Goal: Task Accomplishment & Management: Use online tool/utility

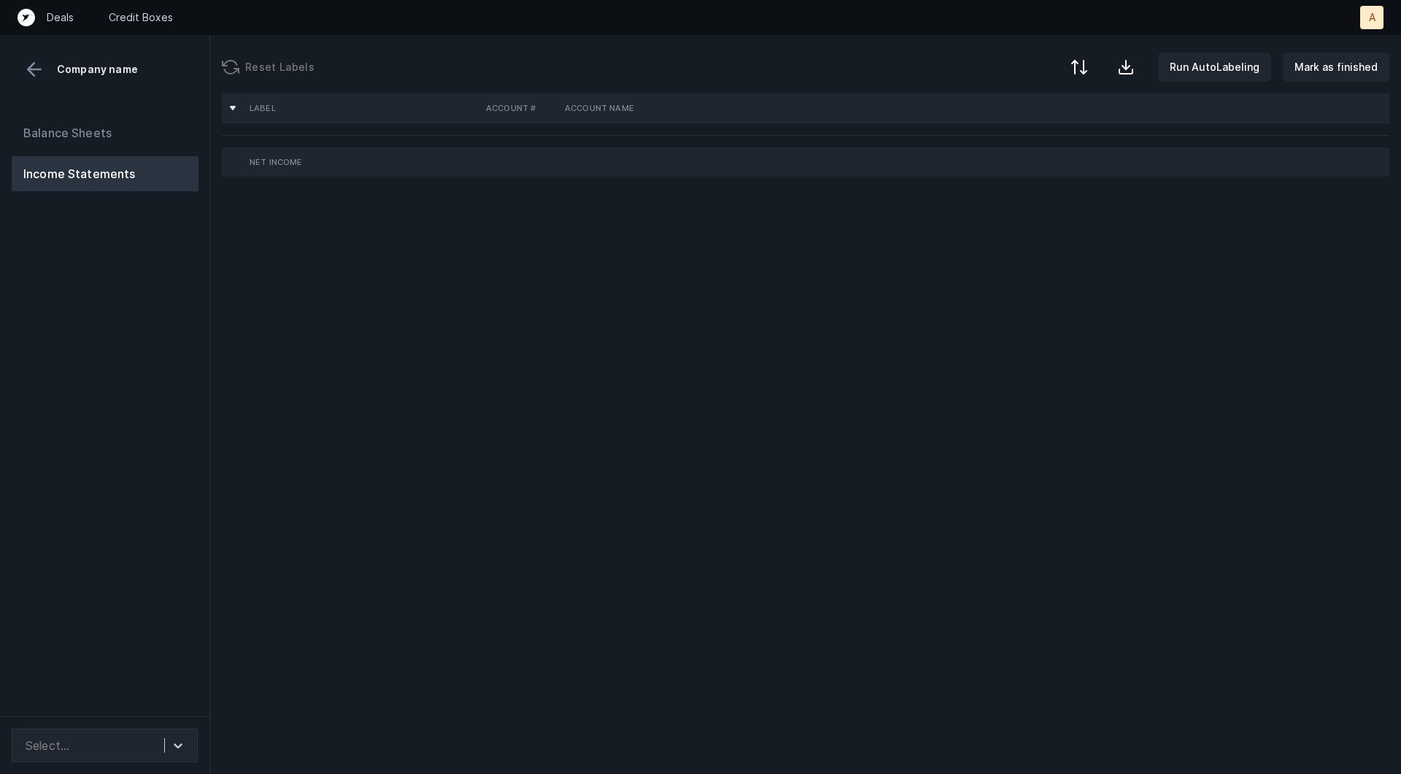
click at [115, 280] on div "Balance Sheets Income Statements" at bounding box center [105, 410] width 210 height 612
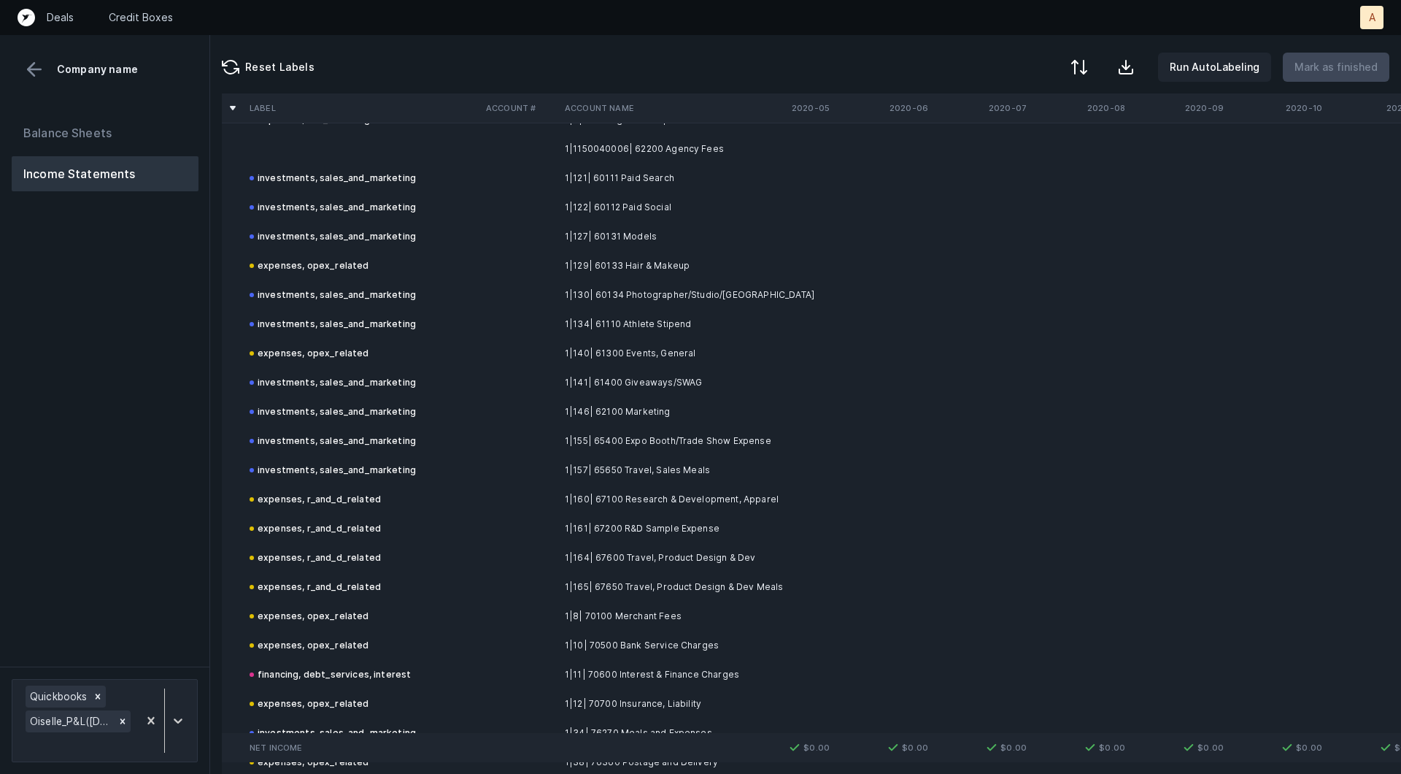
scroll to position [1077, 0]
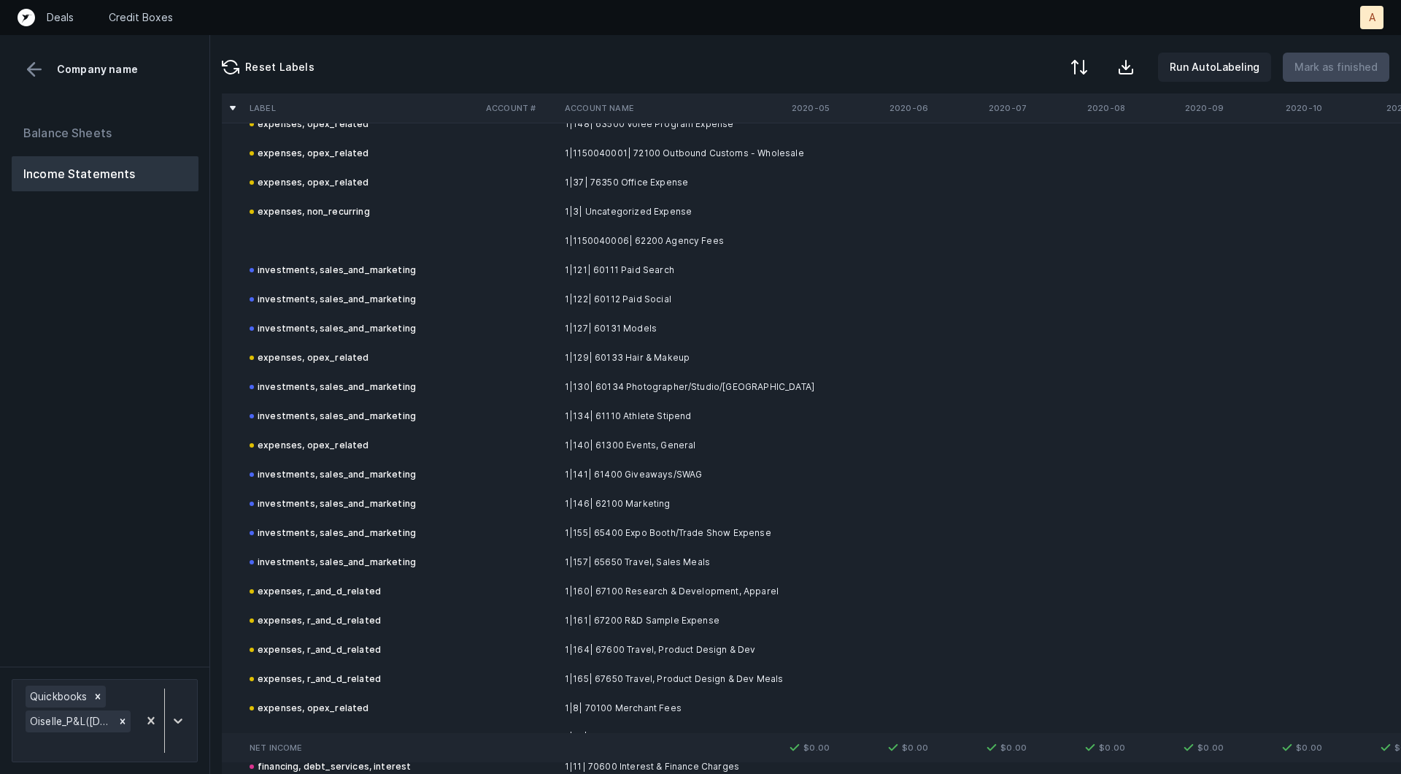
click at [388, 232] on td at bounding box center [362, 240] width 236 height 29
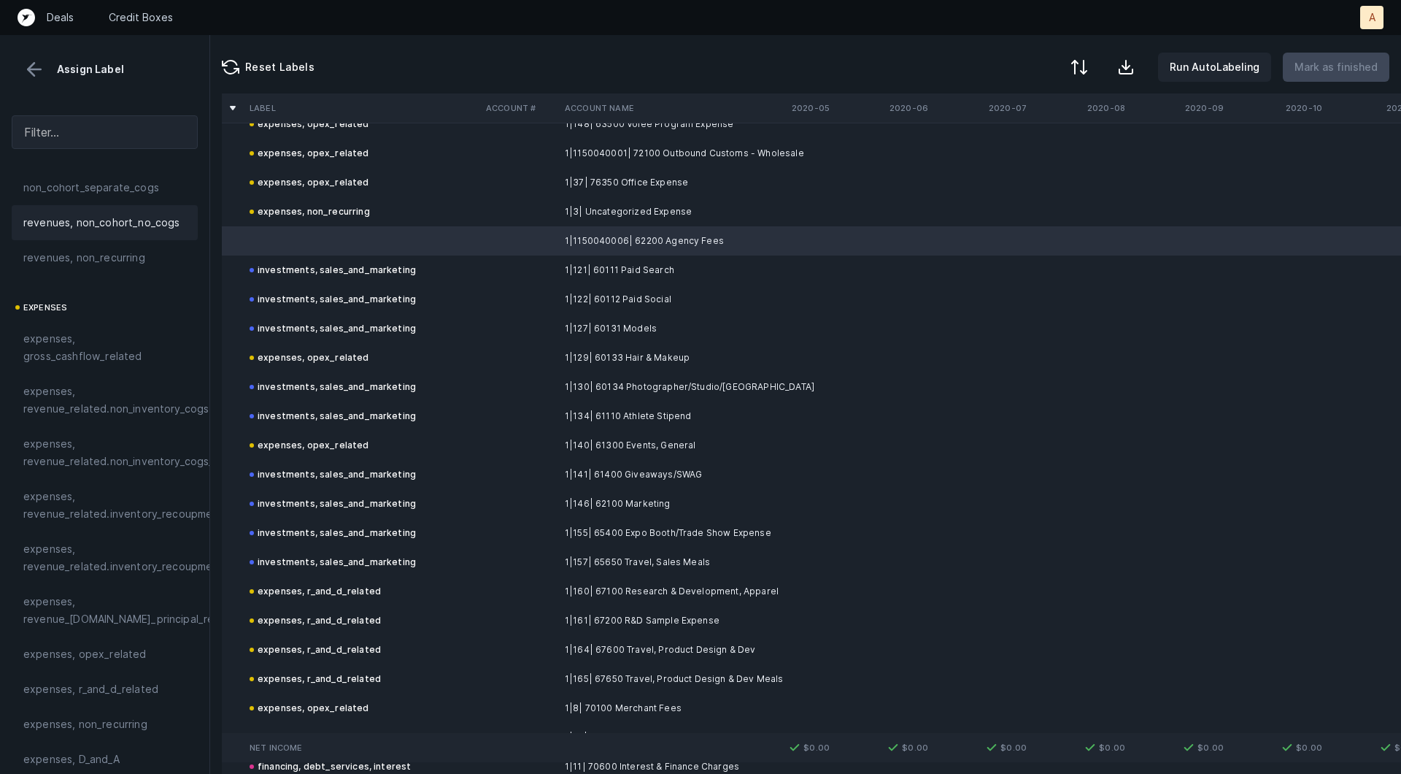
scroll to position [341, 0]
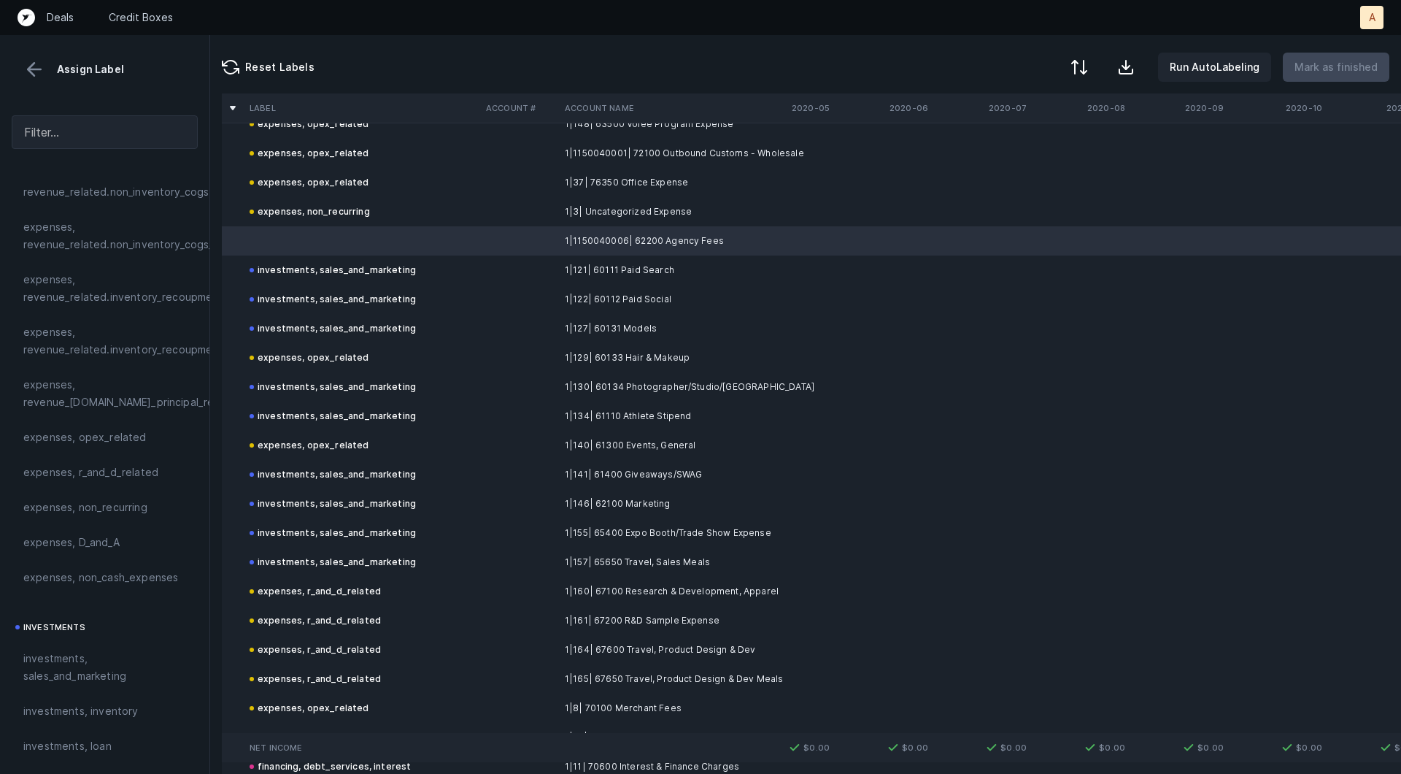
drag, startPoint x: 120, startPoint y: 427, endPoint x: 894, endPoint y: 265, distance: 790.5
click at [120, 428] on span "expenses, opex_related" at bounding box center [84, 437] width 123 height 18
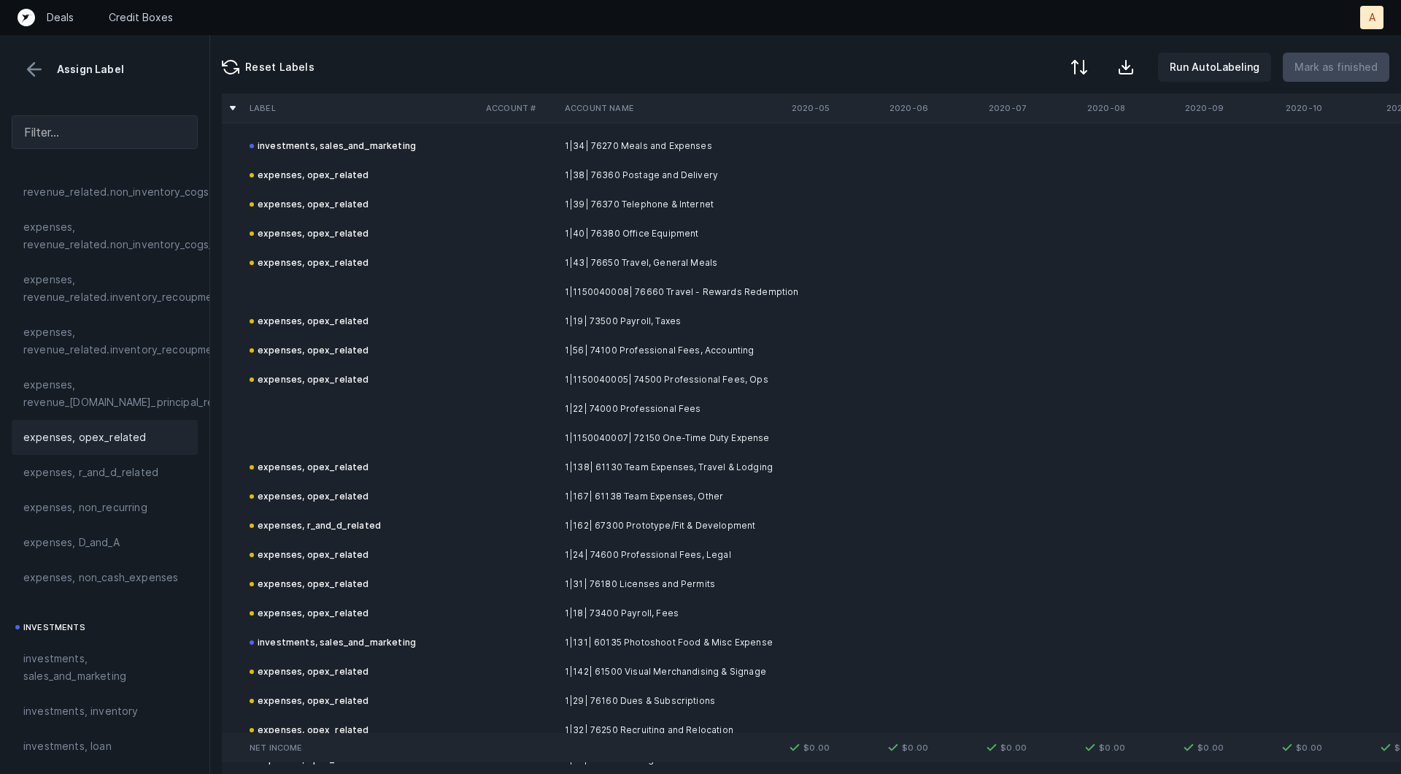
scroll to position [1738, 0]
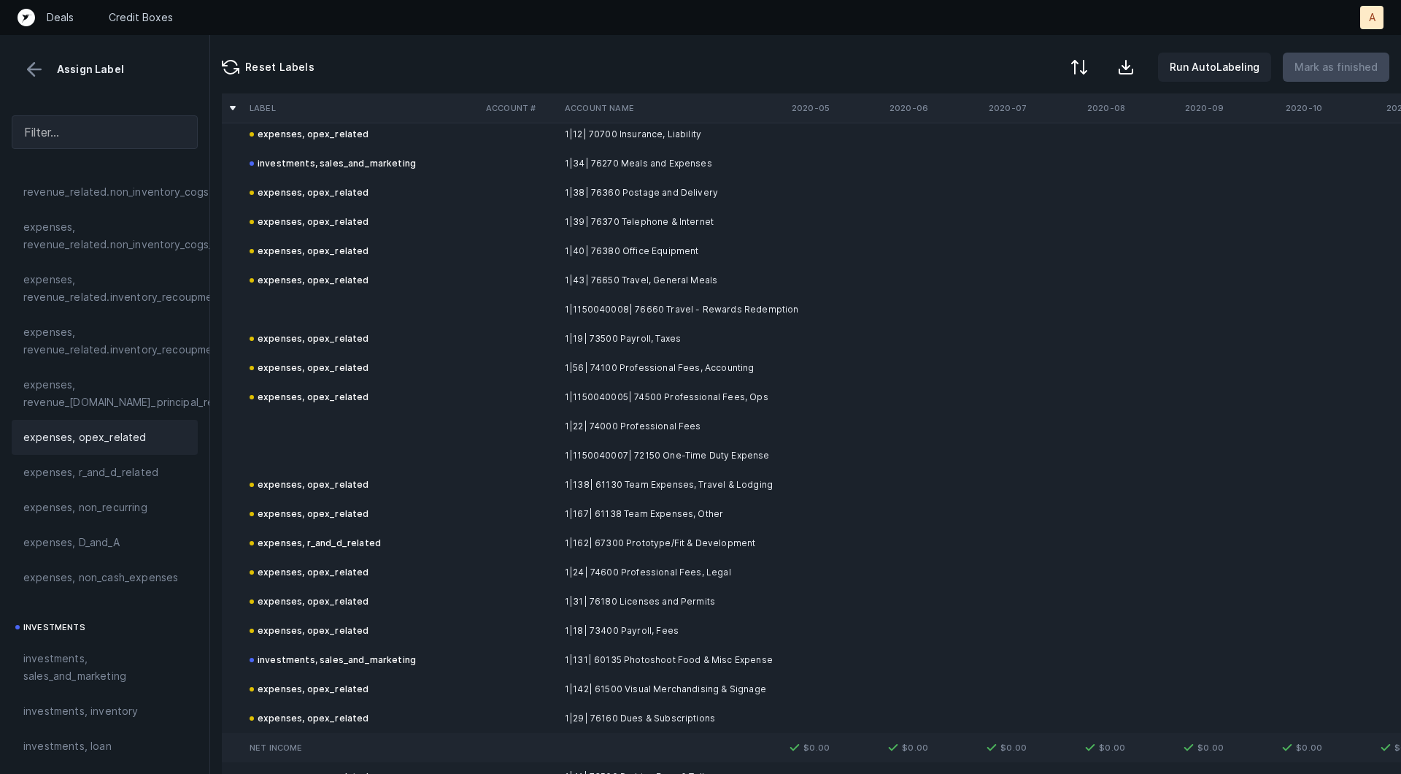
click at [442, 324] on td "expenses, opex_related" at bounding box center [362, 338] width 236 height 29
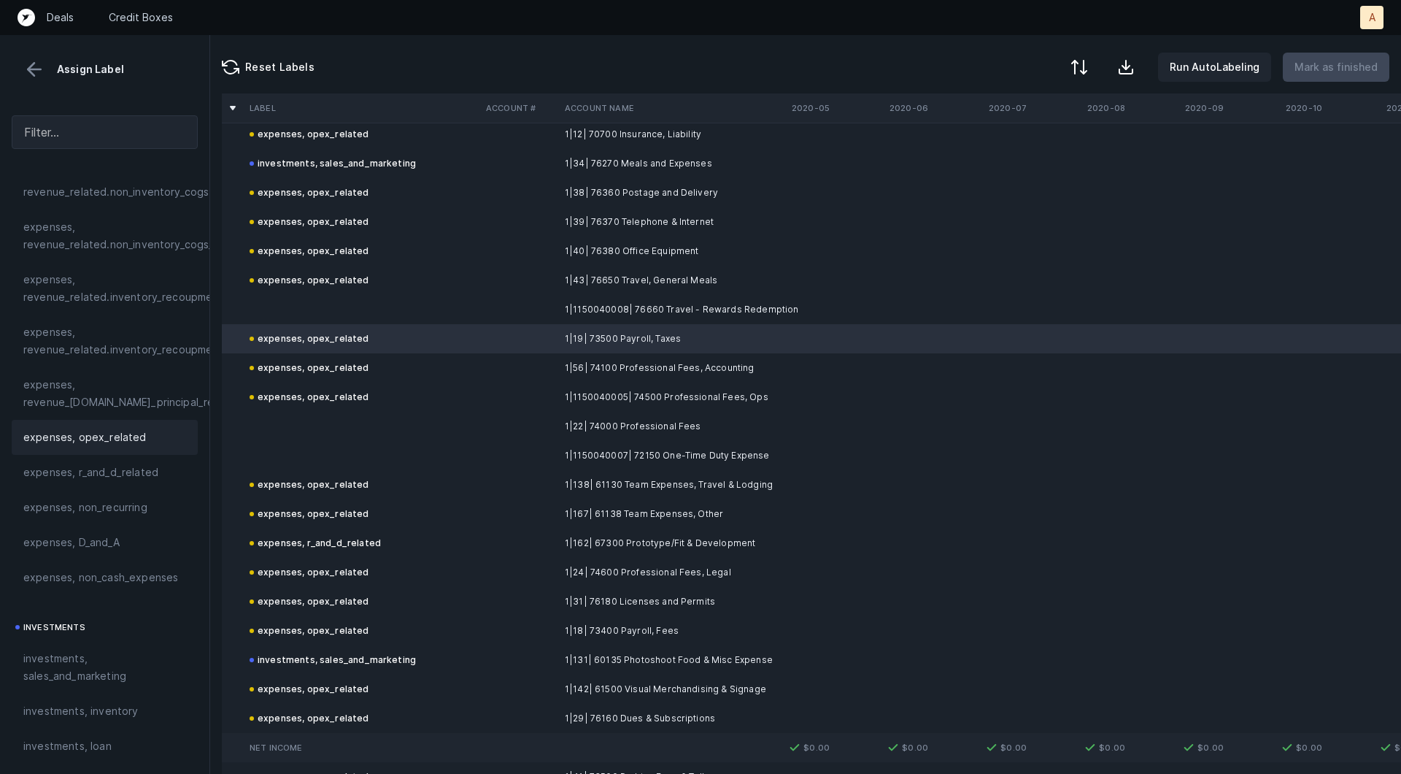
click at [409, 315] on td at bounding box center [362, 309] width 236 height 29
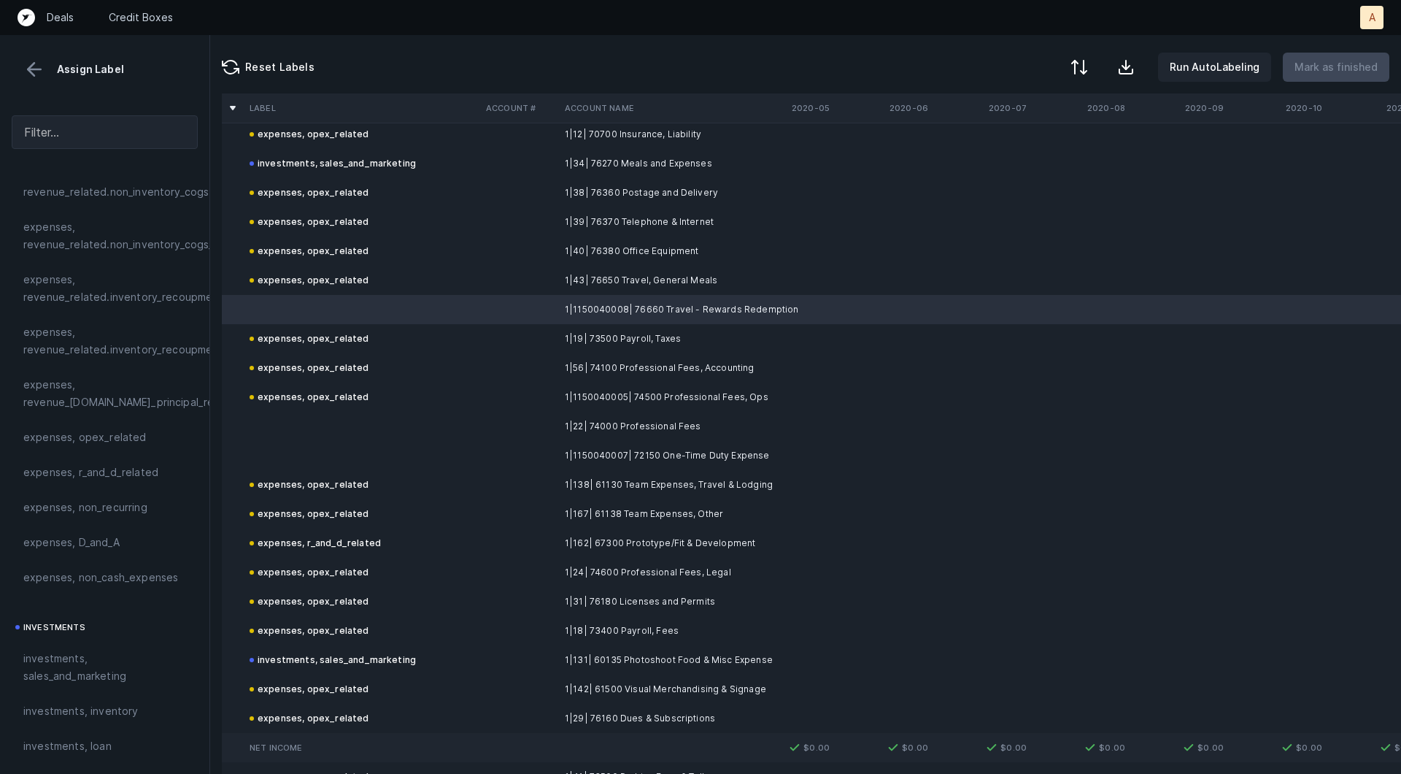
click at [325, 416] on td at bounding box center [362, 426] width 236 height 29
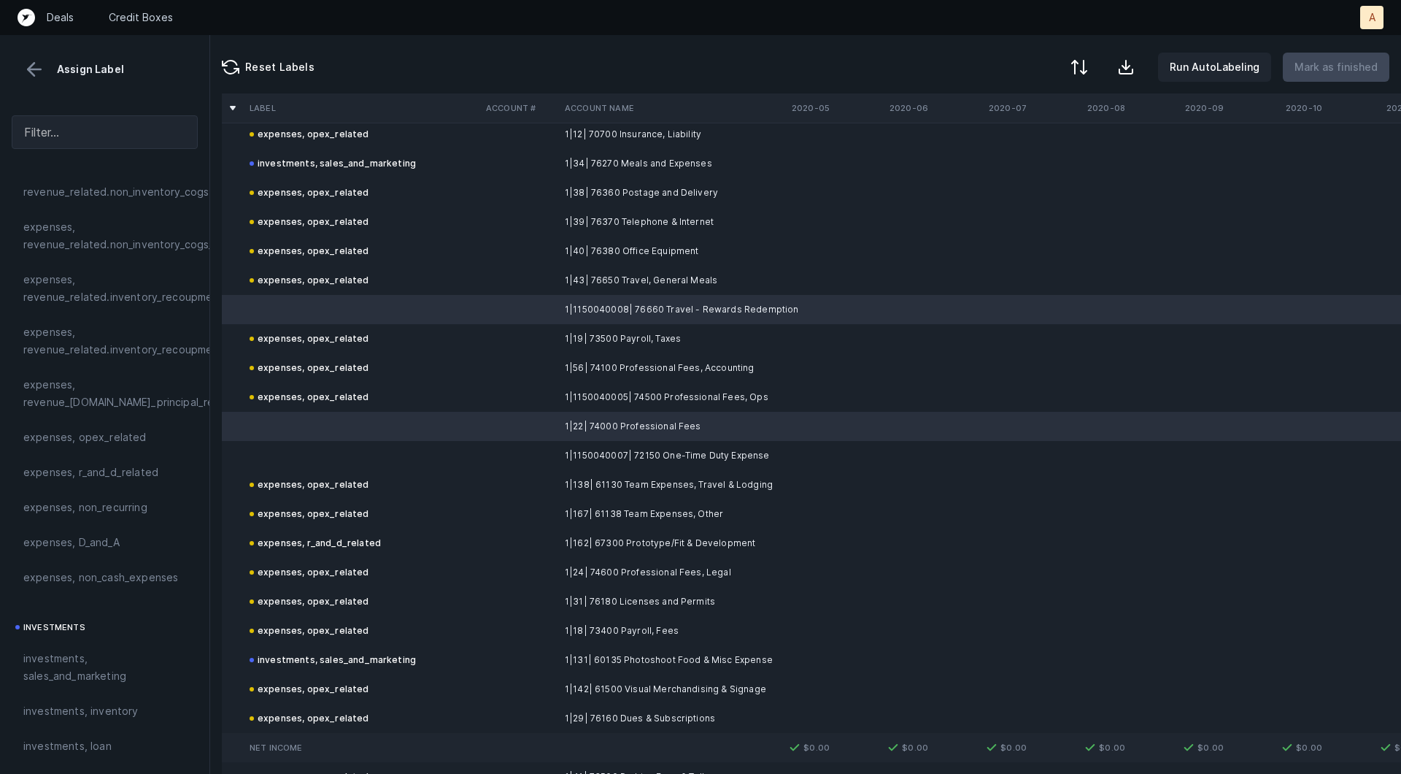
click at [292, 443] on td at bounding box center [362, 455] width 236 height 29
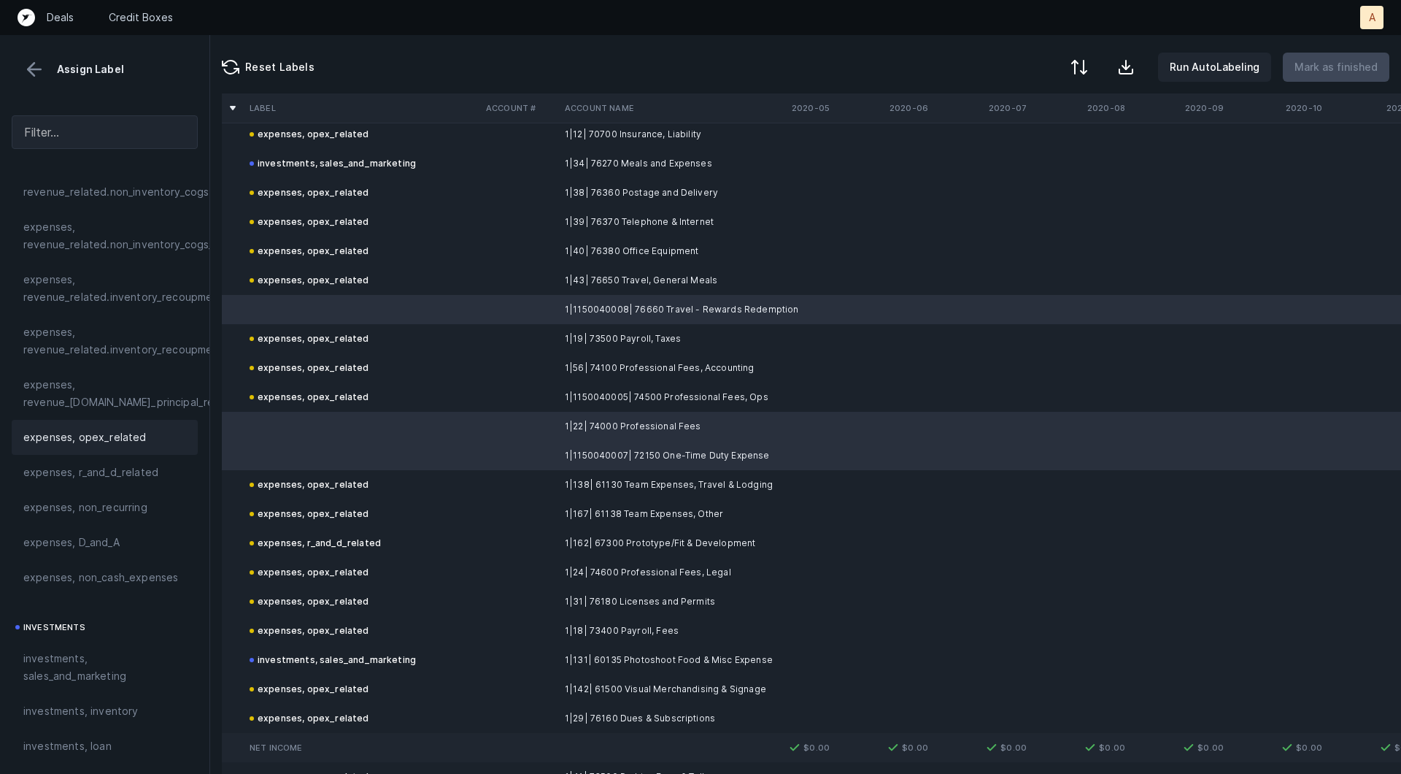
click at [97, 444] on span "expenses, opex_related" at bounding box center [84, 437] width 123 height 18
click at [1328, 58] on p "Mark as finished" at bounding box center [1336, 67] width 83 height 18
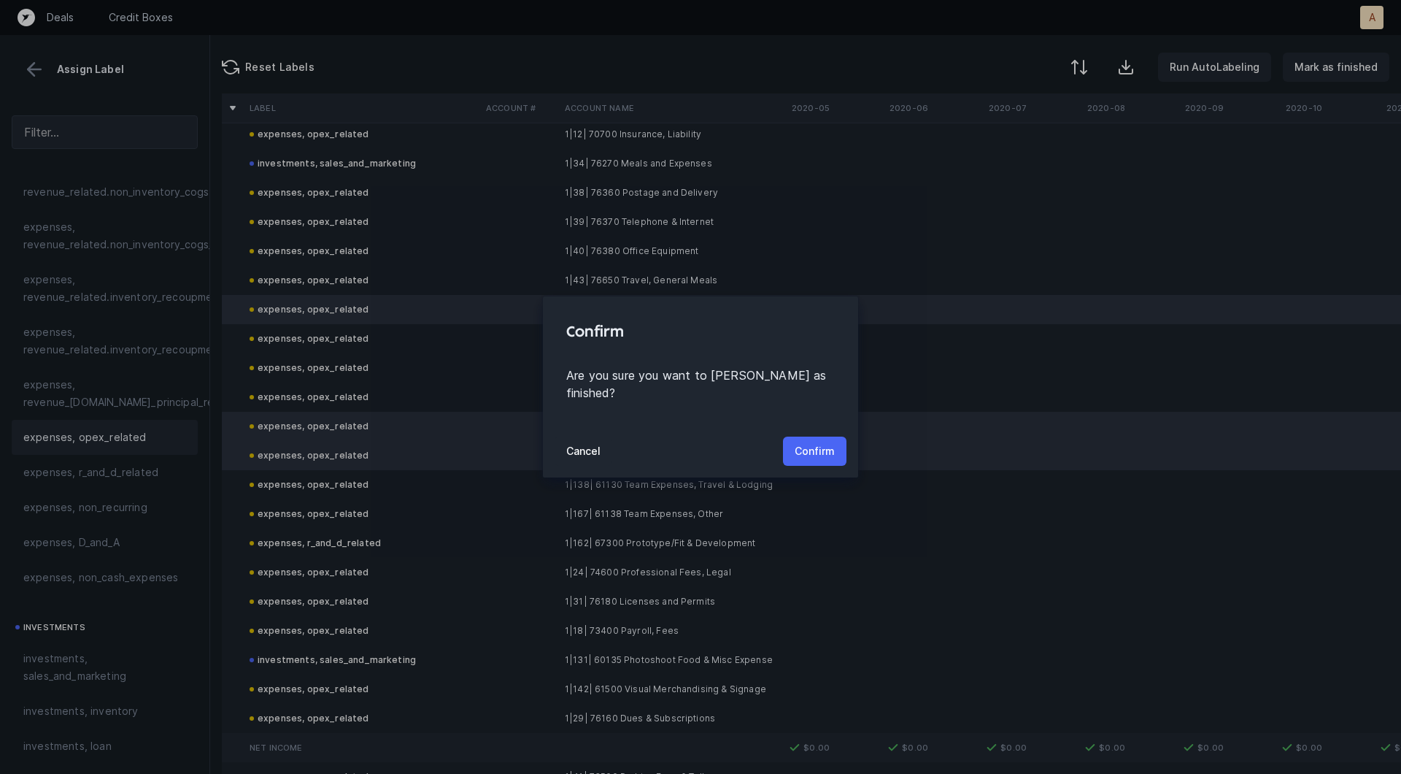
click at [820, 442] on p "Confirm" at bounding box center [815, 451] width 40 height 18
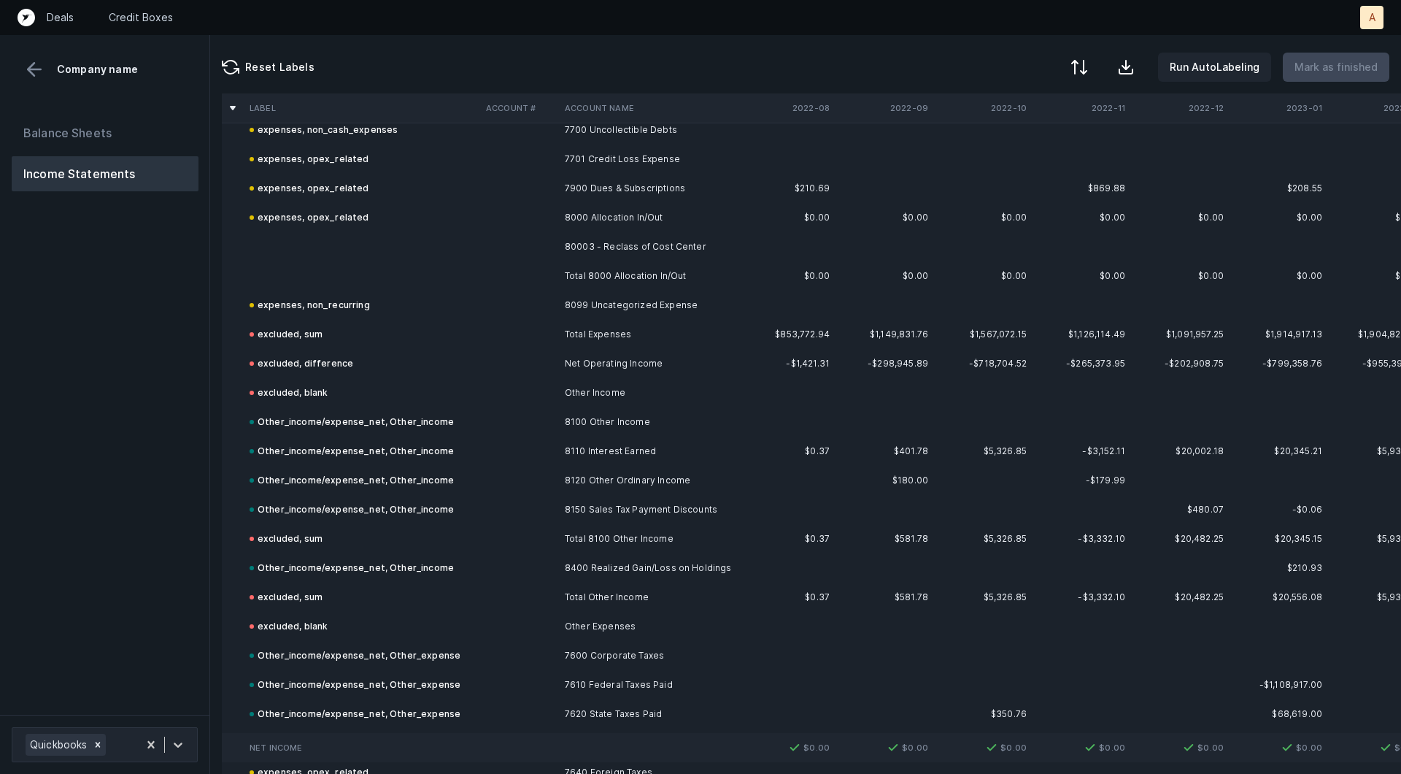
scroll to position [3305, 0]
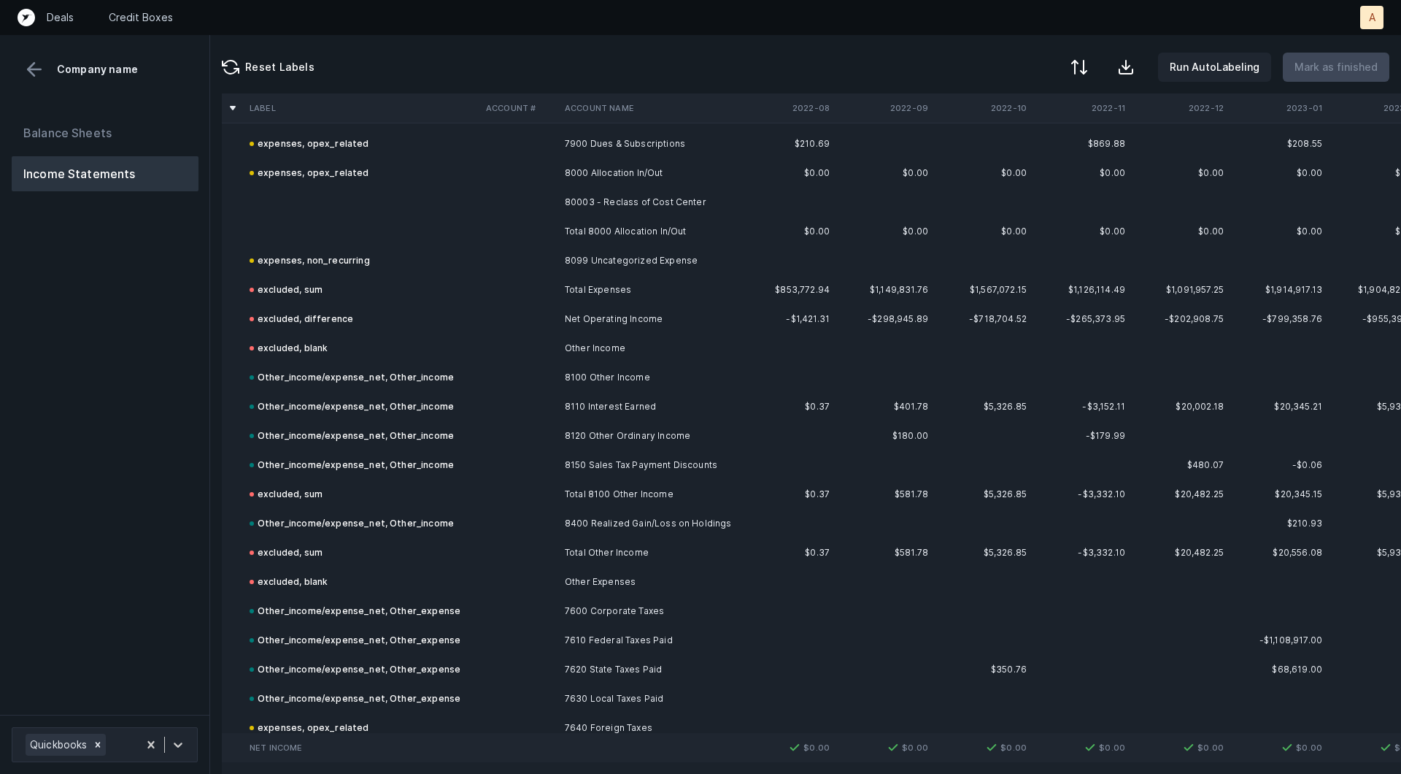
click at [348, 191] on td at bounding box center [362, 202] width 236 height 29
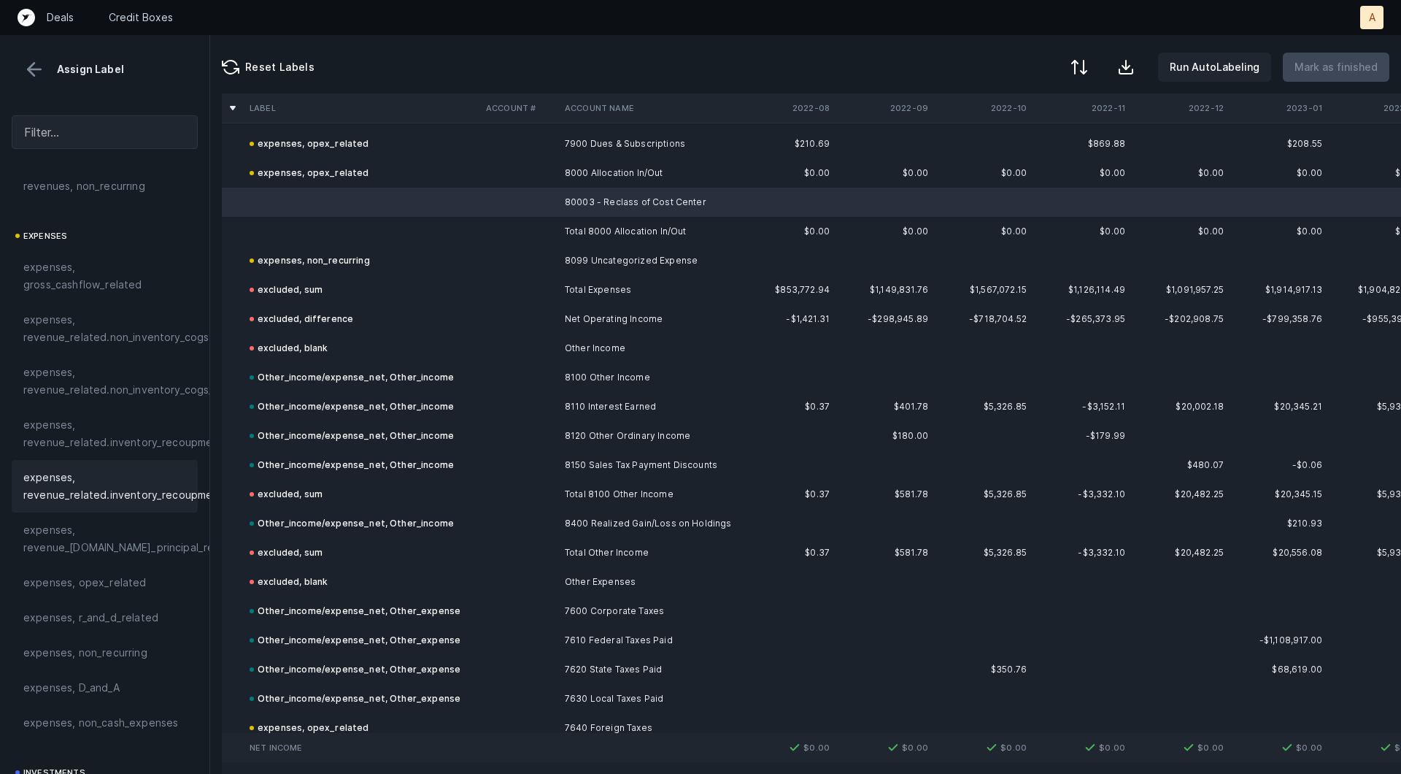
scroll to position [267, 0]
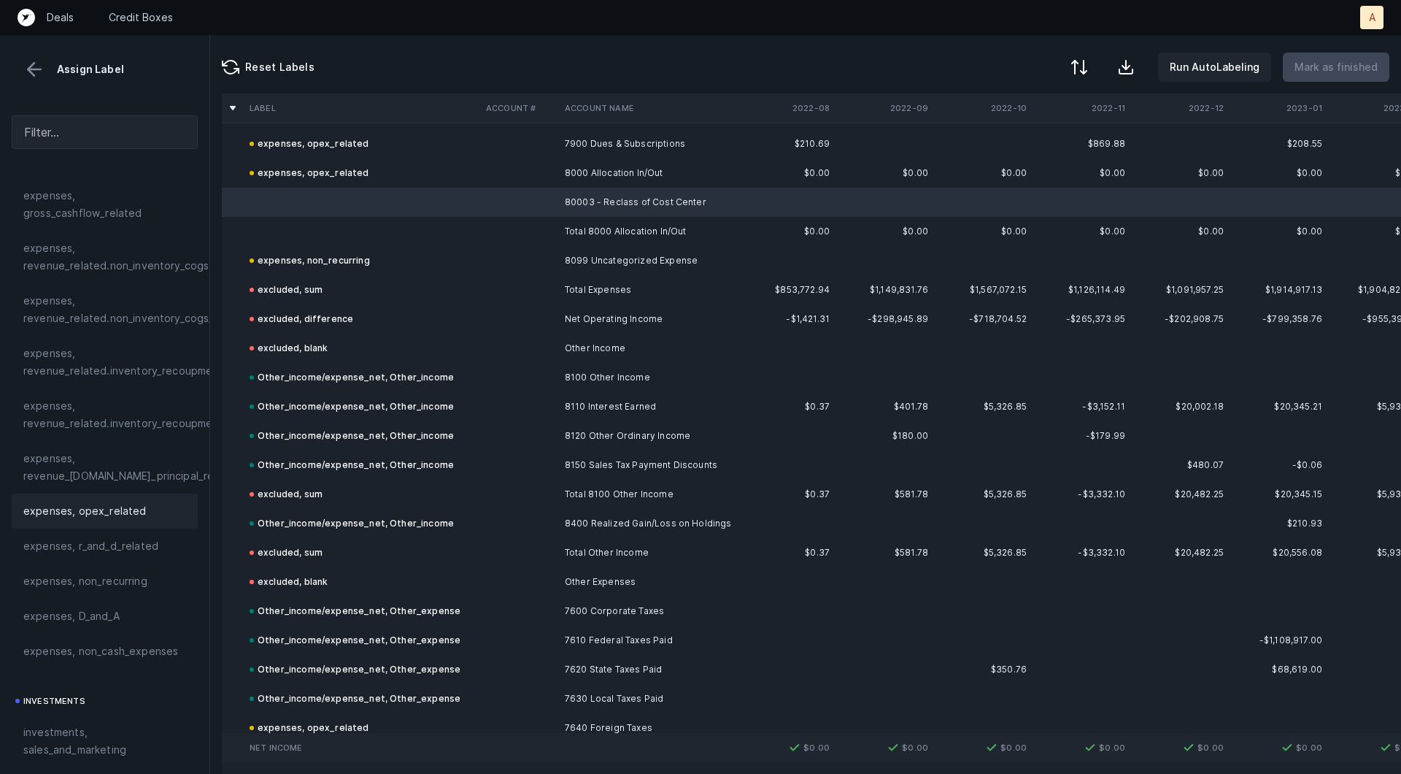
click at [32, 524] on div "expenses, opex_related" at bounding box center [105, 510] width 186 height 35
click at [313, 227] on td at bounding box center [362, 231] width 236 height 29
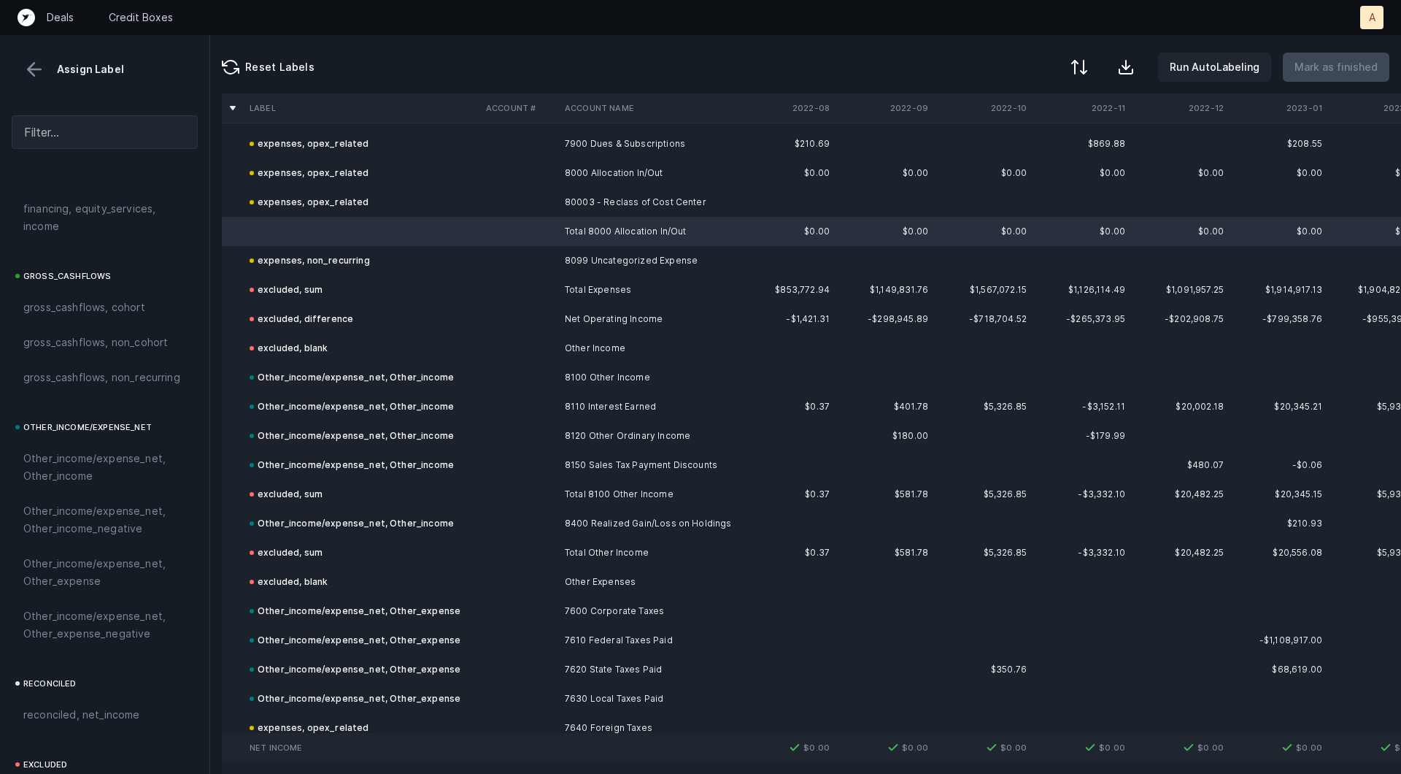
scroll to position [1634, 0]
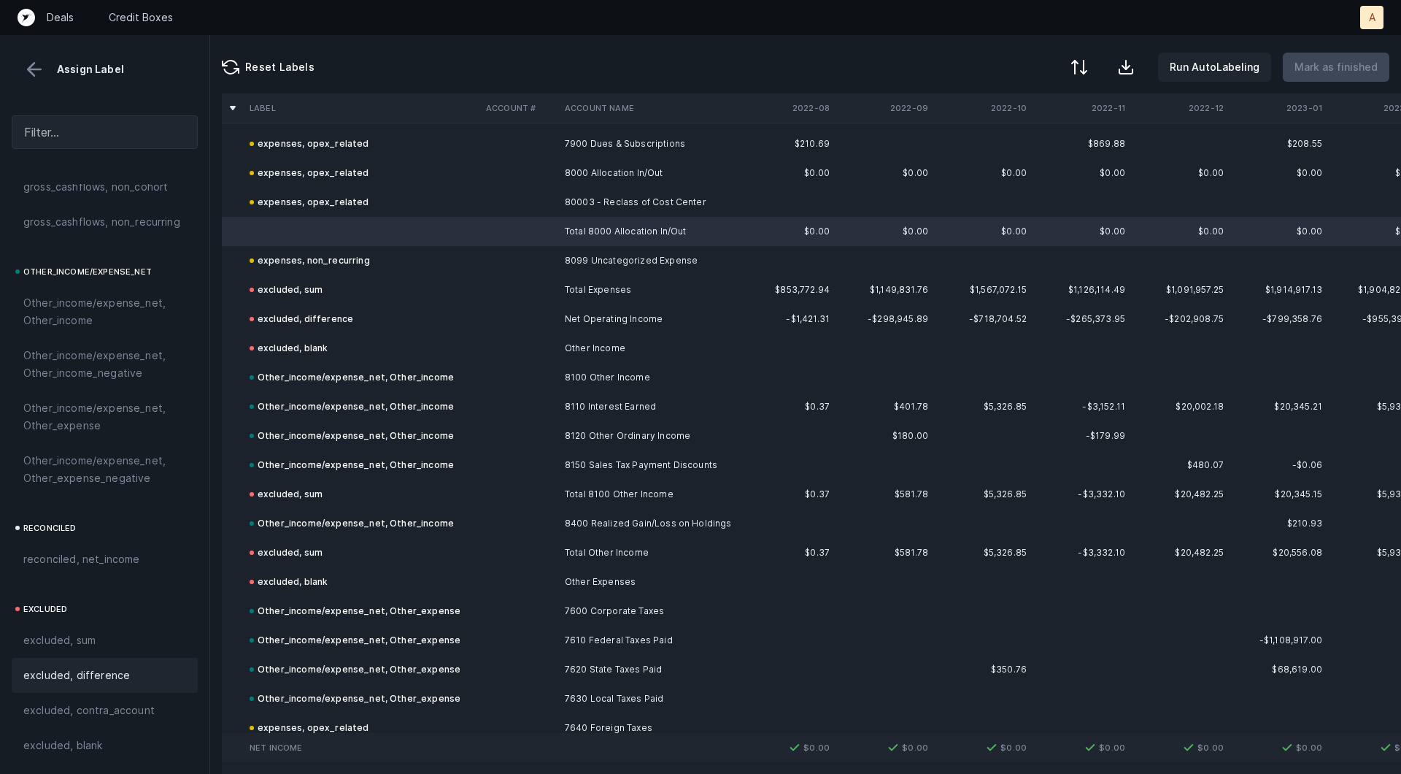
click at [48, 662] on div "excluded, difference" at bounding box center [105, 675] width 186 height 35
click at [68, 636] on span "excluded, sum" at bounding box center [59, 640] width 72 height 18
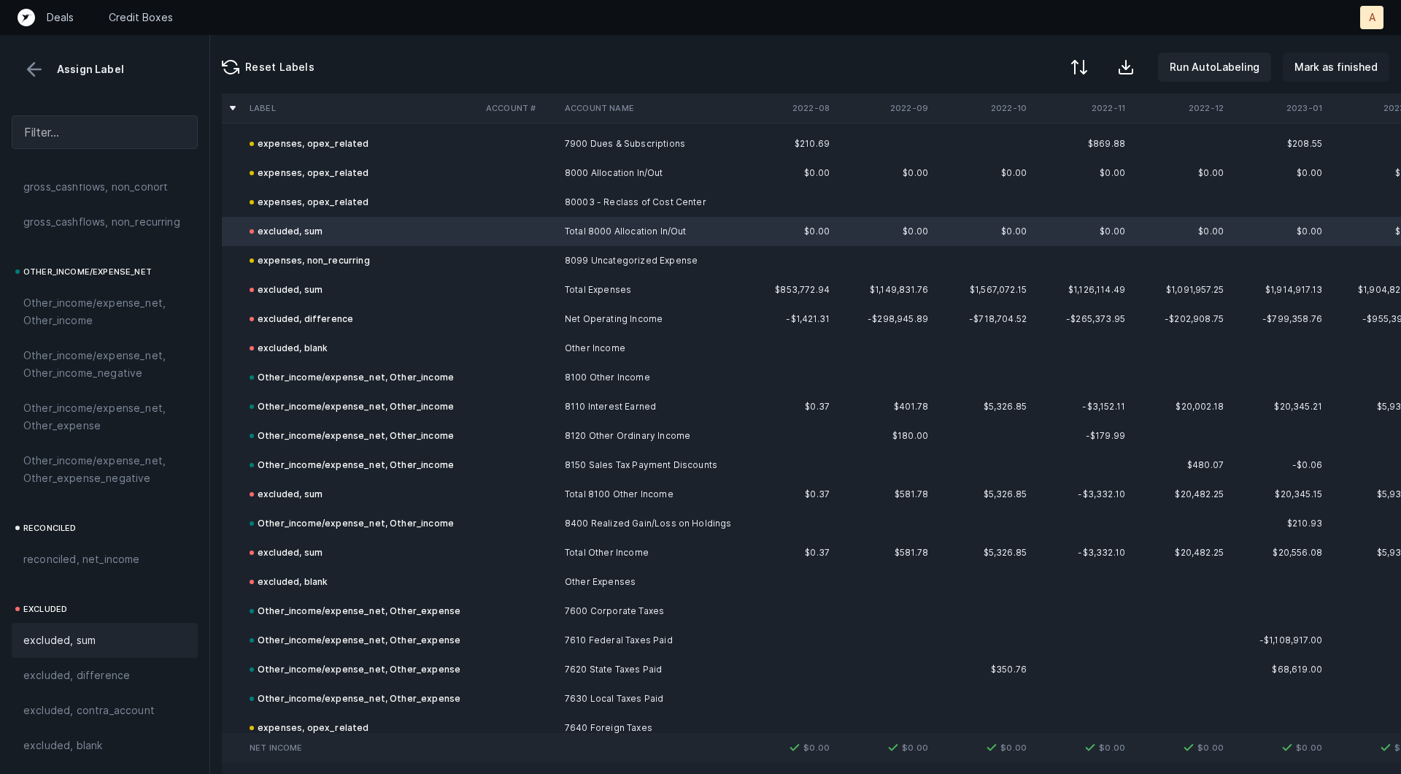
click at [1331, 63] on p "Mark as finished" at bounding box center [1336, 67] width 83 height 18
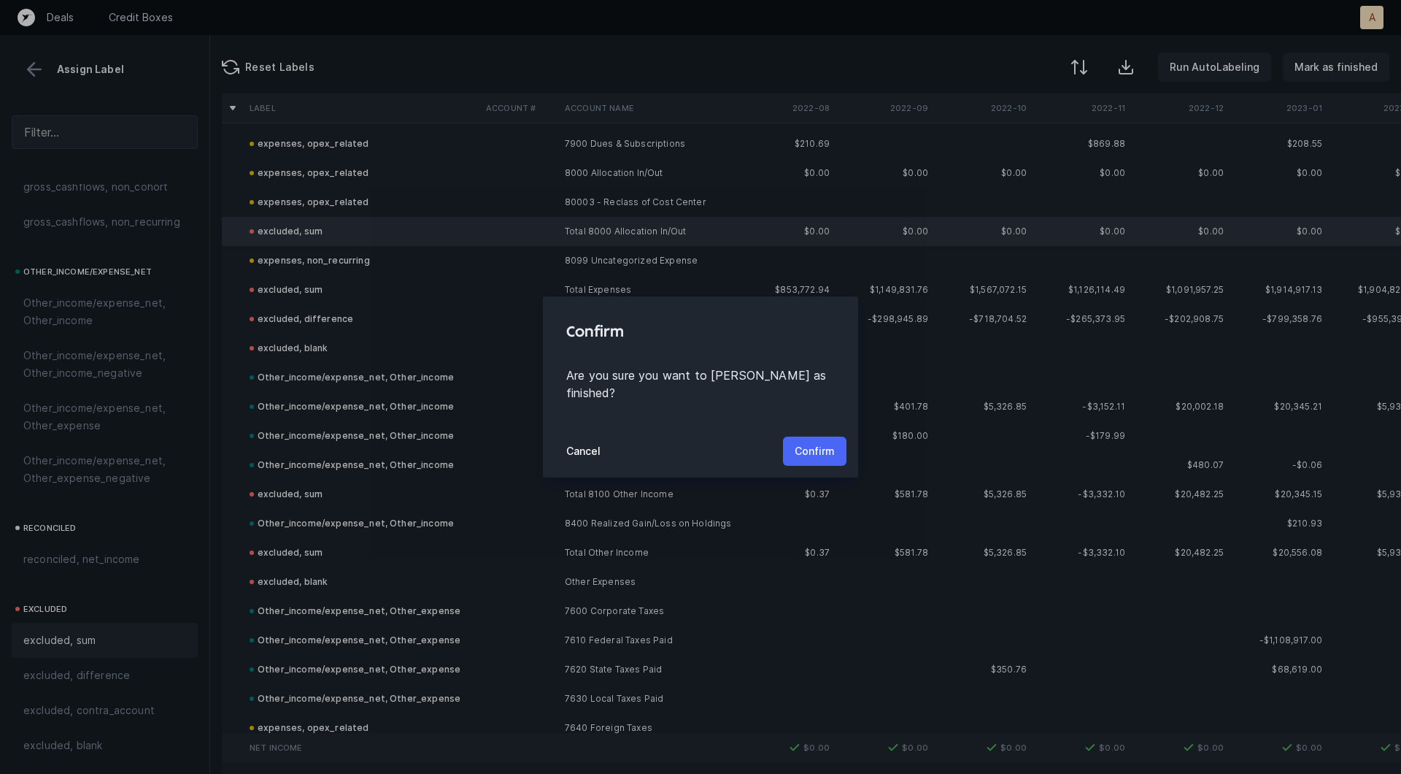
click at [831, 442] on p "Confirm" at bounding box center [815, 451] width 40 height 18
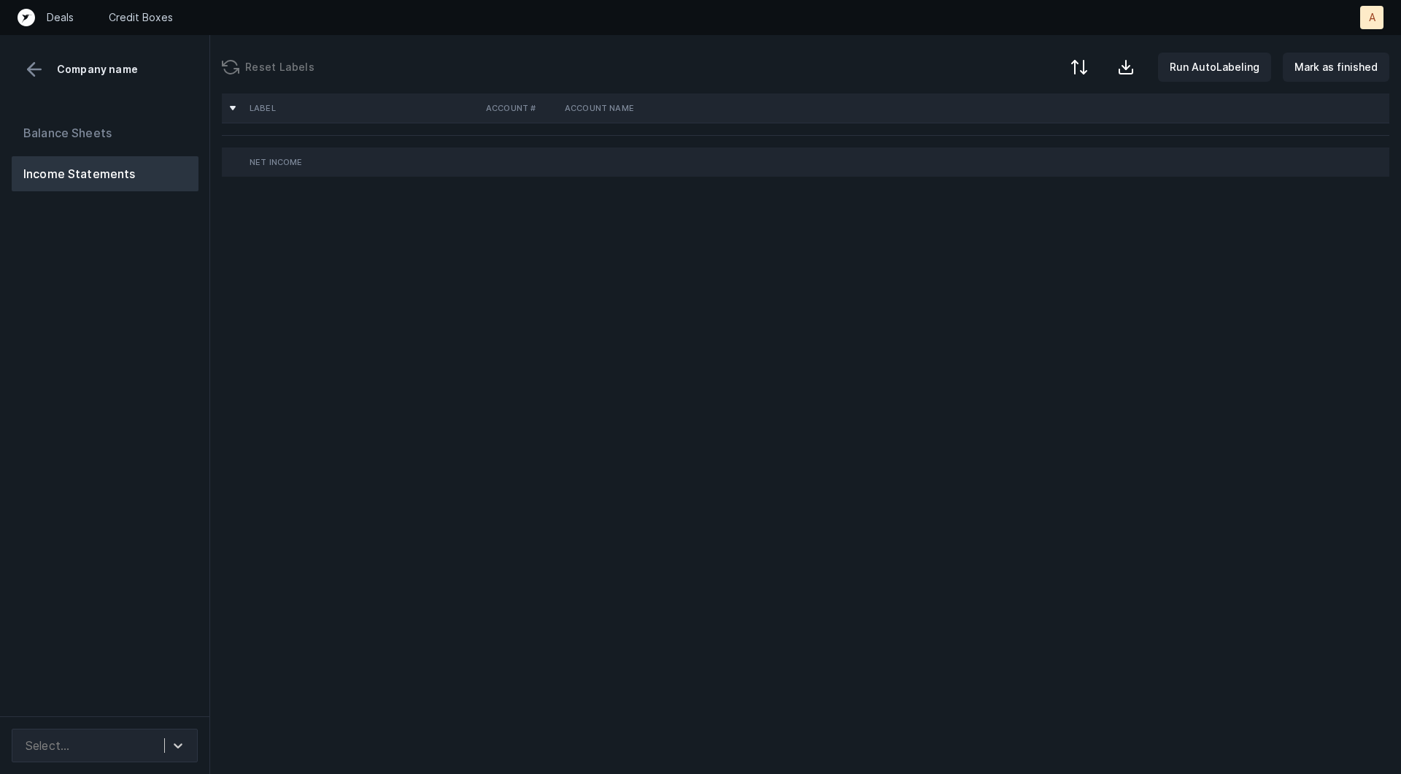
click at [186, 337] on div "Balance Sheets Income Statements" at bounding box center [105, 410] width 210 height 612
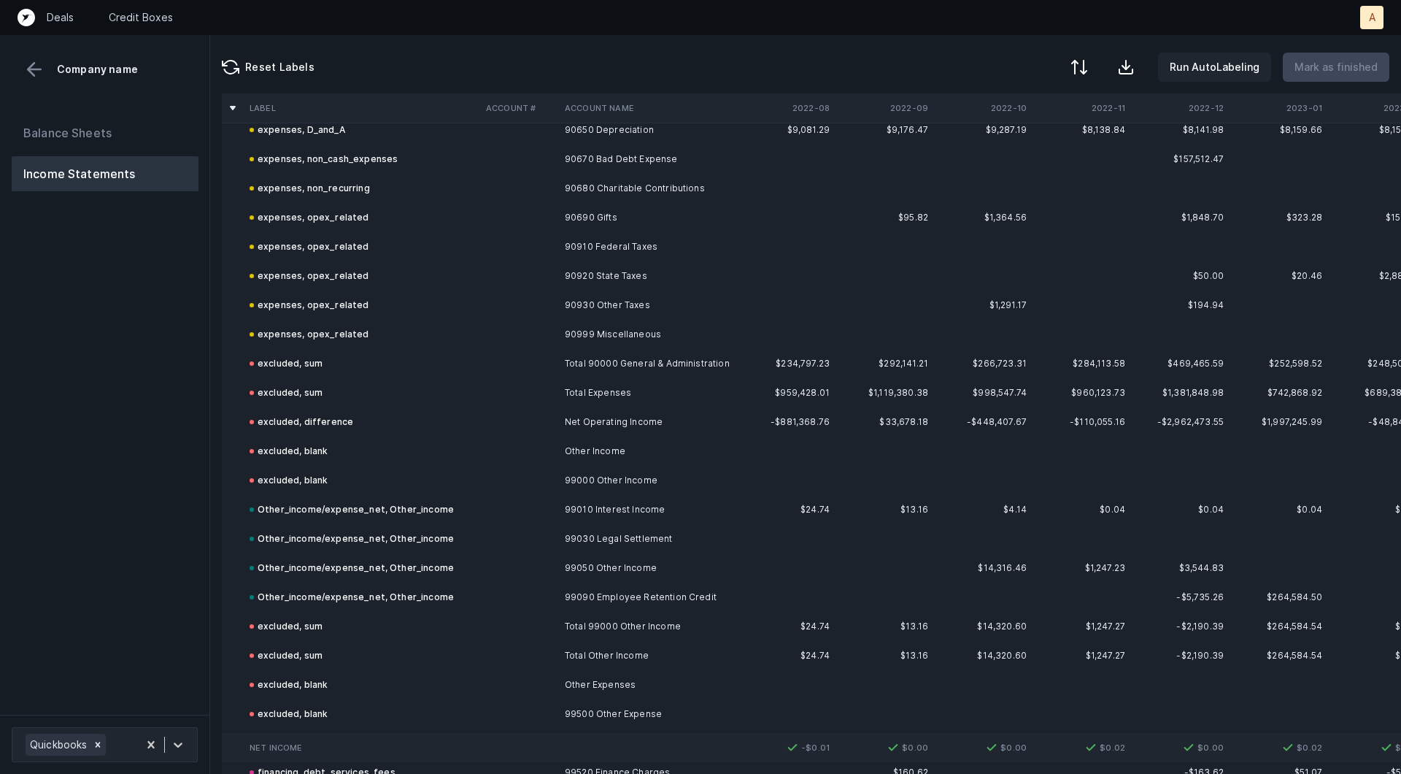
scroll to position [5516, 0]
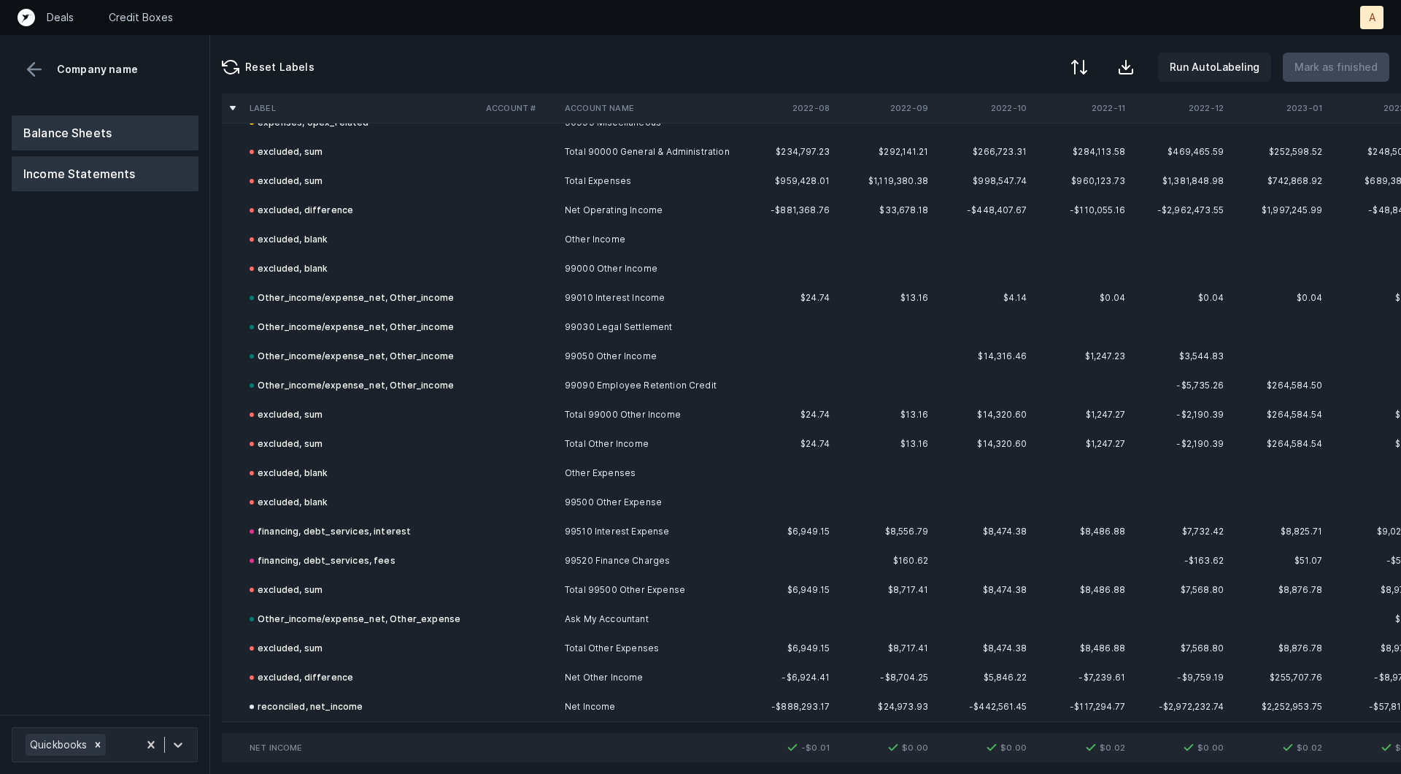
click at [64, 125] on button "Balance Sheets" at bounding box center [105, 132] width 187 height 35
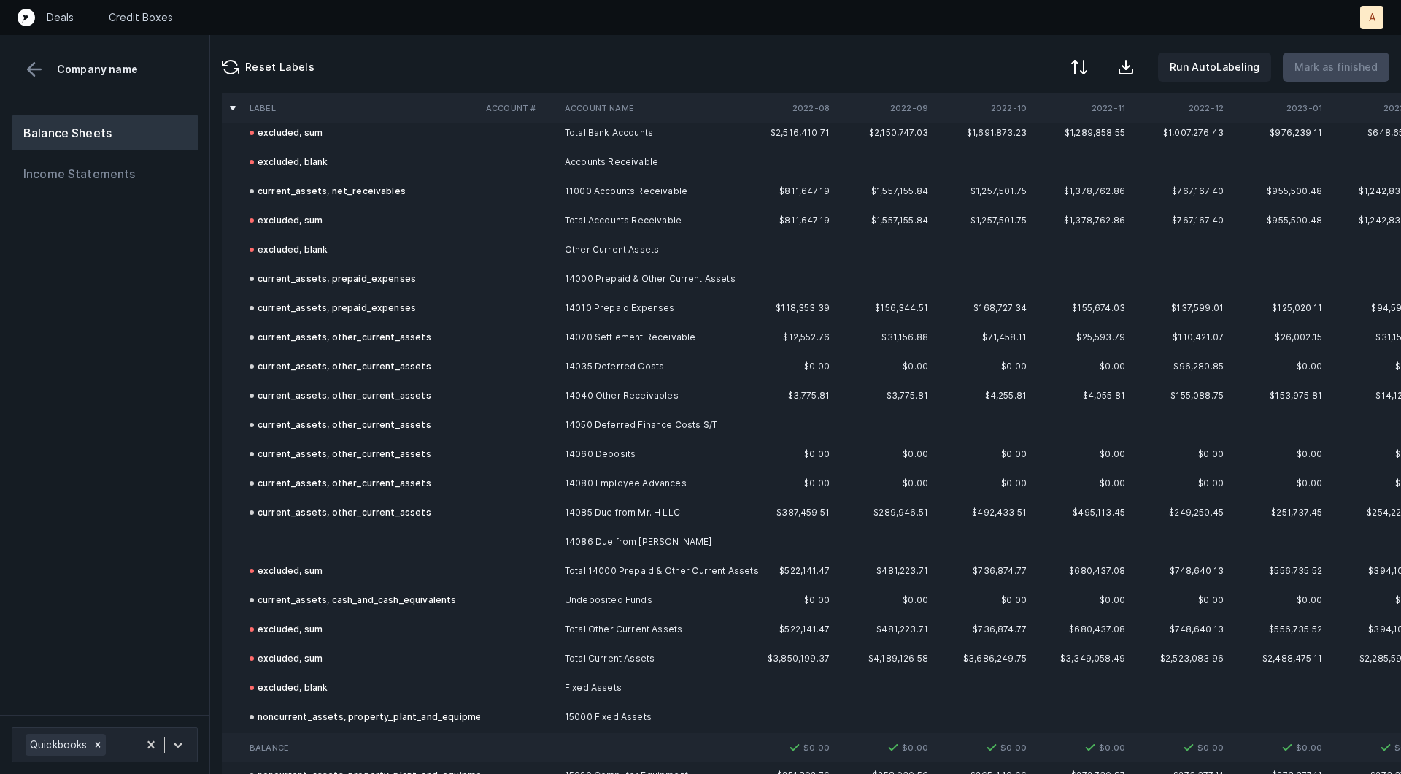
scroll to position [462, 0]
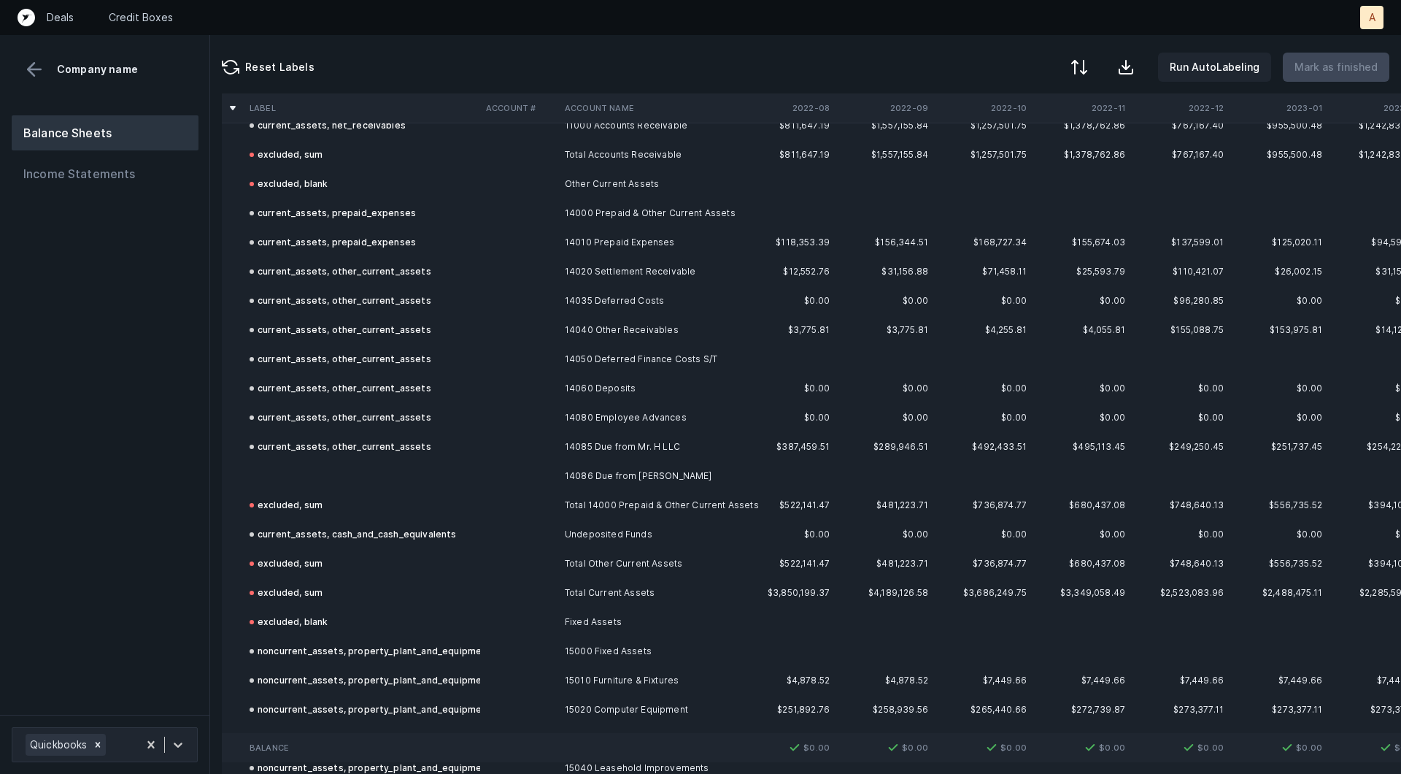
click at [379, 483] on td at bounding box center [362, 475] width 236 height 29
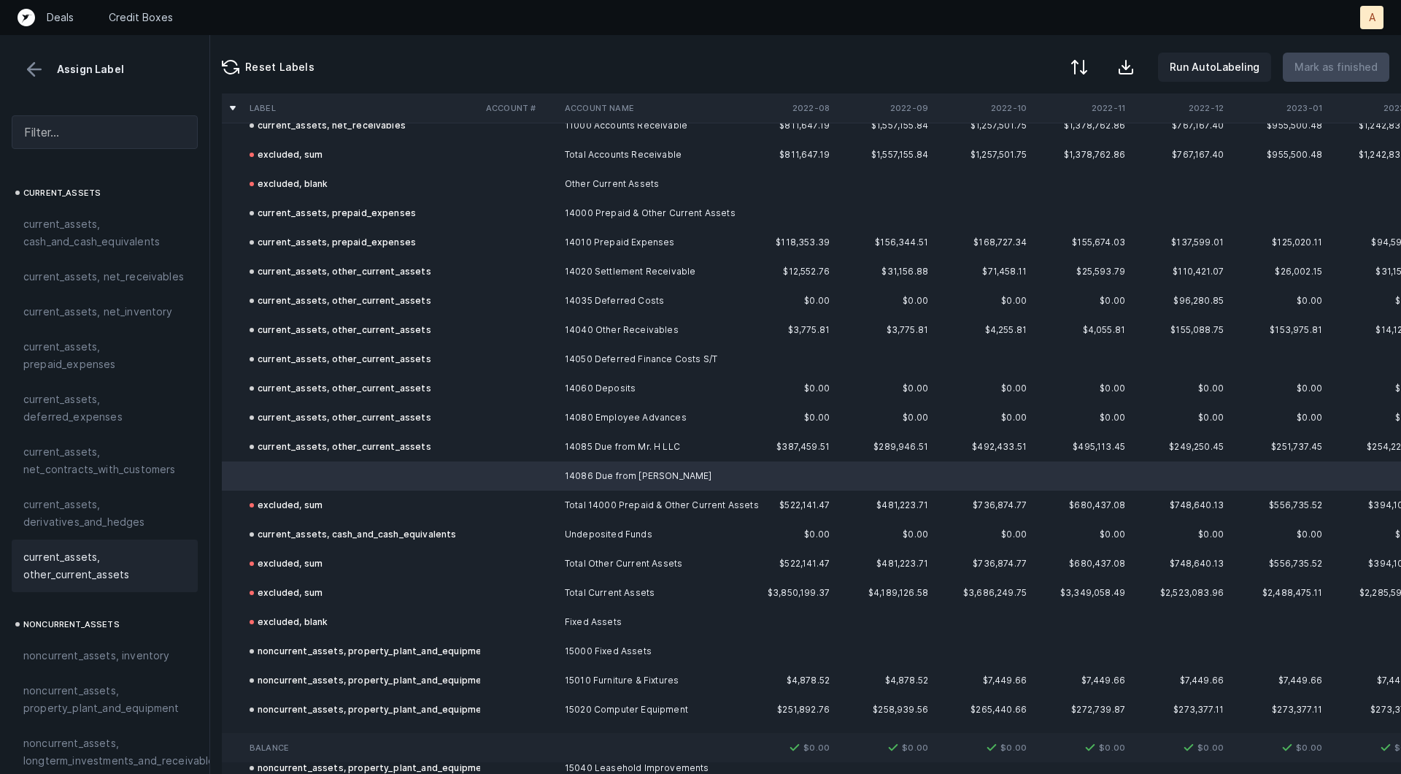
click at [34, 562] on span "current_assets, other_current_assets" at bounding box center [104, 565] width 163 height 35
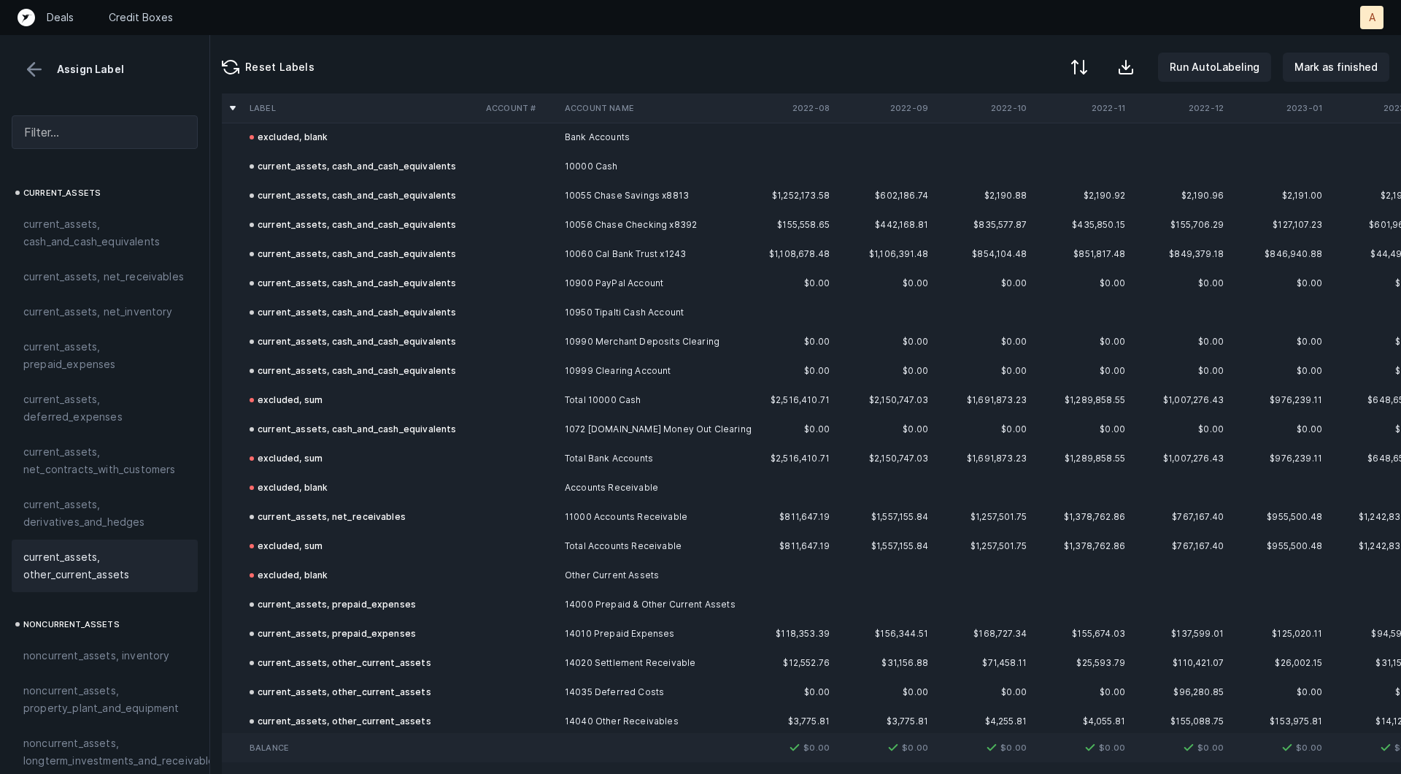
scroll to position [0, 0]
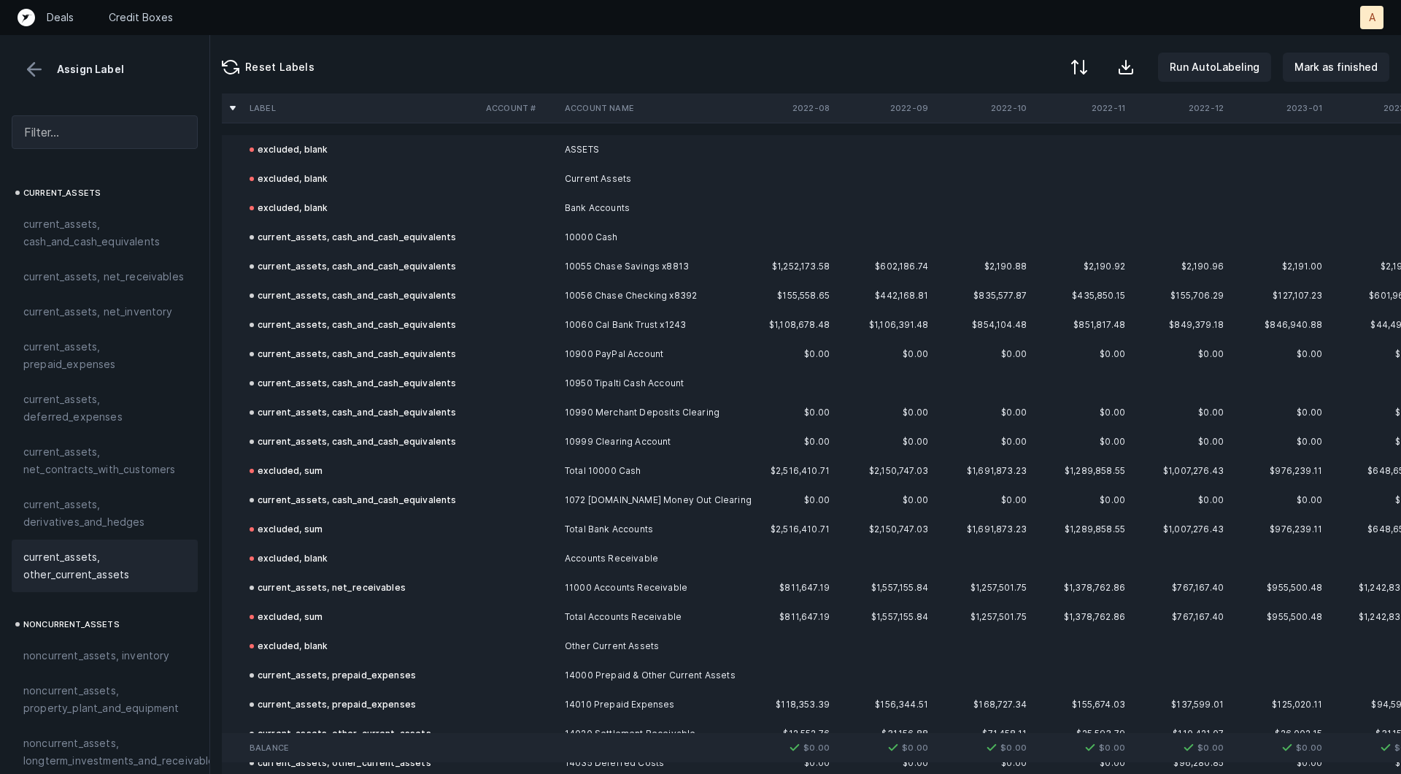
click at [1361, 47] on div "Reset Labels Run AutoLabeling Mark as finished" at bounding box center [805, 64] width 1191 height 58
click at [1325, 72] on p "Mark as finished" at bounding box center [1336, 67] width 83 height 18
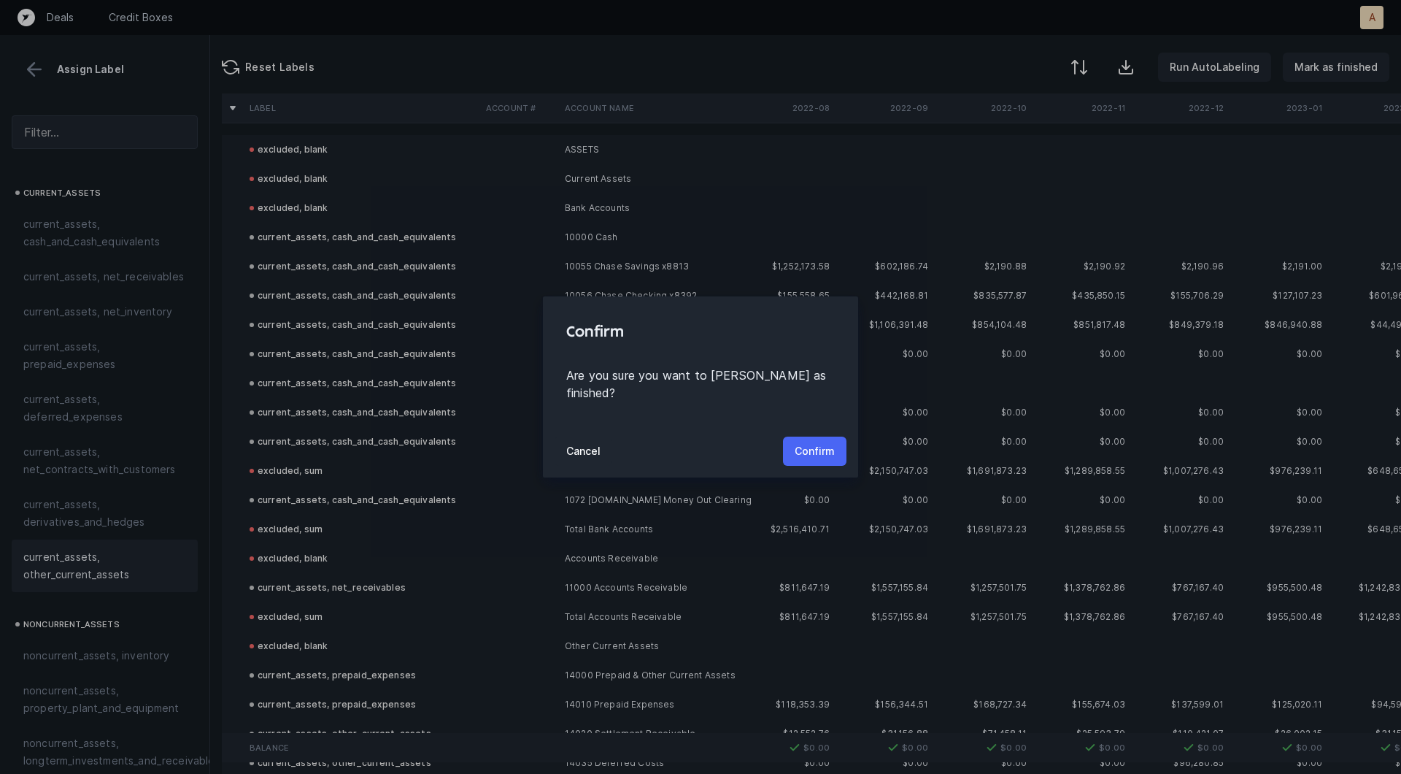
click at [805, 442] on p "Confirm" at bounding box center [815, 451] width 40 height 18
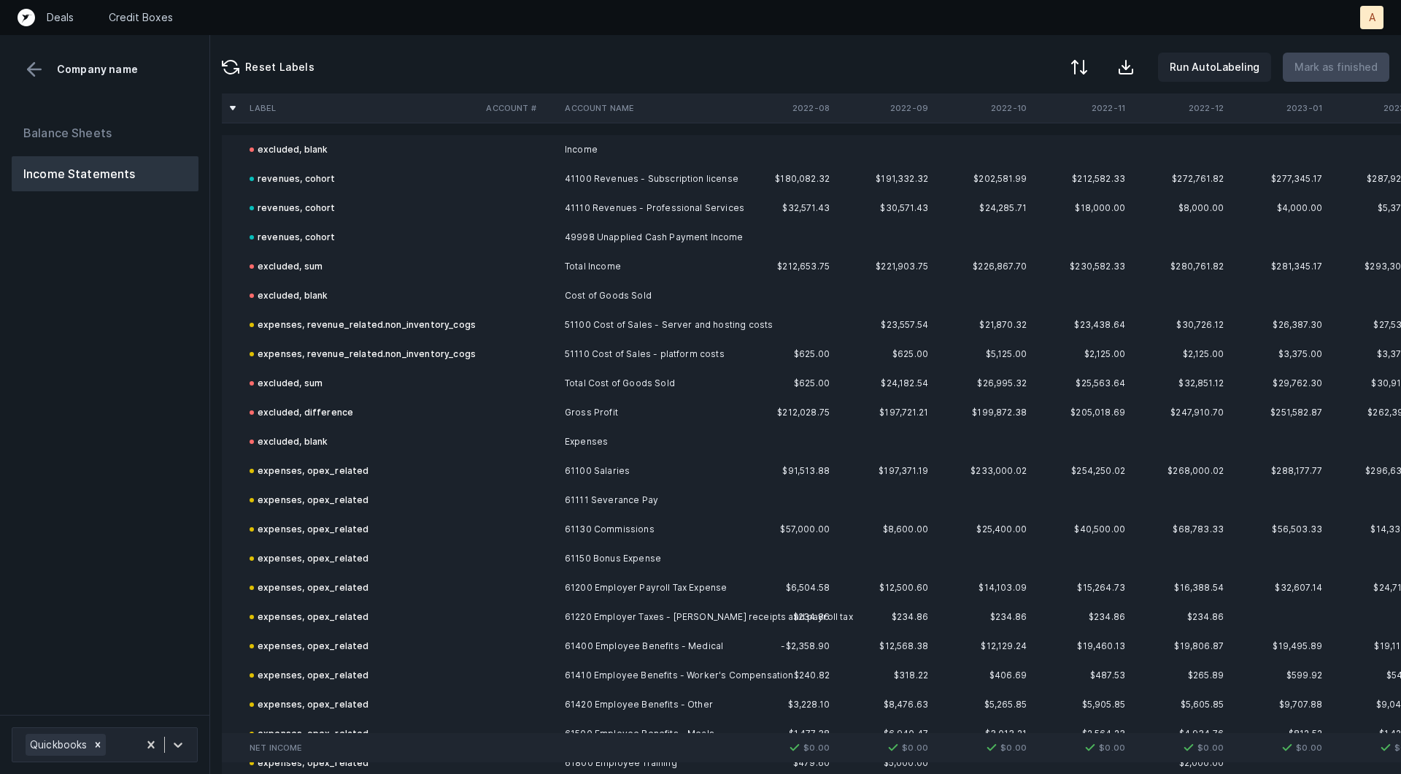
click at [194, 371] on div "Balance Sheets Income Statements" at bounding box center [105, 409] width 210 height 611
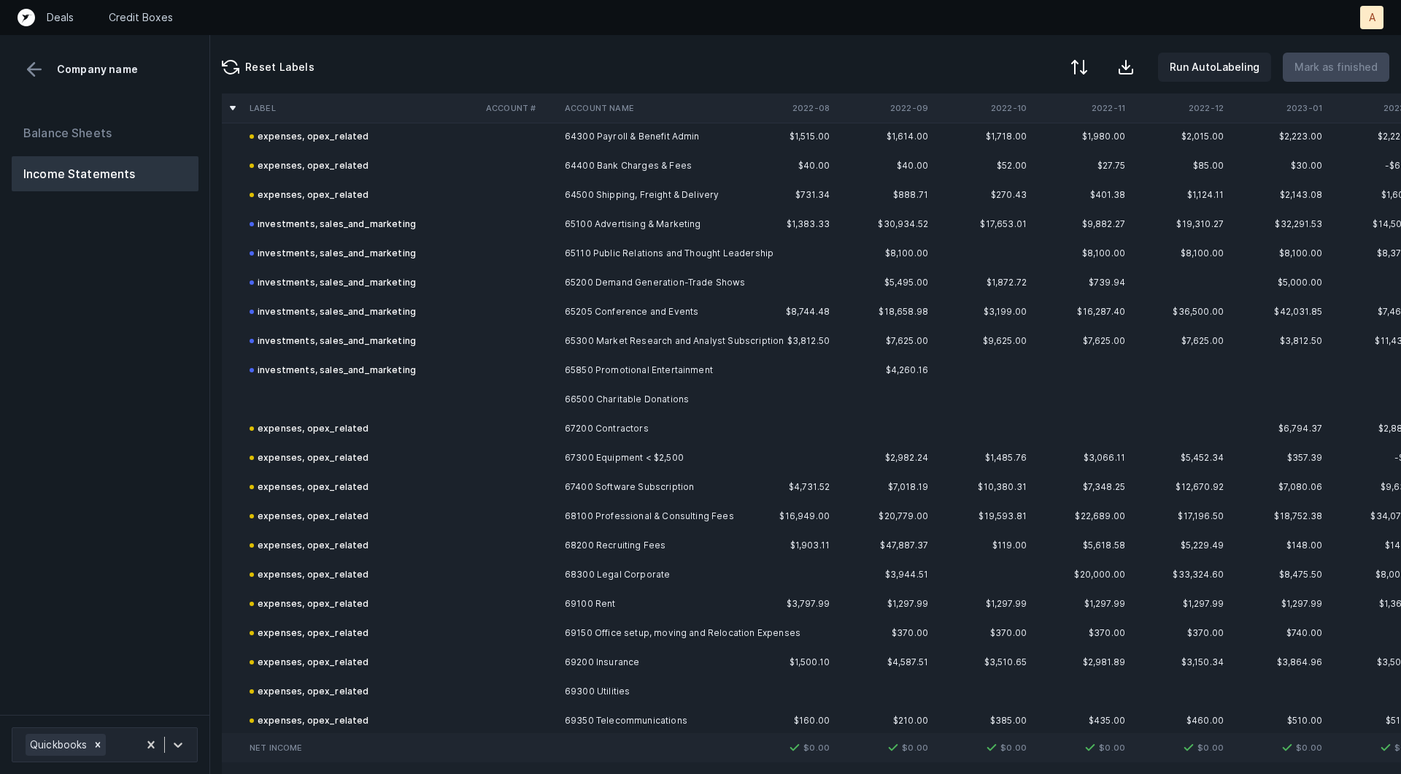
scroll to position [905, 0]
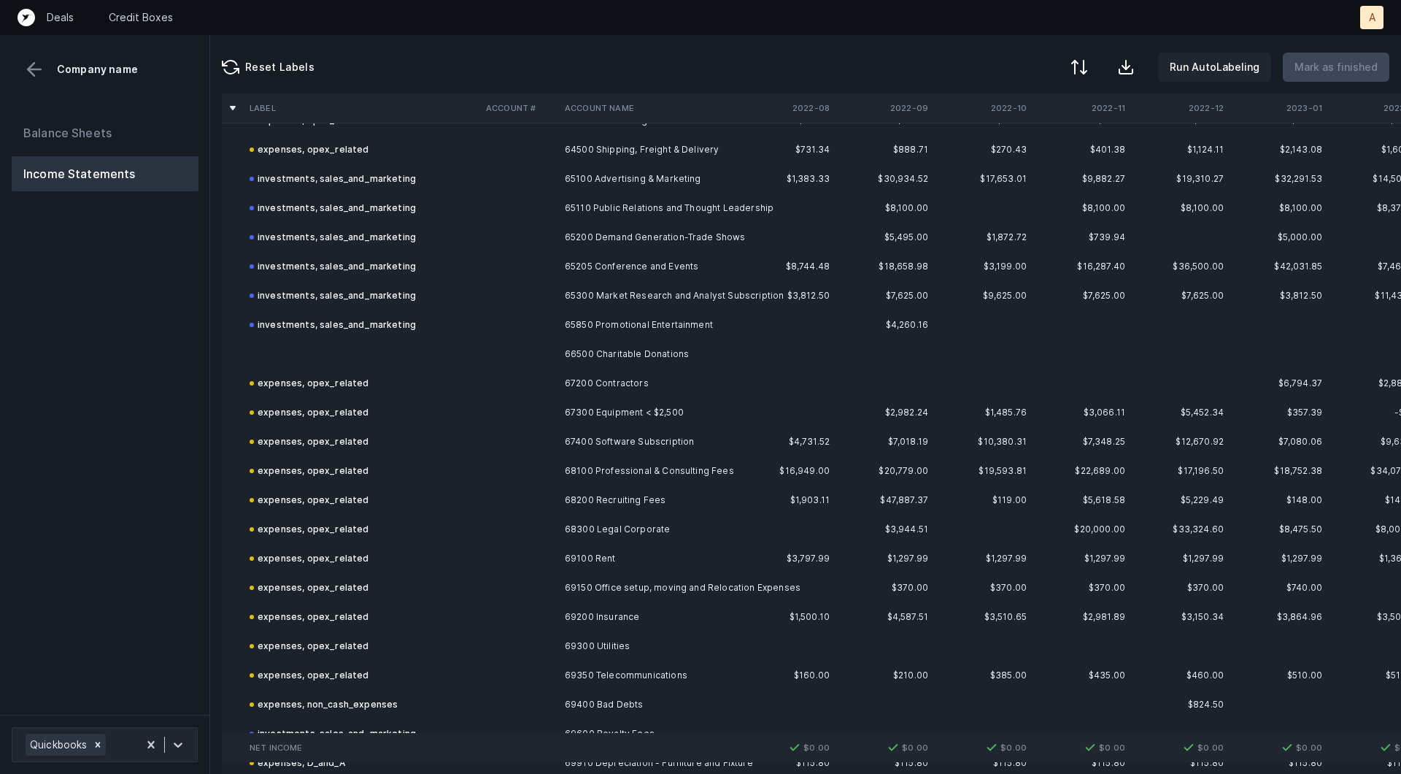
click at [678, 347] on td "66500 Charitable Donations" at bounding box center [648, 353] width 178 height 29
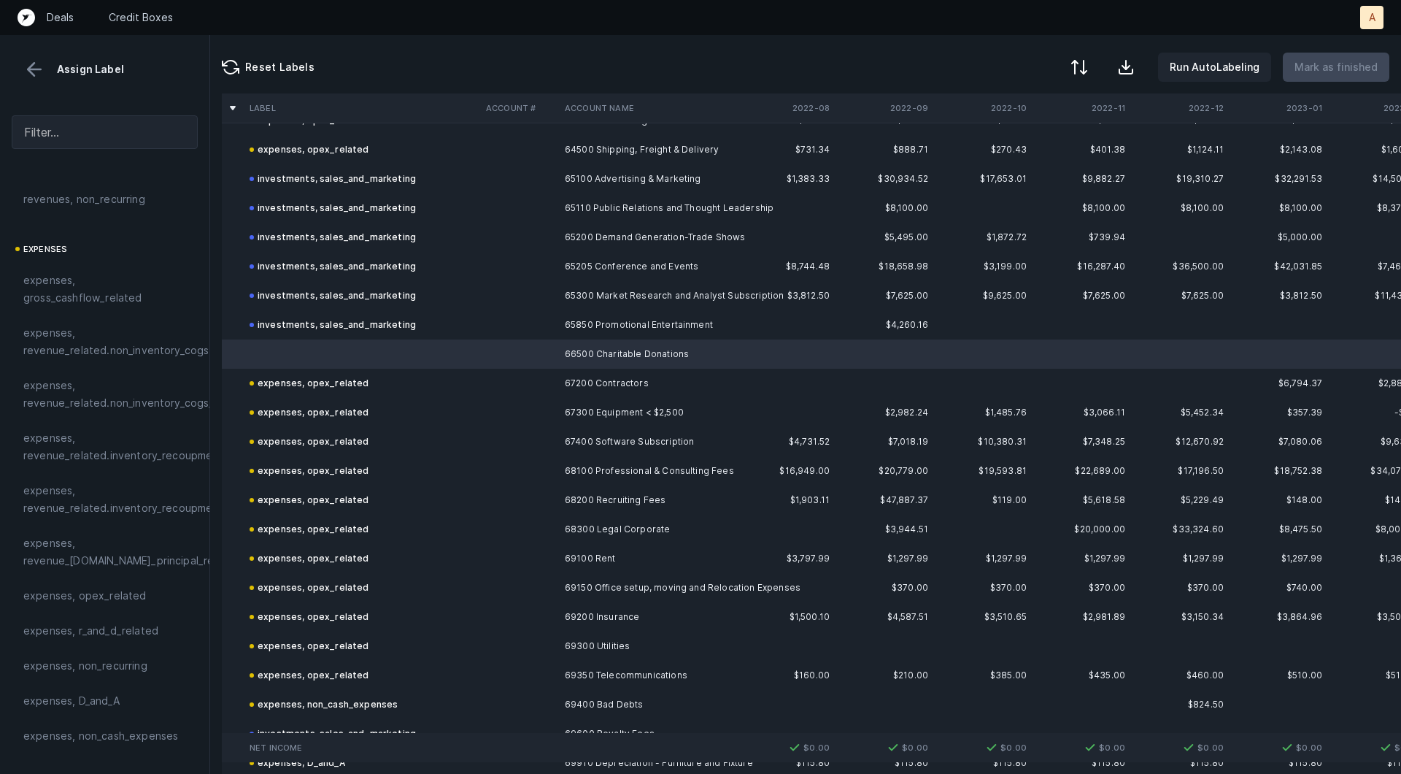
scroll to position [223, 0]
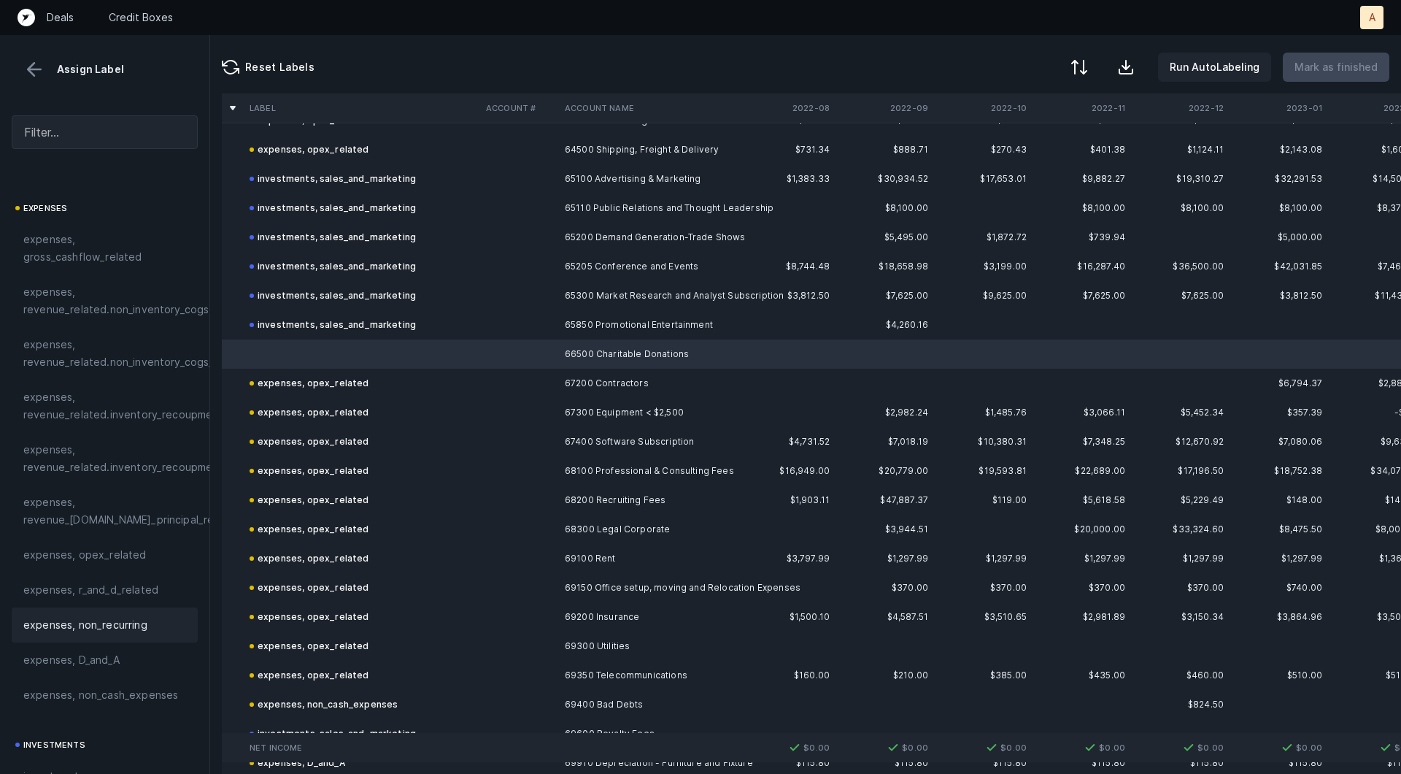
click at [84, 626] on span "expenses, non_recurring" at bounding box center [85, 625] width 124 height 18
click at [1353, 57] on button "Mark as finished" at bounding box center [1336, 67] width 107 height 29
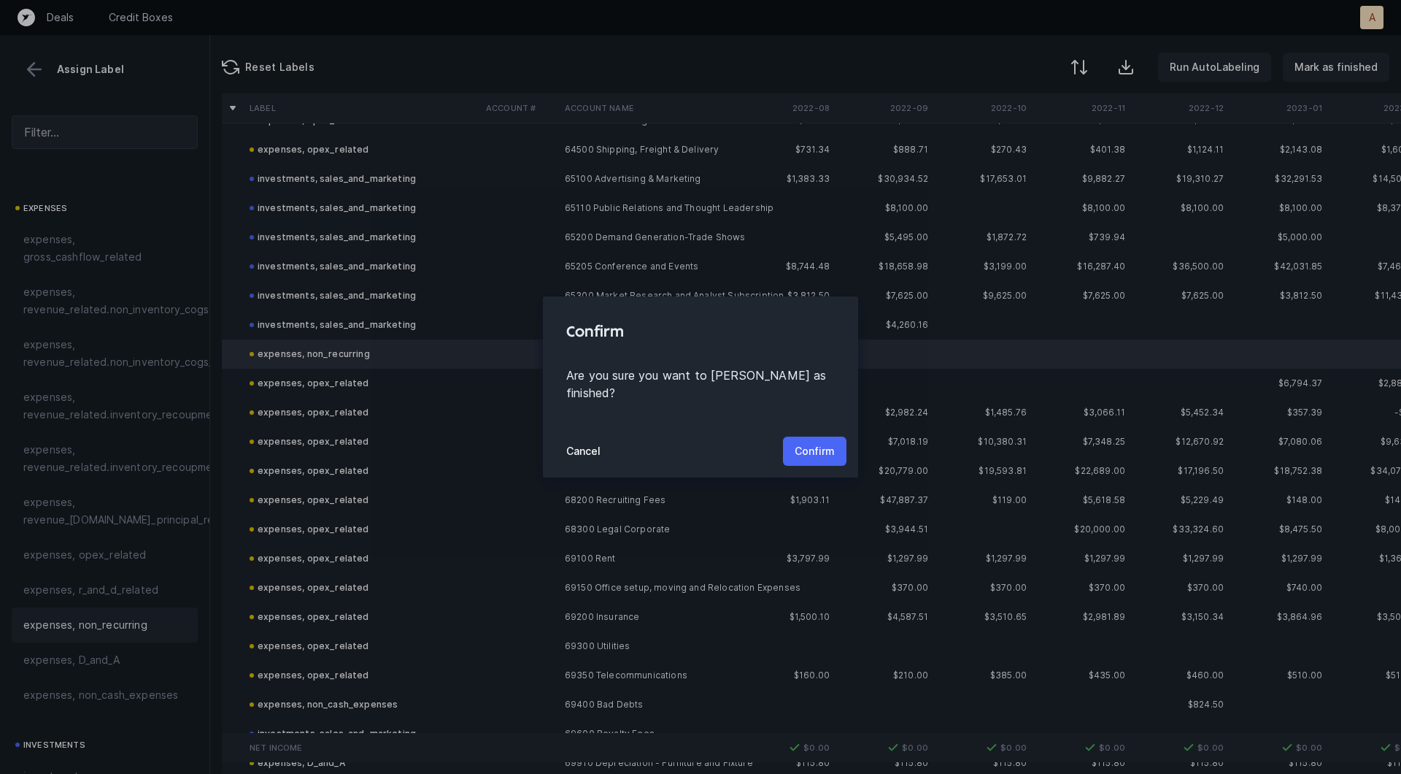
click at [822, 443] on p "Confirm" at bounding box center [815, 451] width 40 height 18
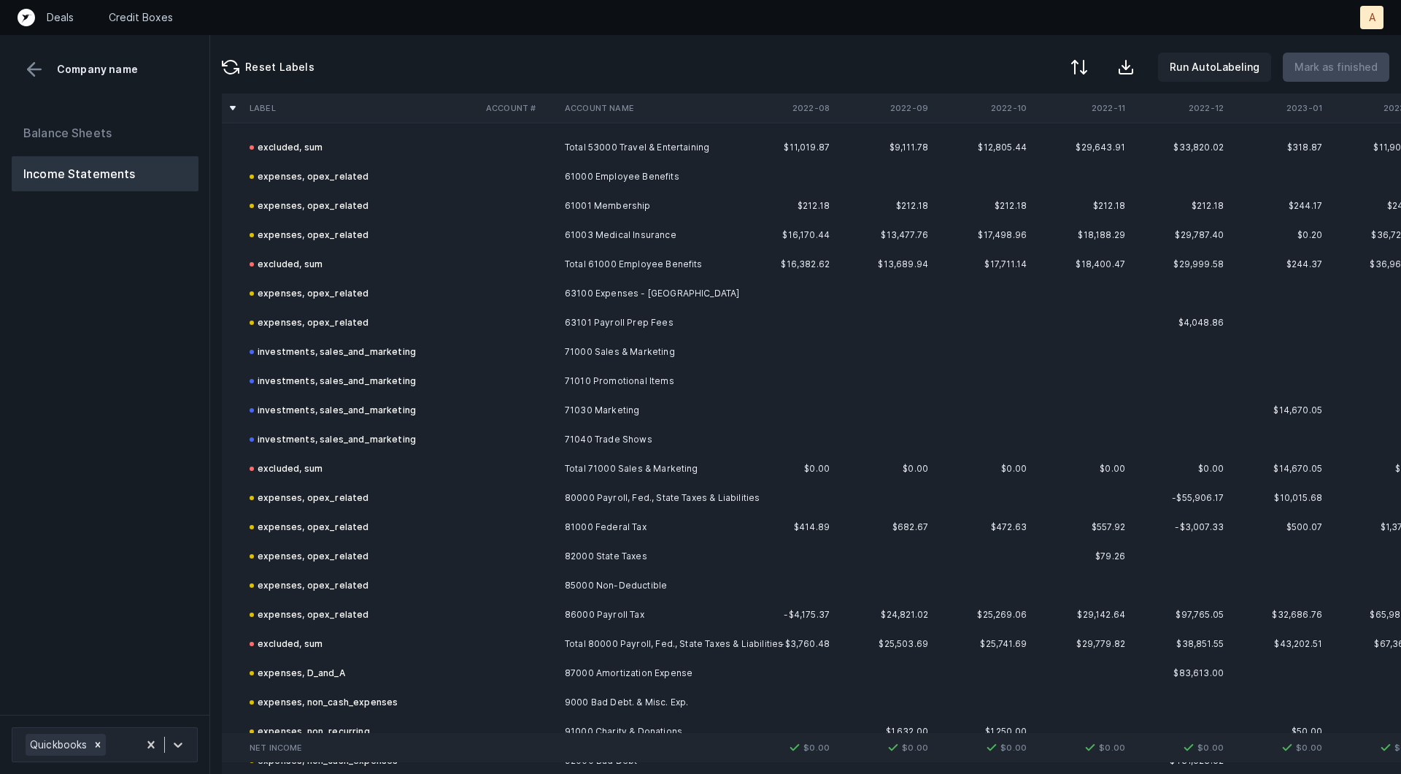
scroll to position [2042, 0]
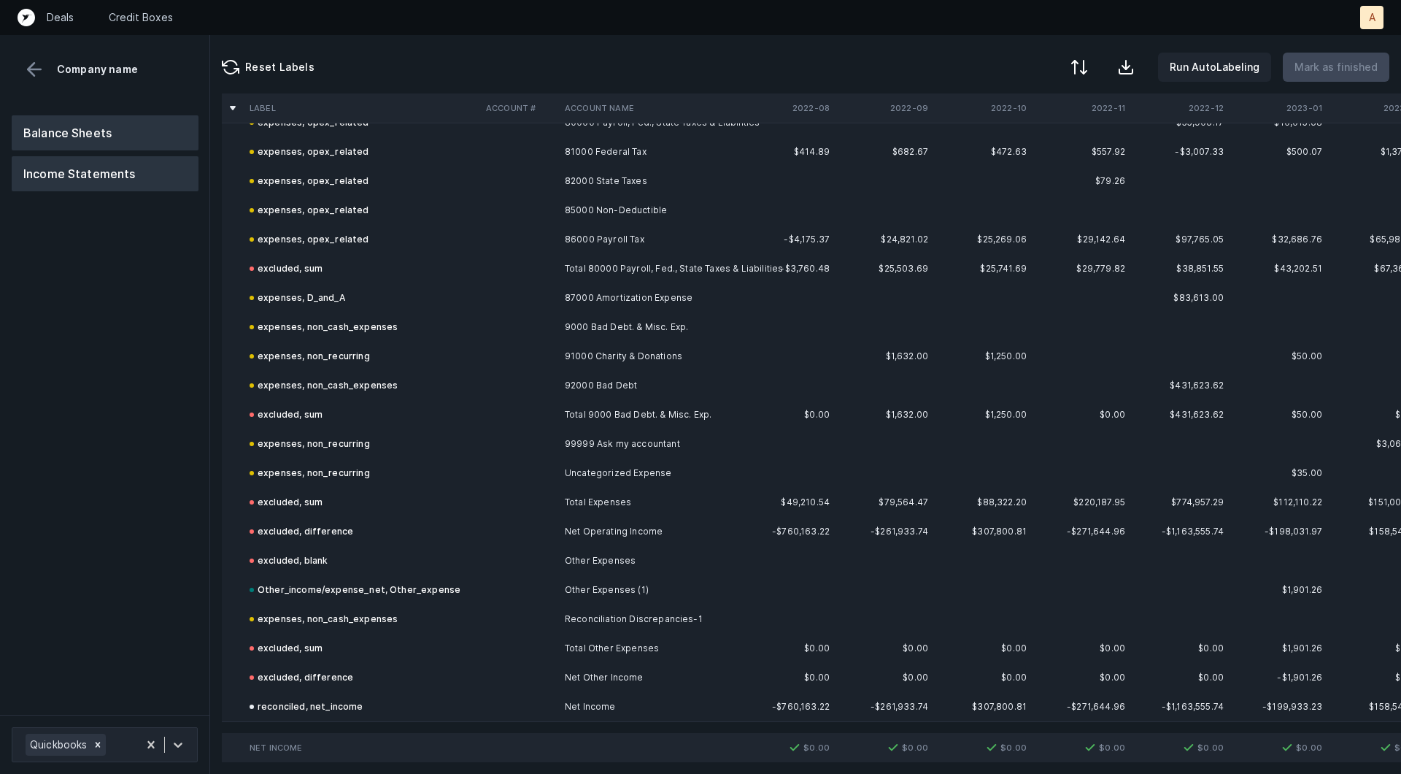
click at [143, 134] on button "Balance Sheets" at bounding box center [105, 132] width 187 height 35
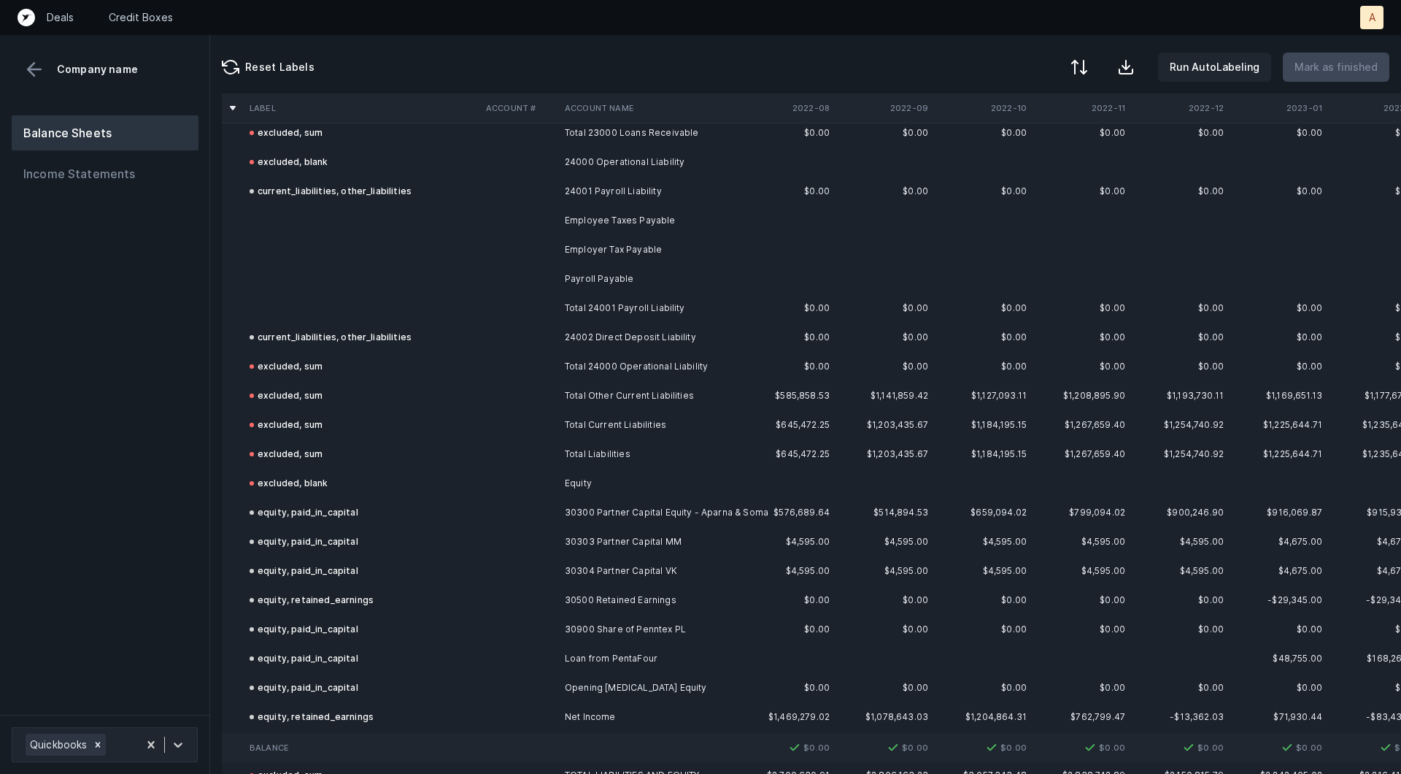
scroll to position [2847, 0]
click at [673, 222] on td "Employee Taxes Payable" at bounding box center [648, 221] width 178 height 29
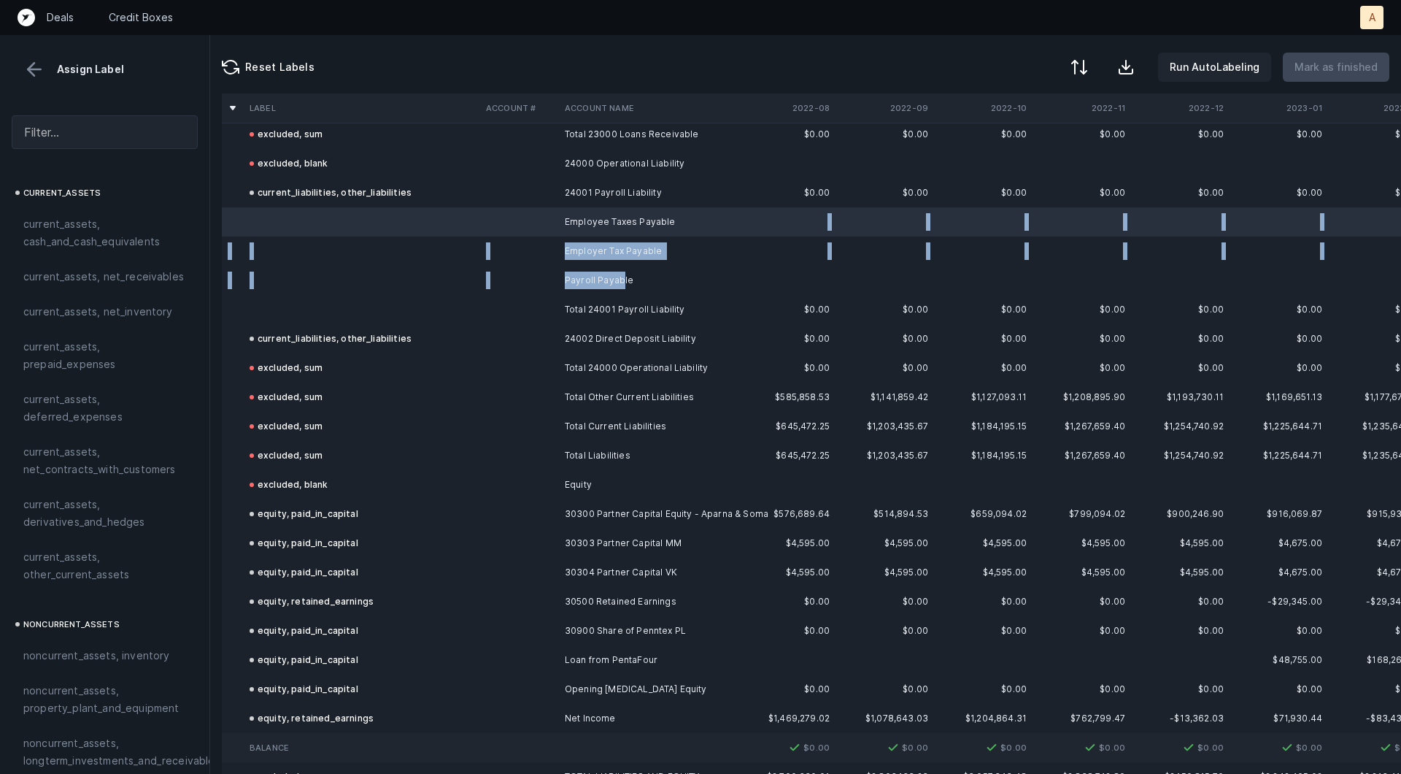
click at [621, 278] on td "Payroll Payable" at bounding box center [648, 280] width 178 height 29
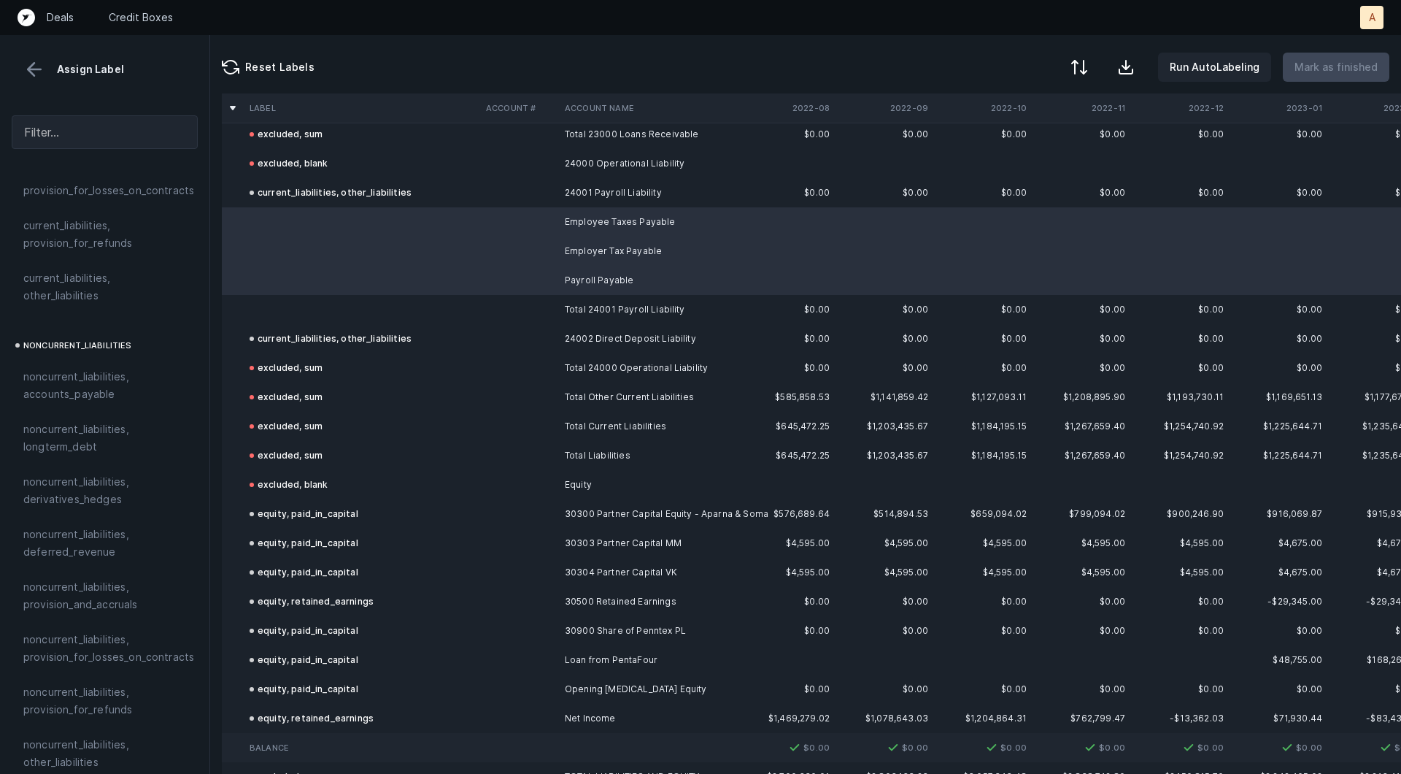
scroll to position [1254, 0]
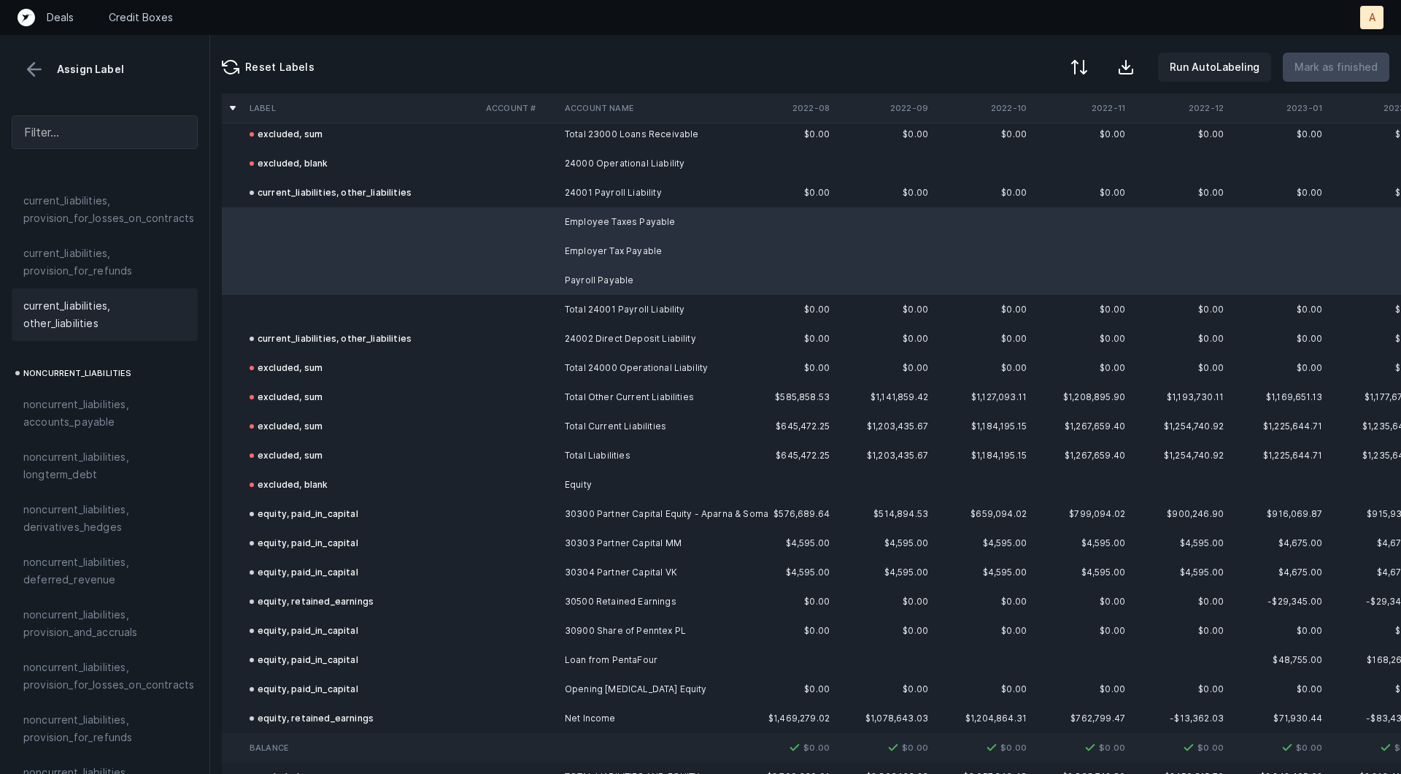
click at [66, 297] on span "current_liabilities, other_liabilities" at bounding box center [104, 314] width 163 height 35
click at [273, 296] on td at bounding box center [362, 309] width 236 height 29
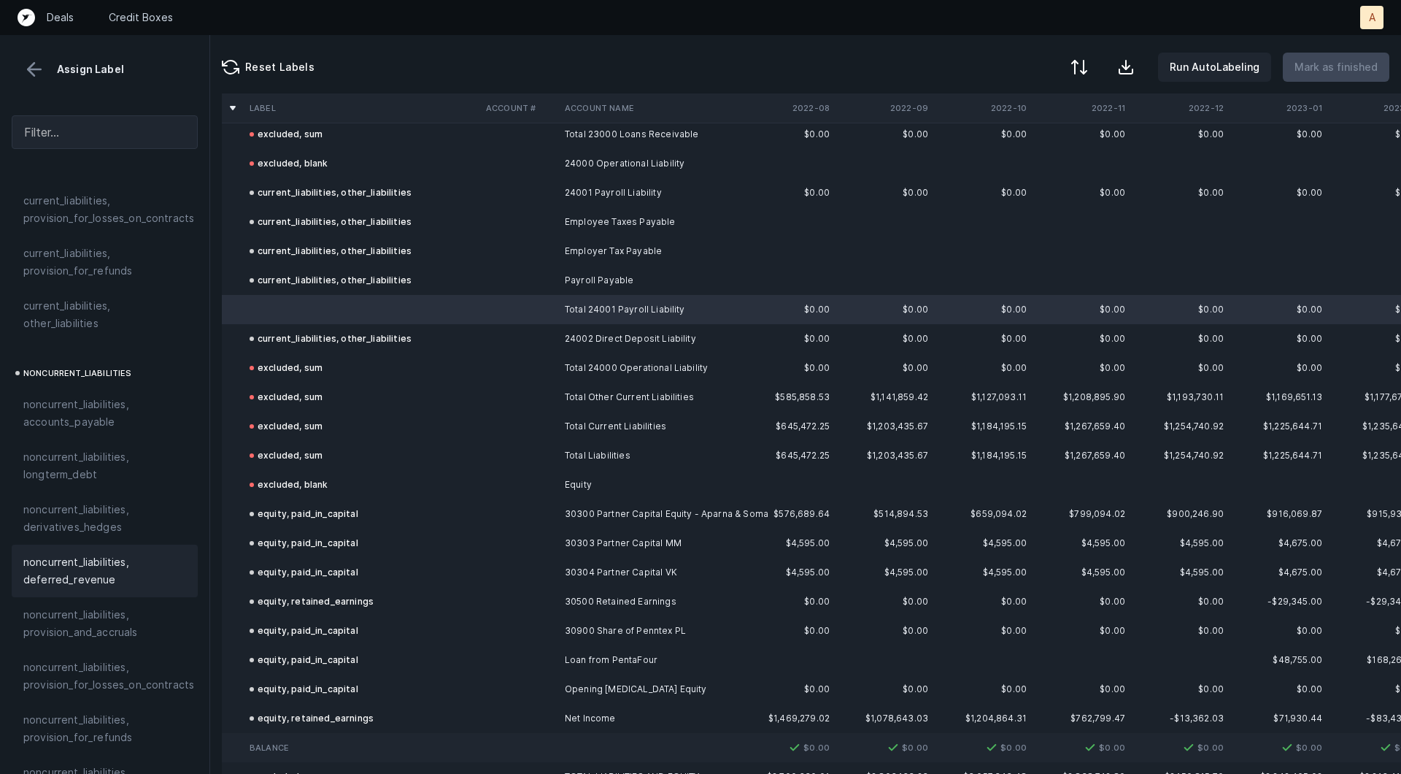
scroll to position [1582, 0]
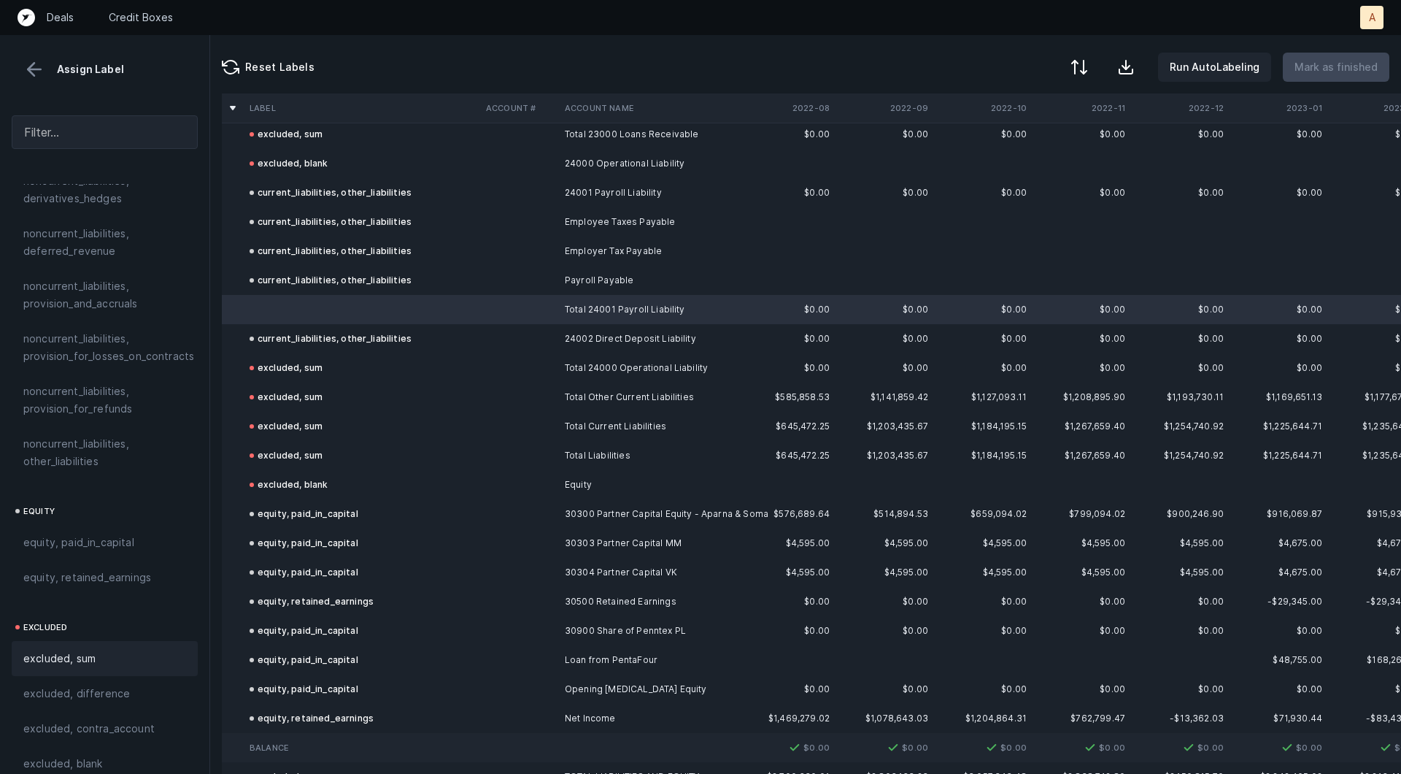
click at [75, 650] on span "excluded, sum" at bounding box center [59, 659] width 72 height 18
click at [1324, 65] on p "Mark as finished" at bounding box center [1336, 67] width 83 height 18
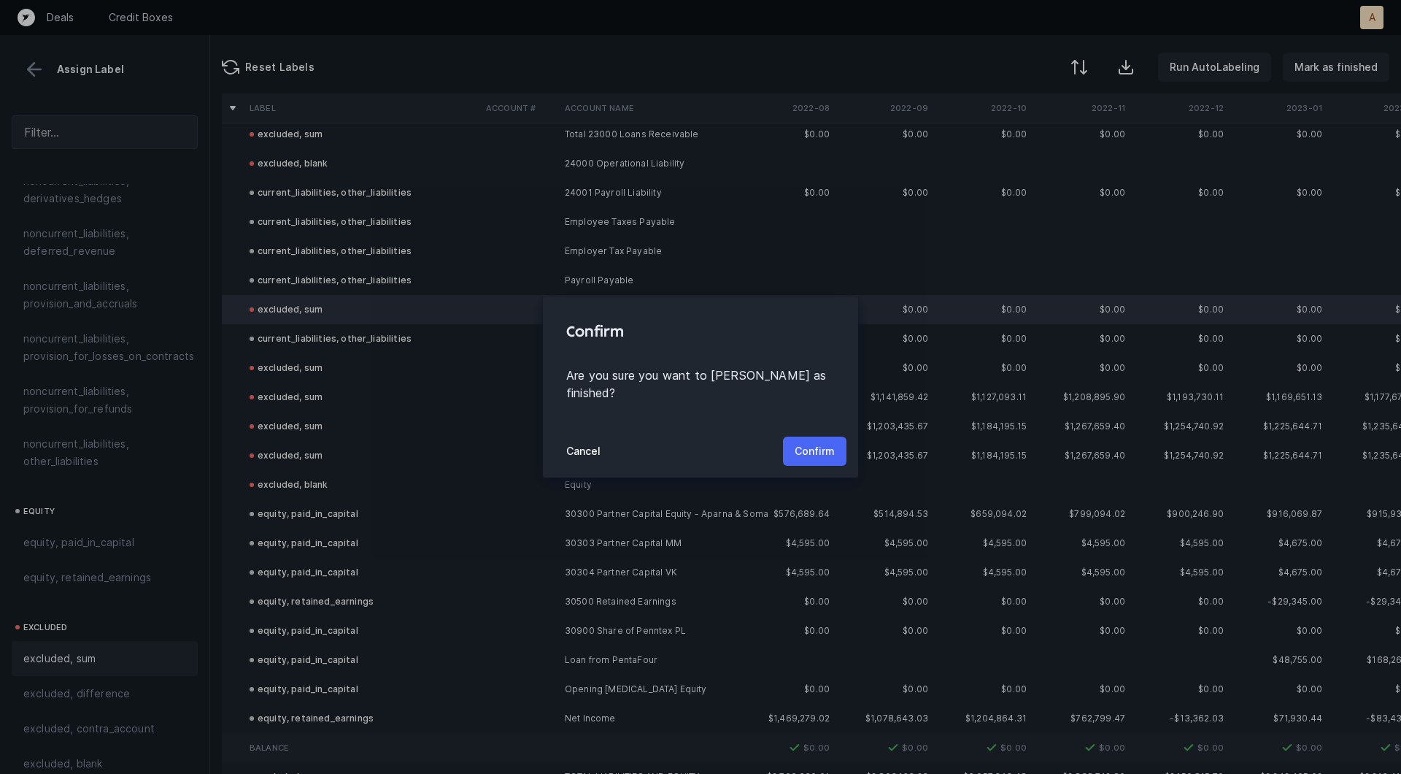
click at [809, 442] on p "Confirm" at bounding box center [815, 451] width 40 height 18
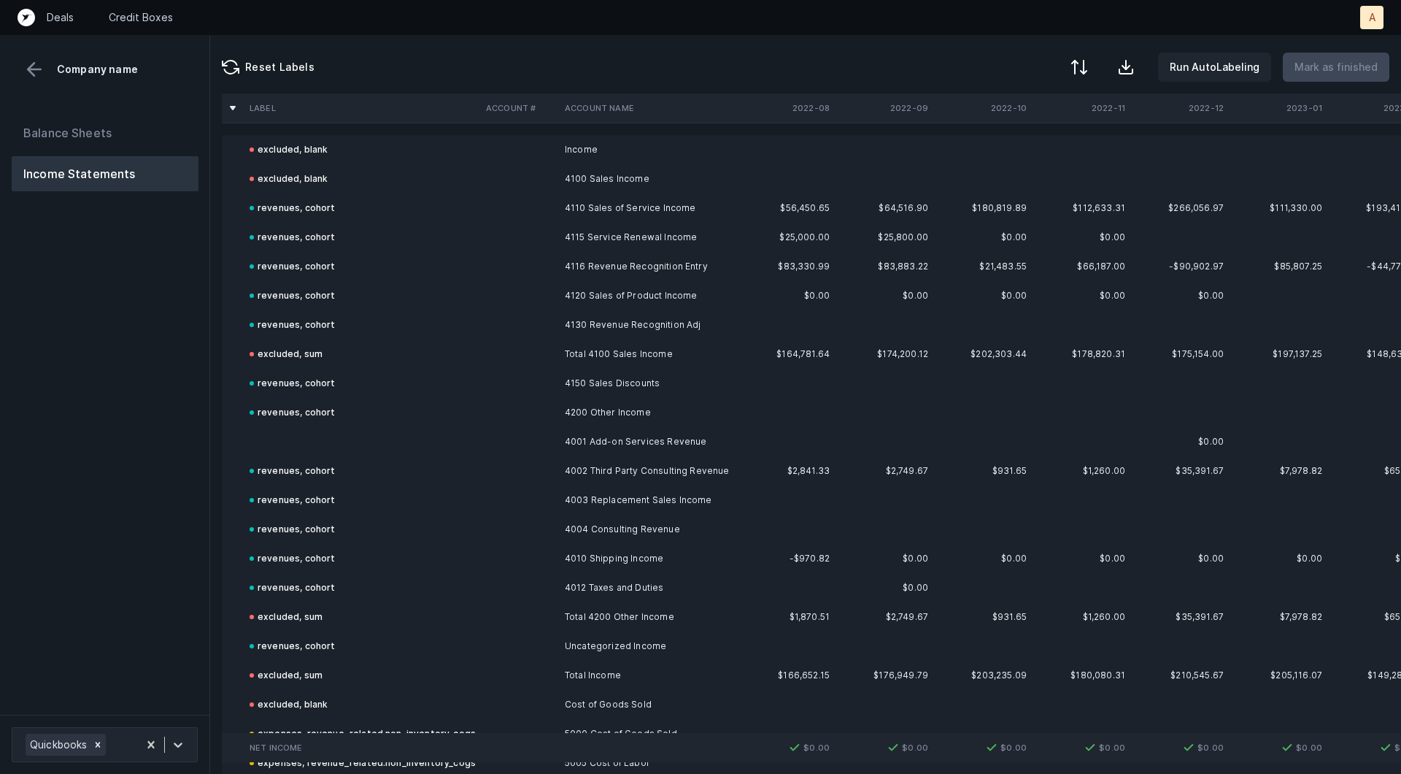
click at [287, 435] on td at bounding box center [362, 441] width 236 height 29
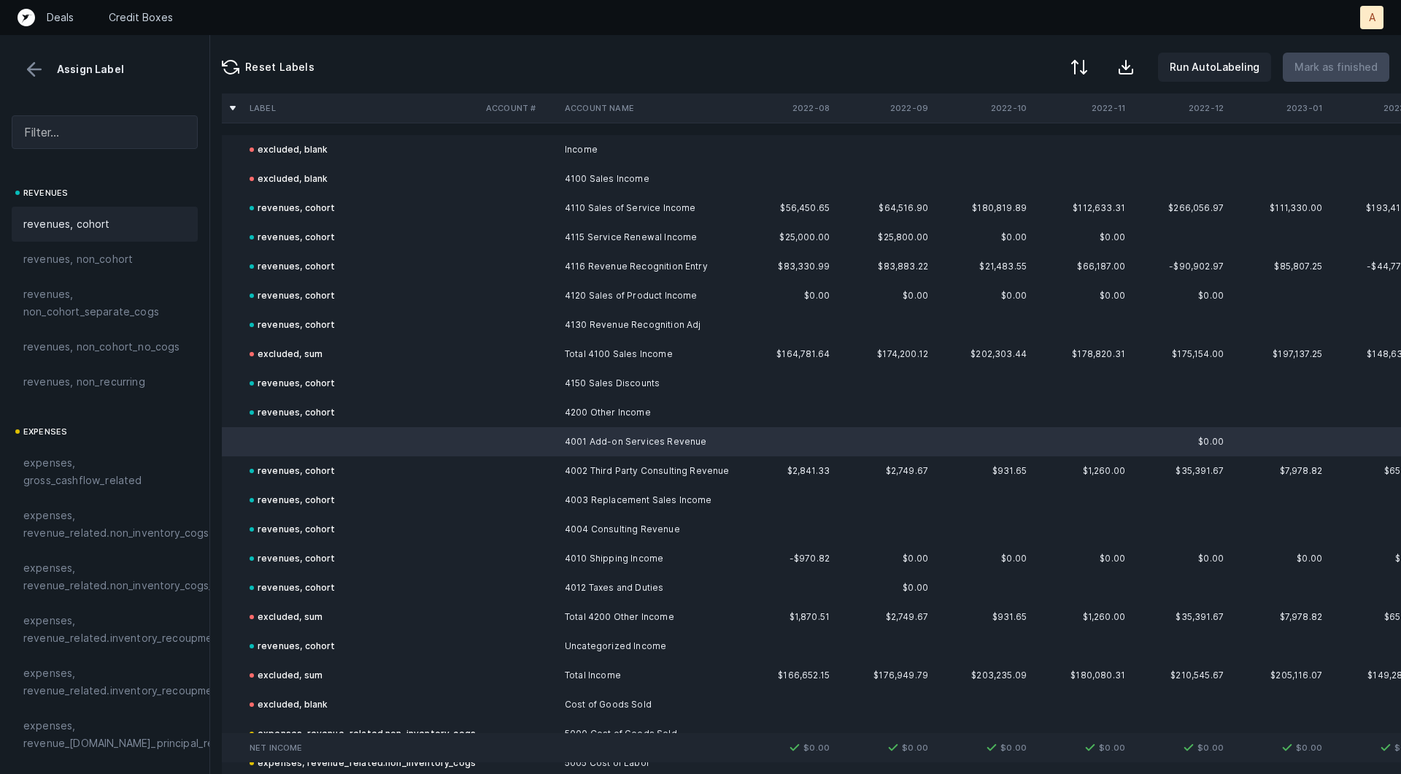
click at [123, 216] on div "revenues, cohort" at bounding box center [104, 224] width 163 height 18
click at [1338, 65] on p "Mark as finished" at bounding box center [1336, 67] width 83 height 18
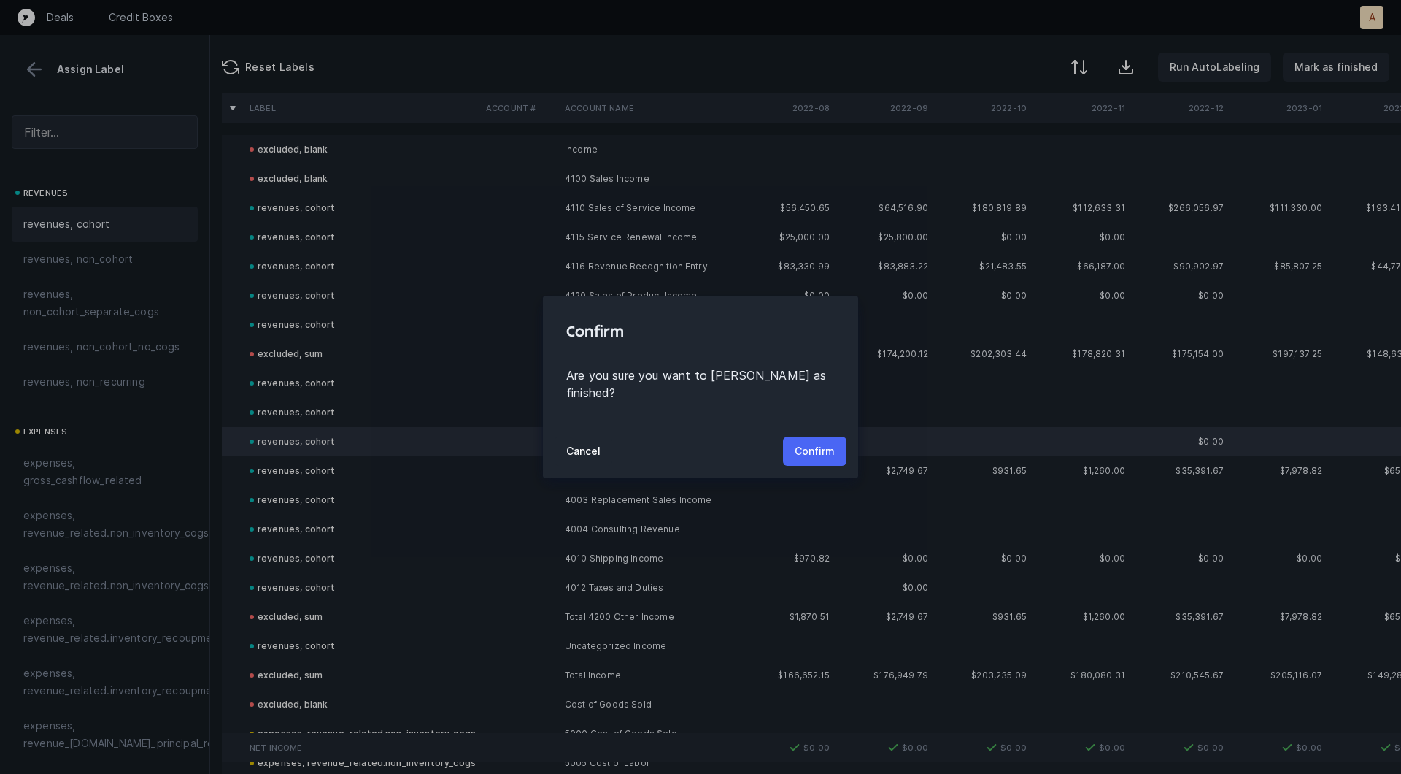
click at [821, 442] on p "Confirm" at bounding box center [815, 451] width 40 height 18
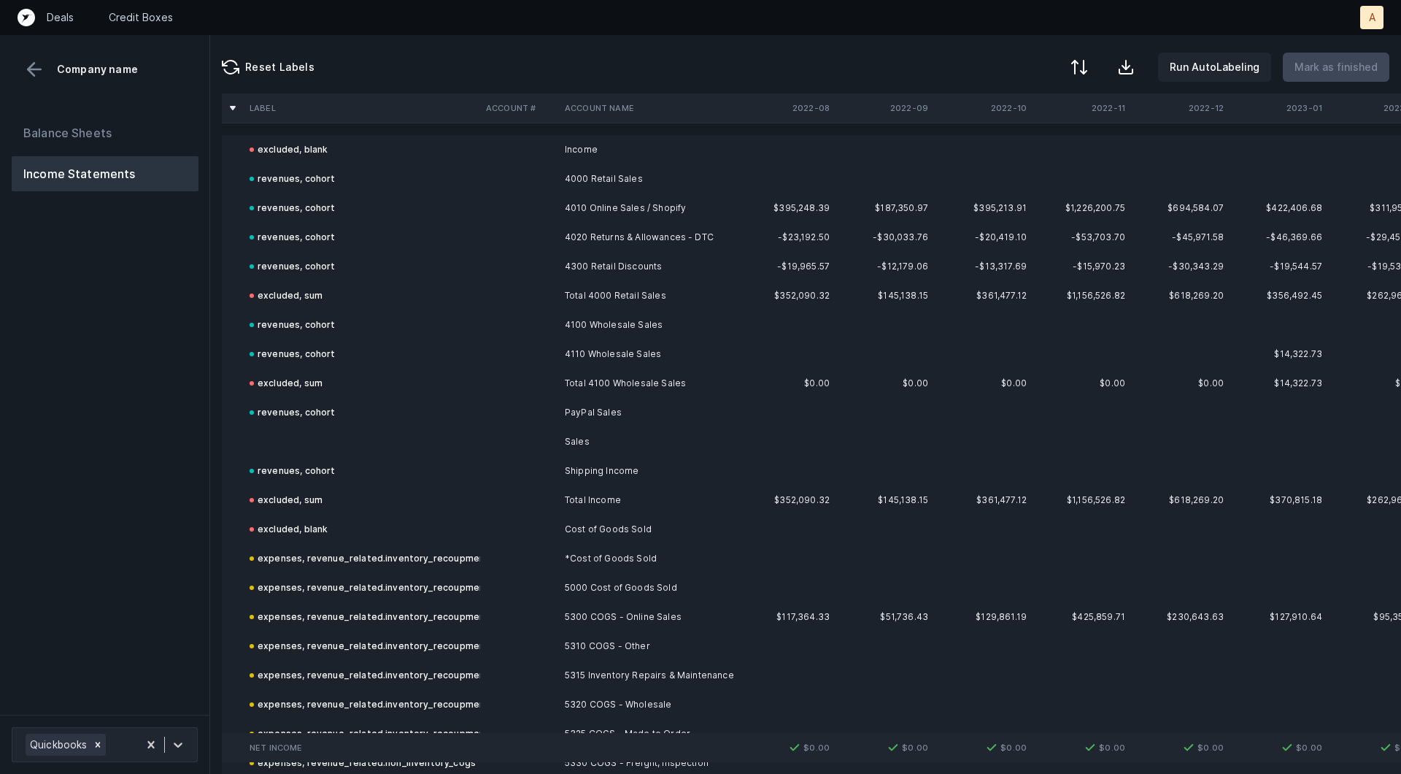
click at [280, 431] on td at bounding box center [362, 441] width 236 height 29
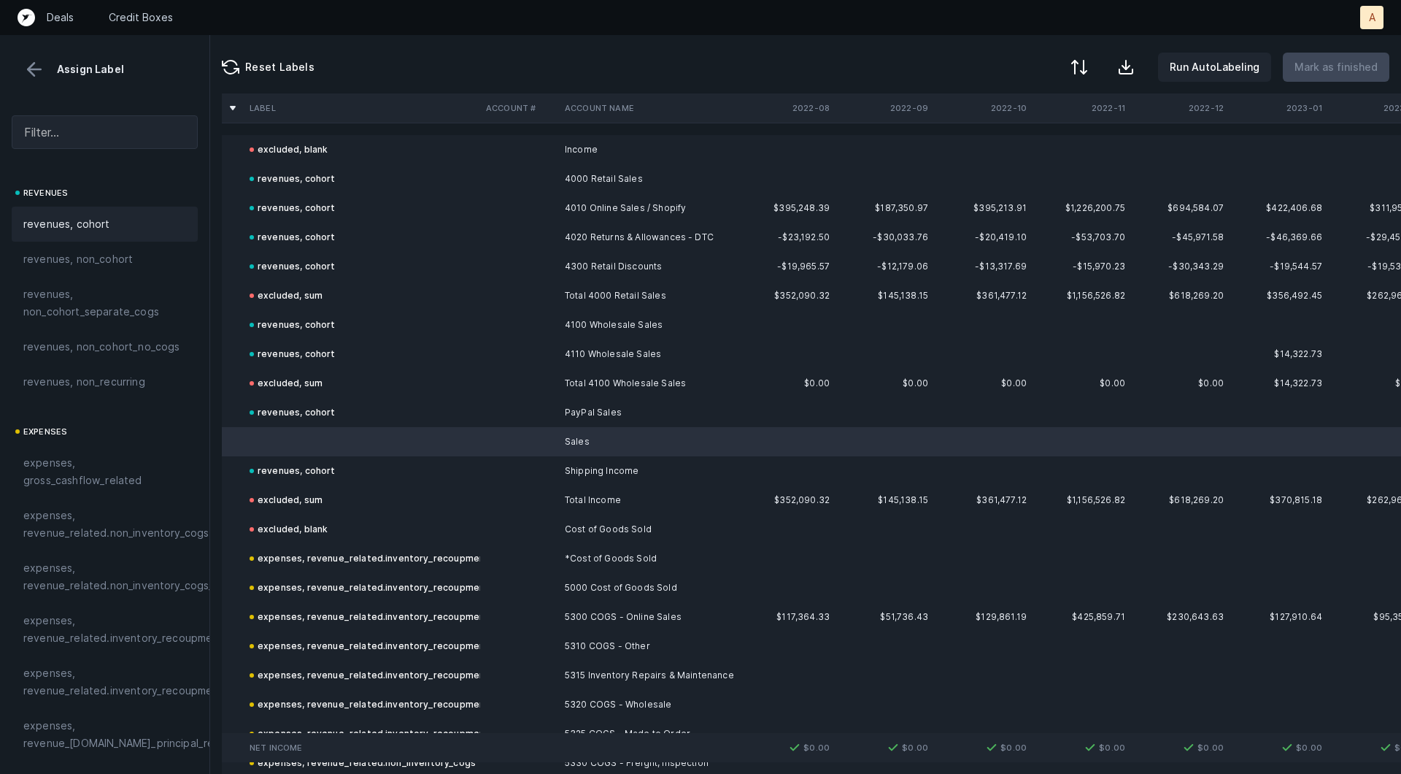
click at [155, 217] on div "revenues, cohort" at bounding box center [104, 224] width 163 height 18
click at [1355, 70] on p "Mark as finished" at bounding box center [1336, 67] width 83 height 18
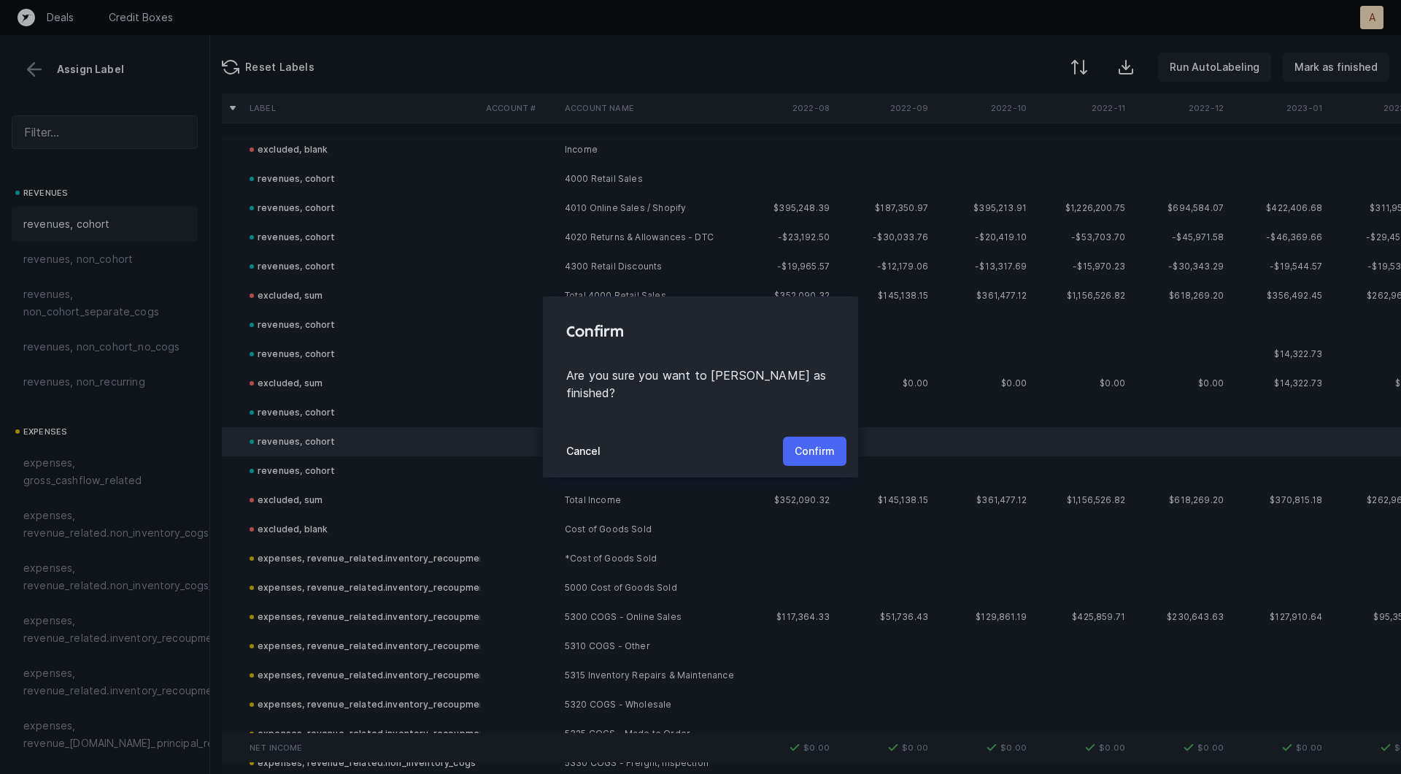
click at [824, 442] on p "Confirm" at bounding box center [815, 451] width 40 height 18
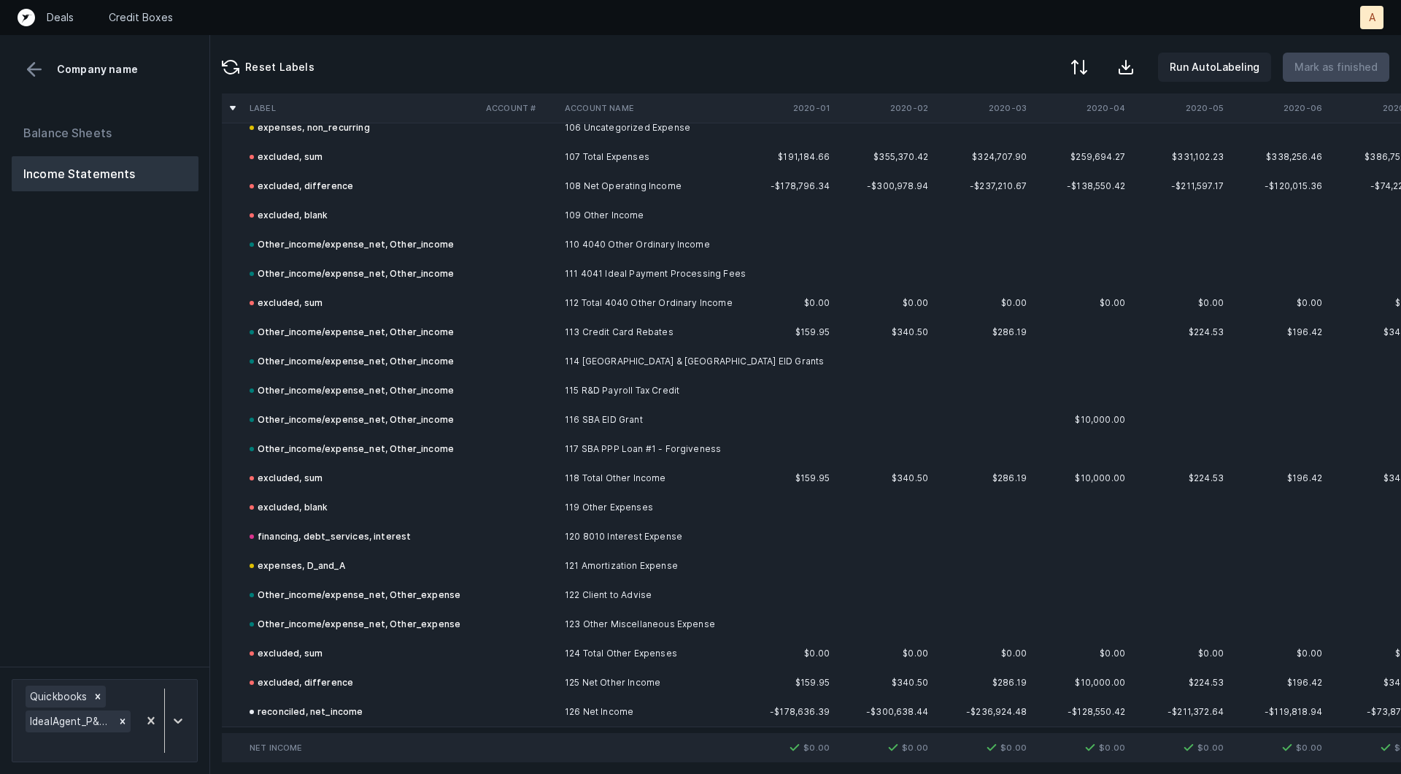
scroll to position [5195, 0]
click at [71, 128] on button "Balance Sheets" at bounding box center [105, 132] width 187 height 35
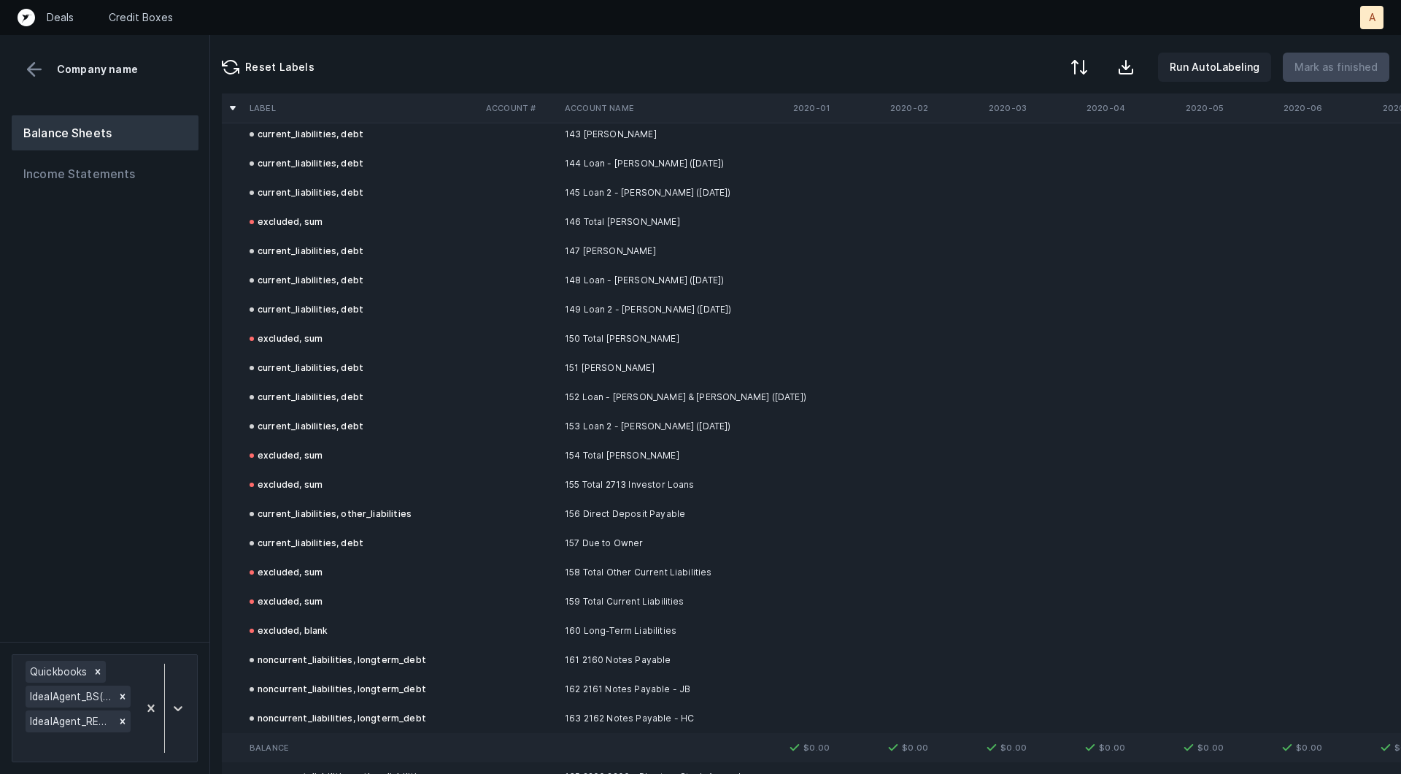
scroll to position [12988, 0]
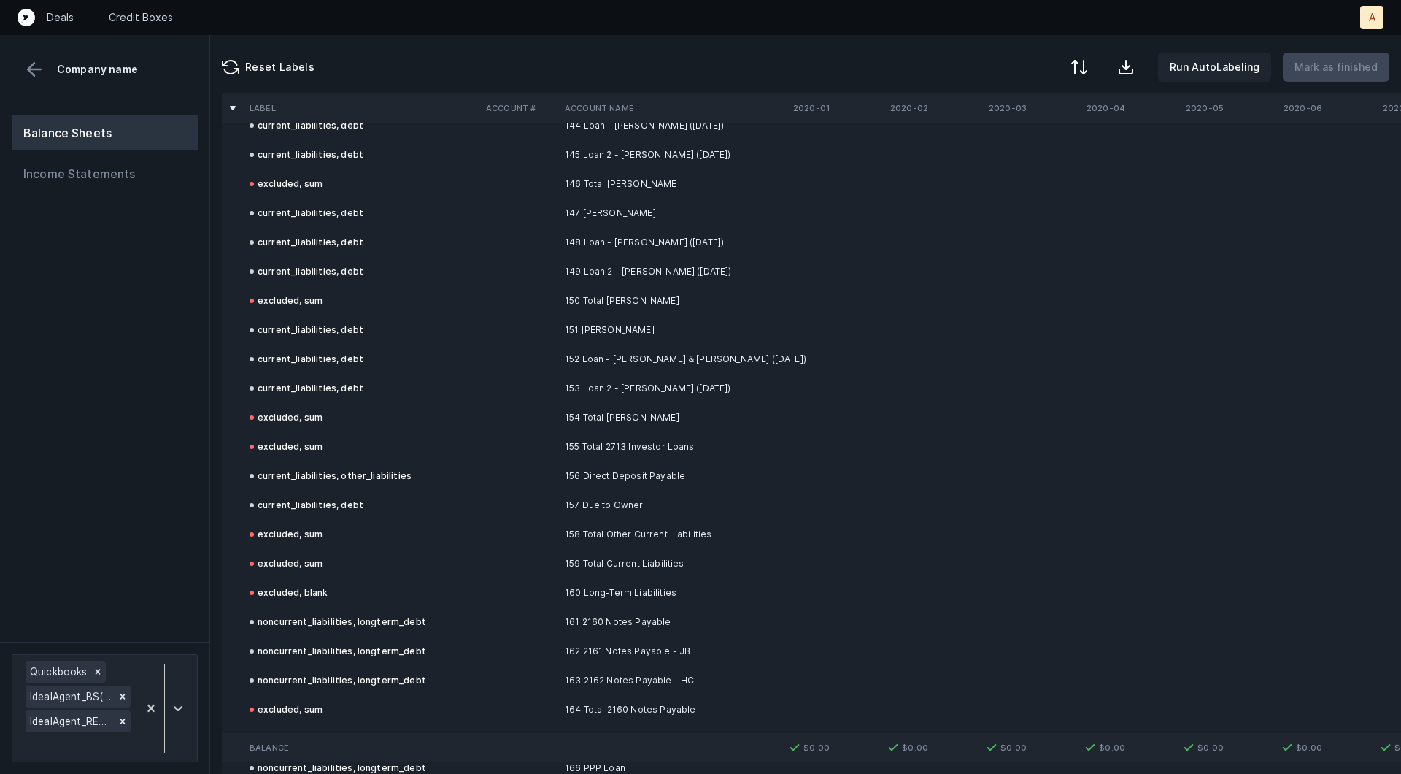
click at [764, 488] on div at bounding box center [700, 387] width 1401 height 774
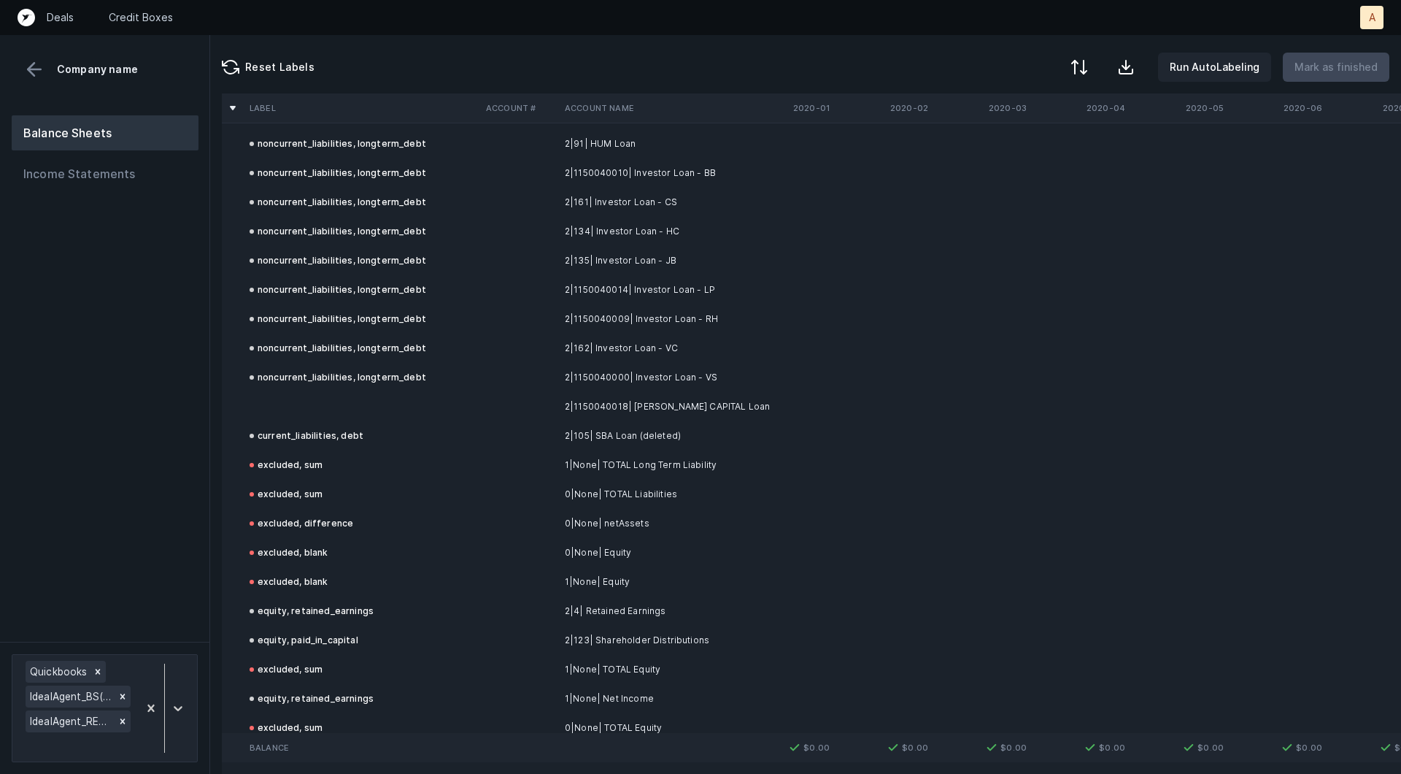
scroll to position [2260, 0]
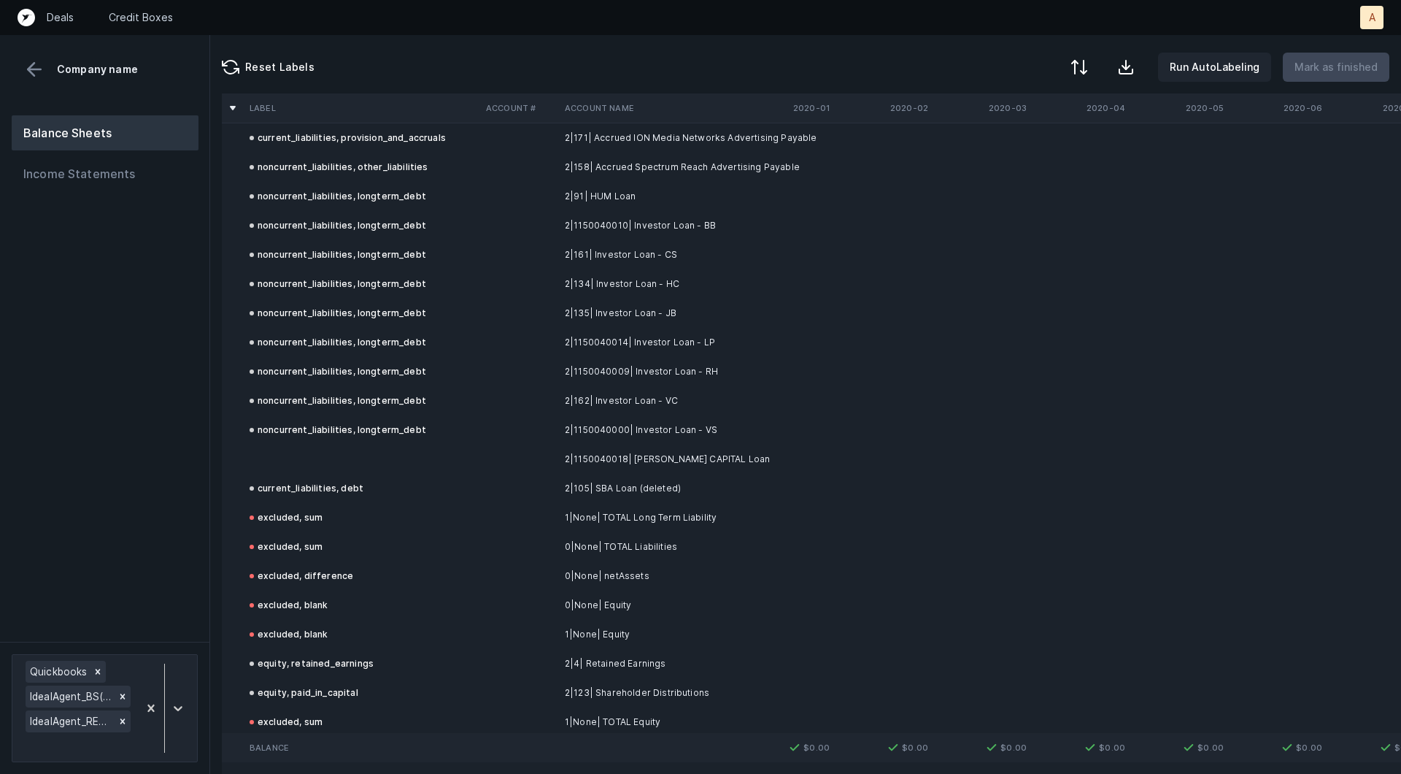
click at [406, 464] on td at bounding box center [362, 459] width 236 height 29
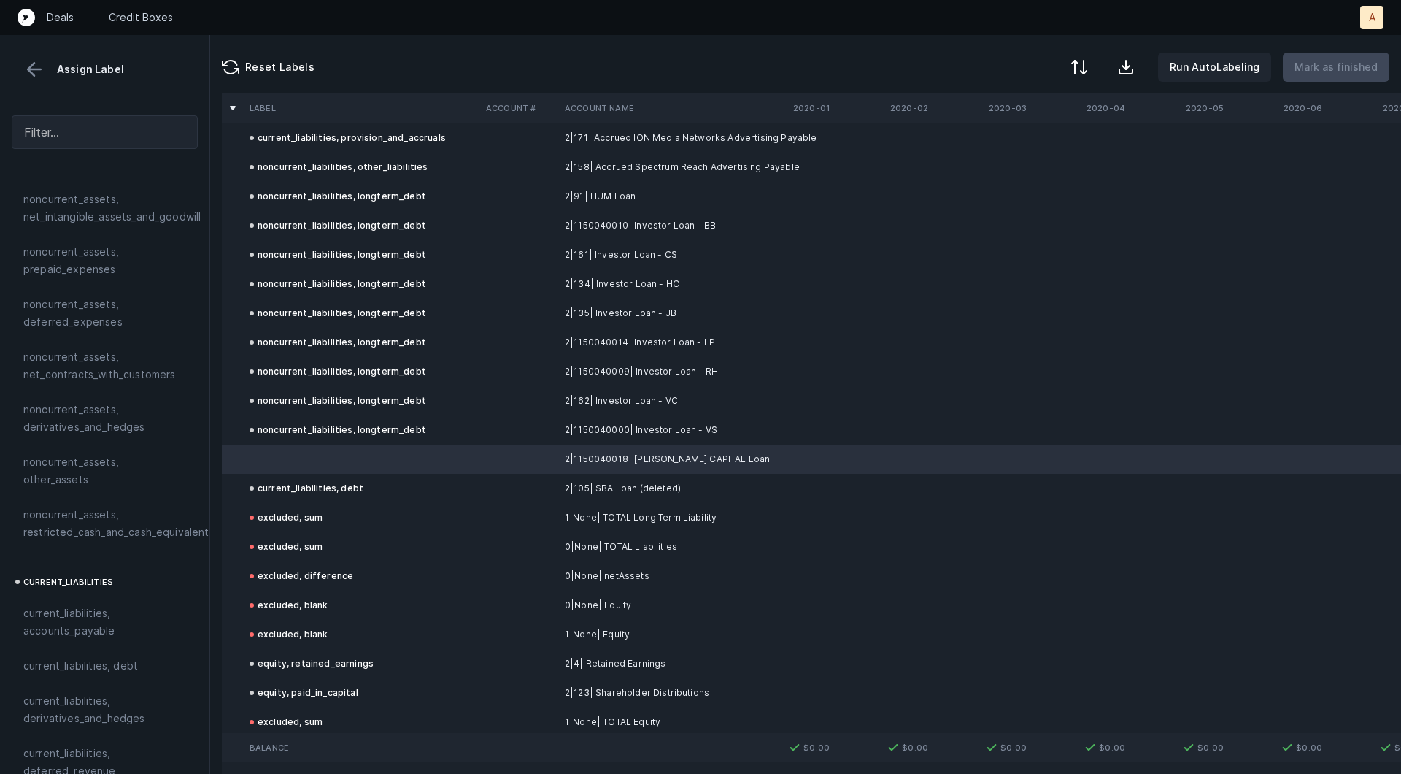
scroll to position [647, 0]
click at [297, 490] on div "current_liabilities, debt" at bounding box center [307, 489] width 114 height 18
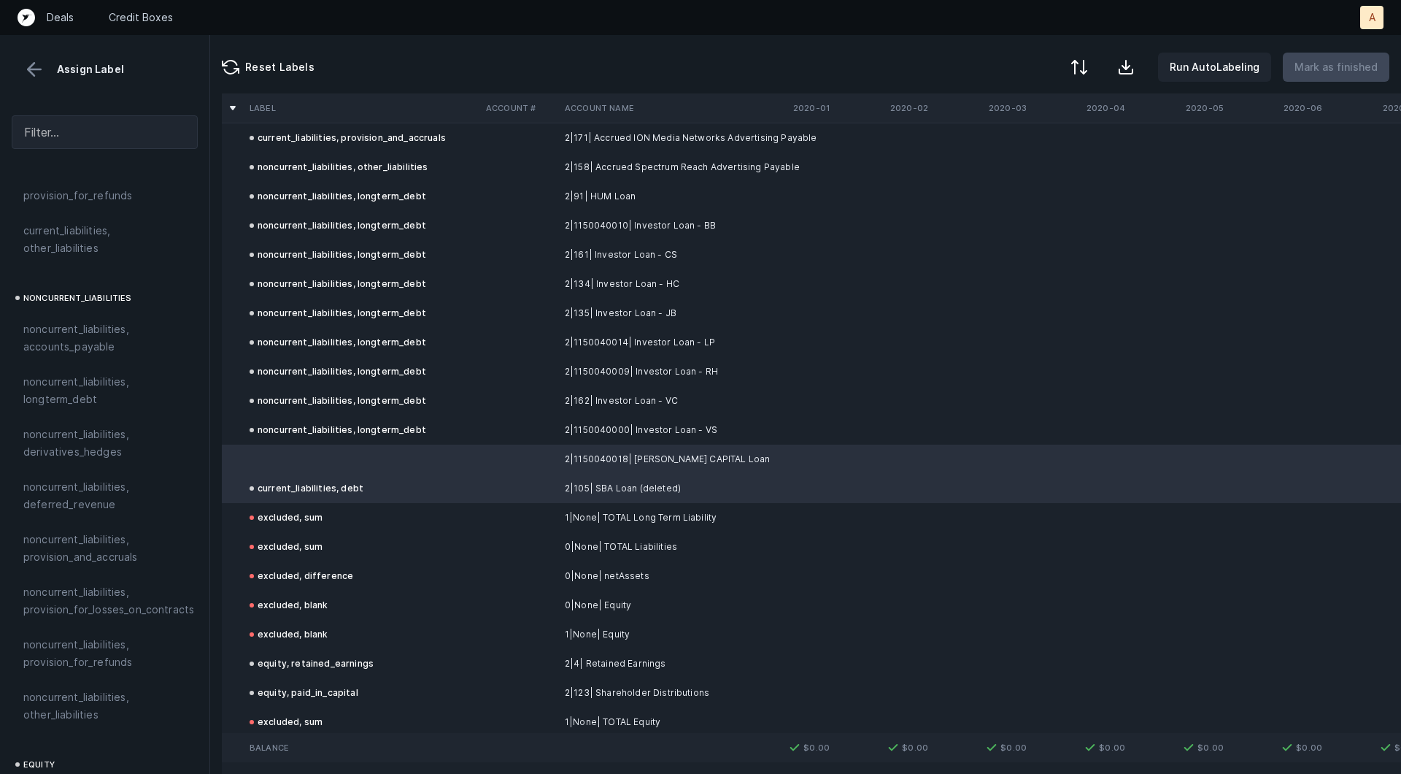
scroll to position [1296, 0]
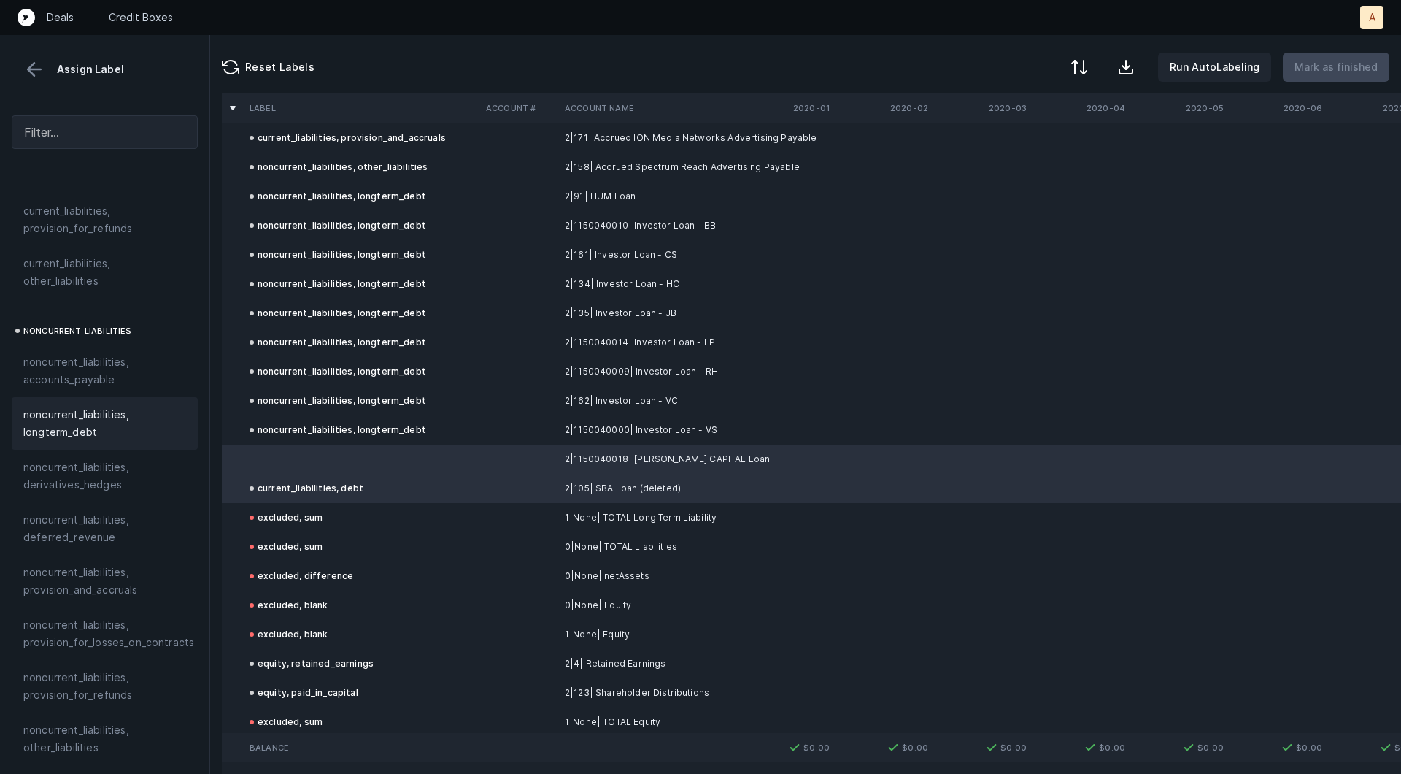
click at [47, 406] on span "noncurrent_liabilities, longterm_debt" at bounding box center [104, 423] width 163 height 35
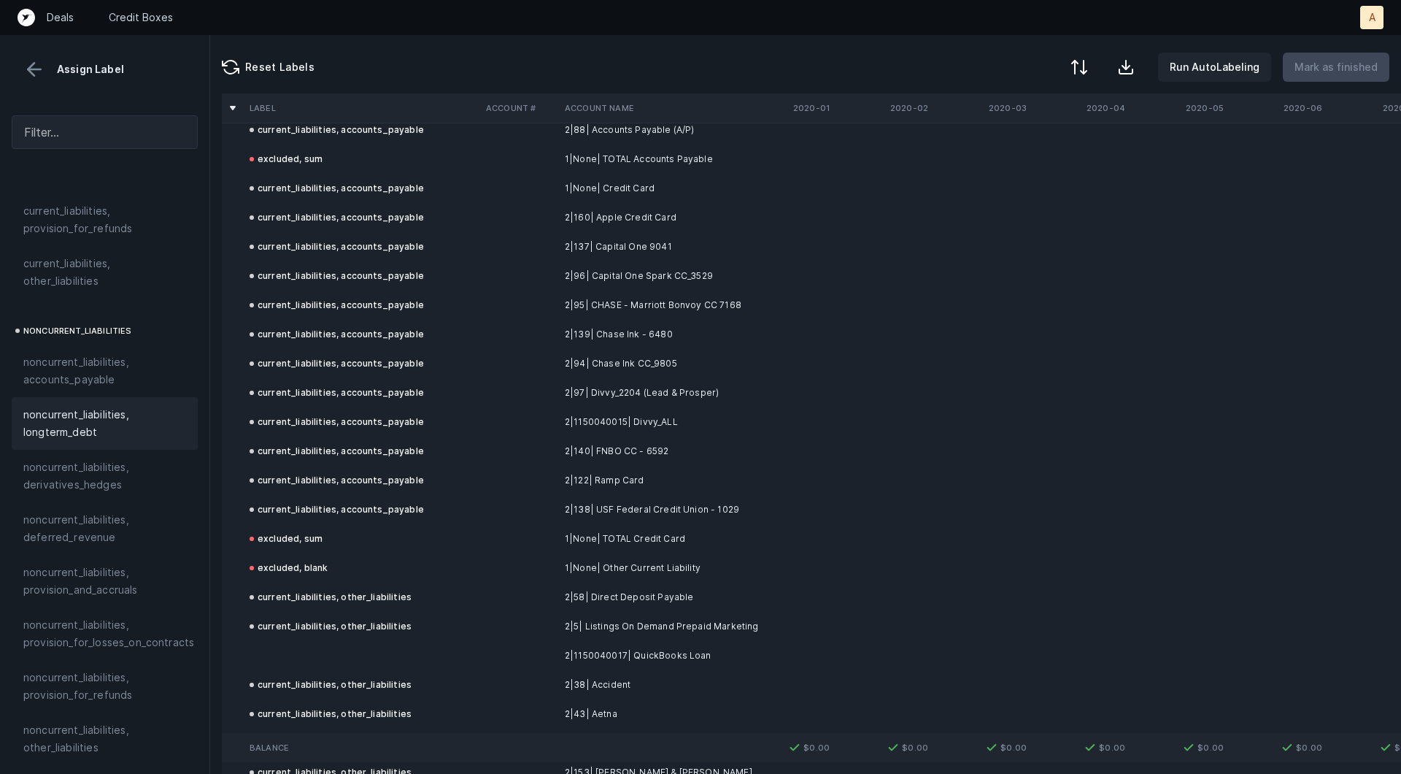
scroll to position [1280, 0]
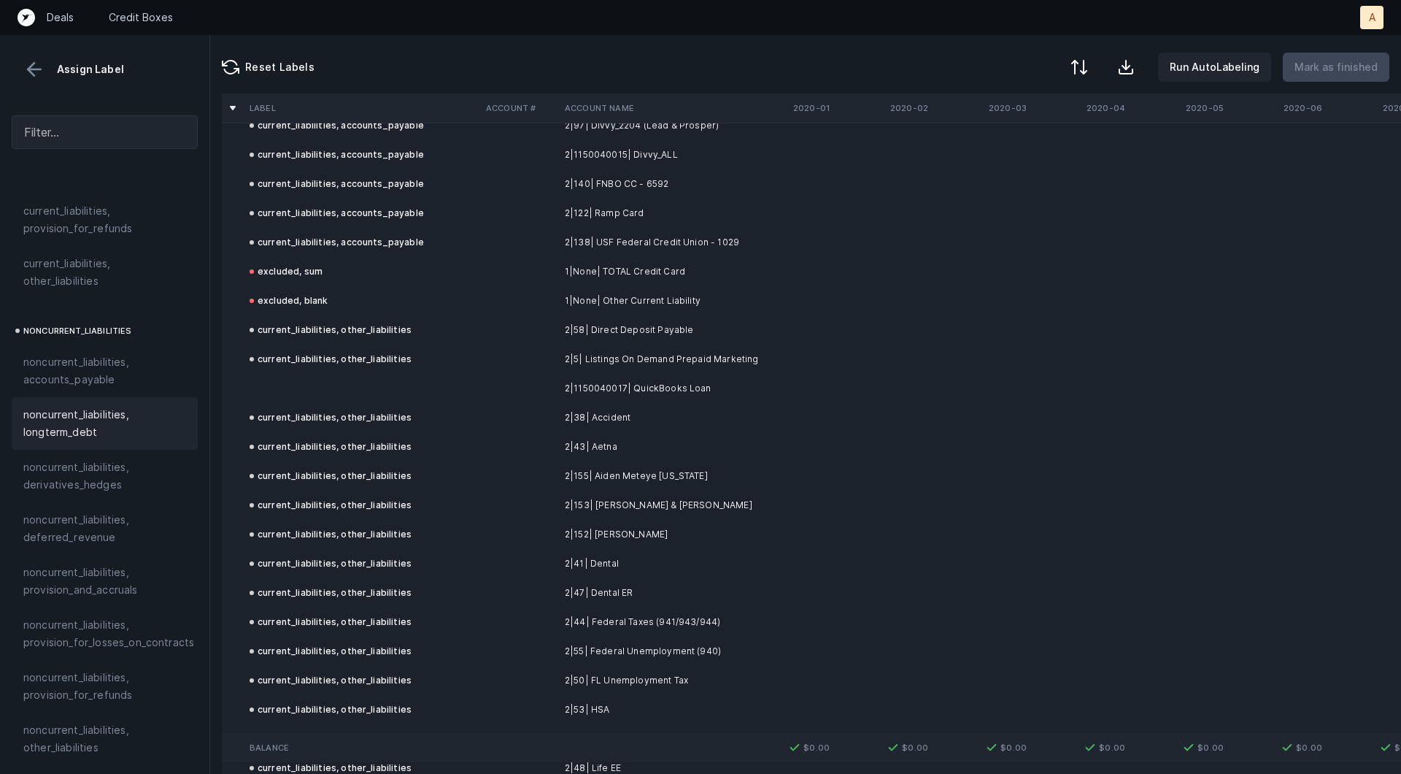
click at [399, 391] on td at bounding box center [362, 388] width 236 height 29
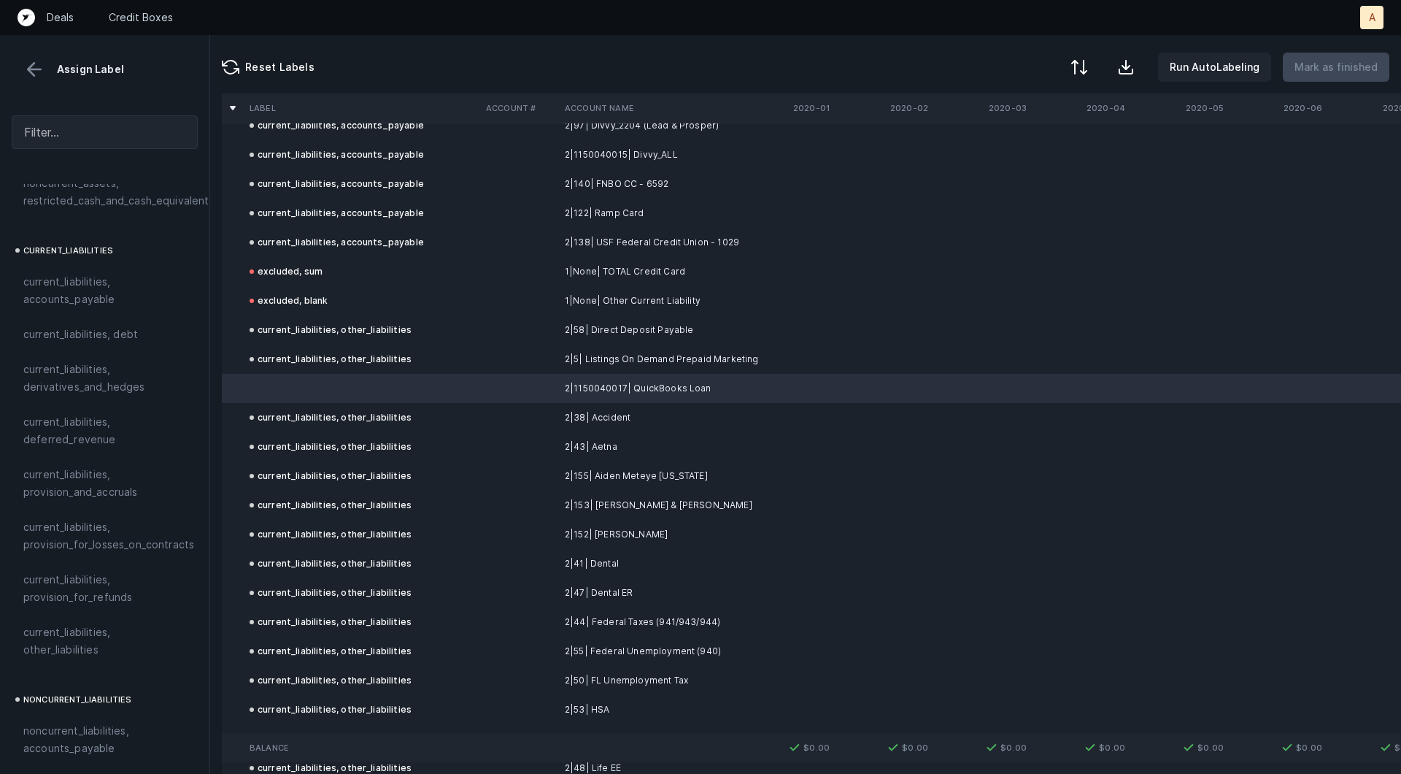
scroll to position [731, 0]
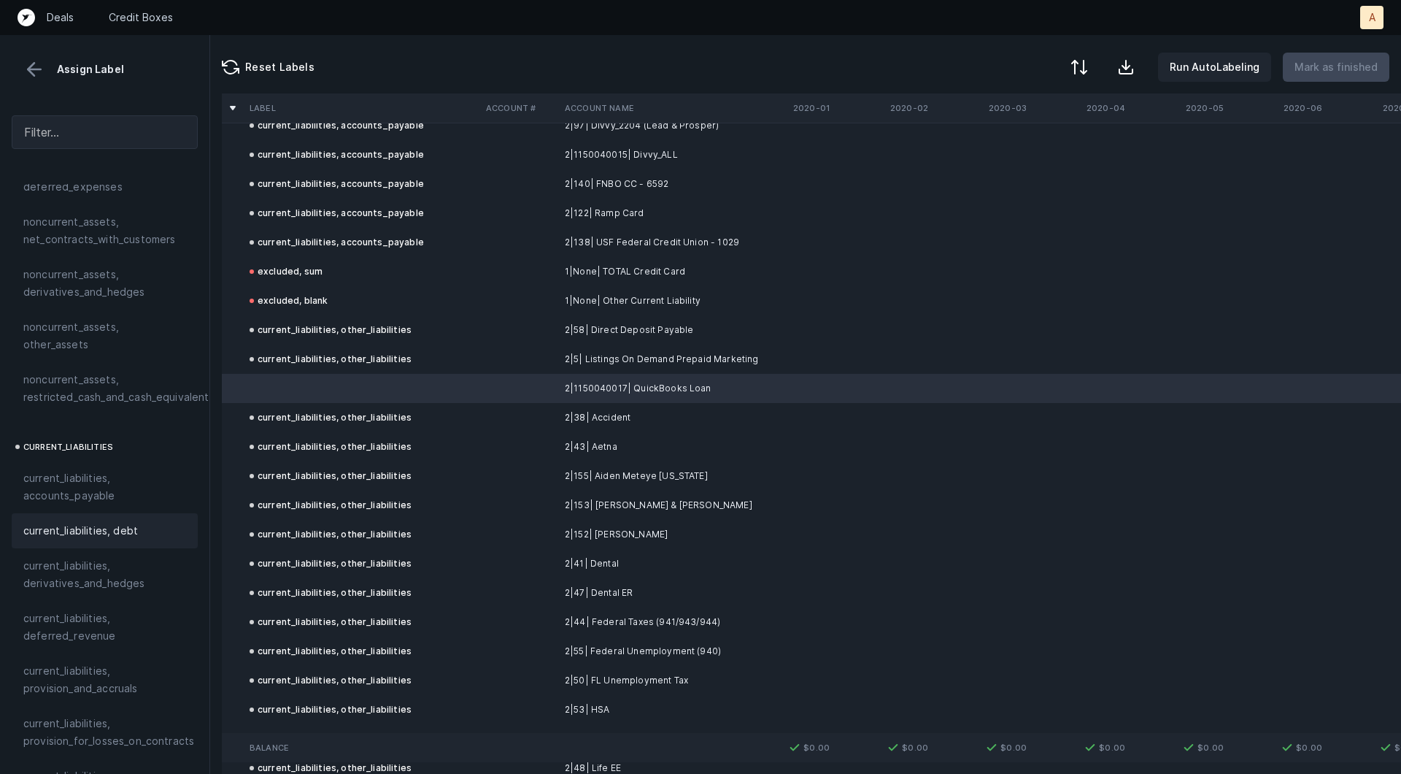
click at [50, 522] on span "current_liabilities, debt" at bounding box center [80, 531] width 115 height 18
click at [1332, 63] on p "Mark as finished" at bounding box center [1336, 67] width 83 height 18
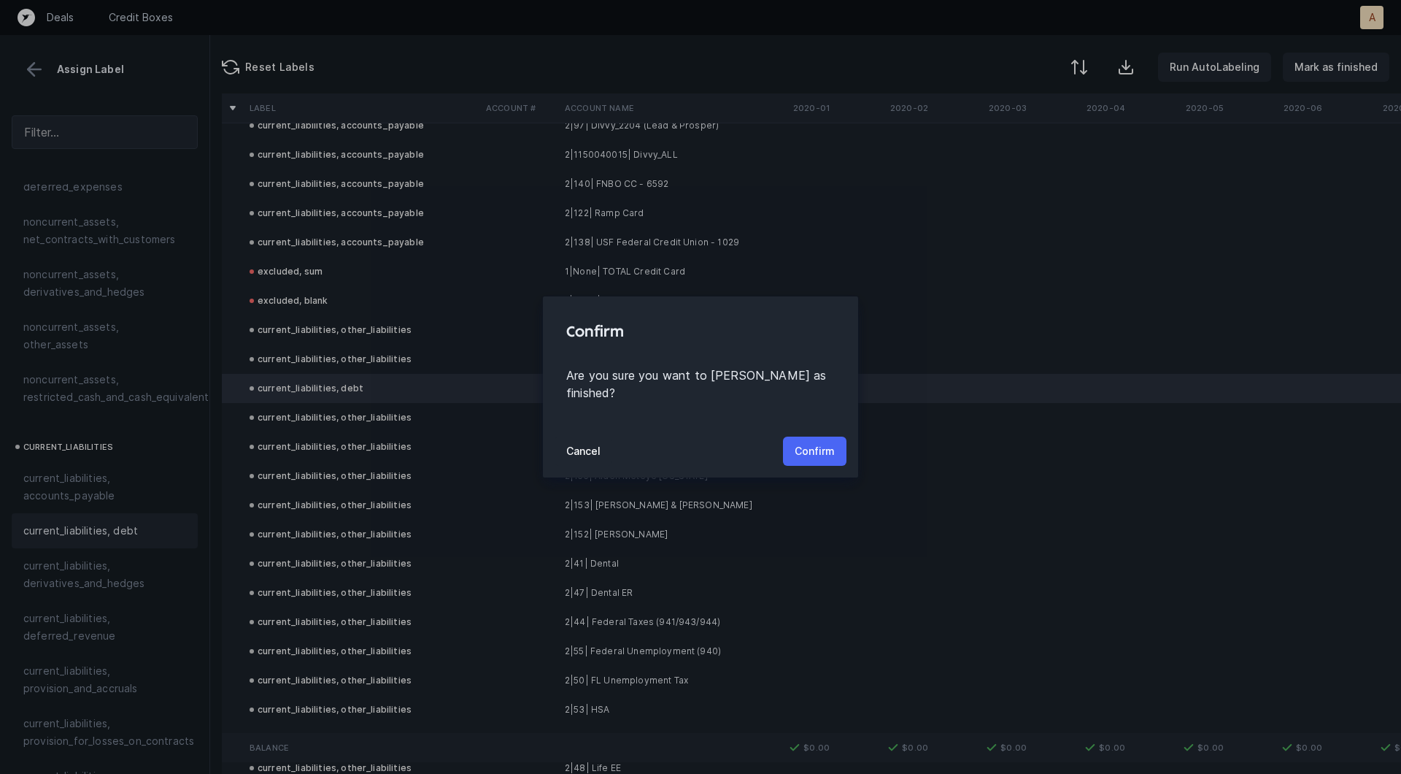
click at [835, 436] on button "Confirm" at bounding box center [815, 450] width 64 height 29
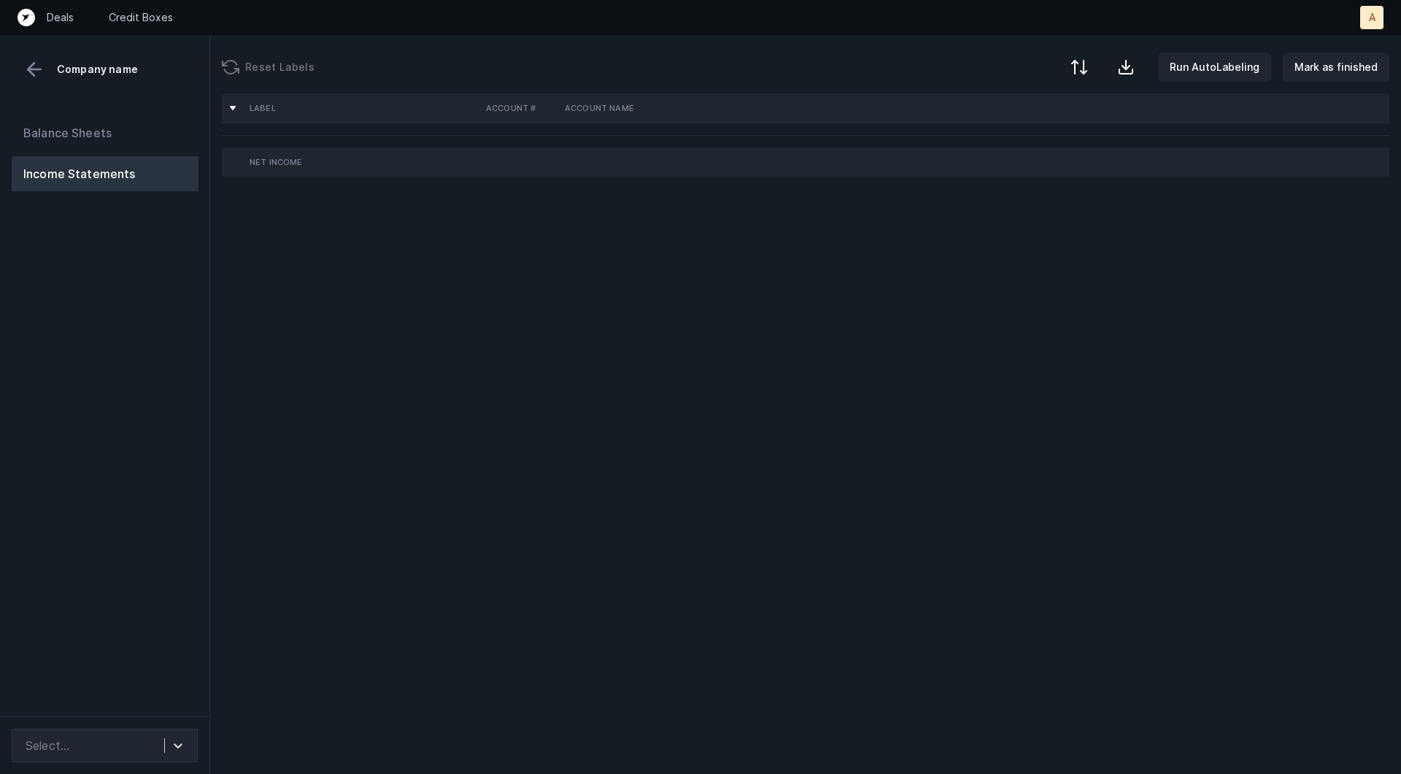
click at [130, 361] on div "Balance Sheets Income Statements" at bounding box center [105, 410] width 210 height 612
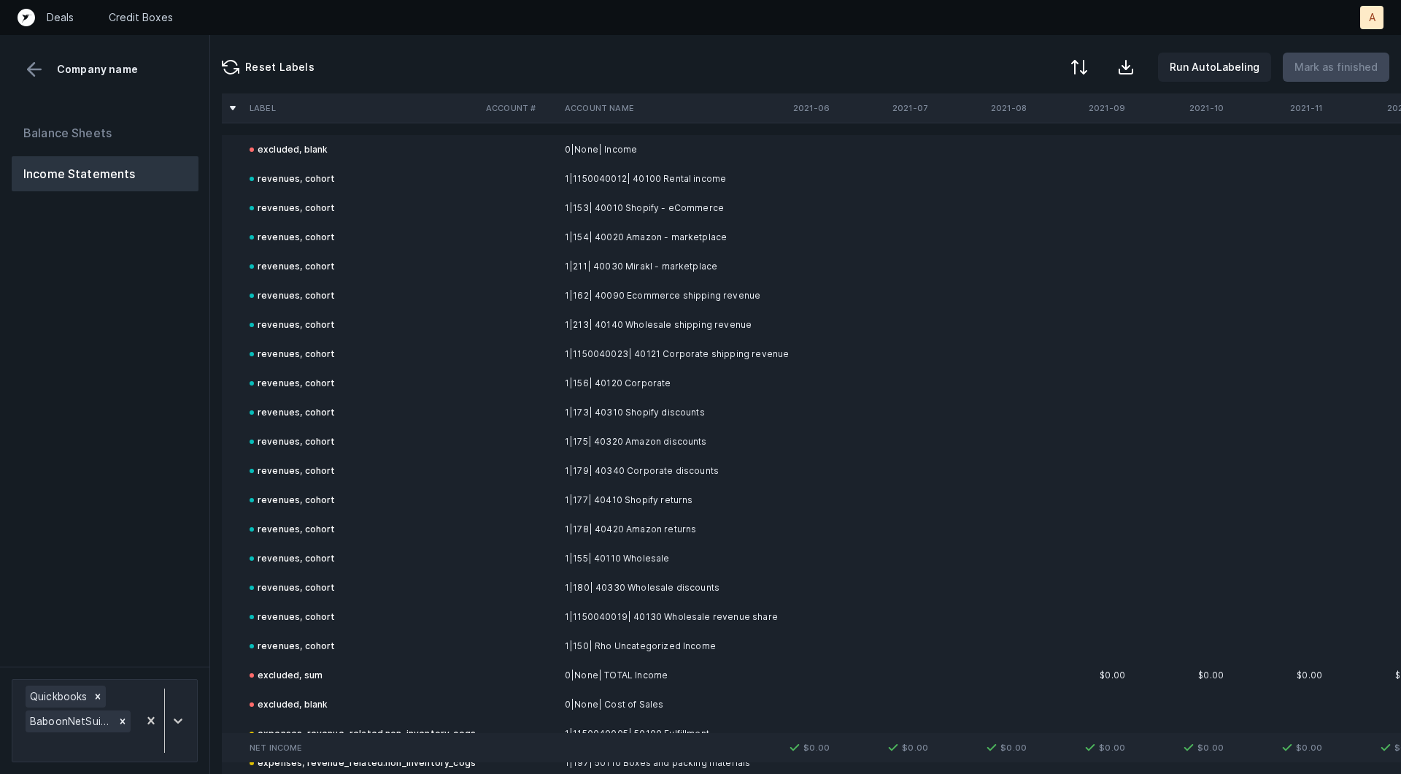
click at [130, 361] on div "Balance Sheets Income Statements" at bounding box center [105, 385] width 210 height 563
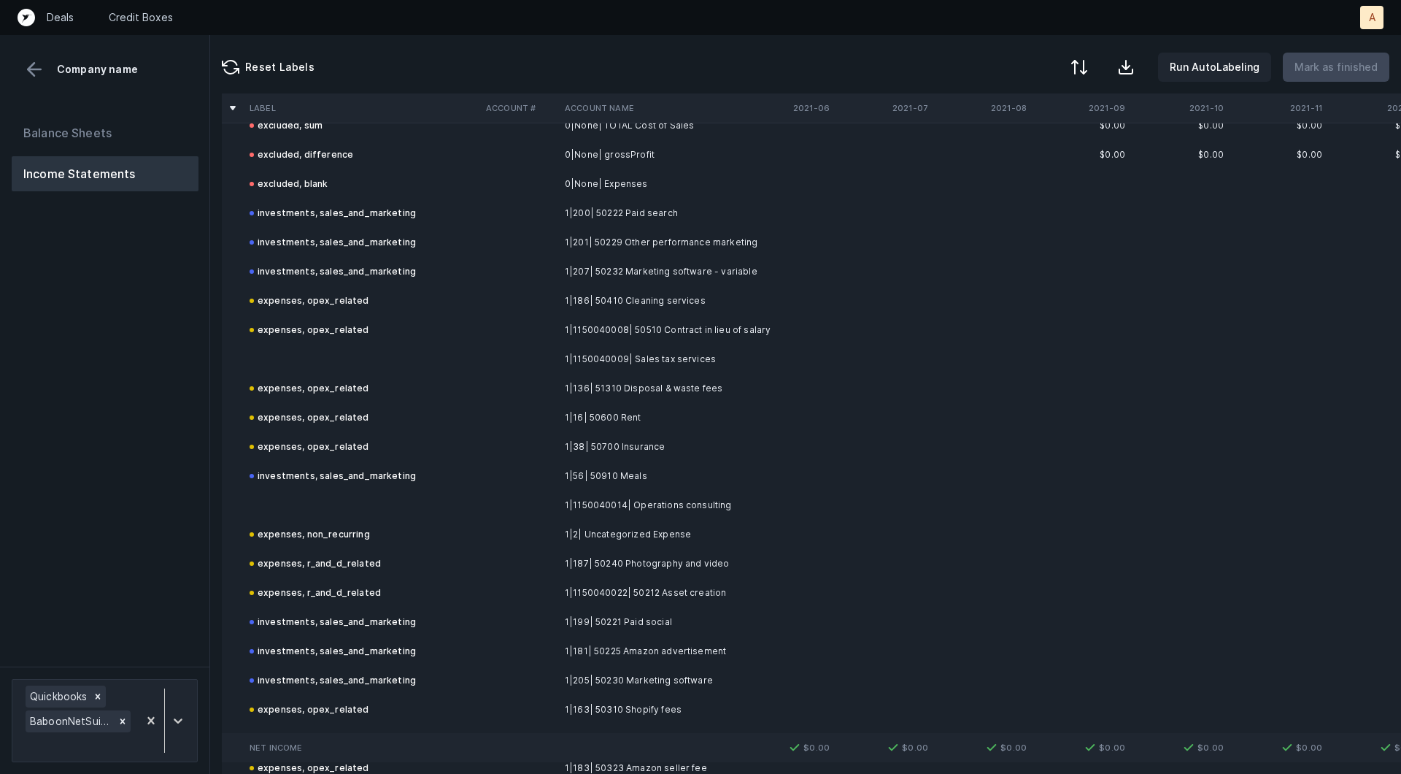
scroll to position [942, 0]
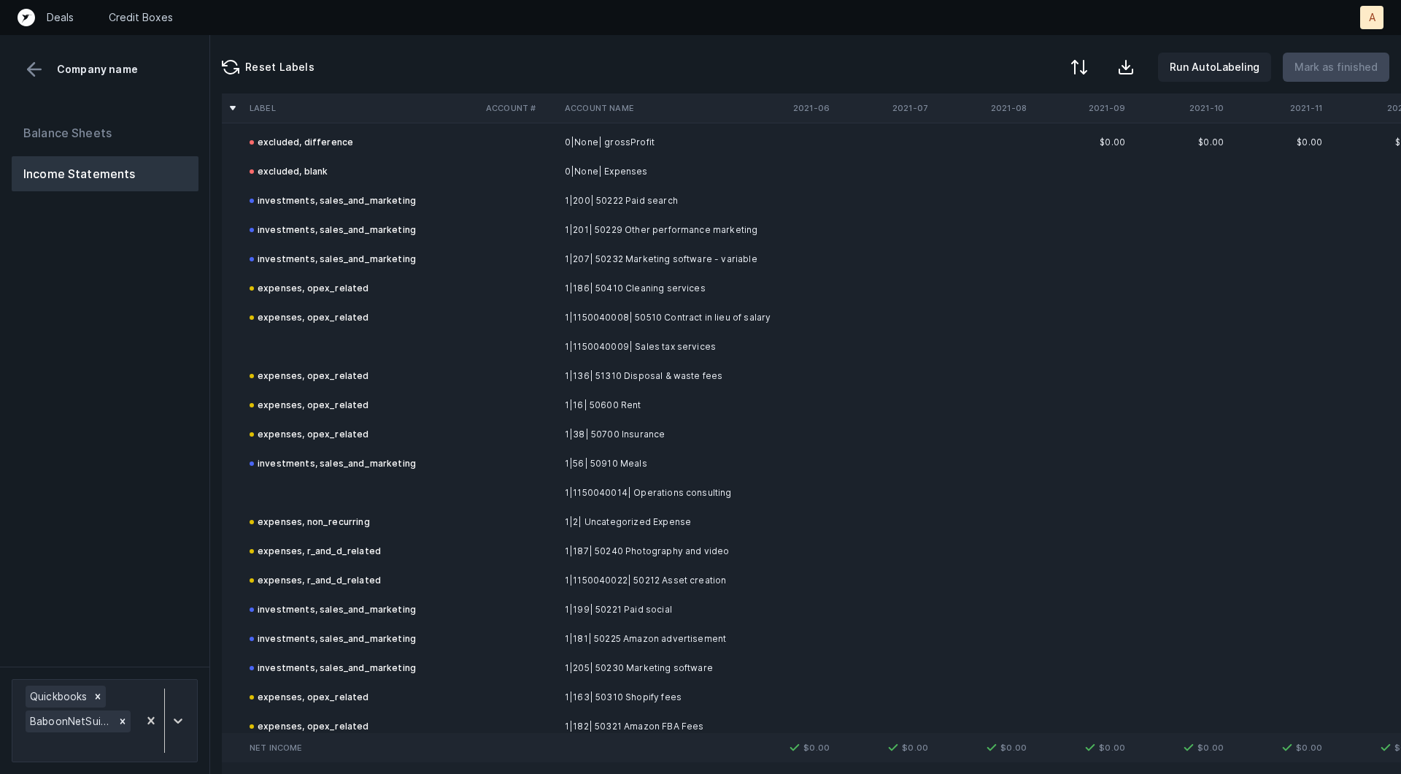
click at [389, 334] on td at bounding box center [362, 346] width 236 height 29
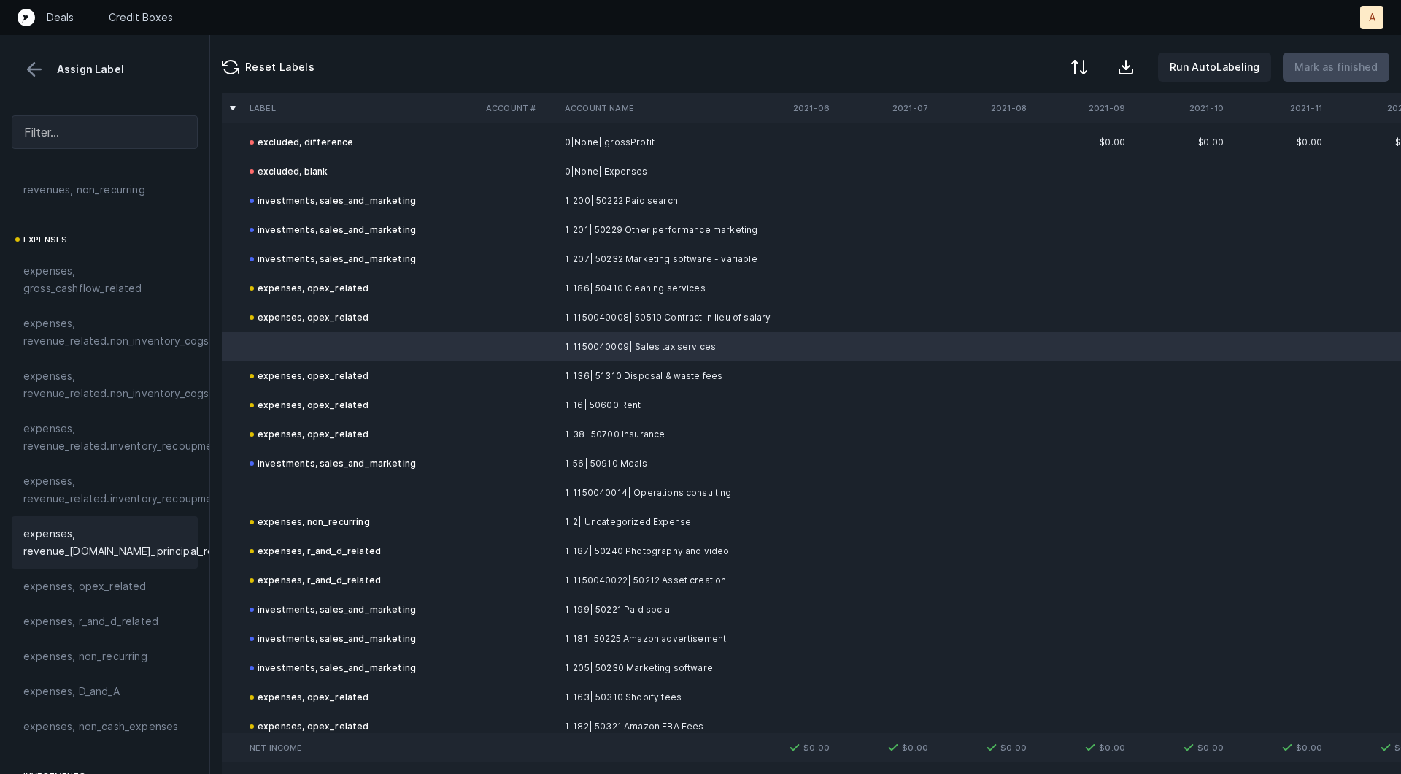
scroll to position [257, 0]
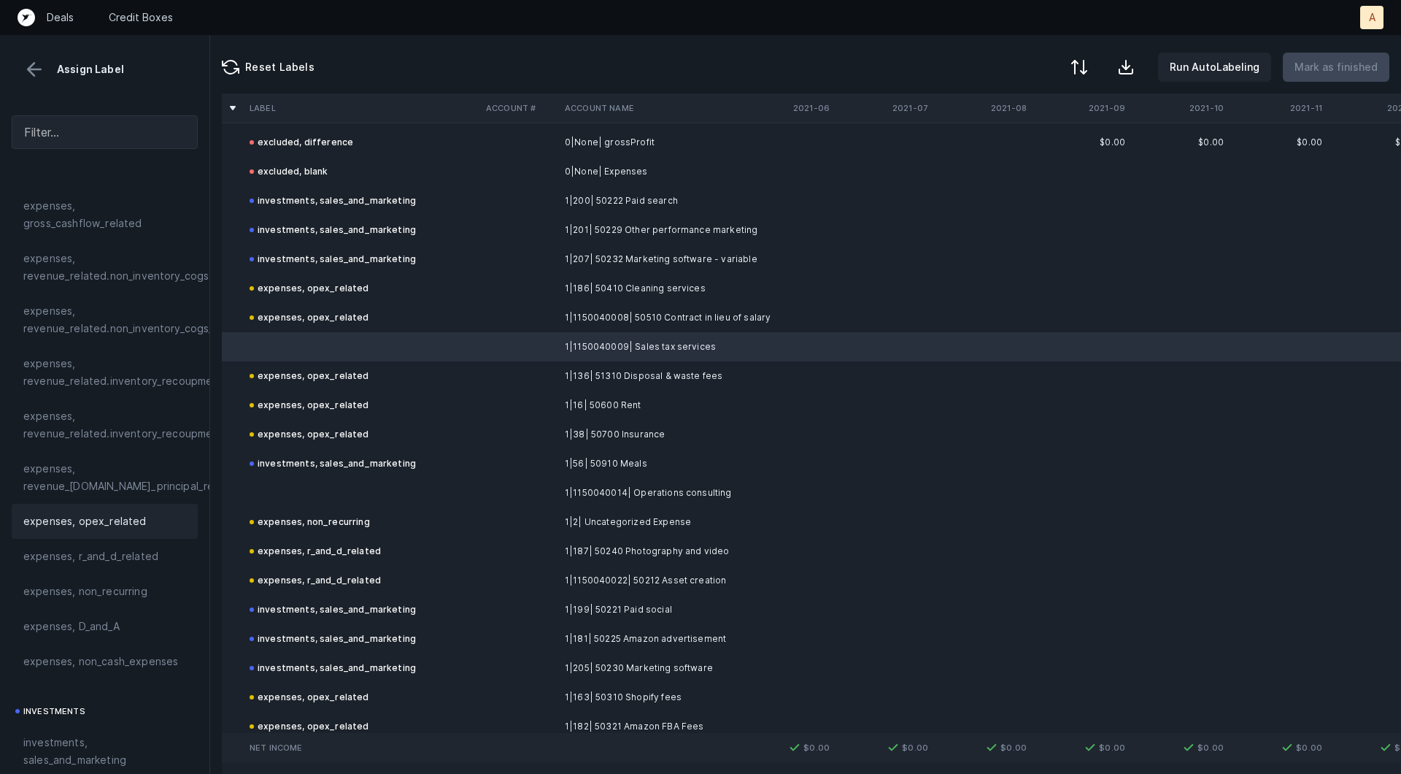
click at [63, 516] on span "expenses, opex_related" at bounding box center [84, 521] width 123 height 18
click at [314, 491] on td at bounding box center [362, 492] width 236 height 29
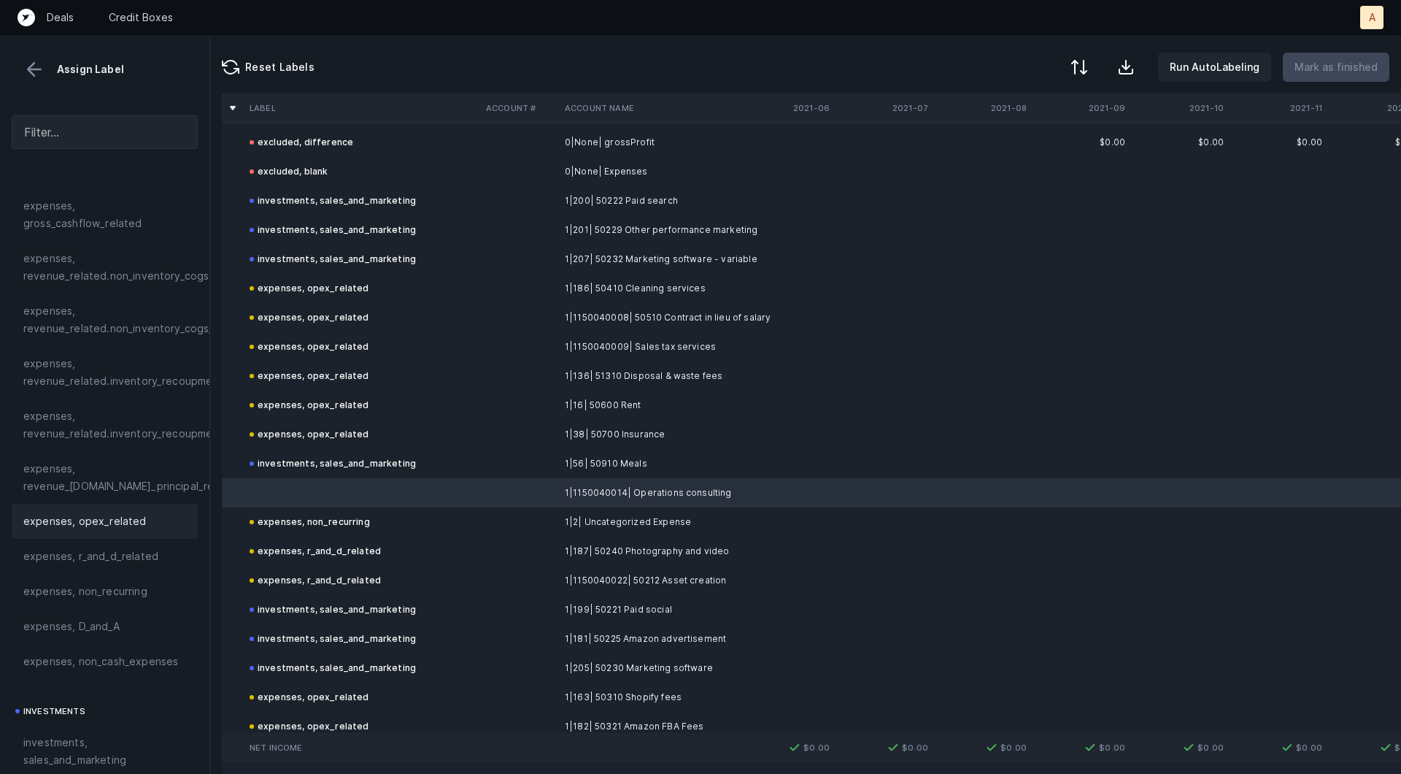
click at [95, 536] on div "expenses, opex_related" at bounding box center [105, 521] width 186 height 35
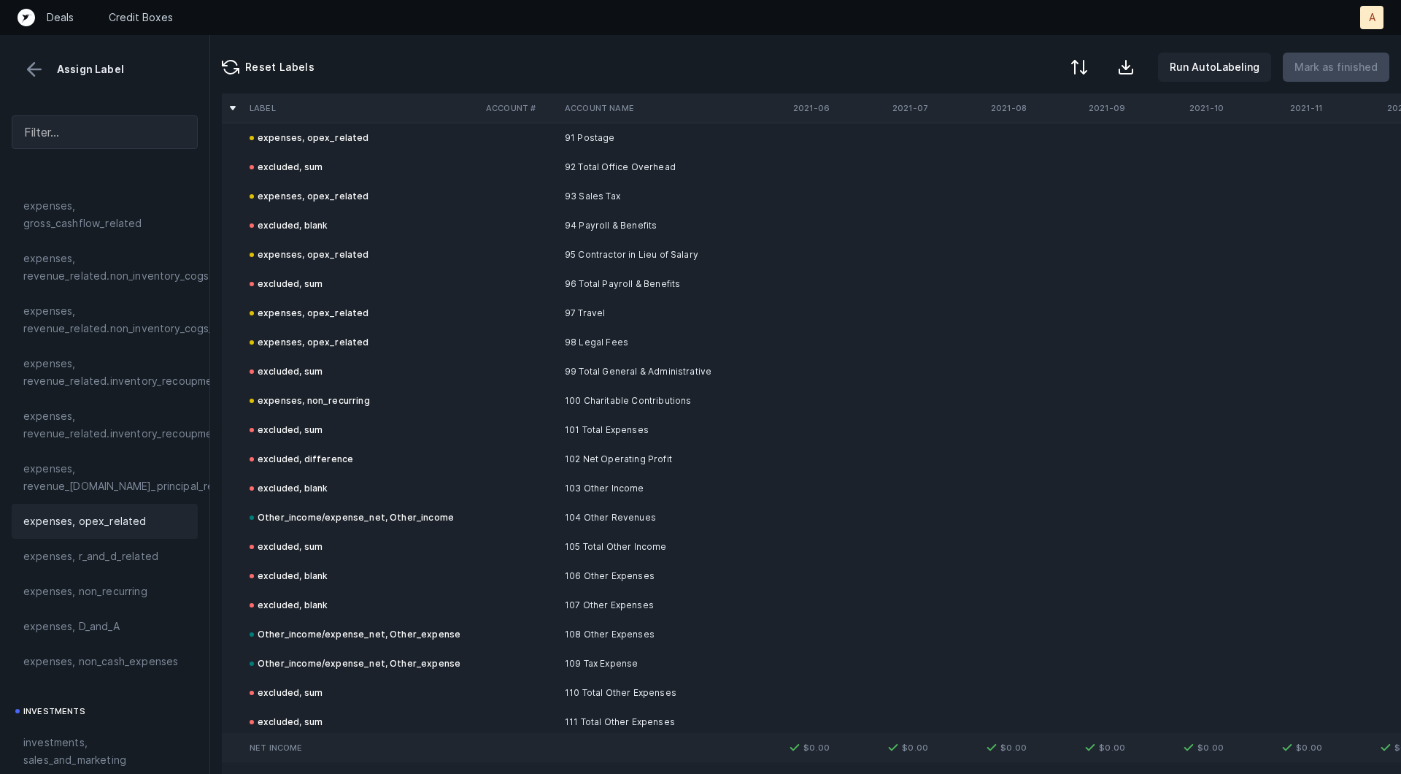
scroll to position [5312, 0]
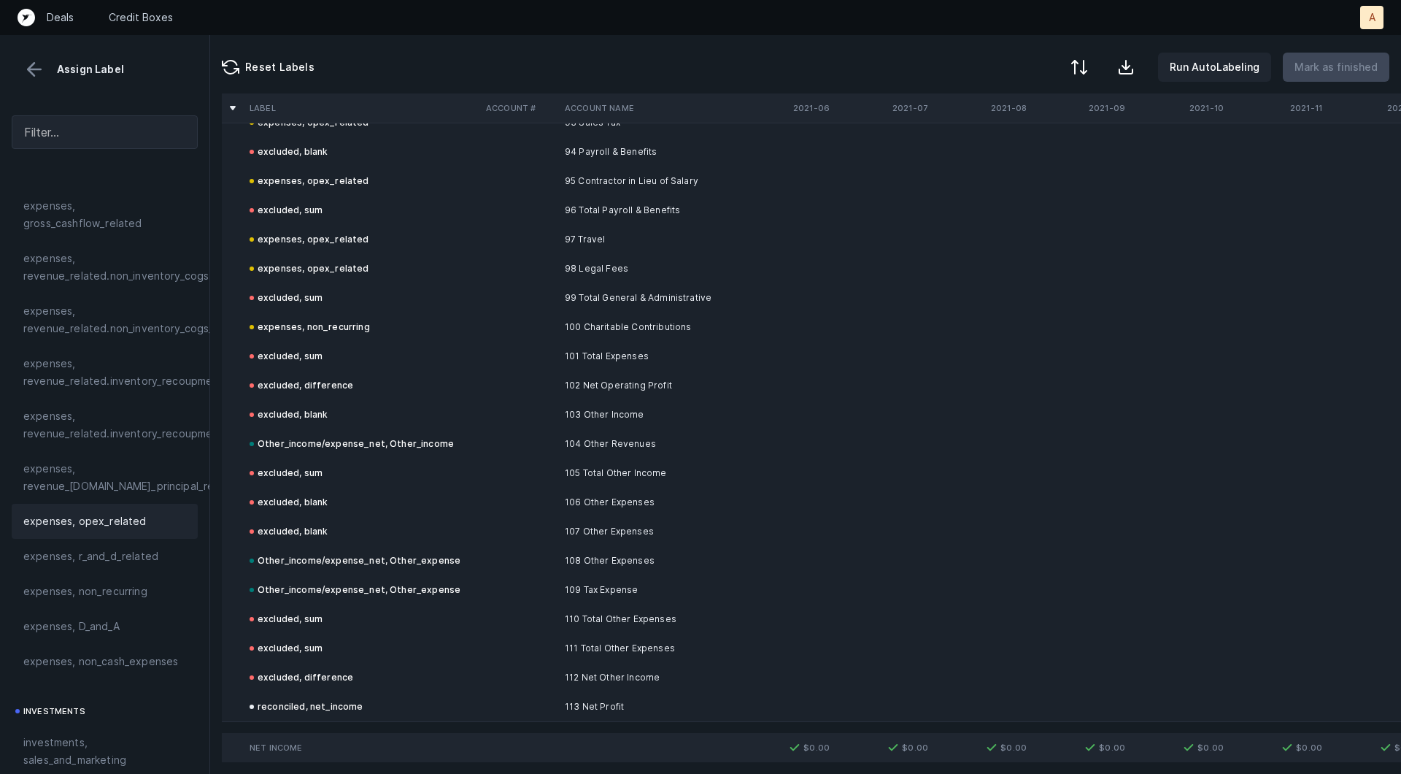
click at [36, 66] on button at bounding box center [34, 69] width 22 height 22
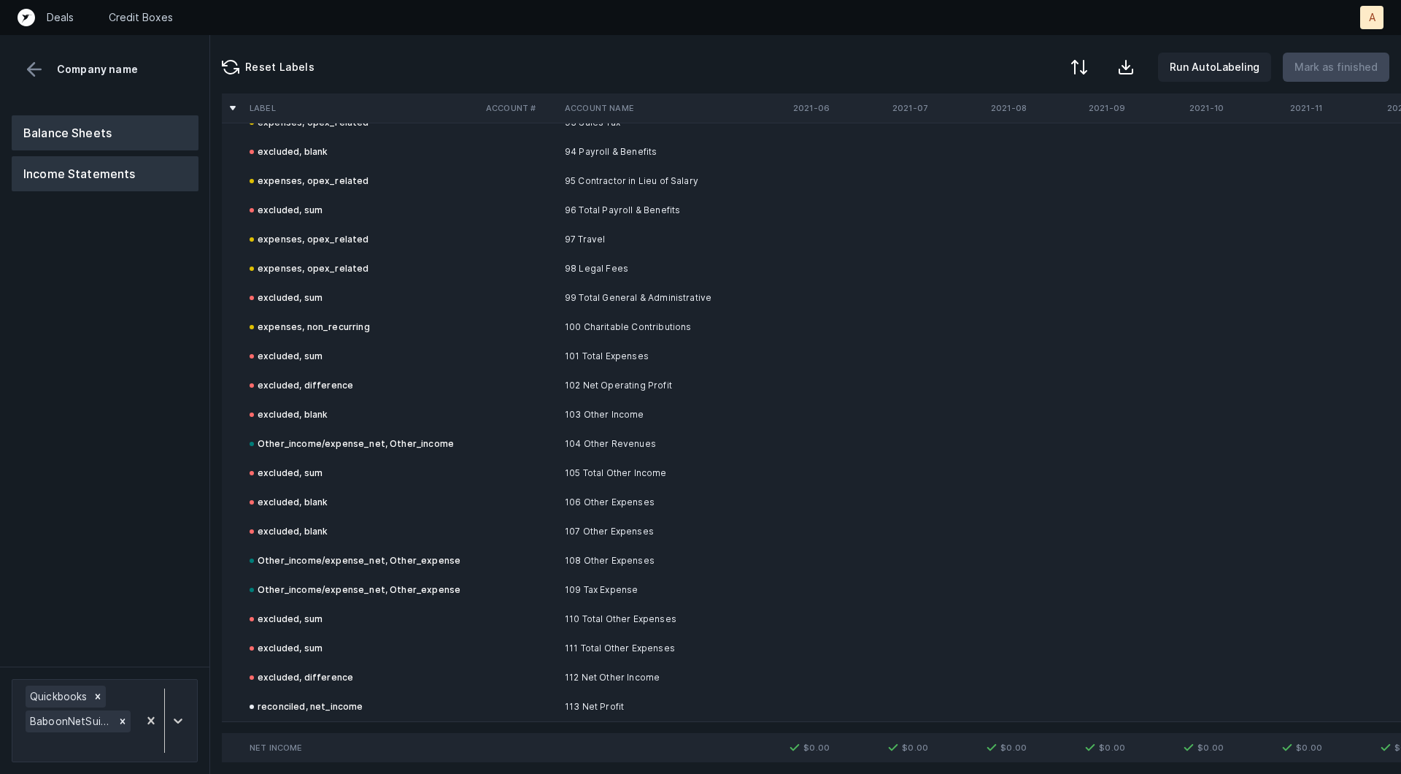
click at [115, 142] on button "Balance Sheets" at bounding box center [105, 132] width 187 height 35
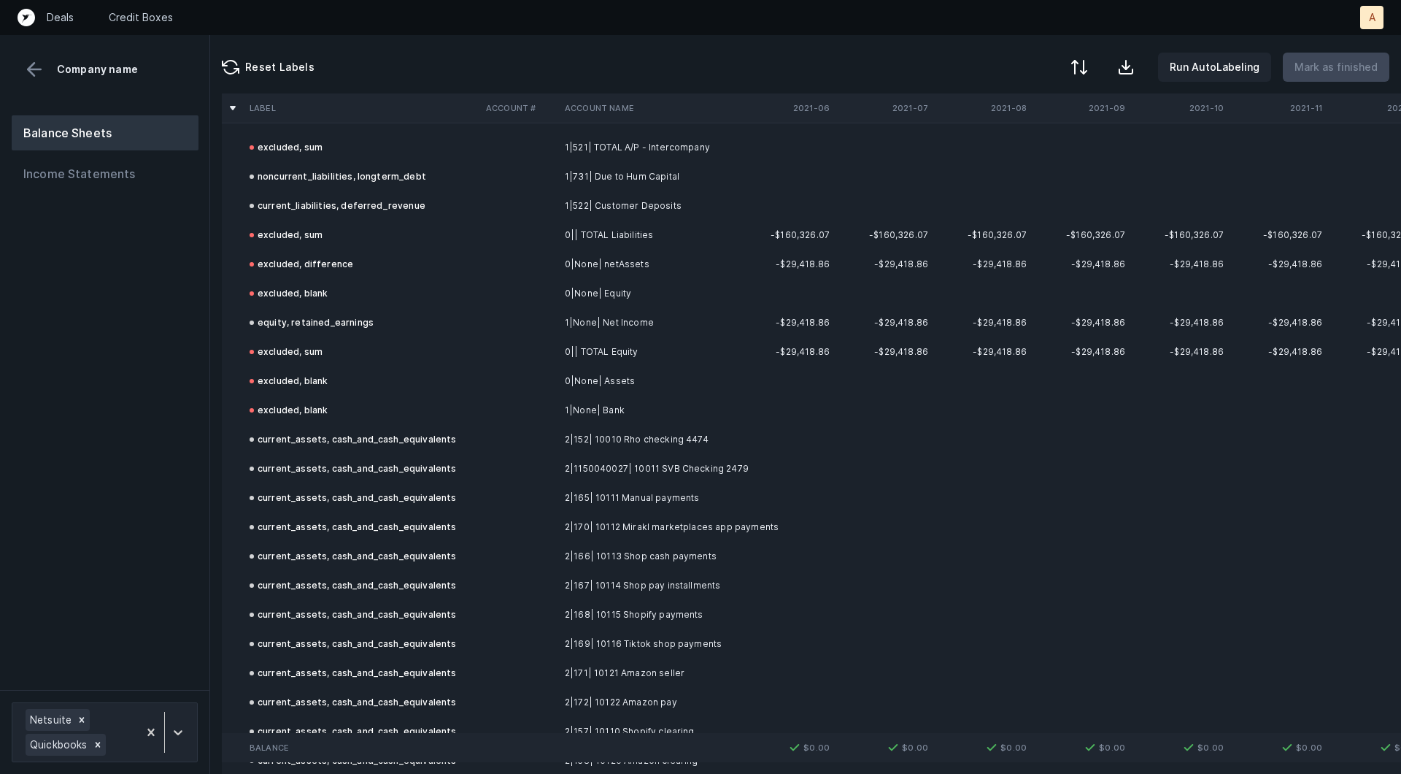
scroll to position [2084, 0]
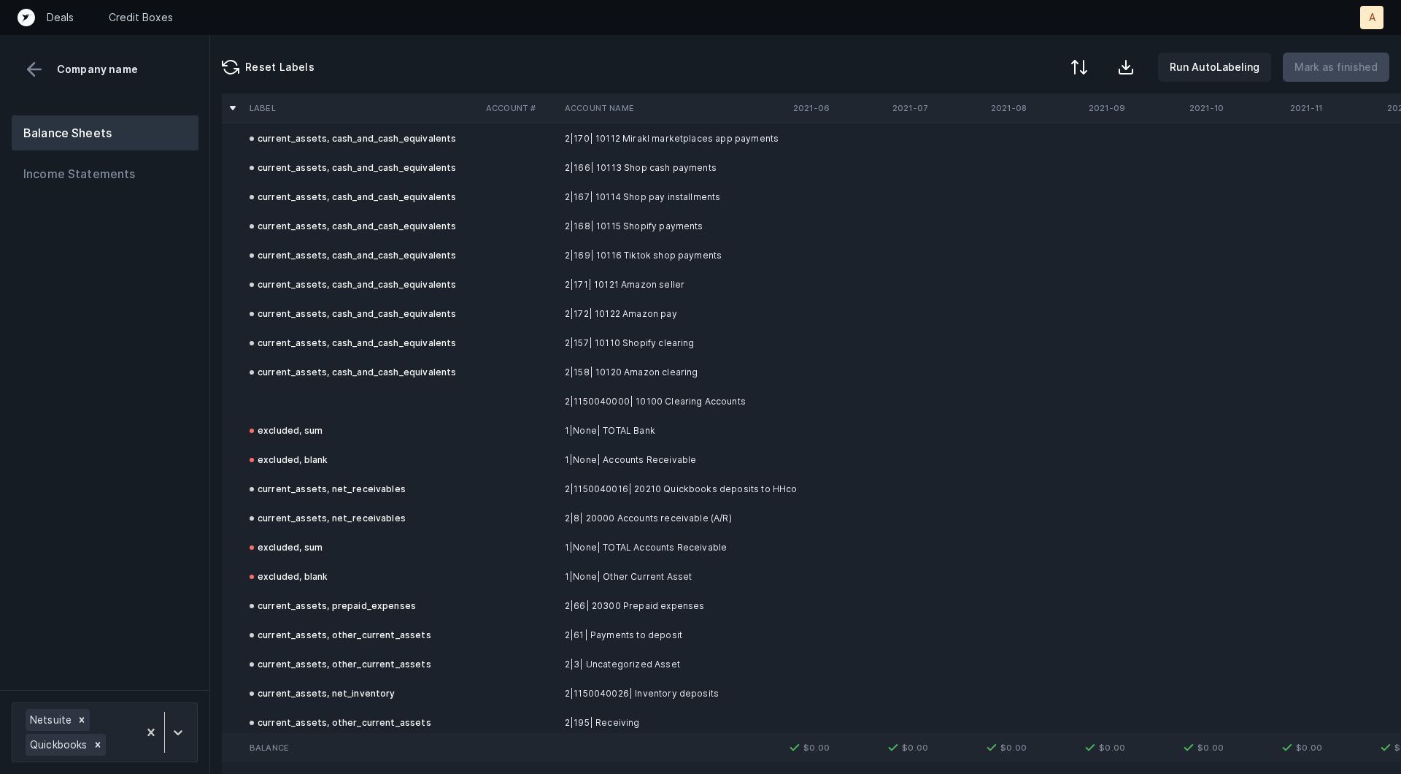
click at [435, 405] on td at bounding box center [362, 401] width 236 height 29
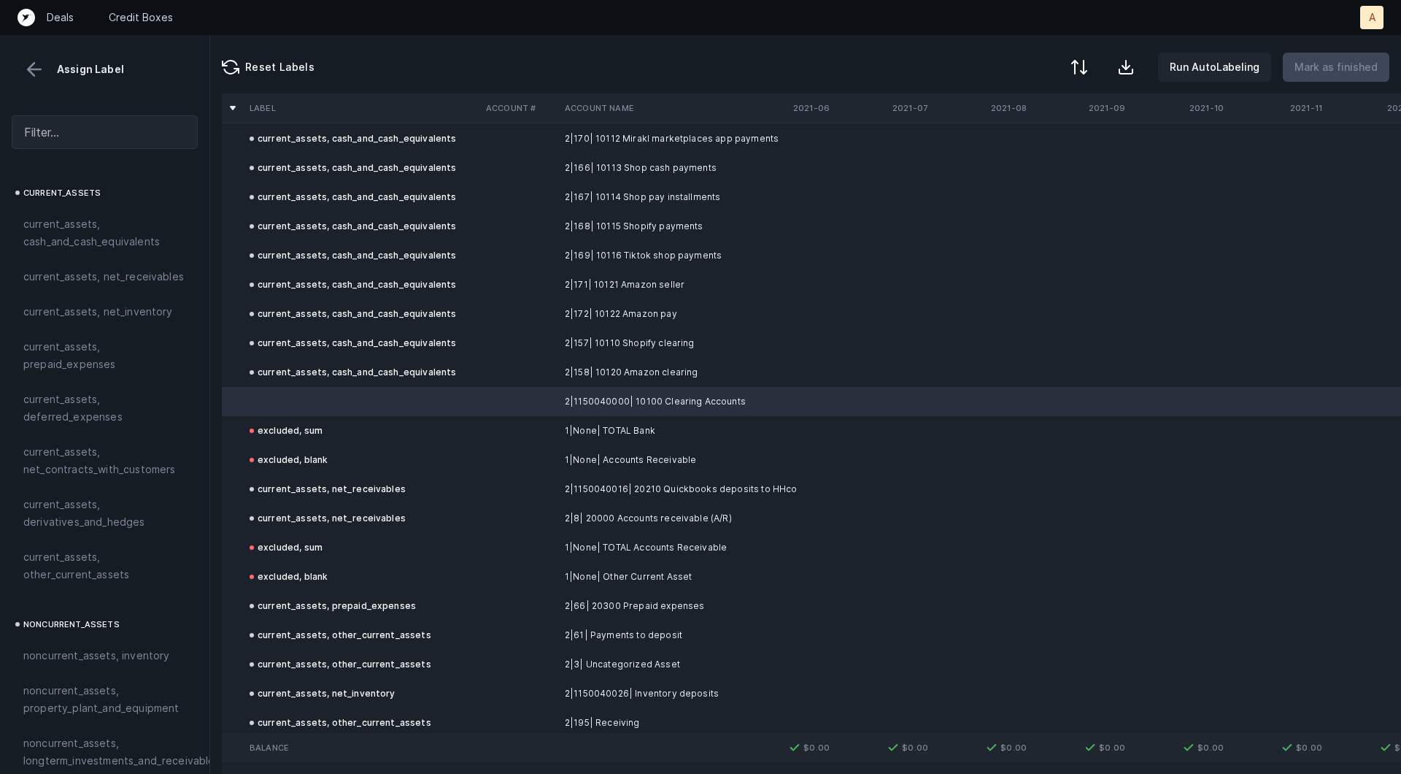
click at [91, 204] on div "current_assets current_assets, cash_and_cash_equivalents current_assets, net_re…" at bounding box center [105, 388] width 186 height 408
click at [76, 226] on span "current_assets, cash_and_cash_equivalents" at bounding box center [104, 232] width 163 height 35
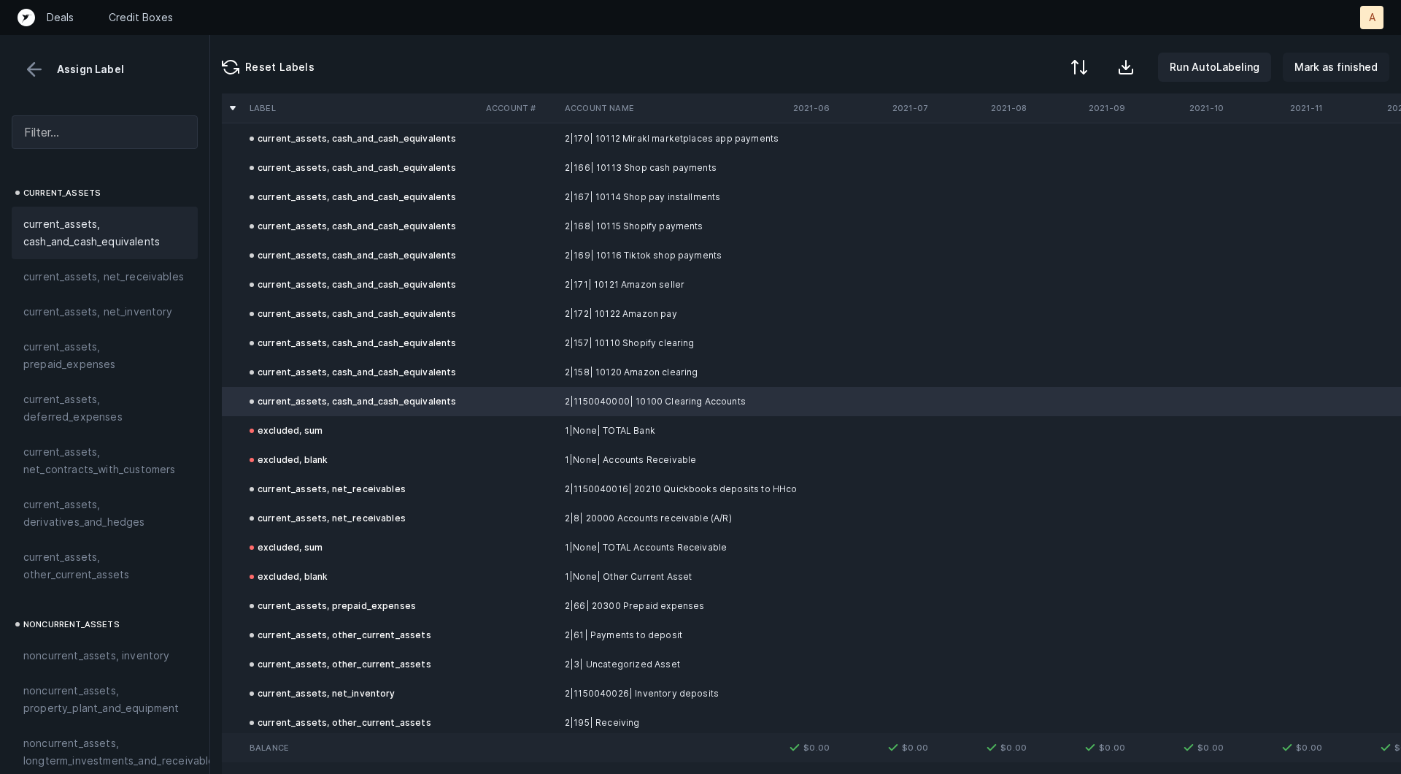
click at [1354, 66] on p "Mark as finished" at bounding box center [1336, 67] width 83 height 18
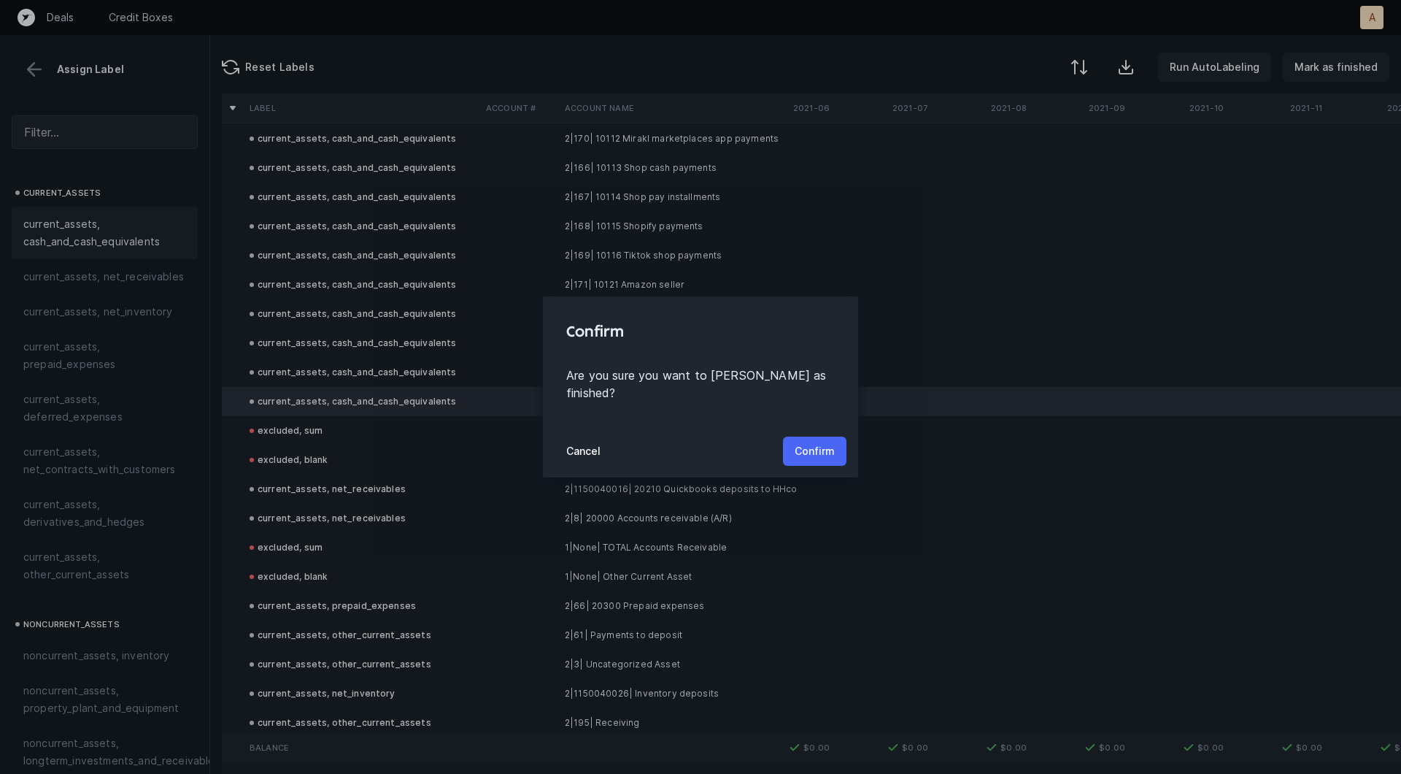
click at [819, 442] on p "Confirm" at bounding box center [815, 451] width 40 height 18
click at [819, 441] on button "Confirm" at bounding box center [815, 450] width 64 height 29
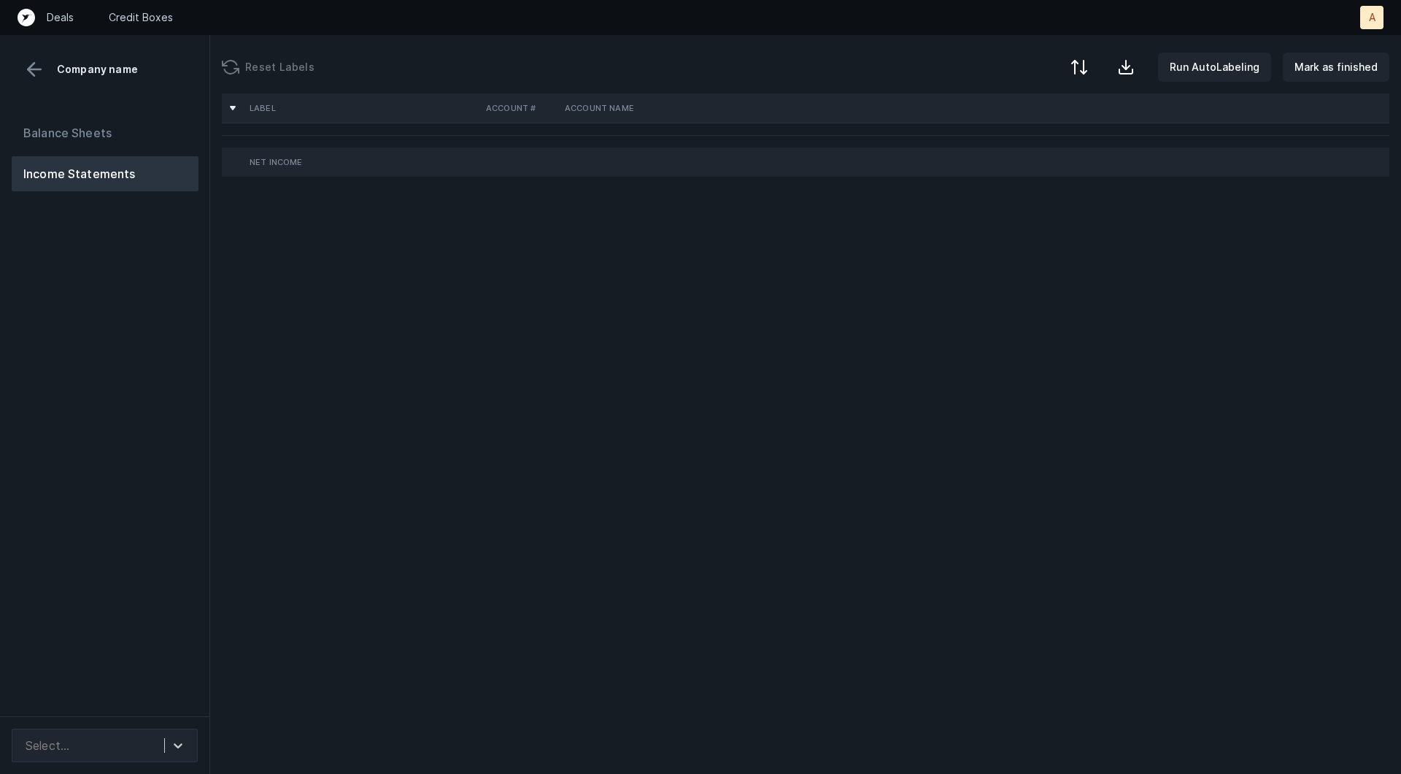
click at [145, 365] on div "Balance Sheets Income Statements" at bounding box center [105, 410] width 210 height 612
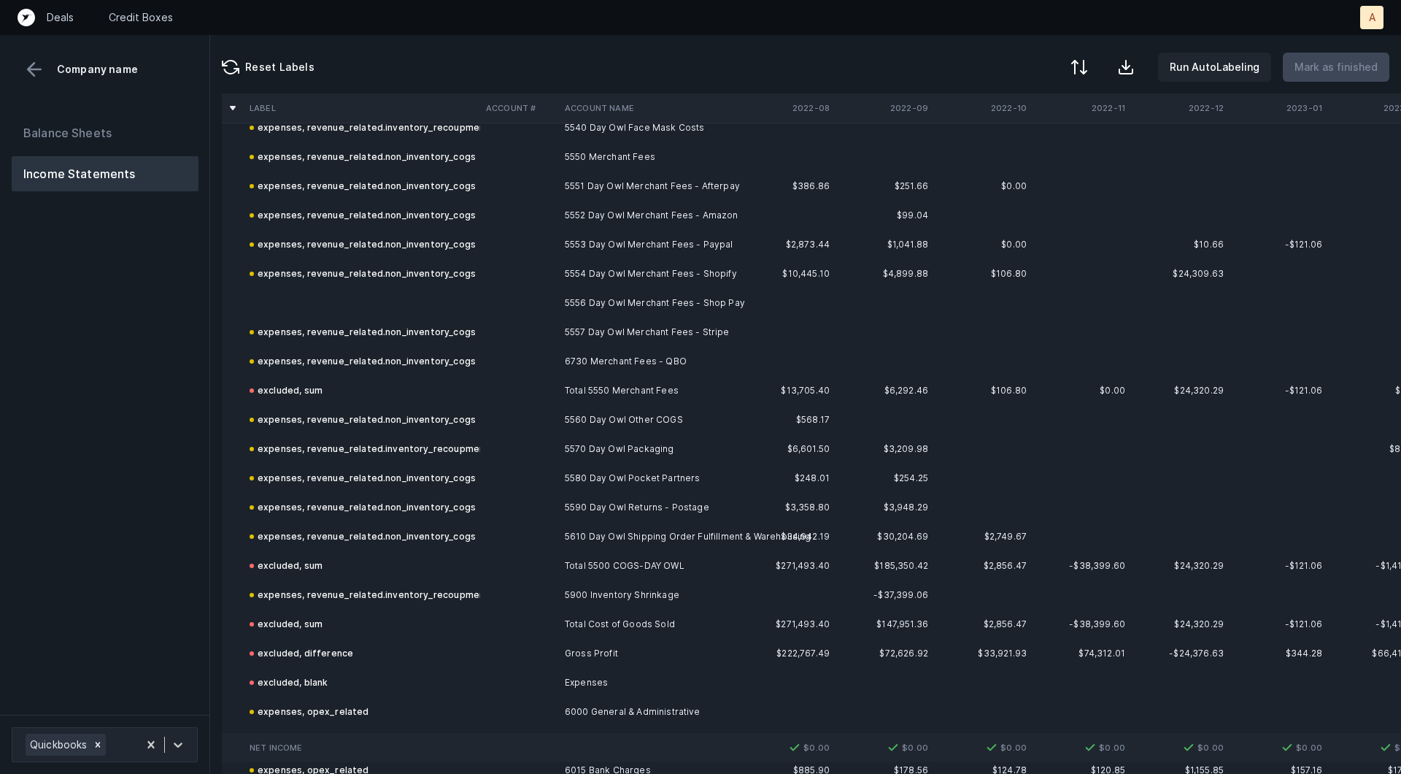
scroll to position [855, 0]
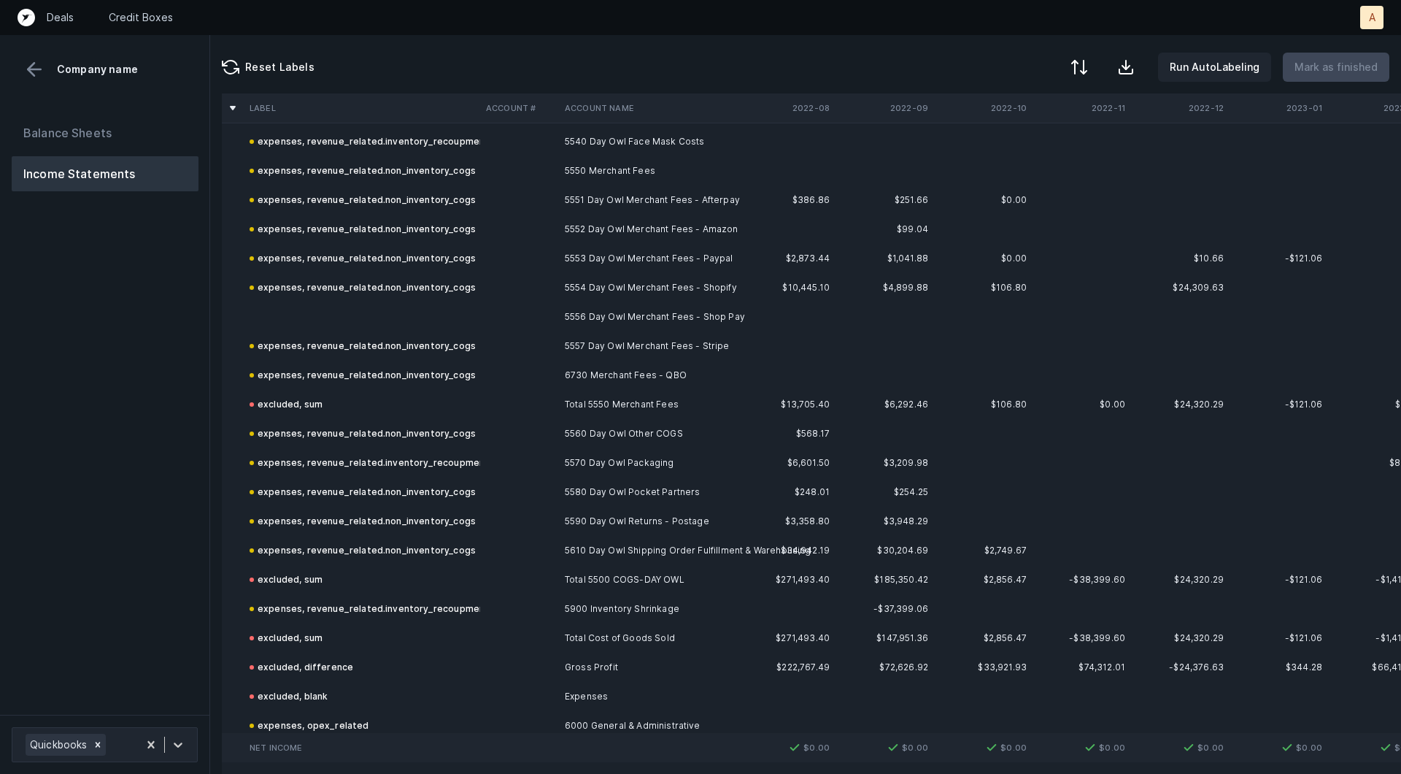
click at [479, 314] on td at bounding box center [362, 316] width 236 height 29
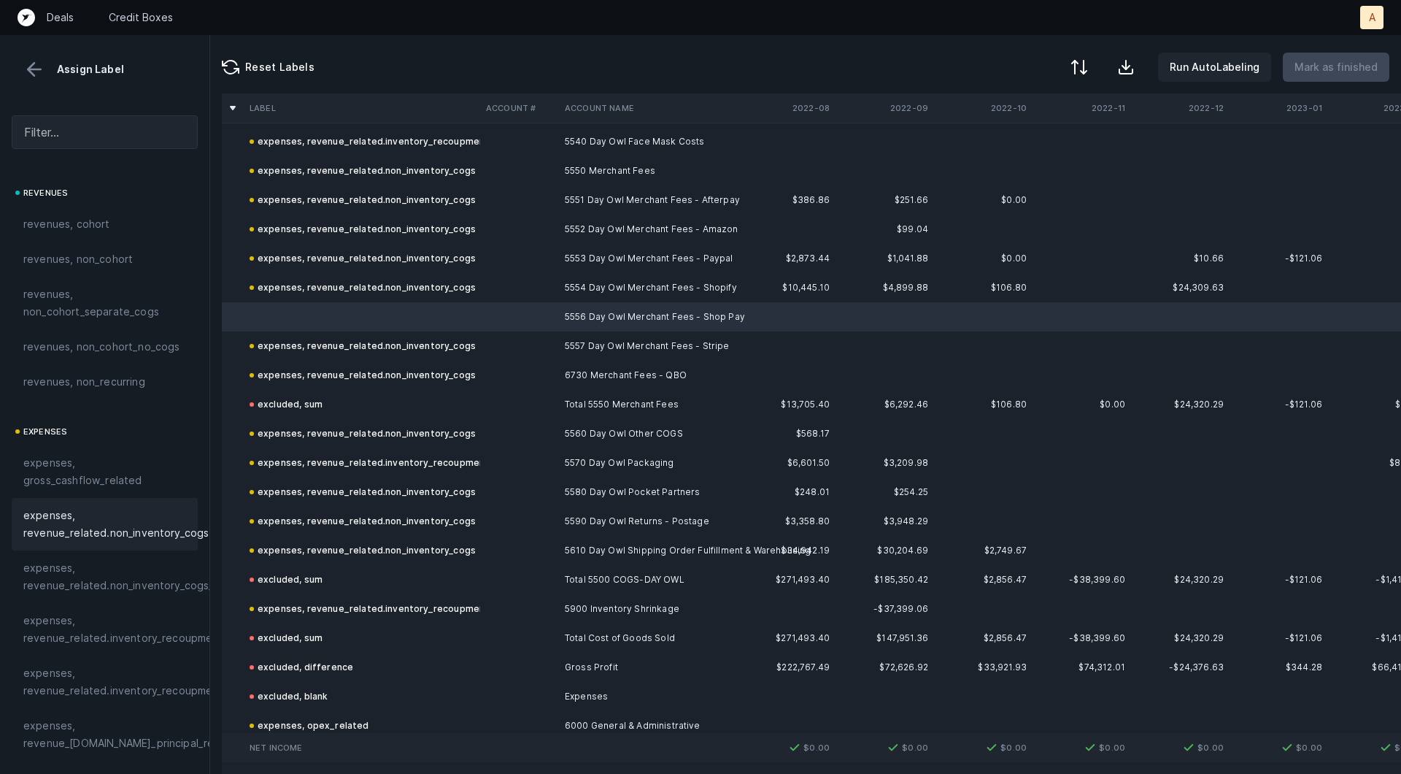
click at [143, 521] on span "expenses, revenue_related.non_inventory_cogs" at bounding box center [115, 524] width 185 height 35
click at [1337, 61] on p "Mark as finished" at bounding box center [1336, 67] width 83 height 18
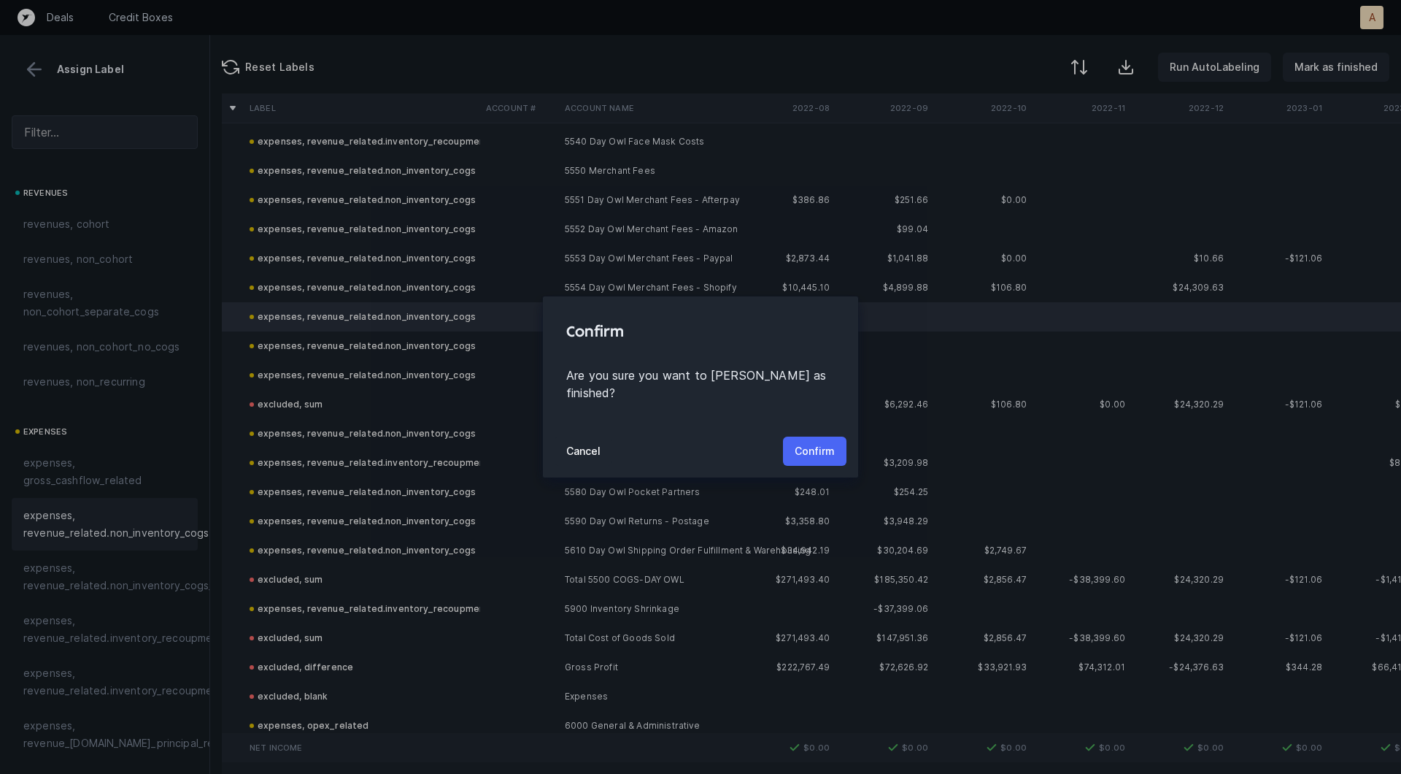
click at [820, 436] on button "Confirm" at bounding box center [815, 450] width 64 height 29
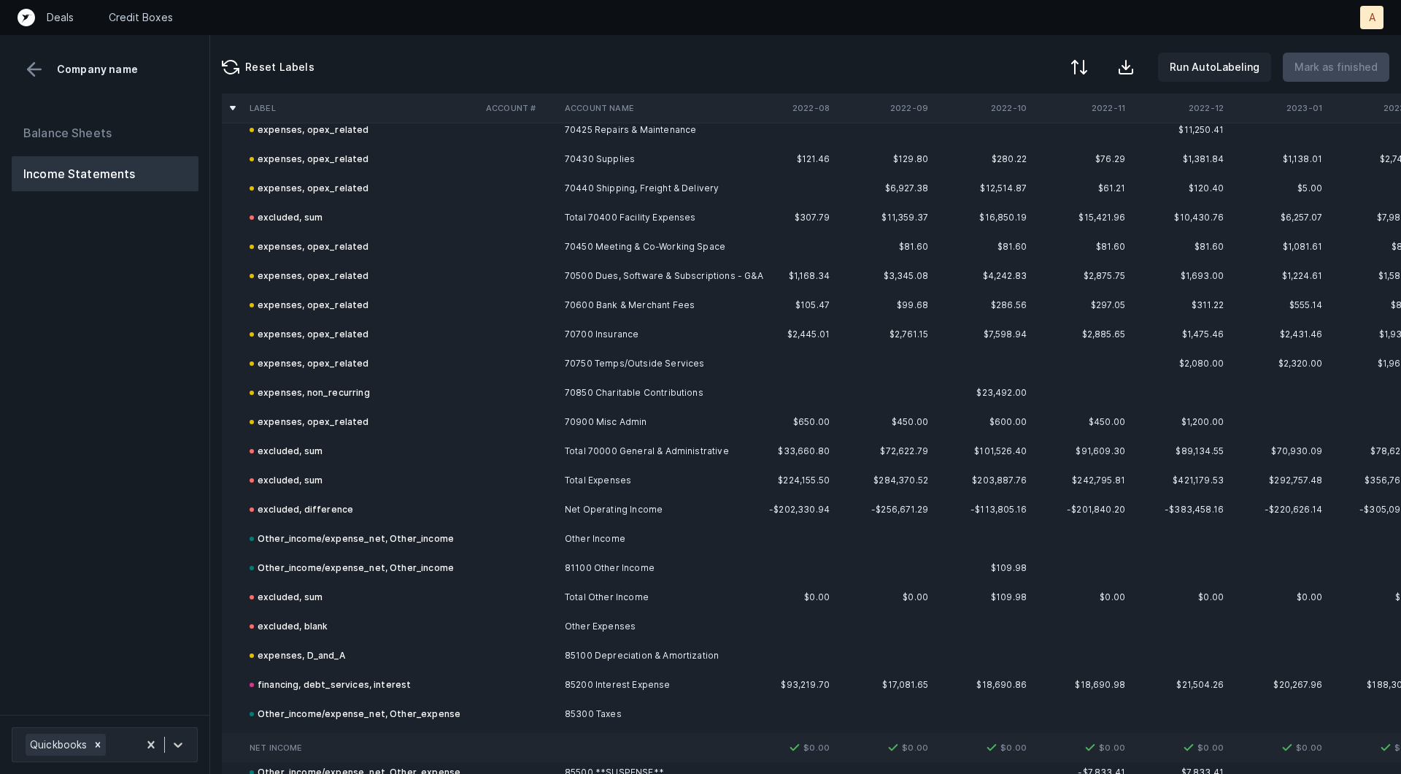
scroll to position [4611, 0]
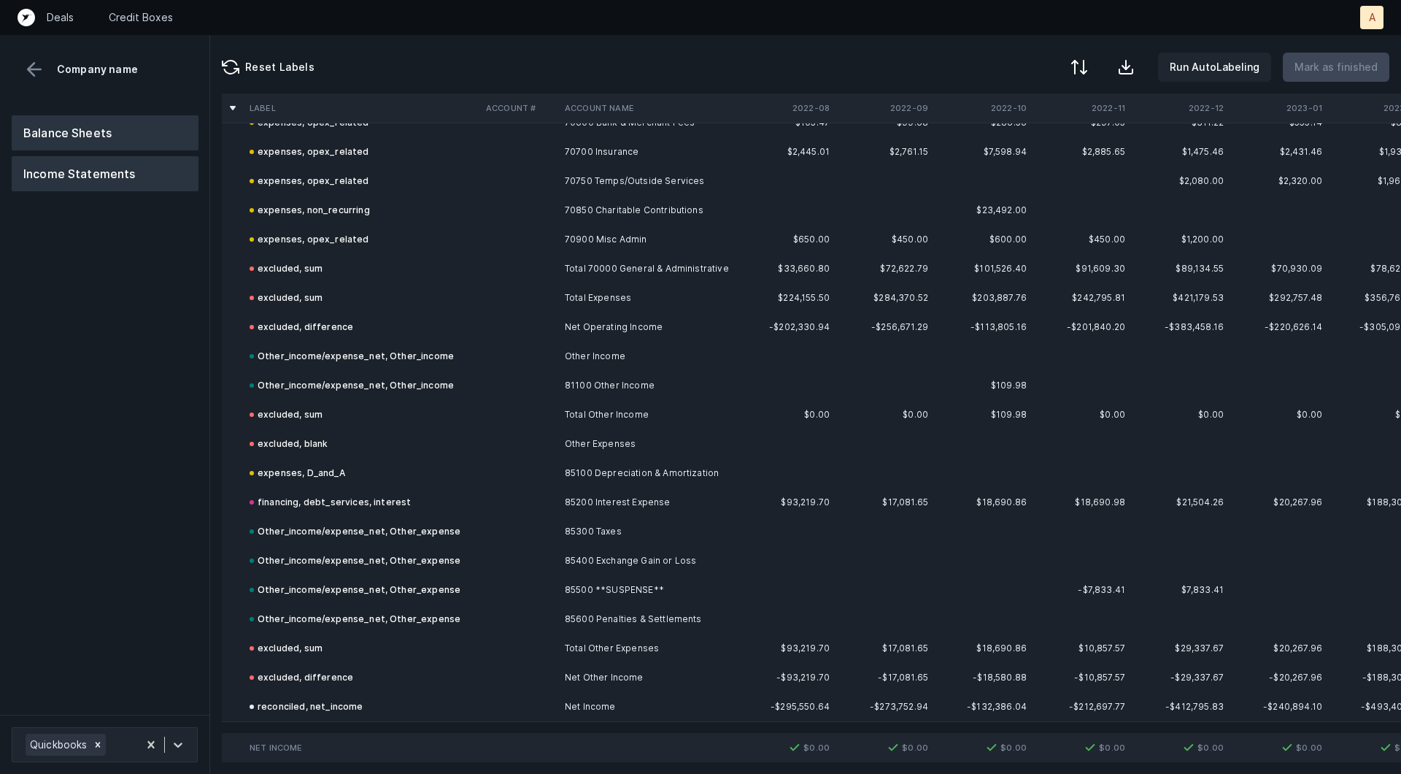
click at [168, 148] on button "Balance Sheets" at bounding box center [105, 132] width 187 height 35
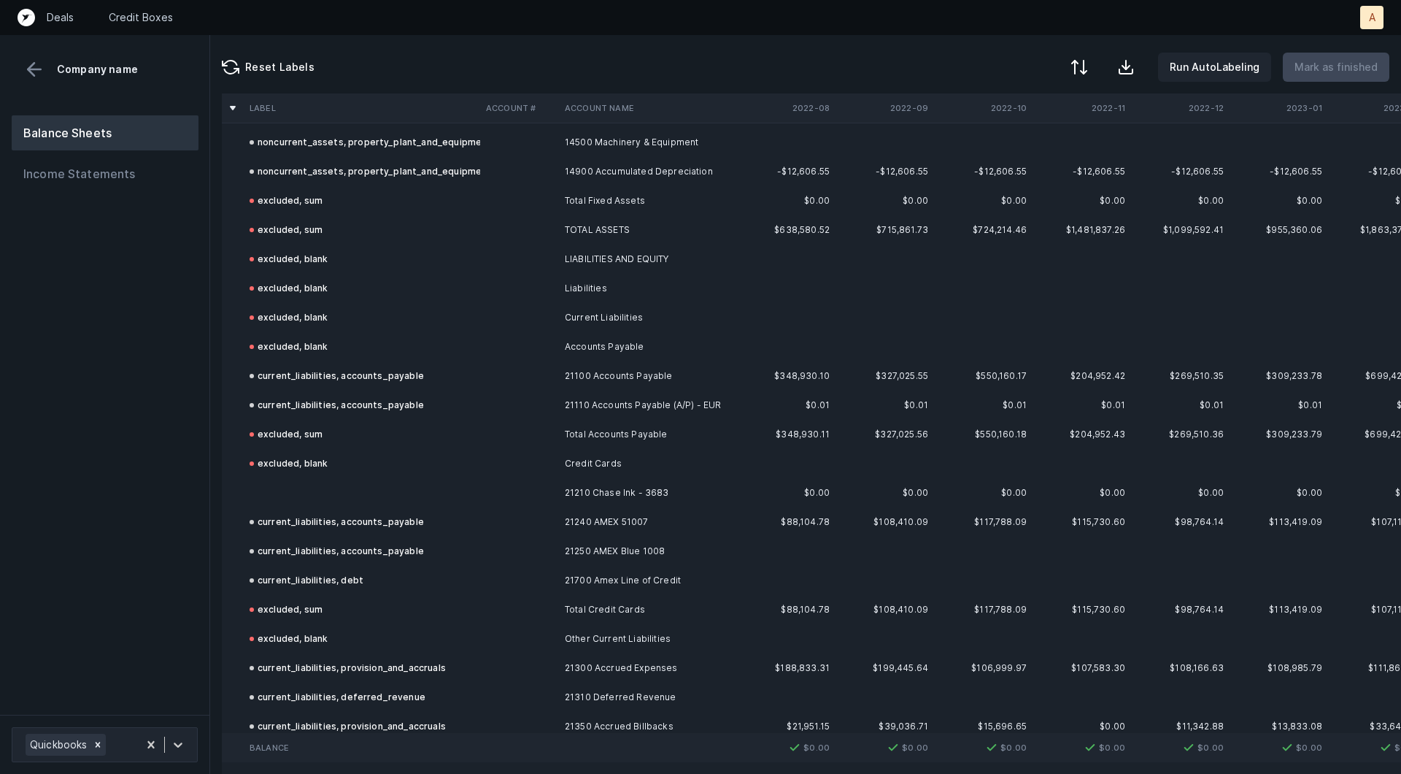
scroll to position [885, 0]
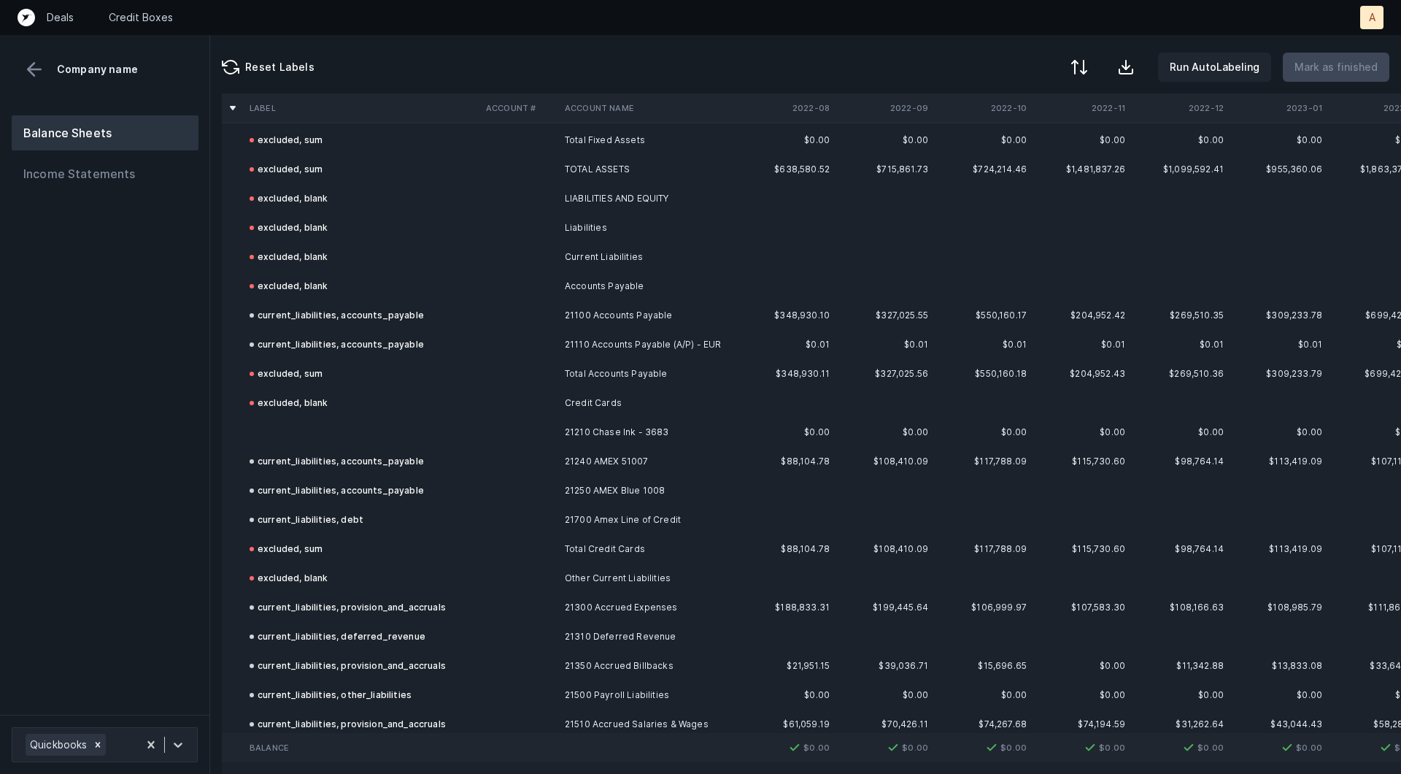
click at [364, 430] on td at bounding box center [362, 432] width 236 height 29
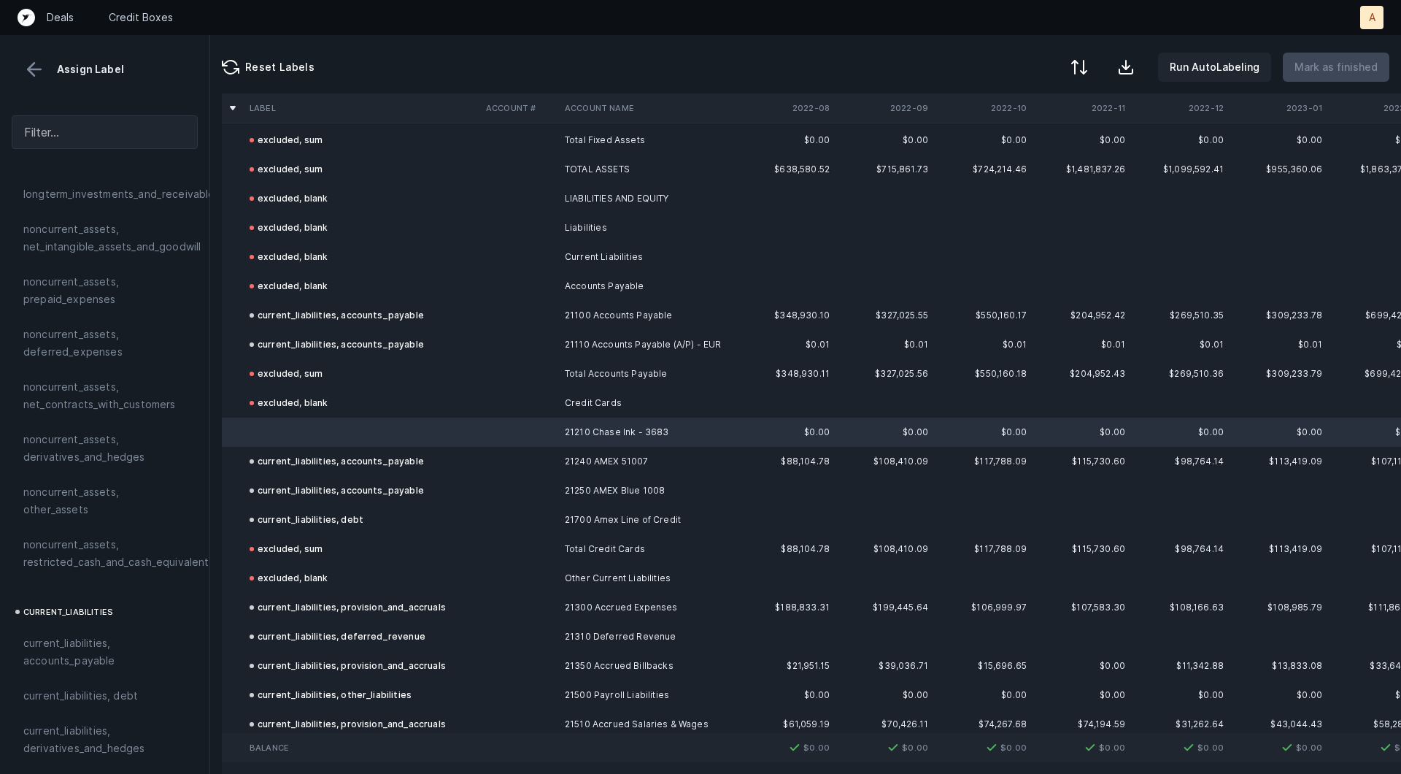
scroll to position [580, 0]
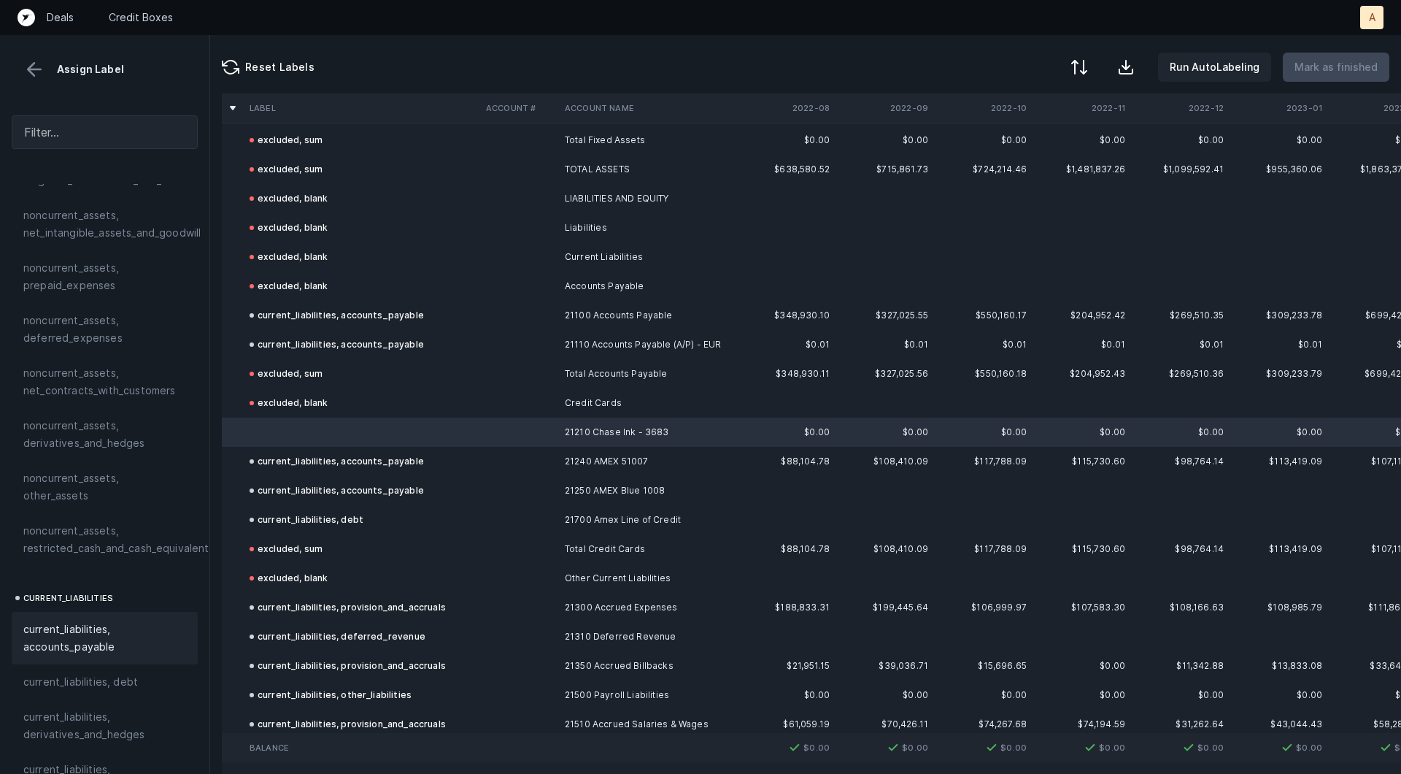
click at [53, 626] on span "current_liabilities, accounts_payable" at bounding box center [104, 637] width 163 height 35
click at [1336, 77] on button "Mark as finished" at bounding box center [1336, 67] width 107 height 29
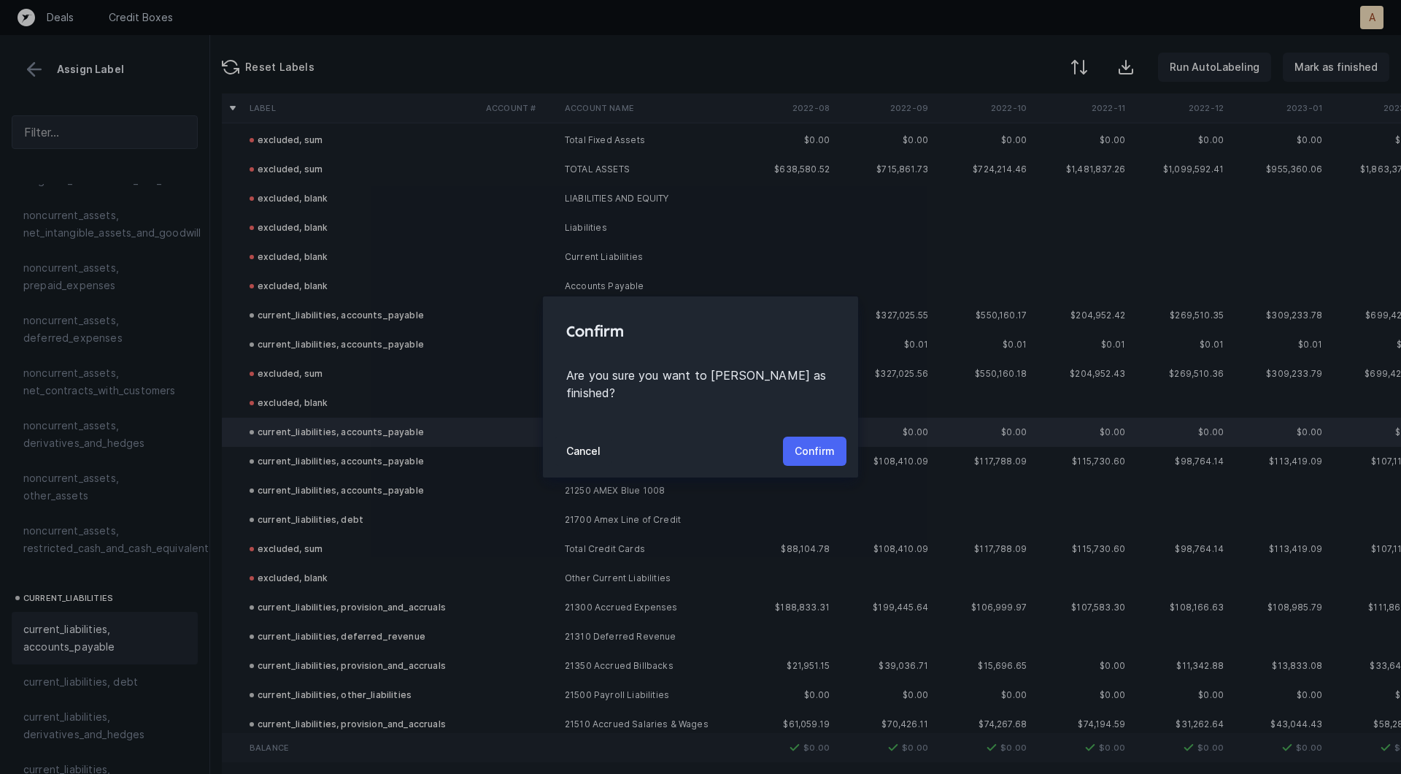
click at [809, 445] on p "Confirm" at bounding box center [815, 451] width 40 height 18
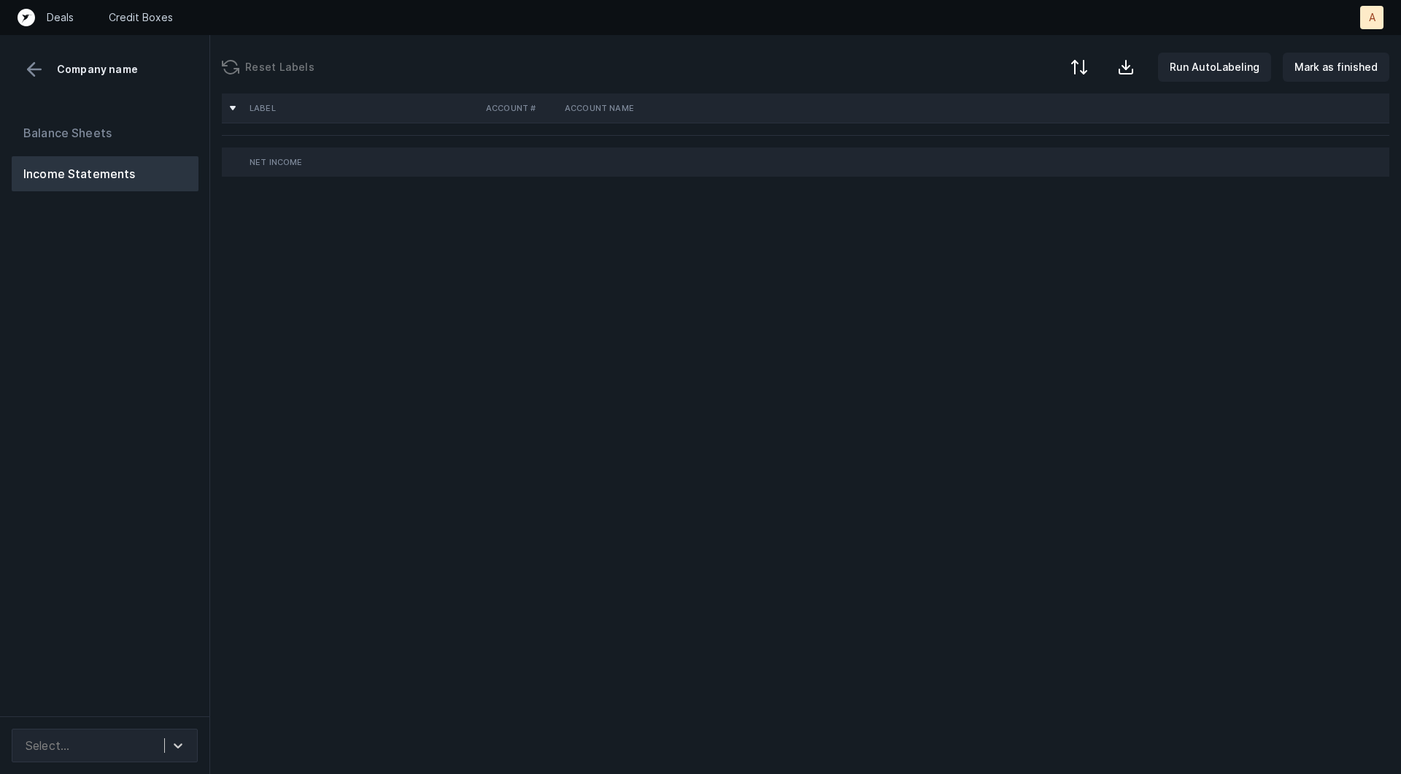
click at [186, 345] on div "Balance Sheets Income Statements" at bounding box center [105, 410] width 210 height 612
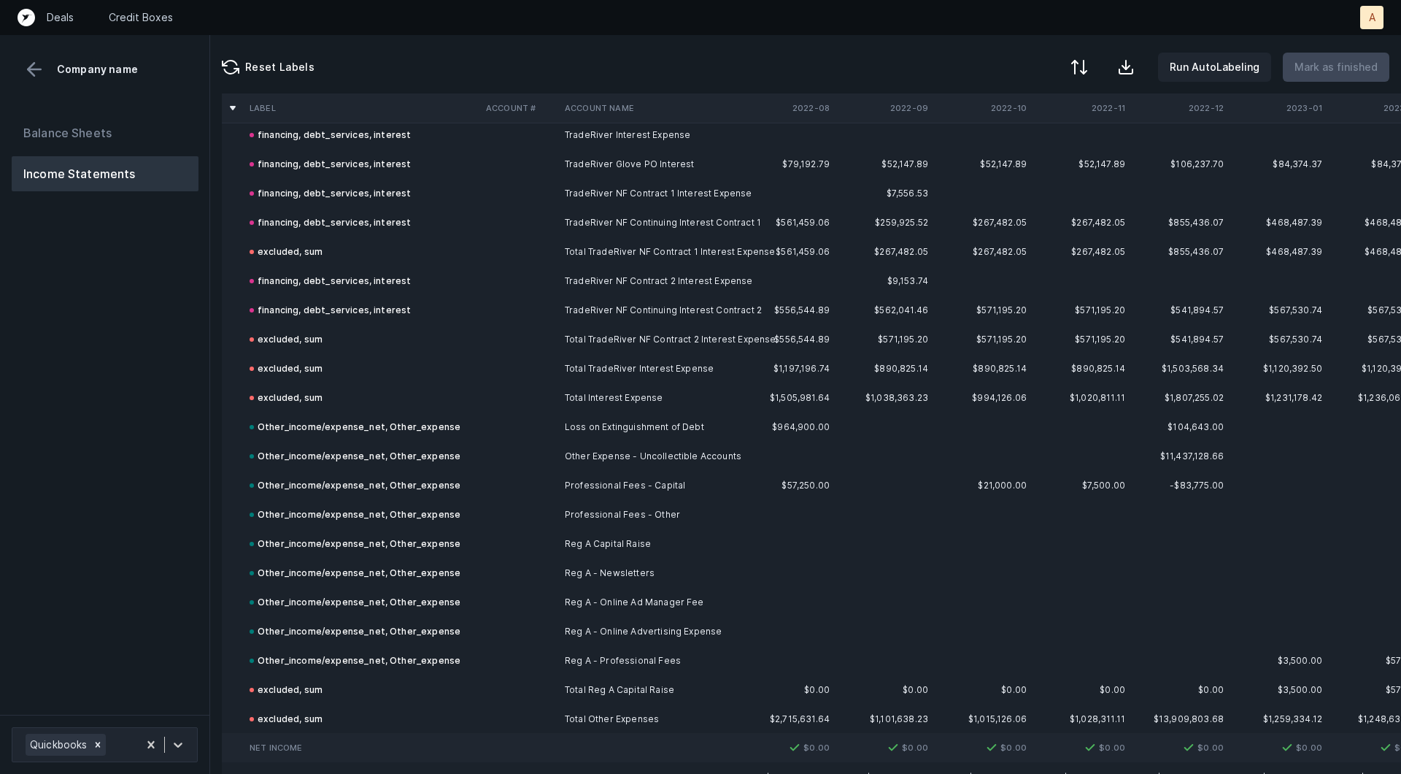
scroll to position [4582, 0]
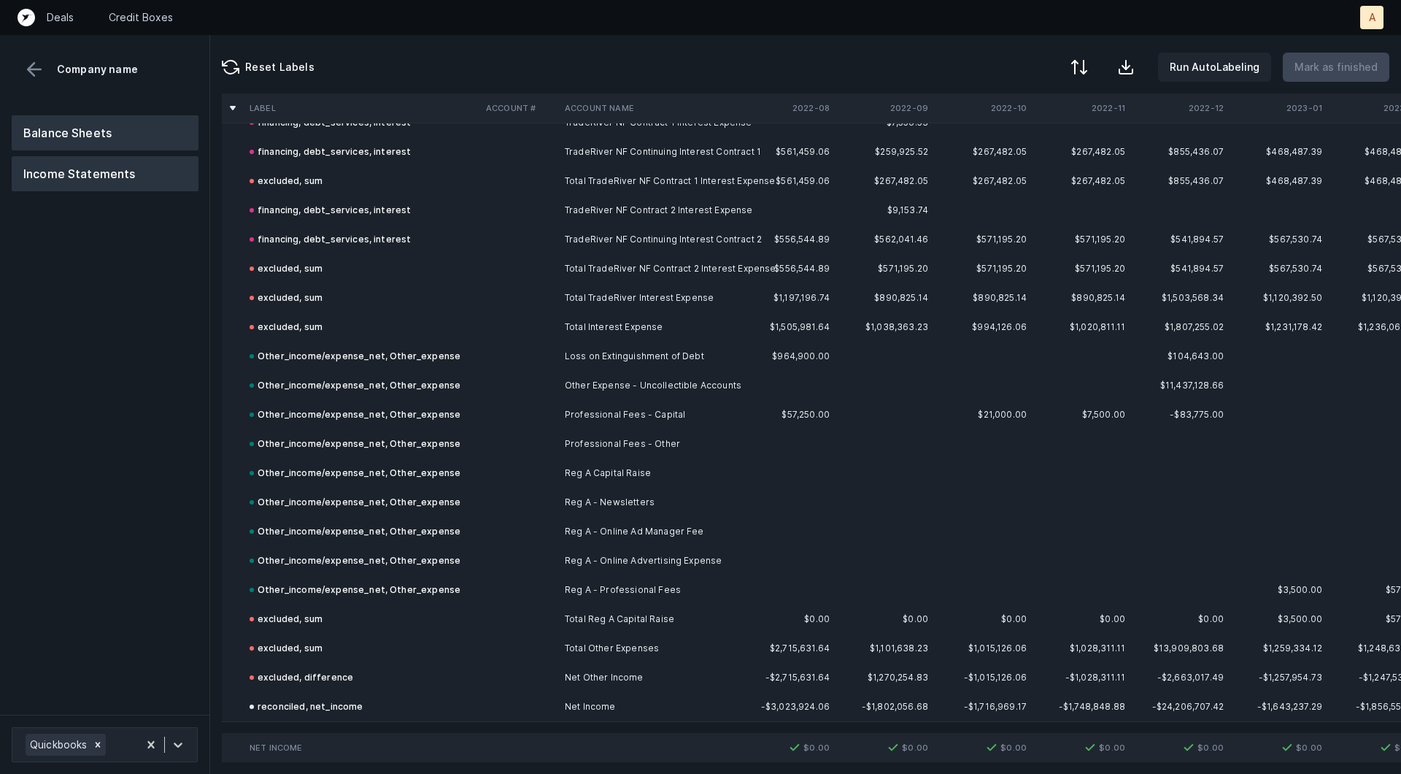
click at [123, 138] on button "Balance Sheets" at bounding box center [105, 132] width 187 height 35
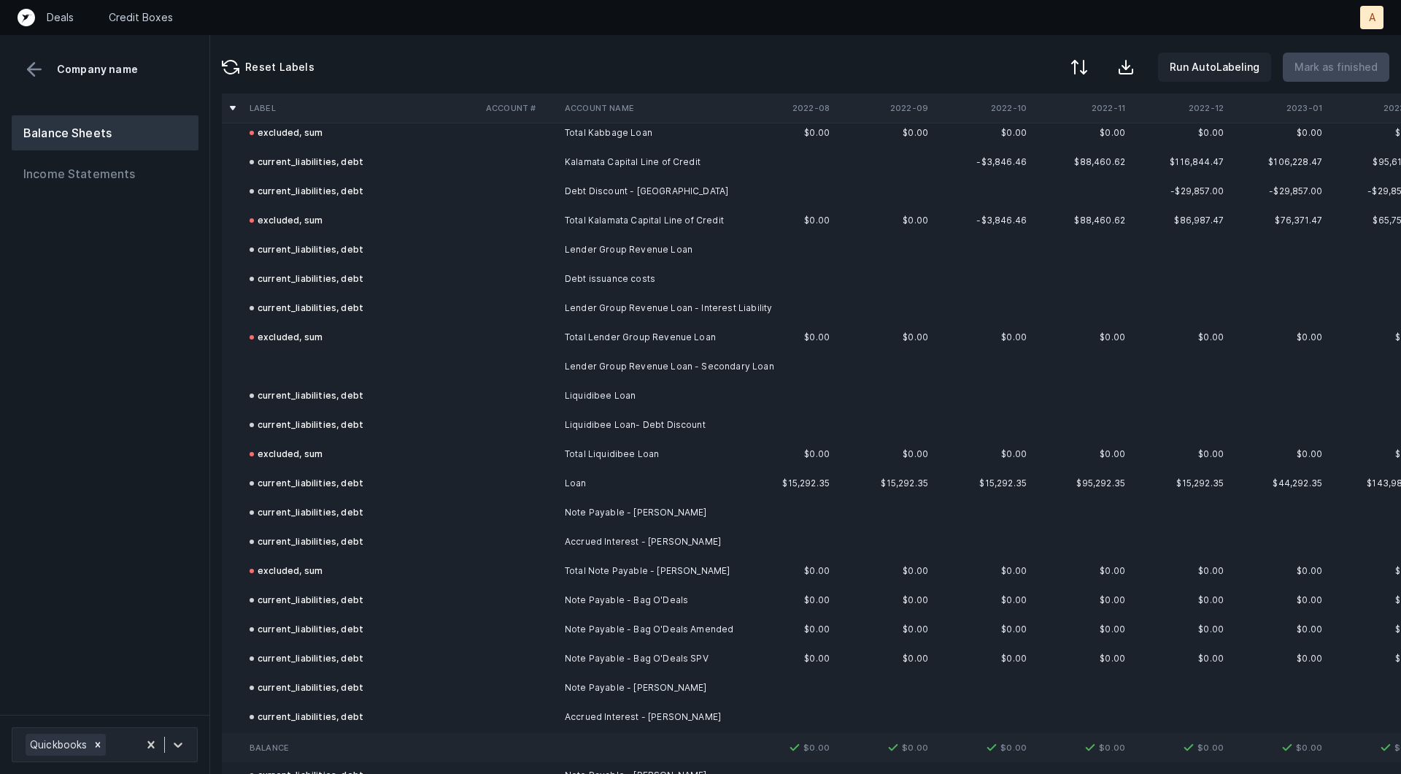
scroll to position [5193, 0]
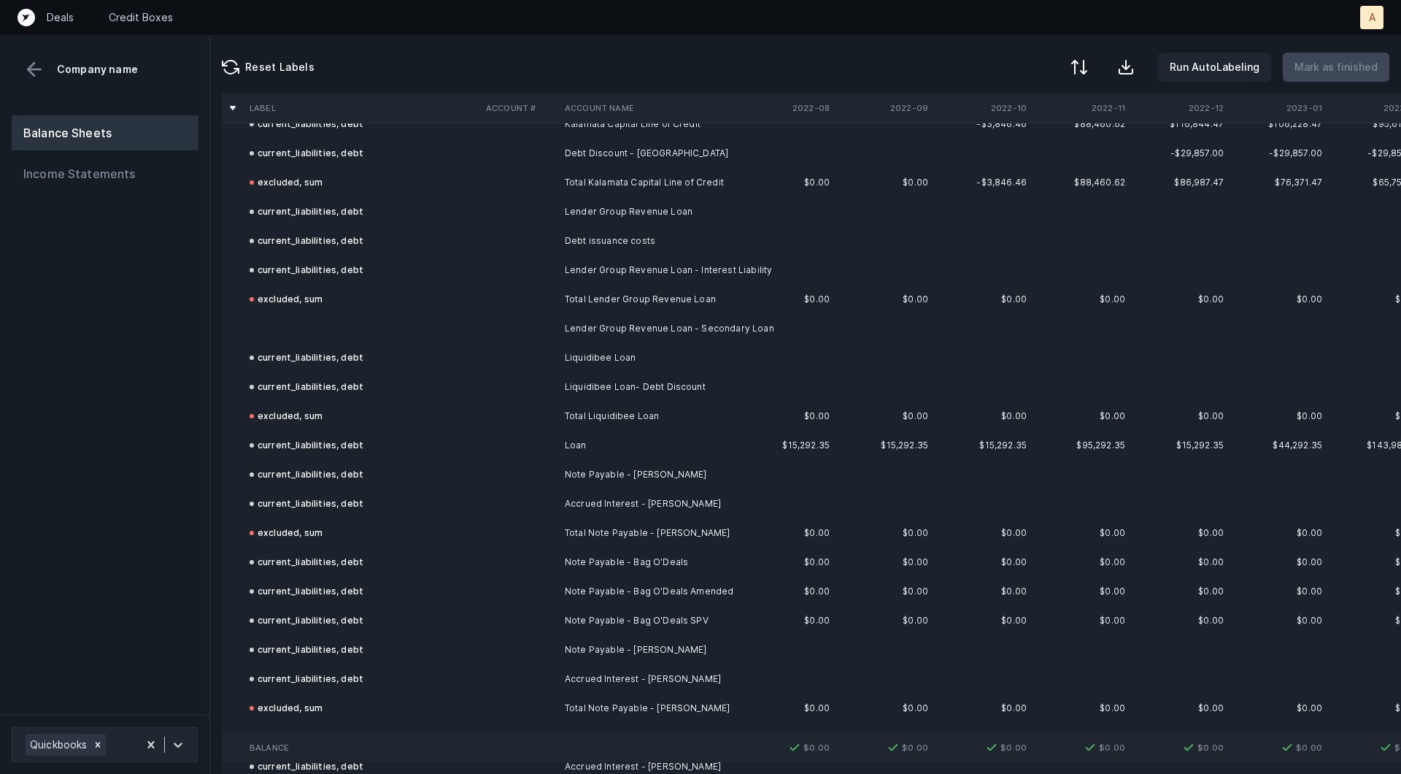
click at [313, 334] on td at bounding box center [362, 328] width 236 height 29
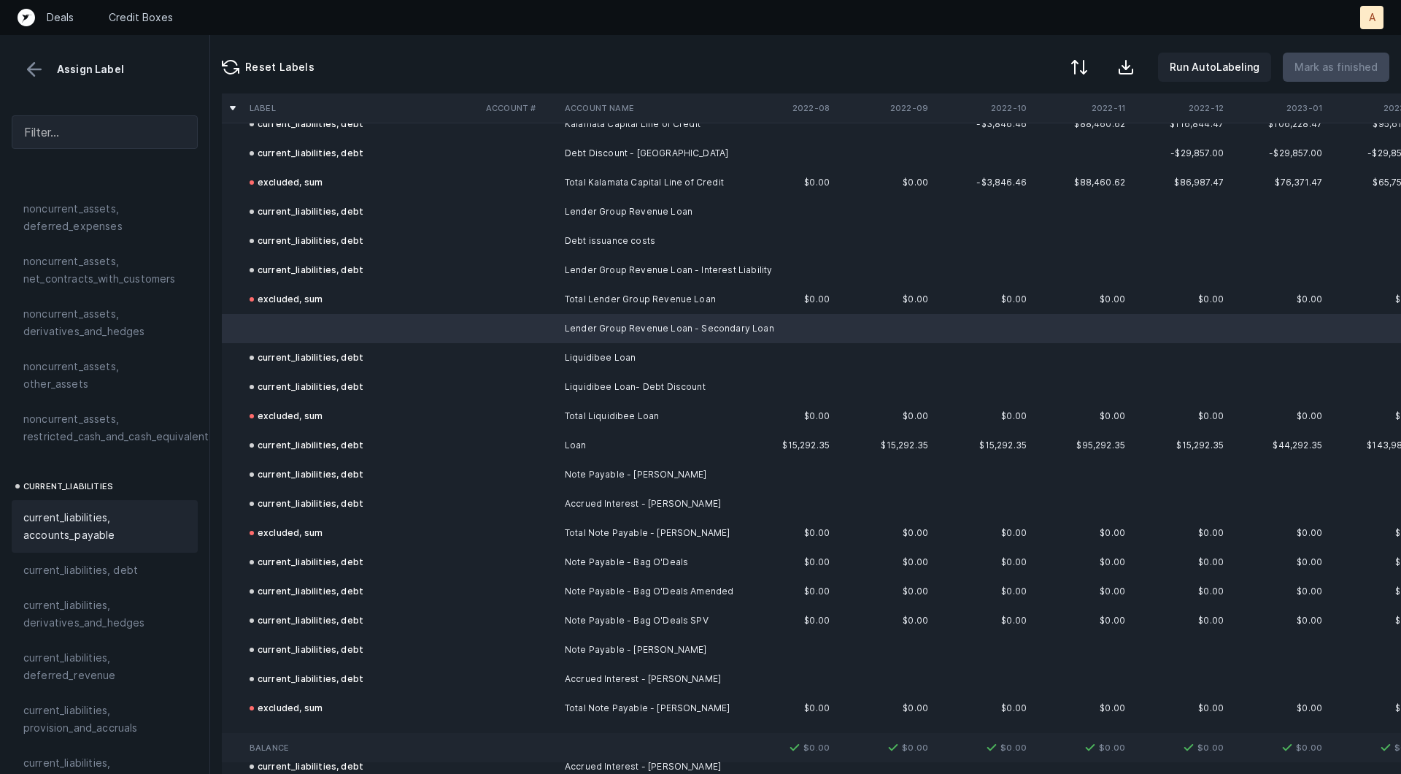
scroll to position [699, 0]
click at [103, 554] on span "current_liabilities, debt" at bounding box center [80, 563] width 115 height 18
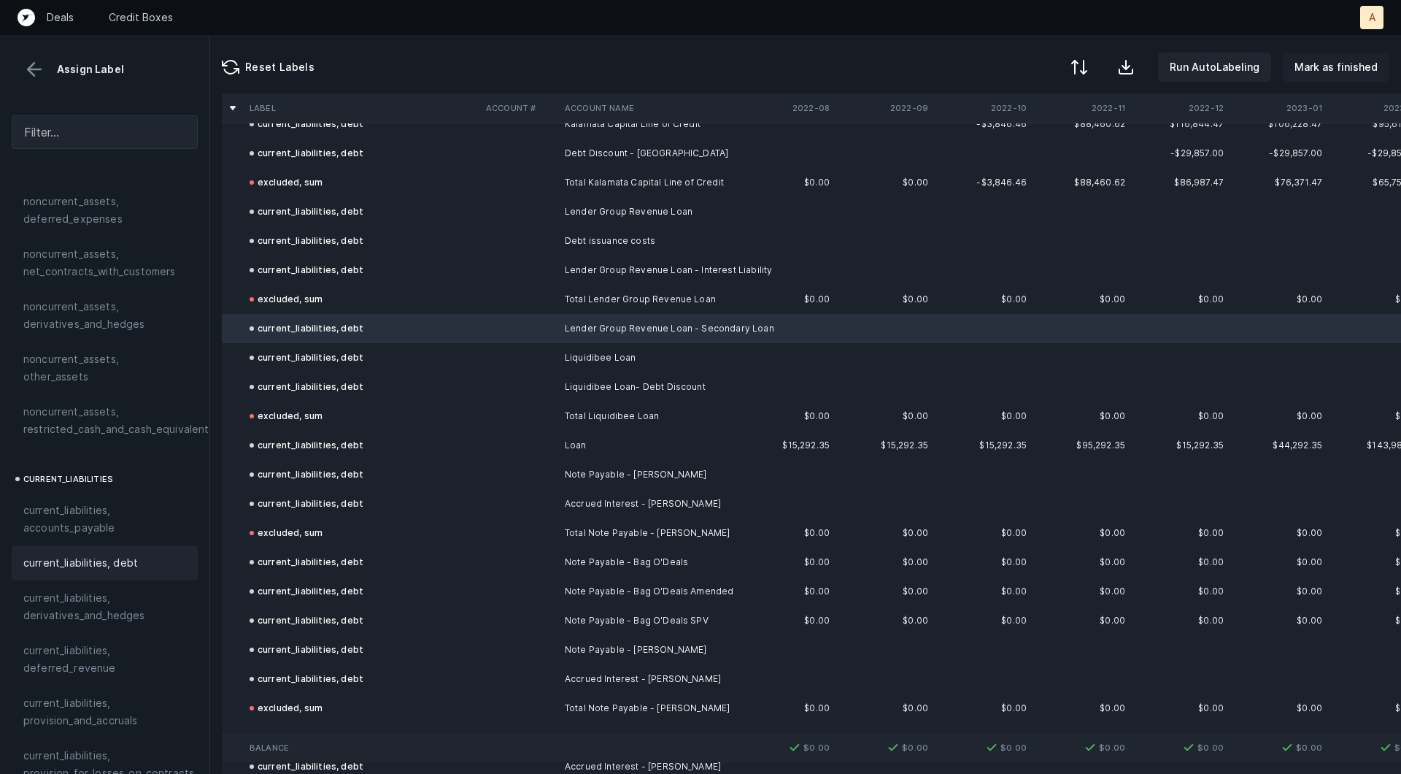
click at [1302, 60] on p "Mark as finished" at bounding box center [1336, 67] width 83 height 18
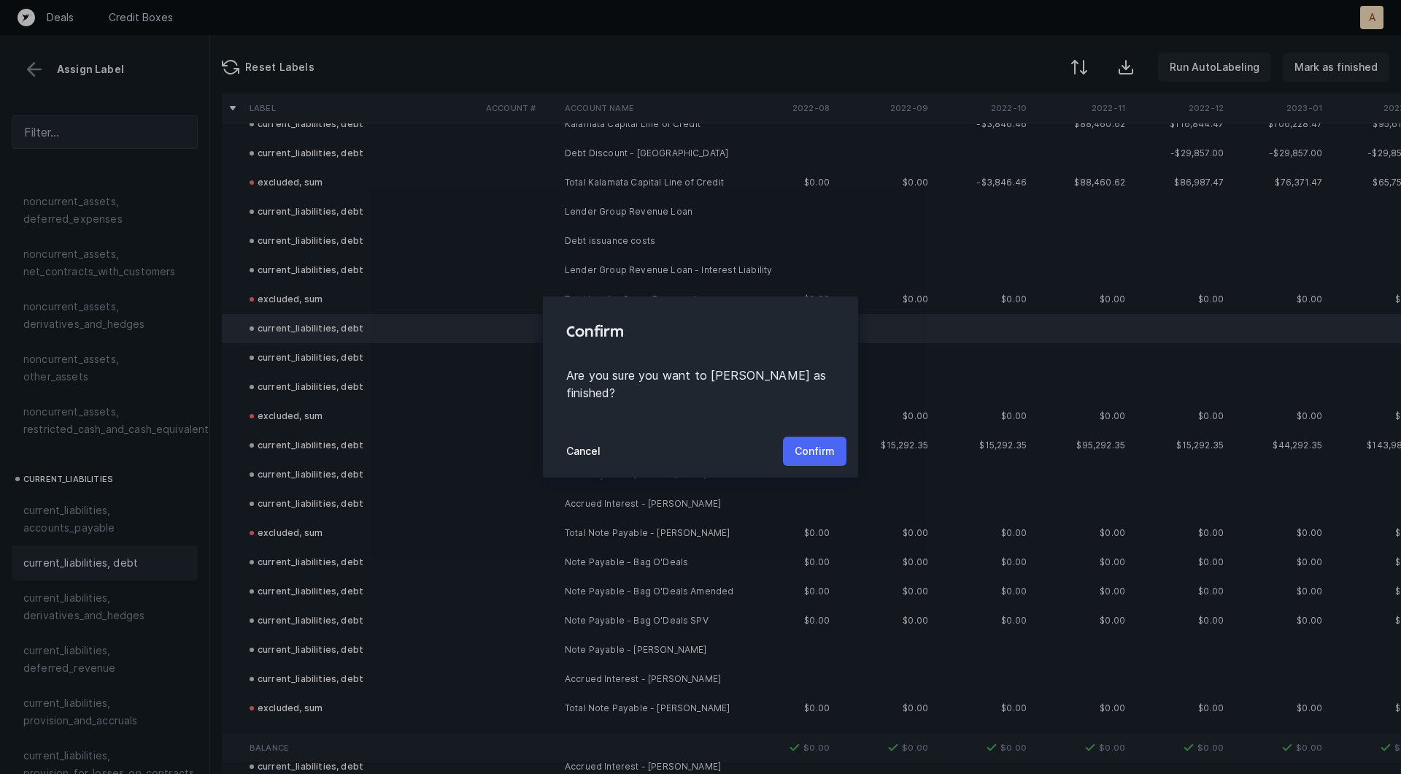
click at [819, 436] on button "Confirm" at bounding box center [815, 450] width 64 height 29
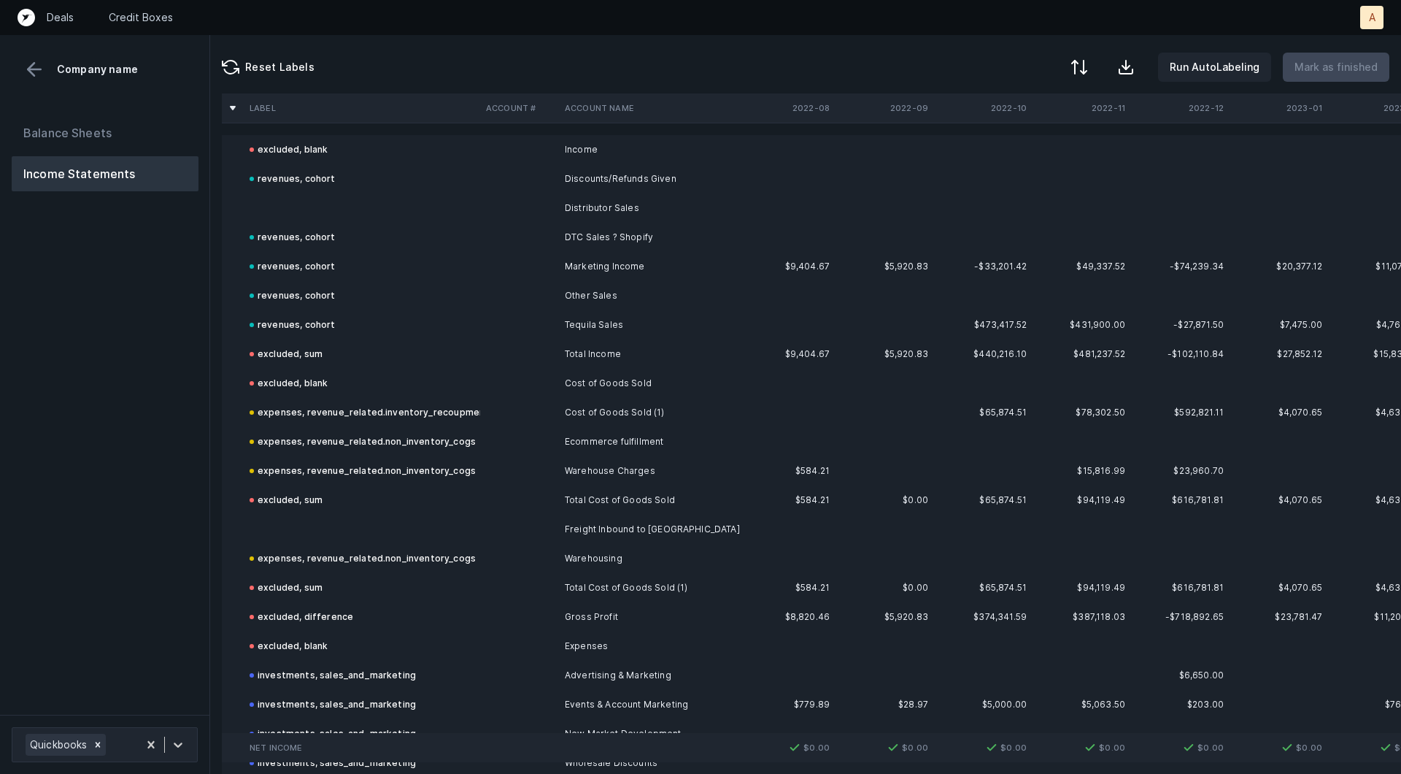
click at [512, 204] on td at bounding box center [519, 207] width 79 height 29
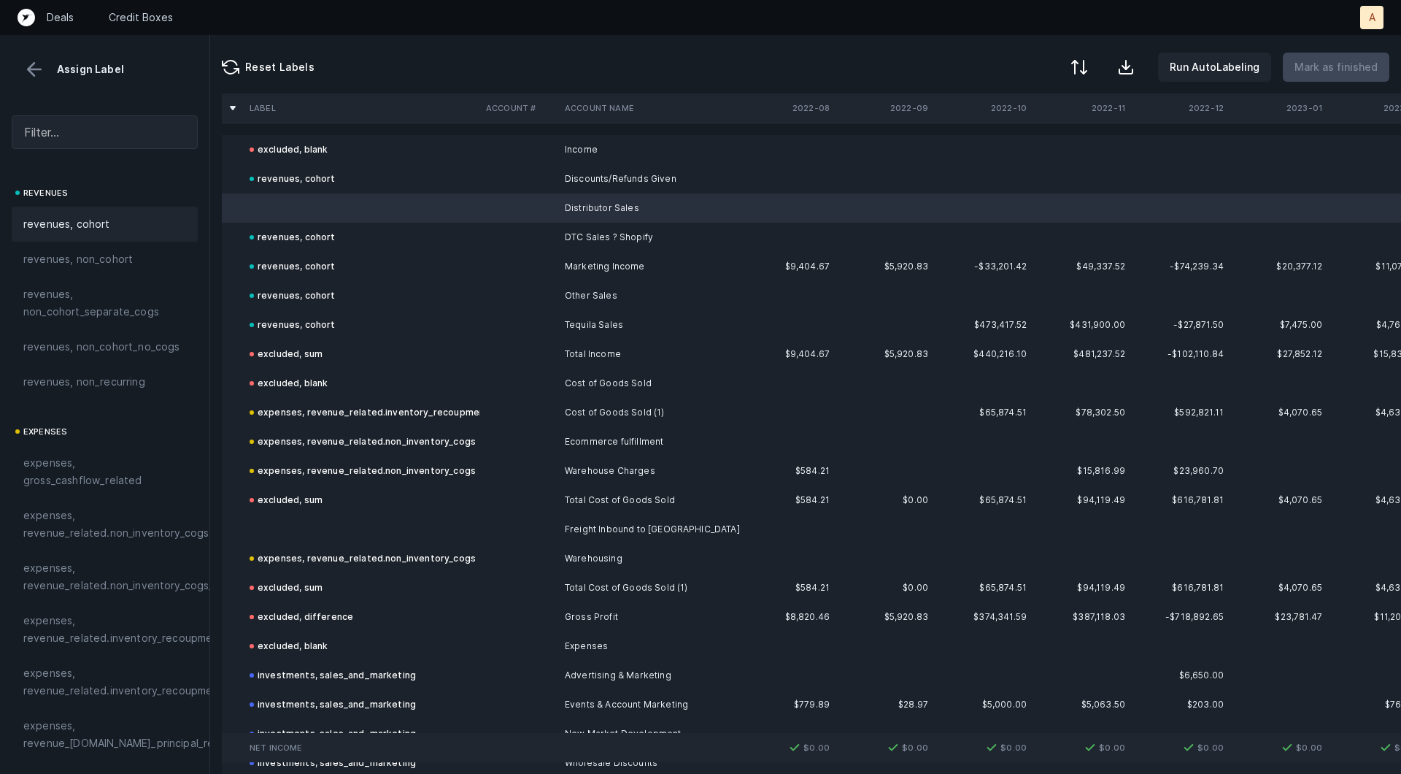
click at [136, 222] on div "revenues, cohort" at bounding box center [104, 224] width 163 height 18
click at [430, 526] on td at bounding box center [362, 529] width 236 height 29
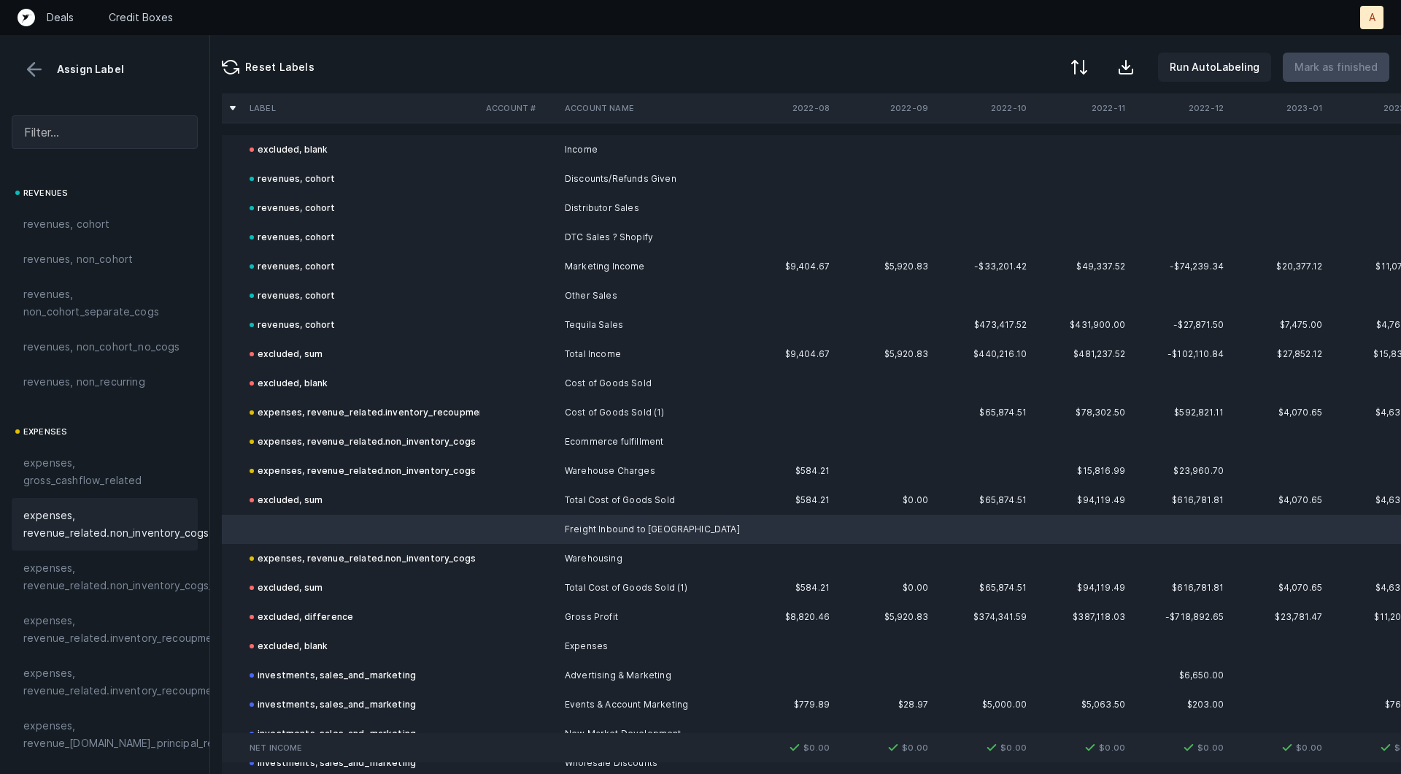
click at [164, 510] on span "expenses, revenue_related.non_inventory_cogs" at bounding box center [115, 524] width 185 height 35
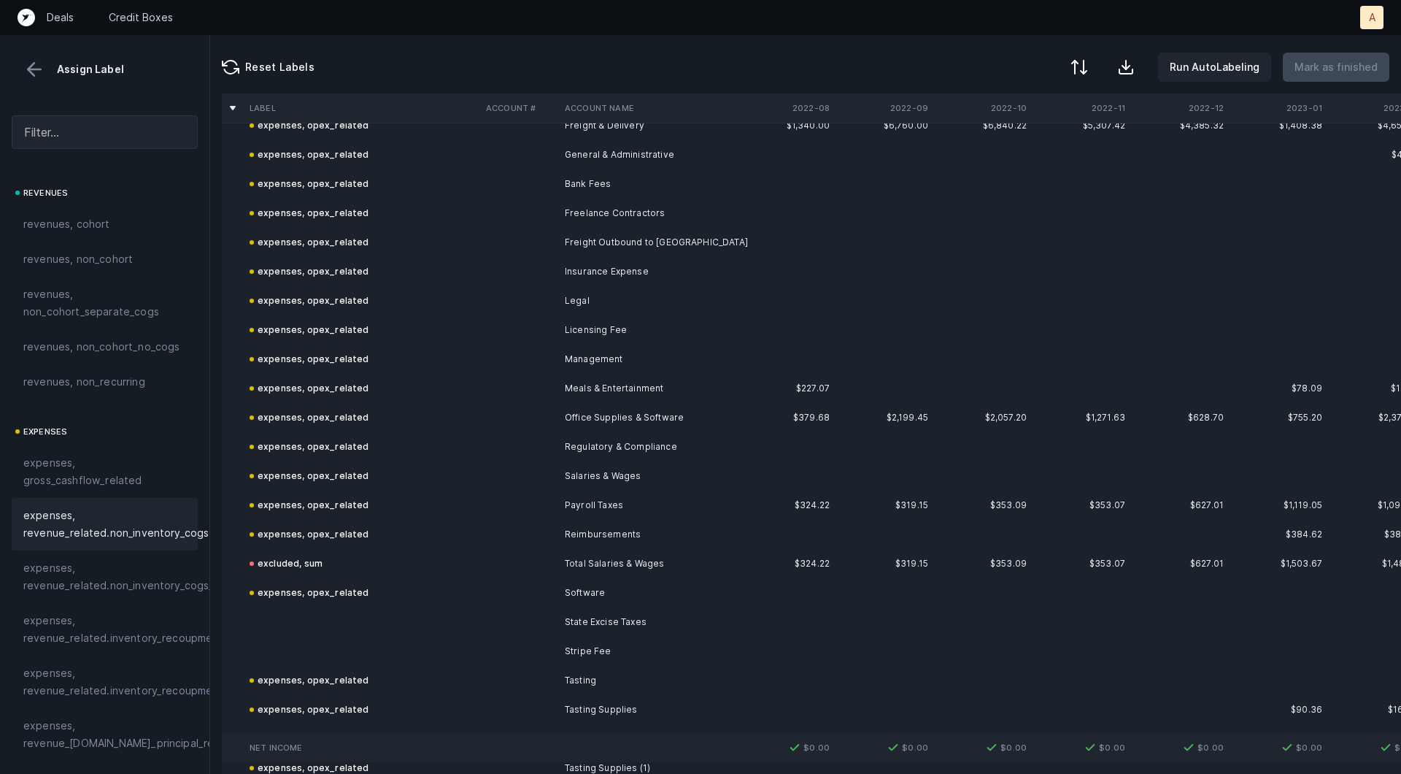
scroll to position [1090, 0]
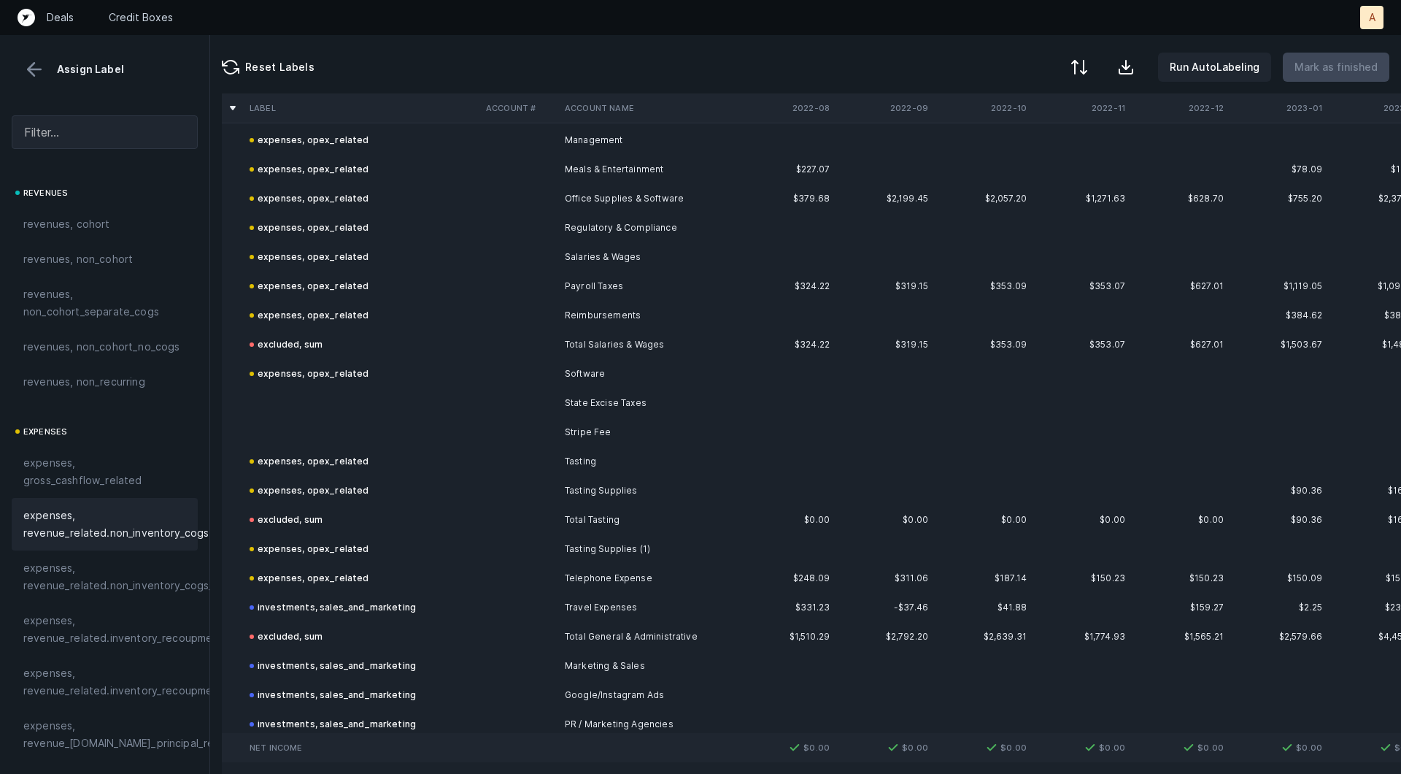
click at [685, 401] on td "State Excise Taxes" at bounding box center [648, 402] width 178 height 29
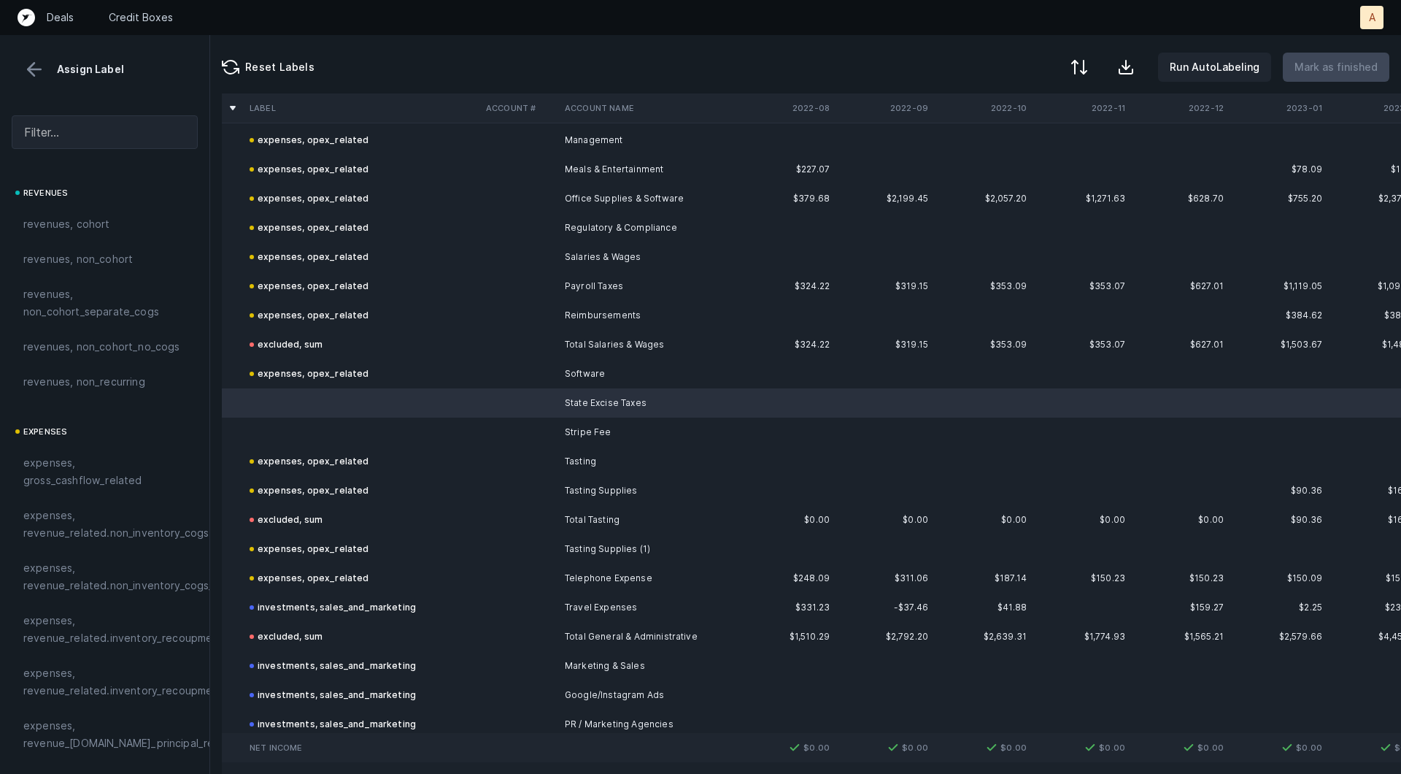
click at [587, 429] on td "Stripe Fee" at bounding box center [648, 432] width 178 height 29
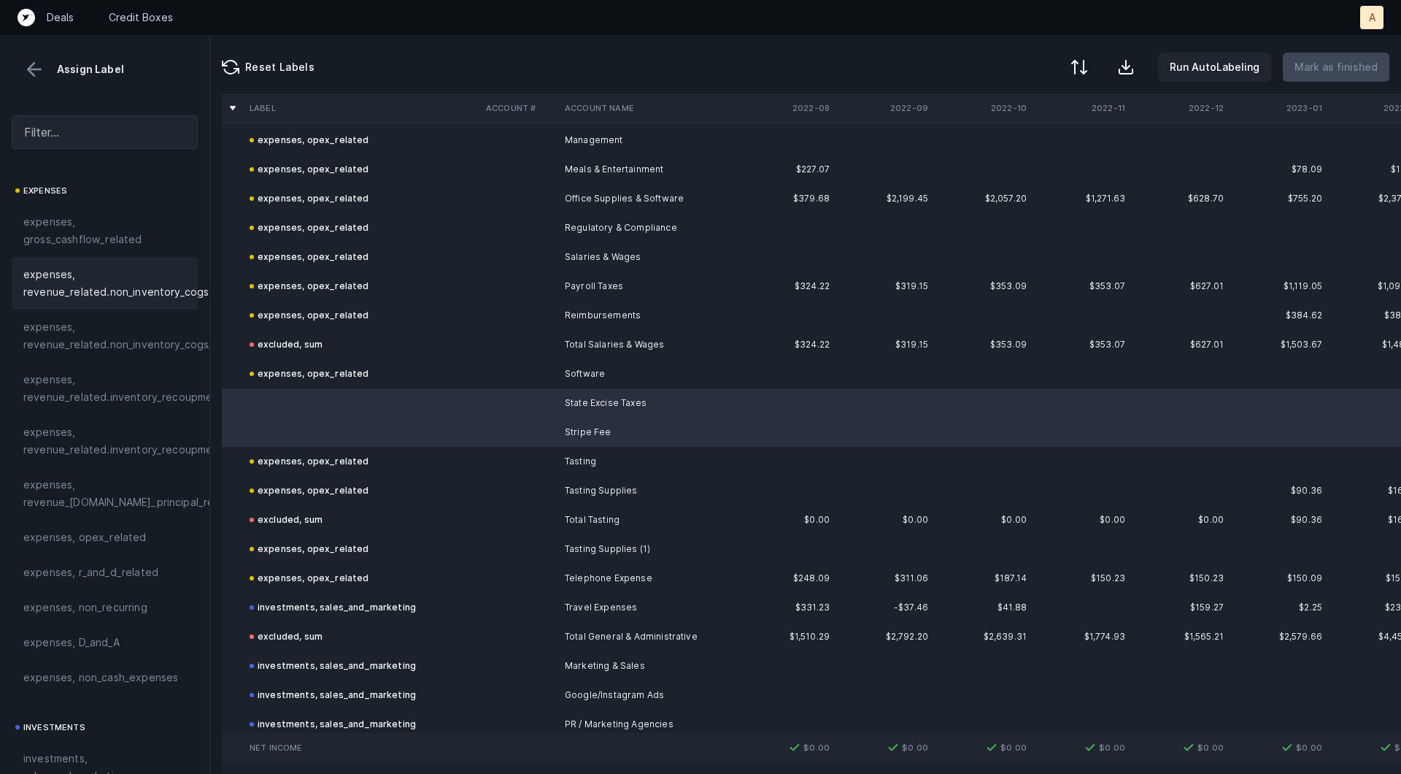
scroll to position [328, 0]
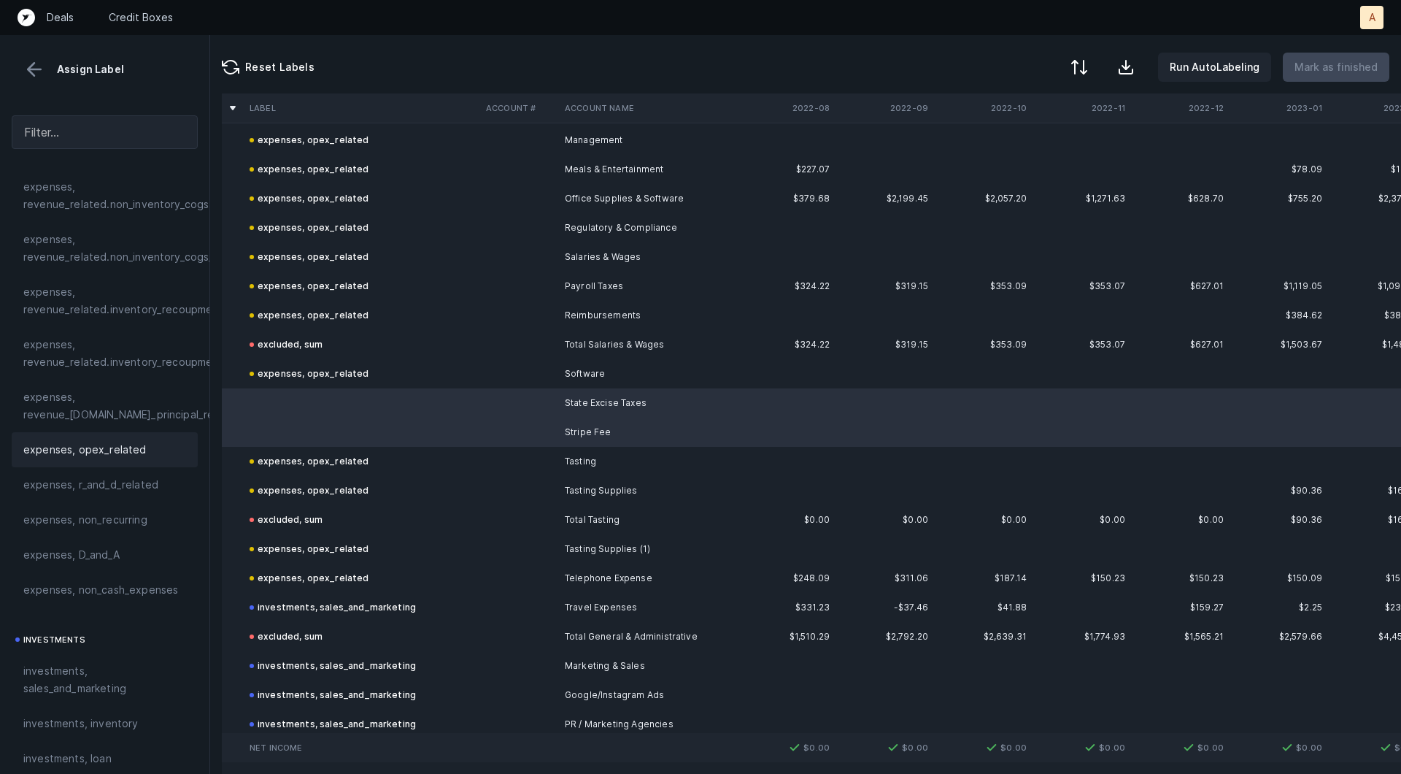
click at [79, 450] on span "expenses, opex_related" at bounding box center [84, 450] width 123 height 18
click at [1339, 58] on p "Mark as finished" at bounding box center [1336, 67] width 83 height 18
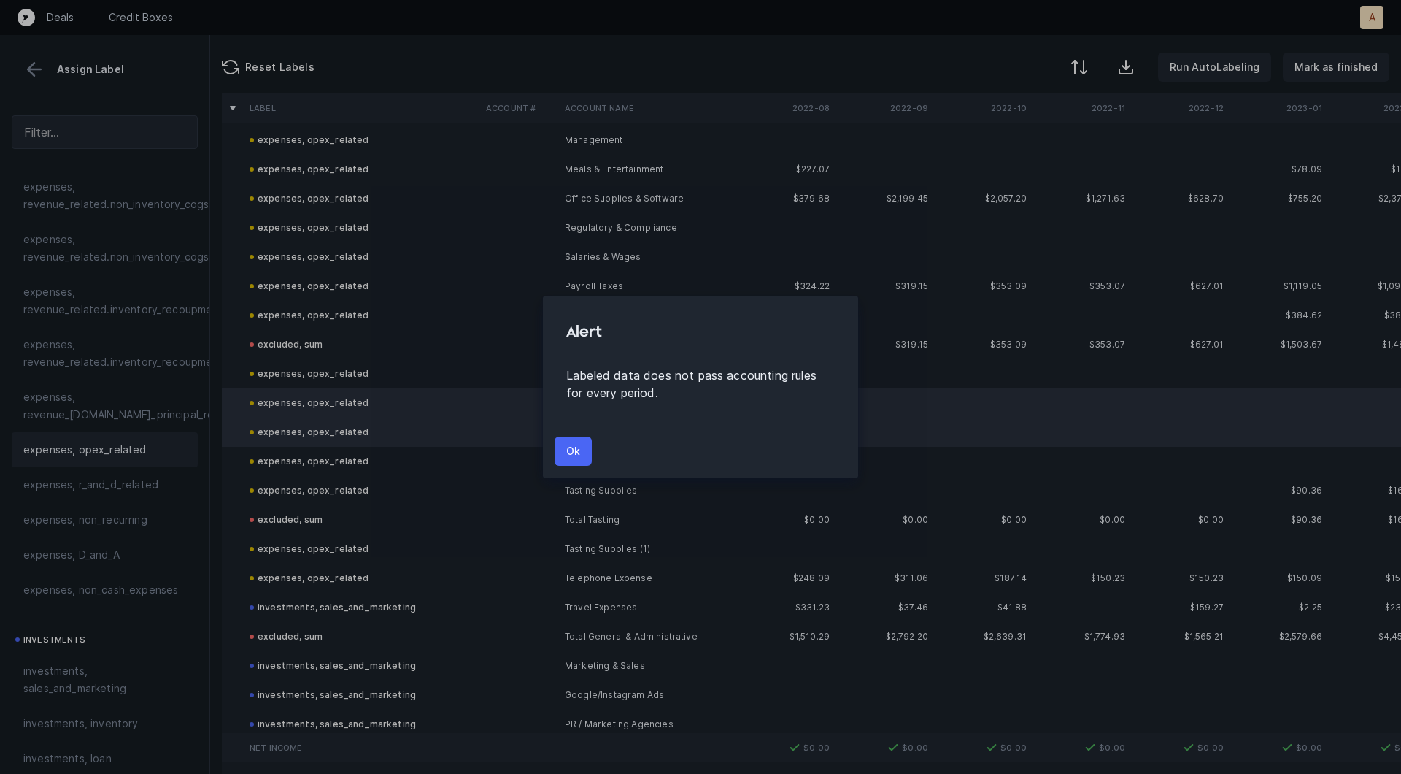
click at [581, 445] on button "Ok" at bounding box center [573, 450] width 37 height 29
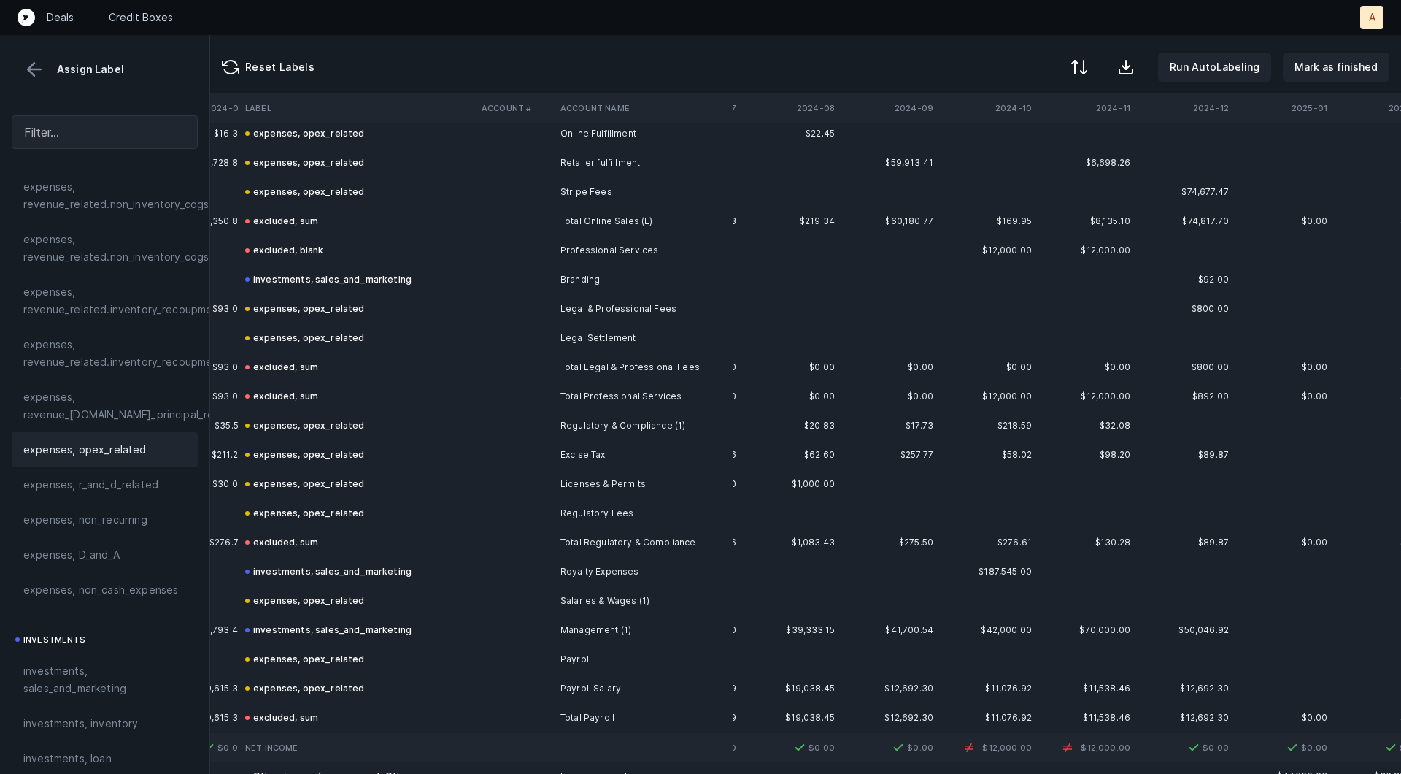
scroll to position [1884, 2360]
click at [645, 400] on td "Total Professional Services" at bounding box center [644, 396] width 178 height 29
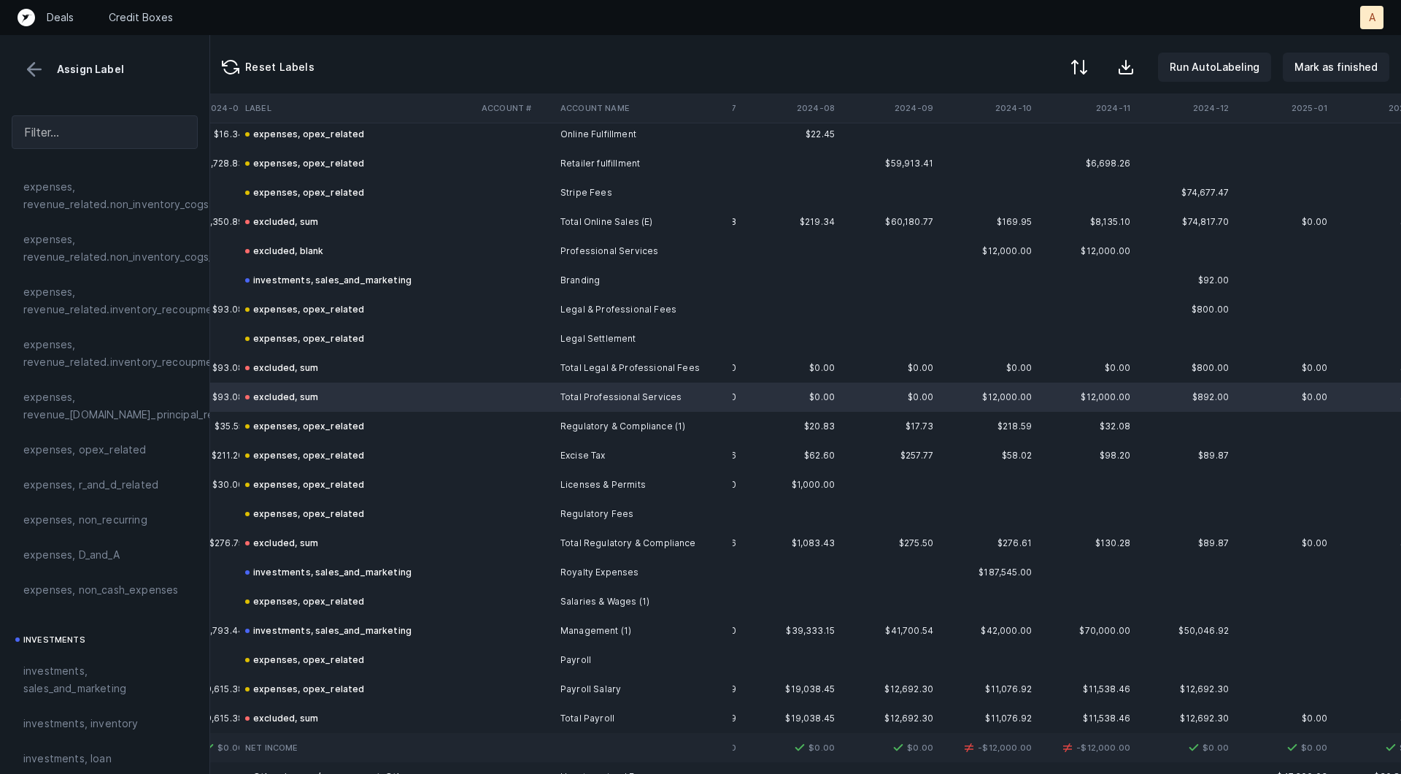
click at [595, 245] on td "Professional Services" at bounding box center [644, 250] width 178 height 29
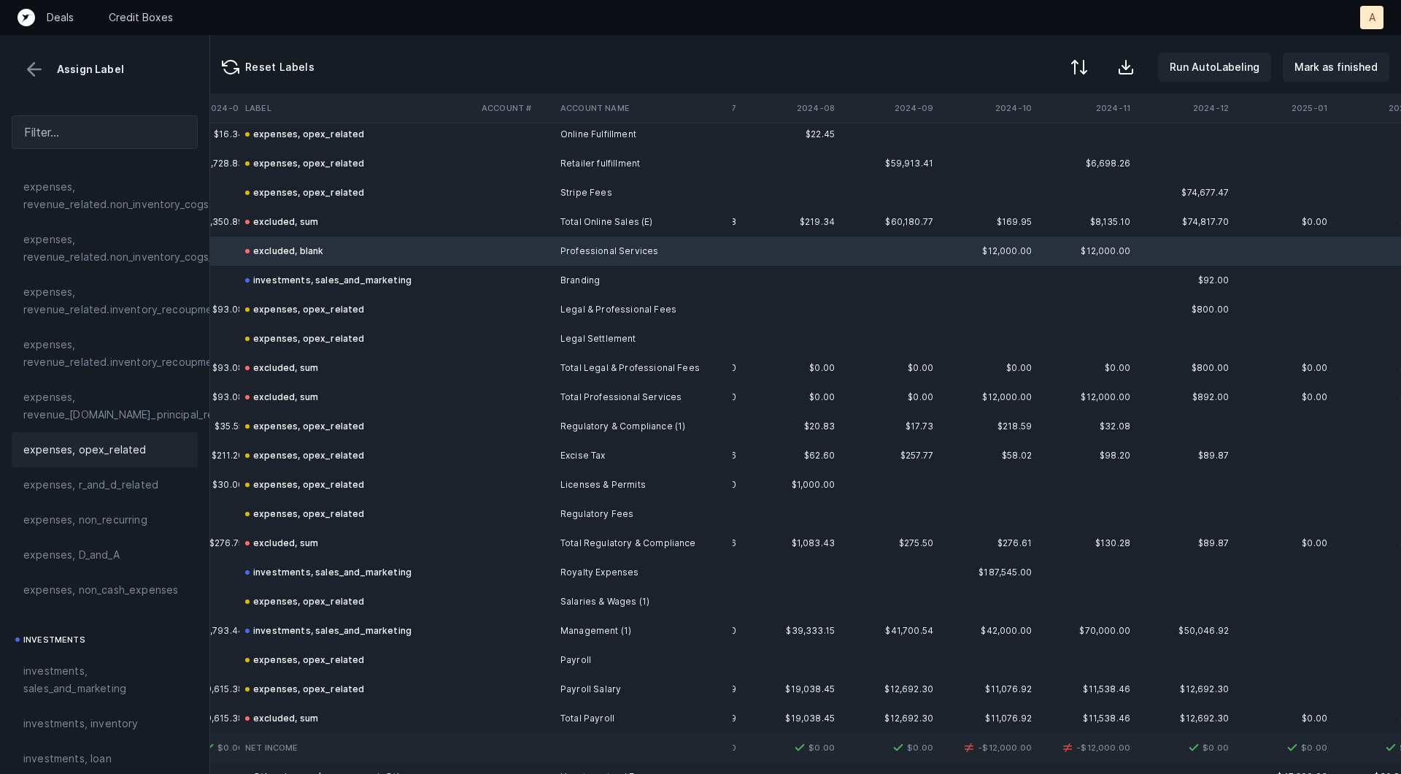
click at [82, 448] on span "expenses, opex_related" at bounding box center [84, 450] width 123 height 18
click at [1339, 71] on p "Mark as finished" at bounding box center [1336, 67] width 83 height 18
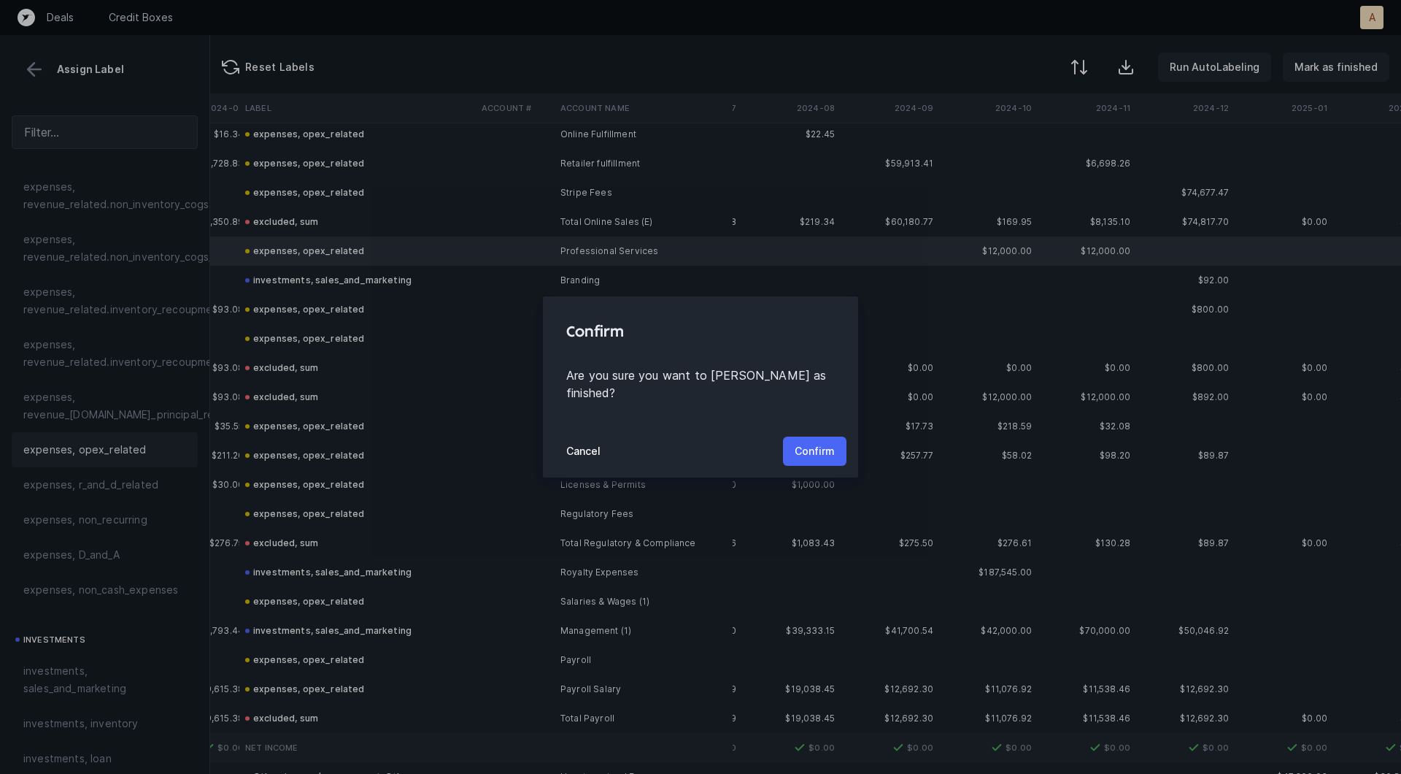
click at [807, 436] on button "Confirm" at bounding box center [815, 450] width 64 height 29
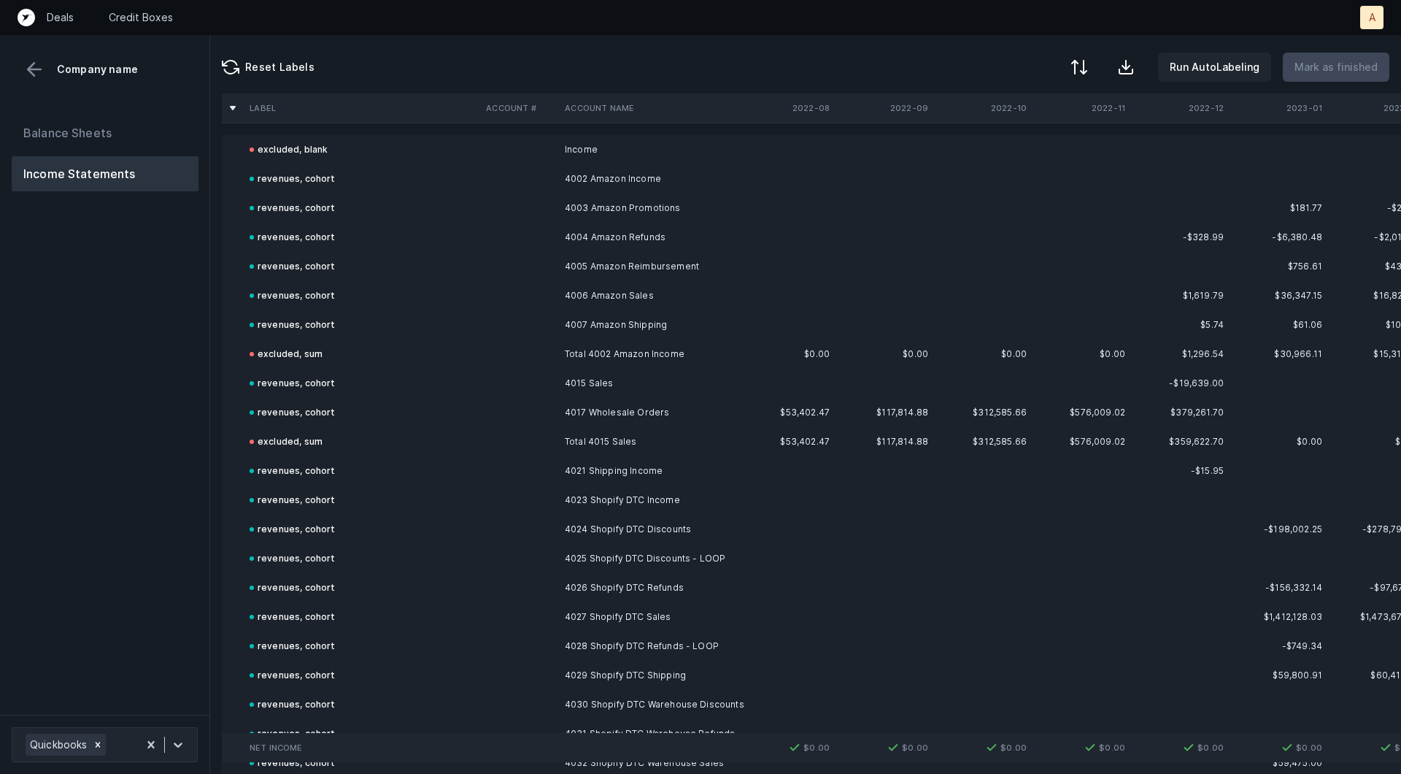
click at [126, 378] on div "Balance Sheets Income Statements" at bounding box center [105, 409] width 210 height 611
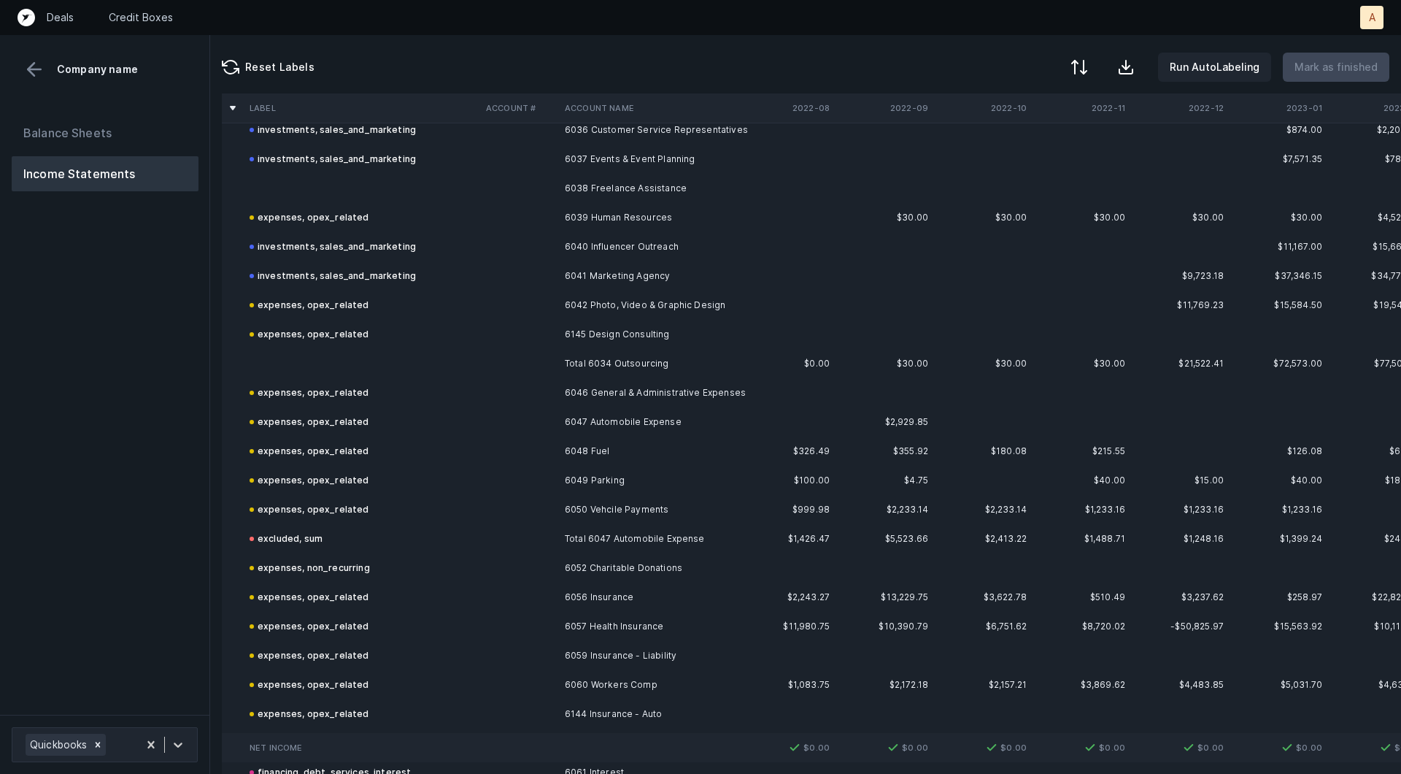
scroll to position [2663, 0]
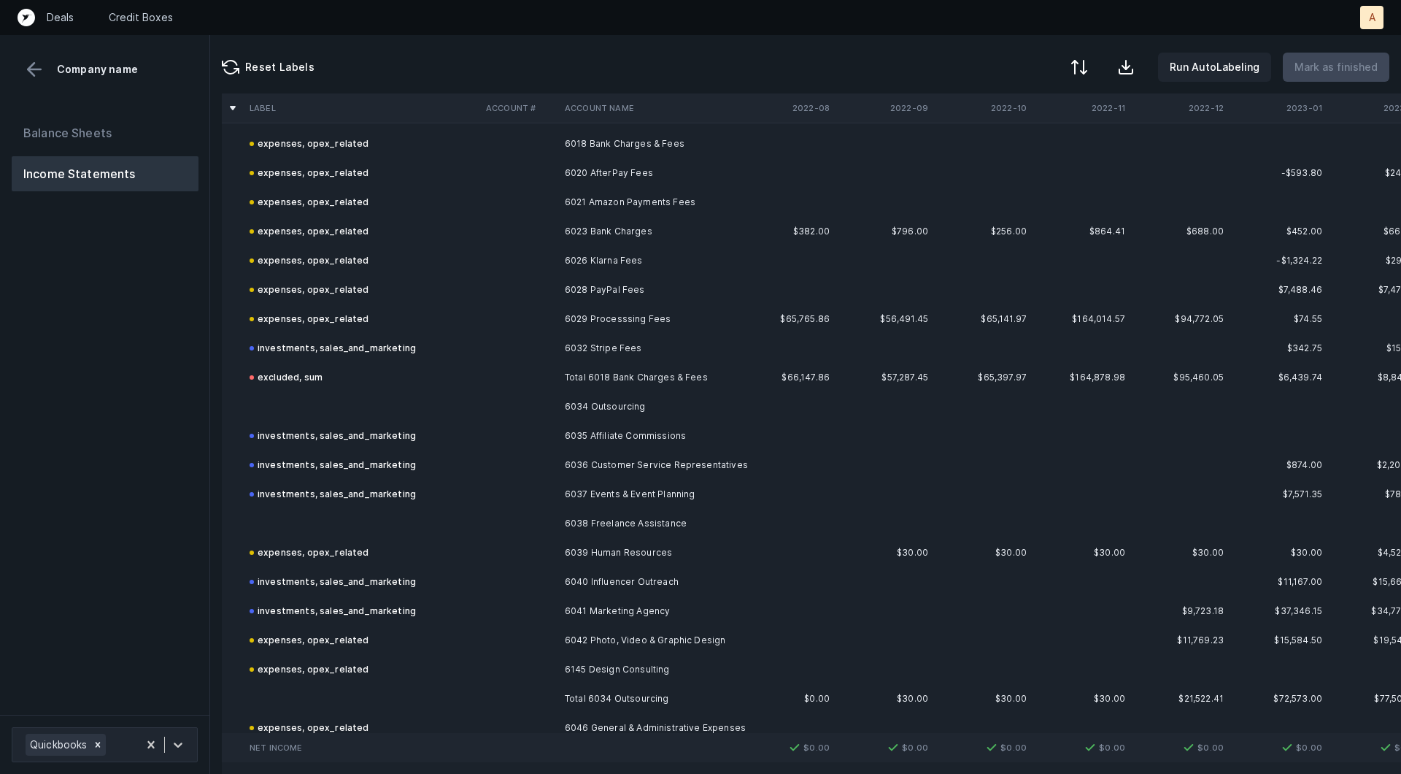
click at [473, 415] on td at bounding box center [362, 406] width 236 height 29
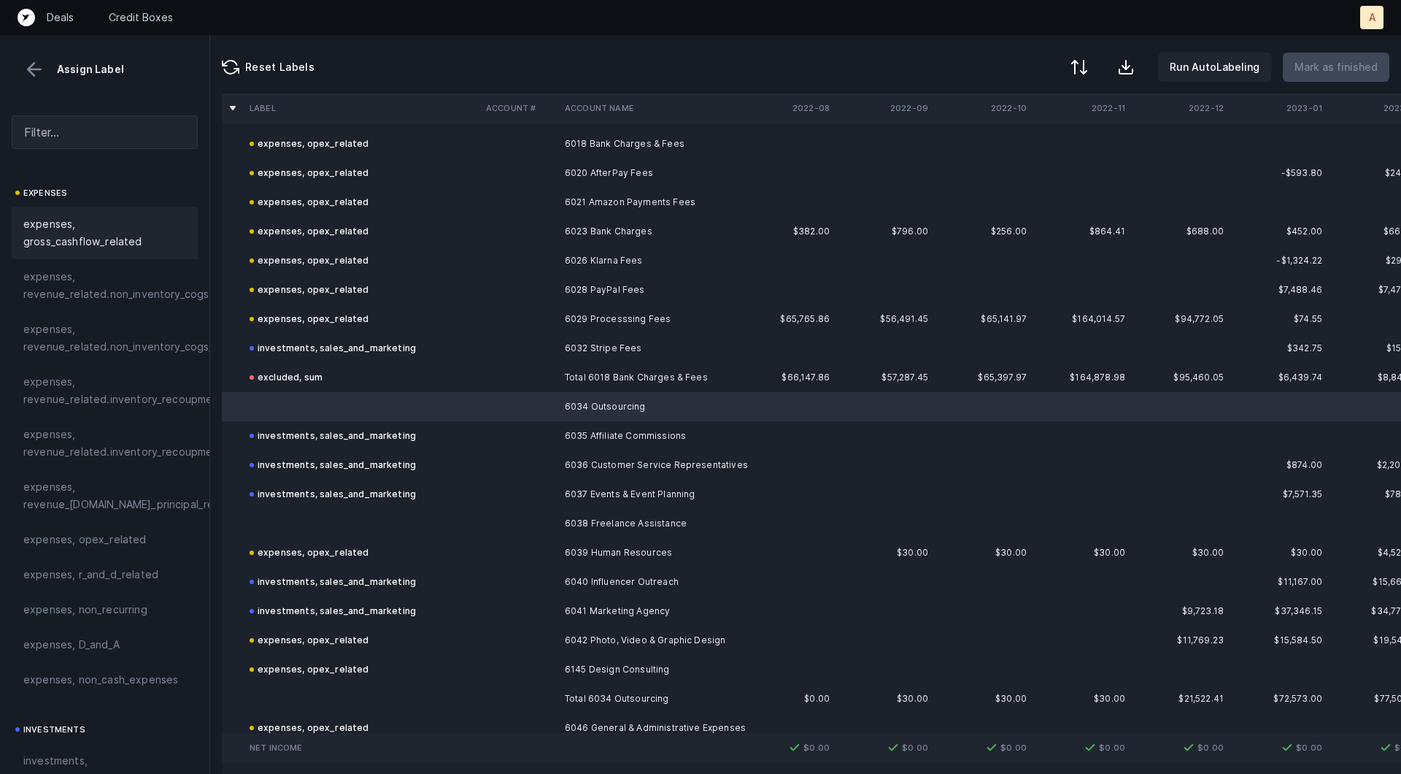
scroll to position [360, 0]
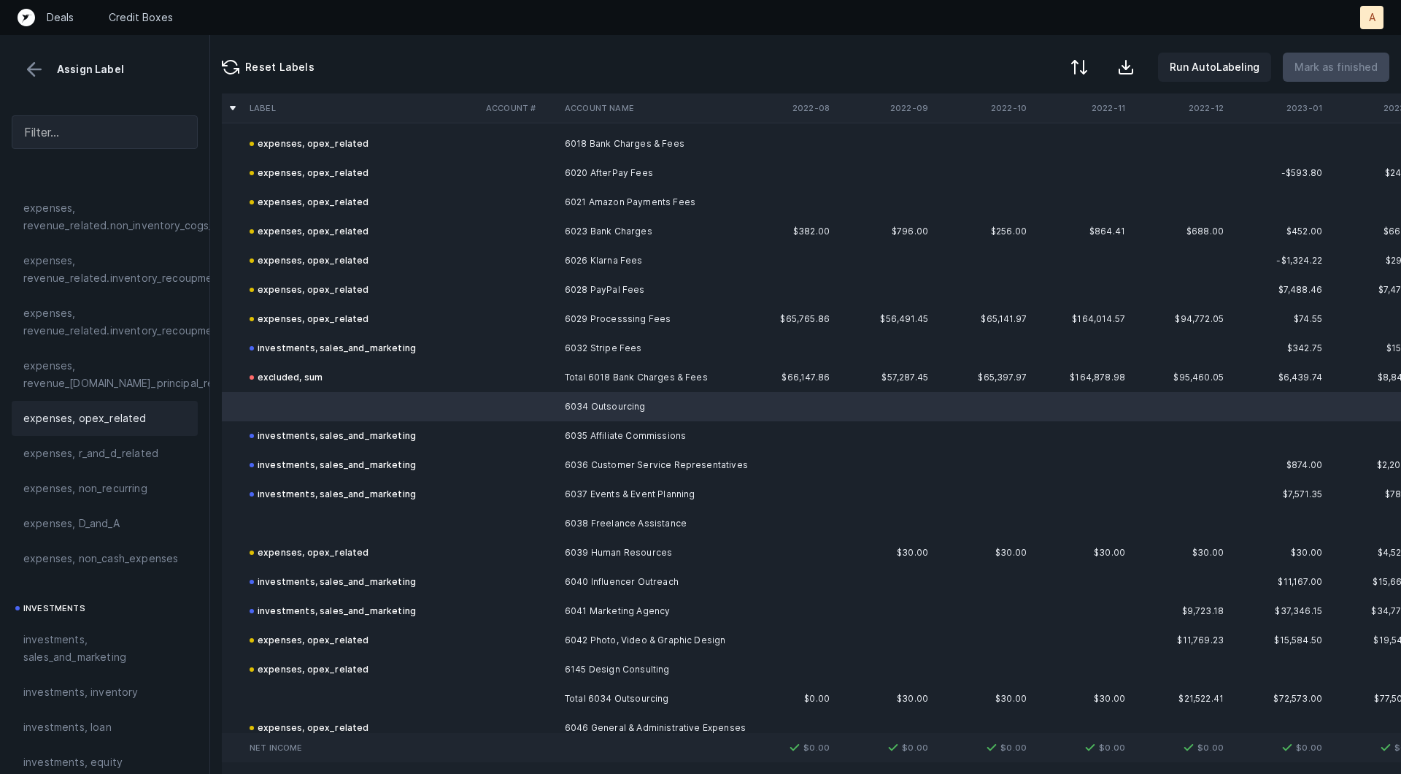
click at [150, 410] on div "expenses, opex_related" at bounding box center [104, 418] width 163 height 18
click at [346, 521] on td at bounding box center [362, 523] width 236 height 29
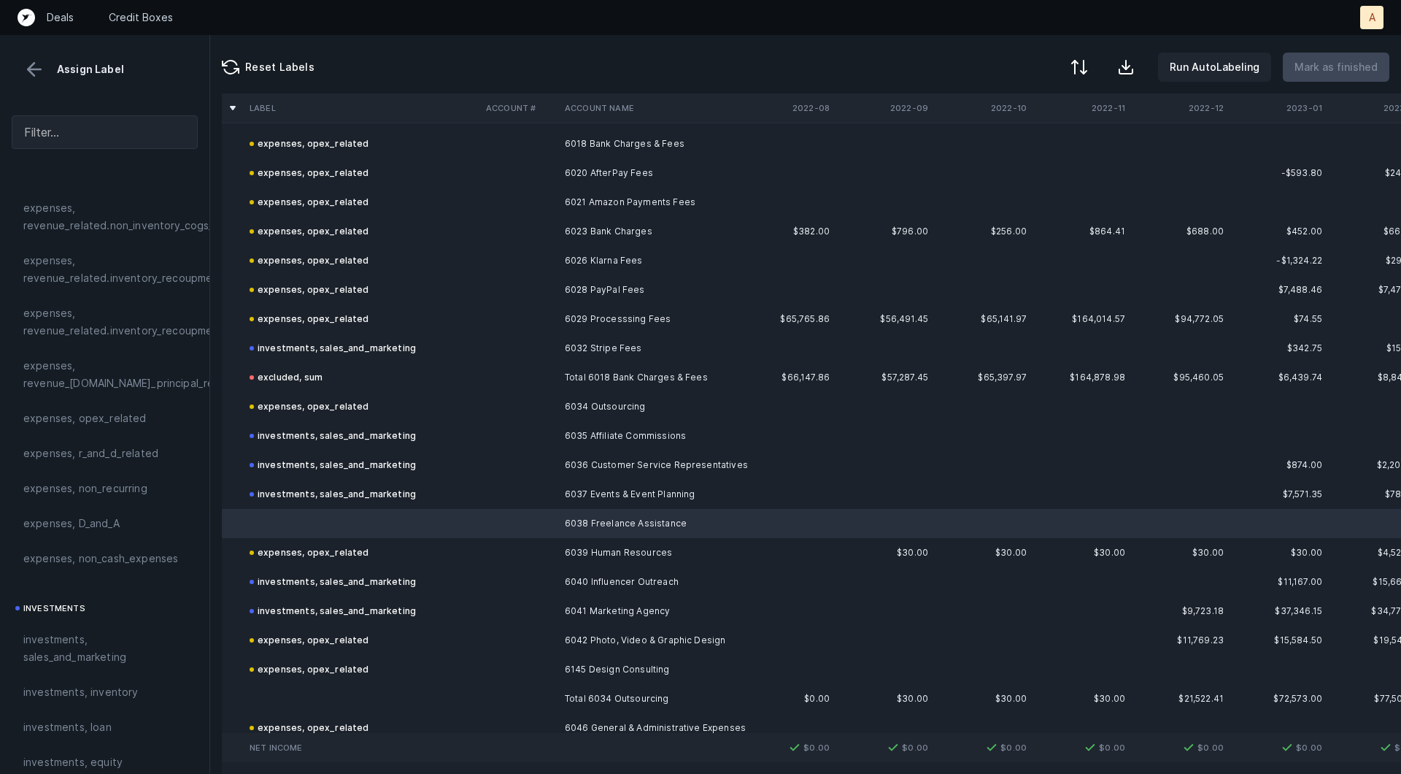
click at [357, 343] on div "investments, sales_and_marketing" at bounding box center [333, 348] width 166 height 18
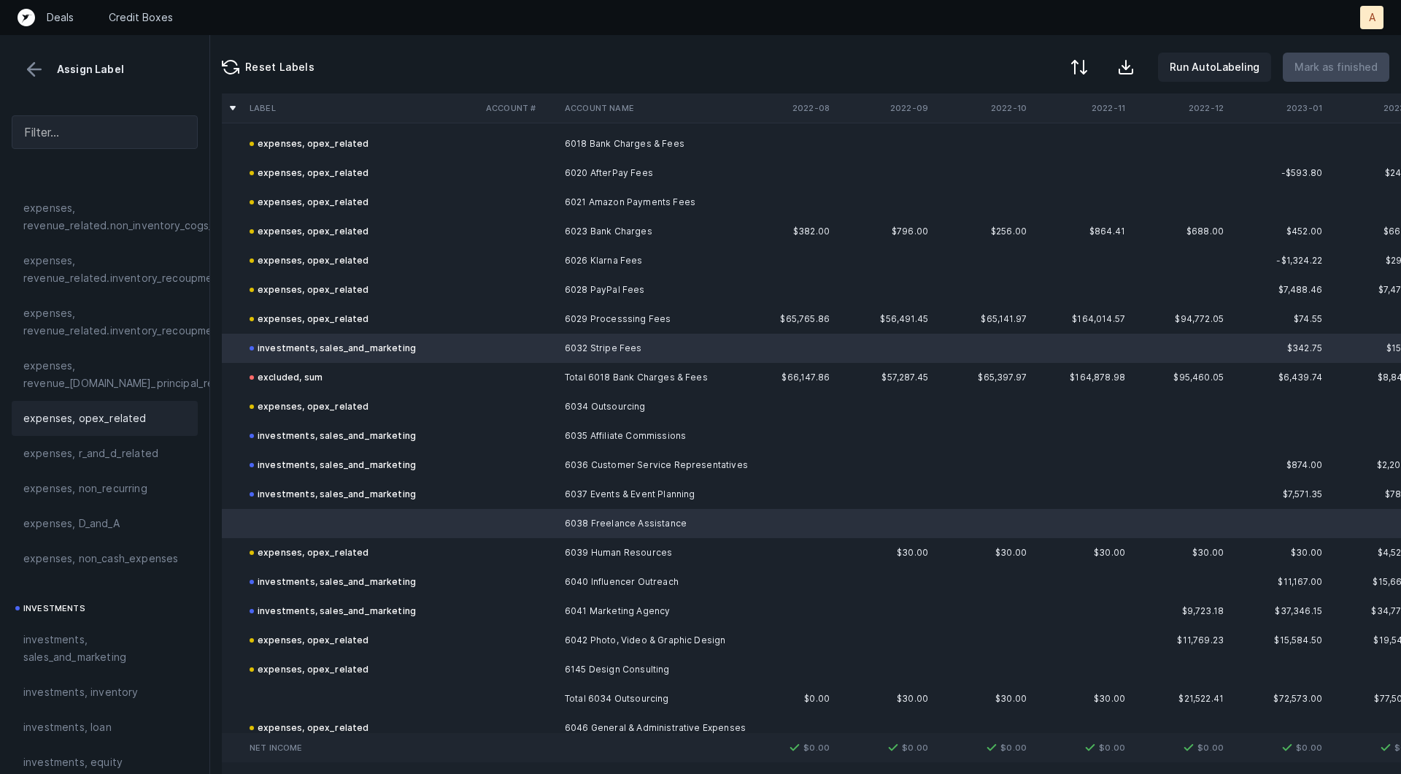
click at [136, 412] on span "expenses, opex_related" at bounding box center [84, 418] width 123 height 18
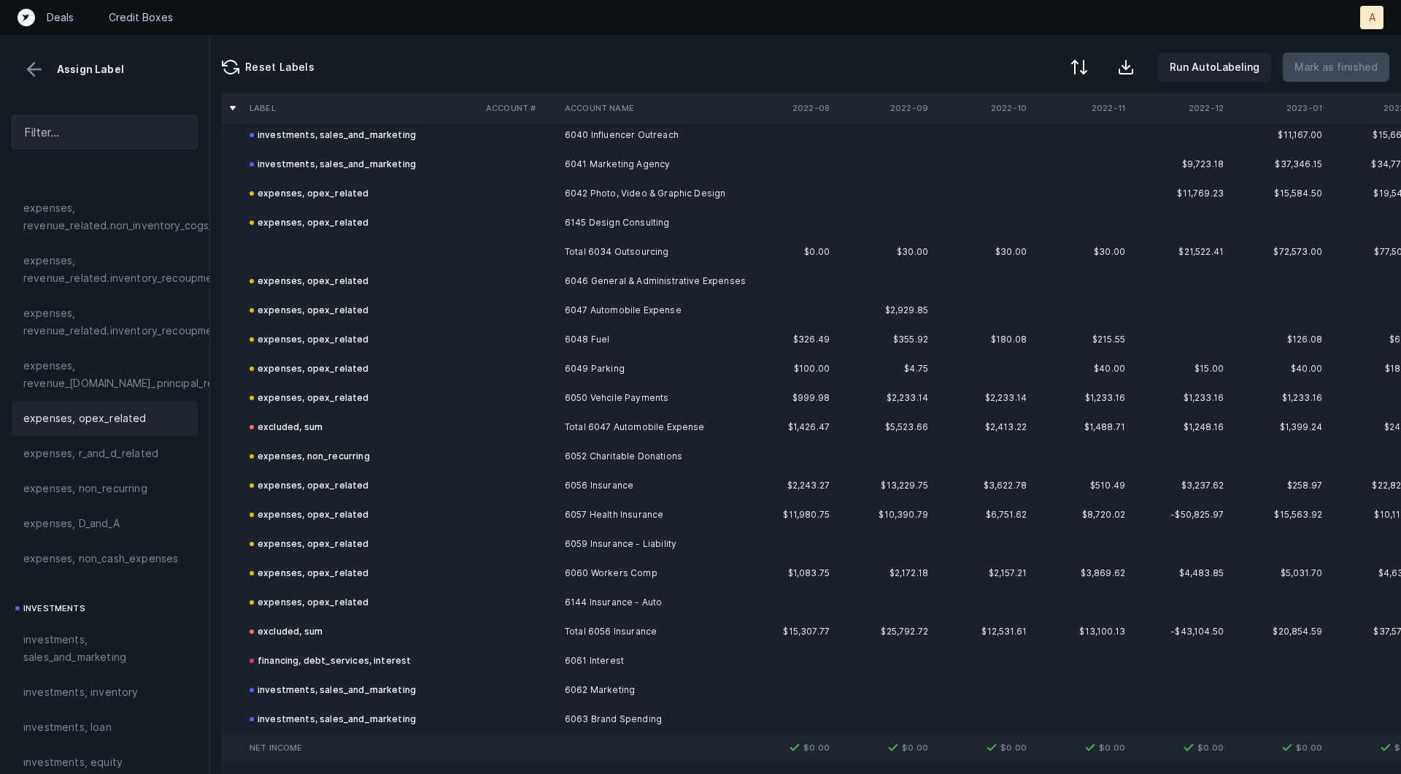
scroll to position [3176, 0]
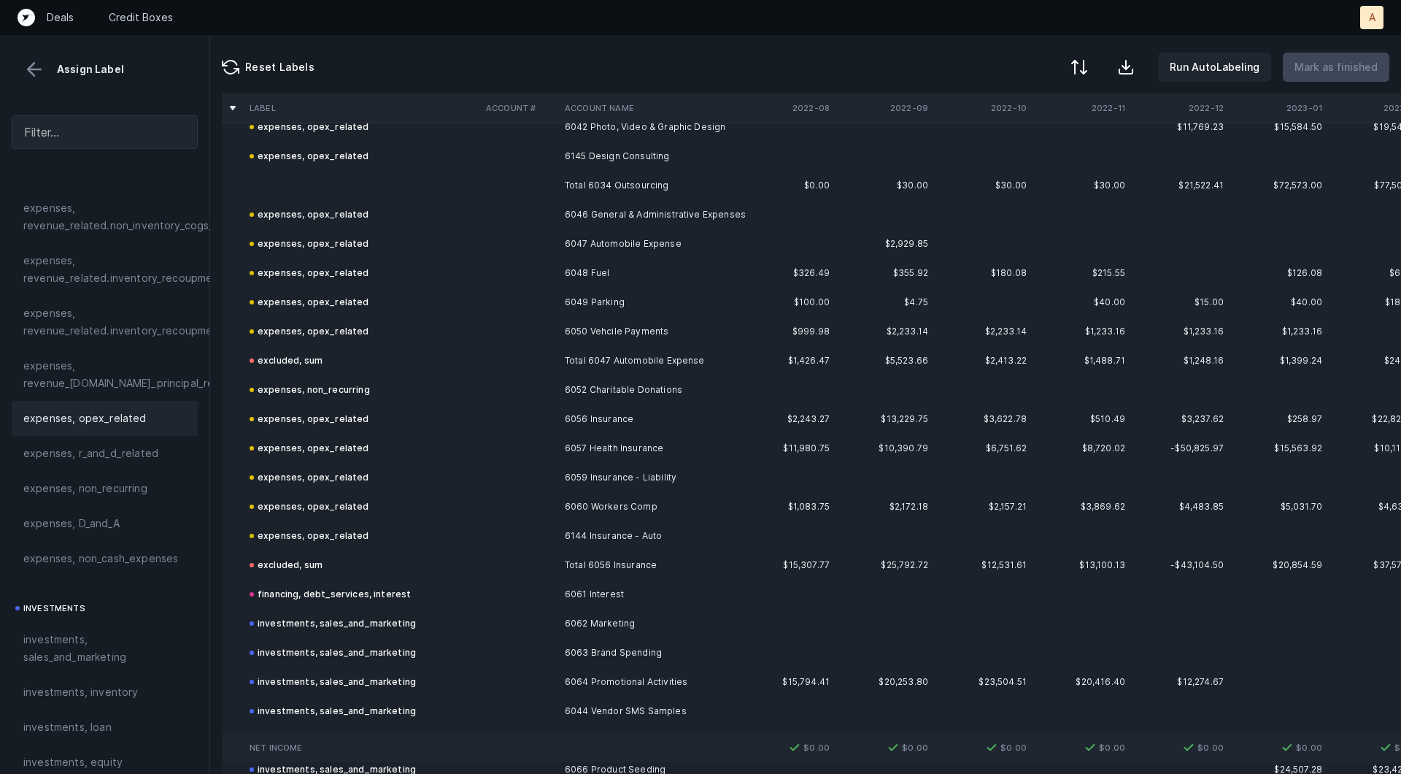
click at [340, 192] on td at bounding box center [362, 185] width 236 height 29
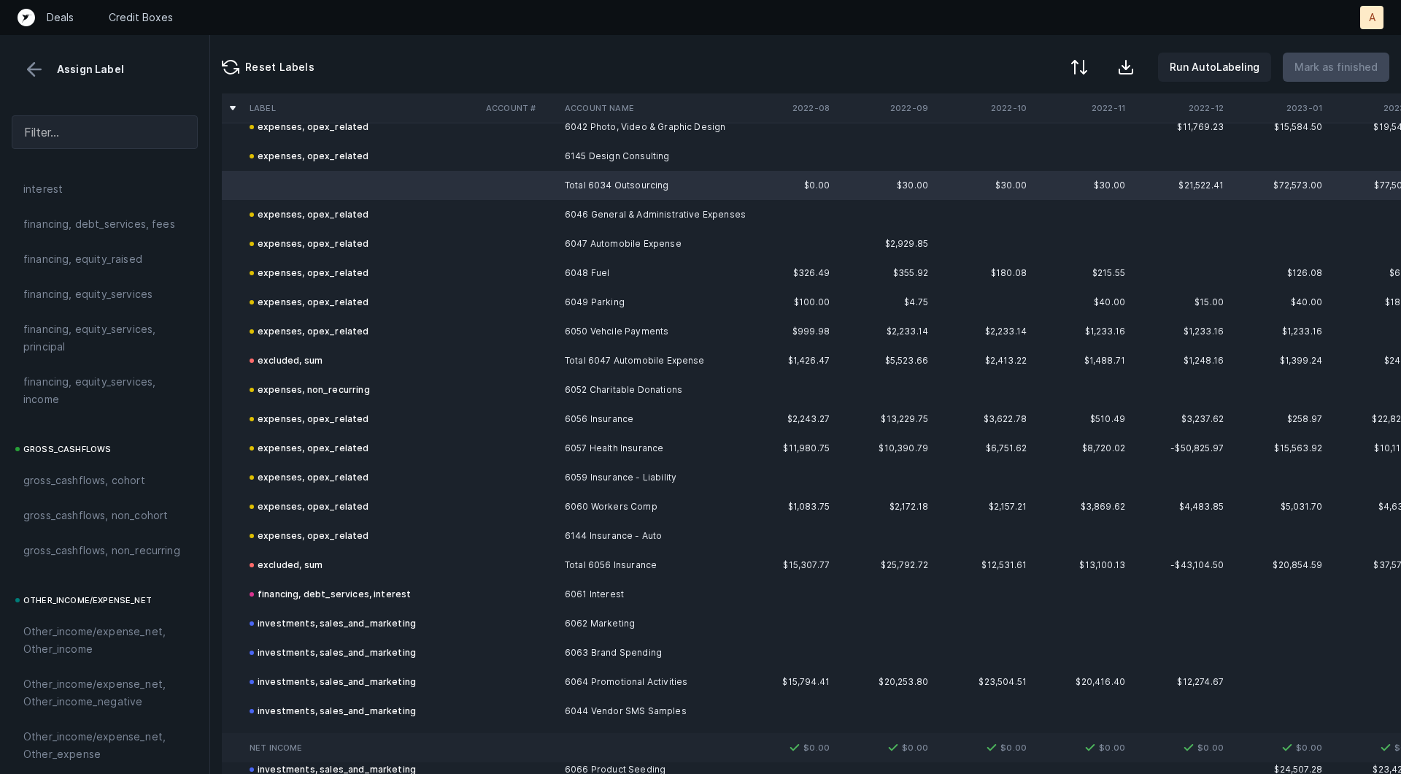
scroll to position [1634, 0]
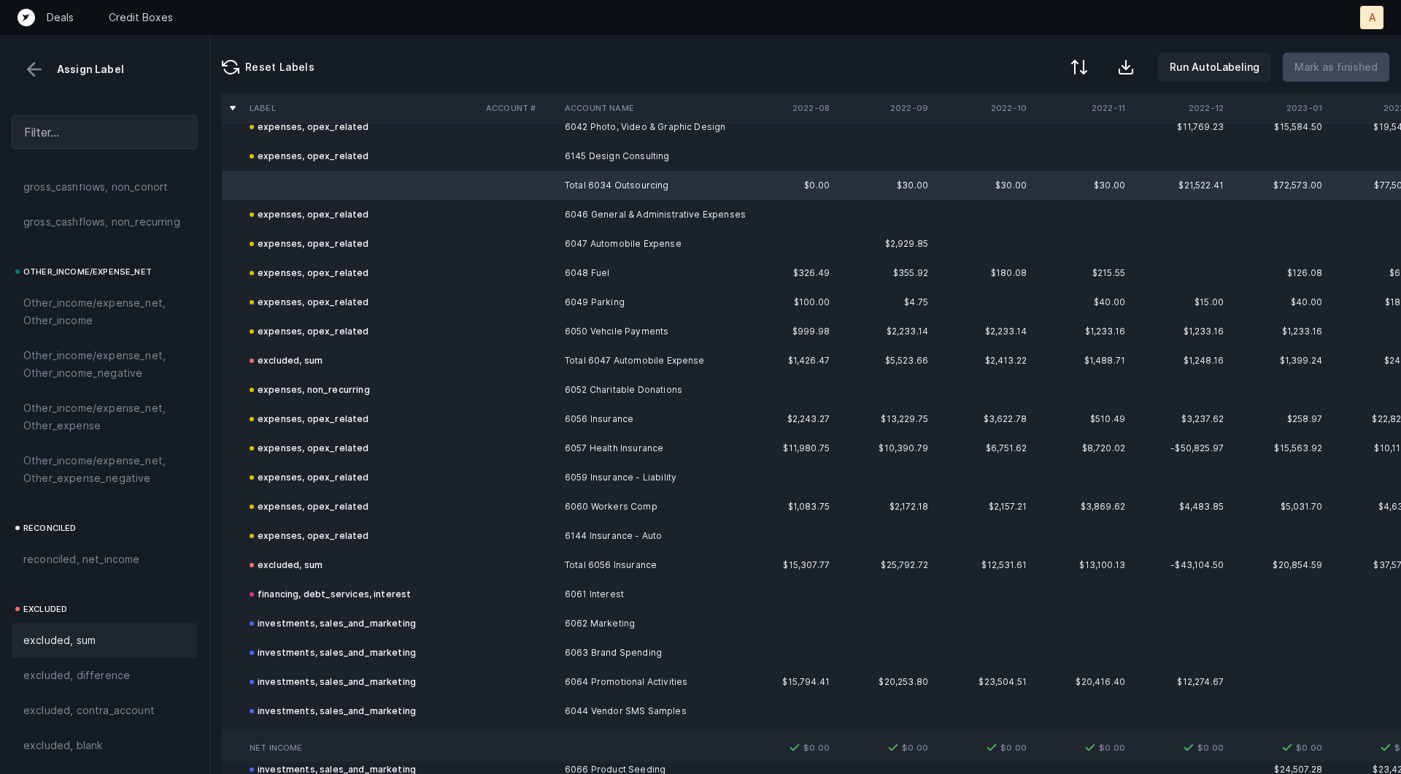
click at [69, 643] on span "excluded, sum" at bounding box center [59, 640] width 72 height 18
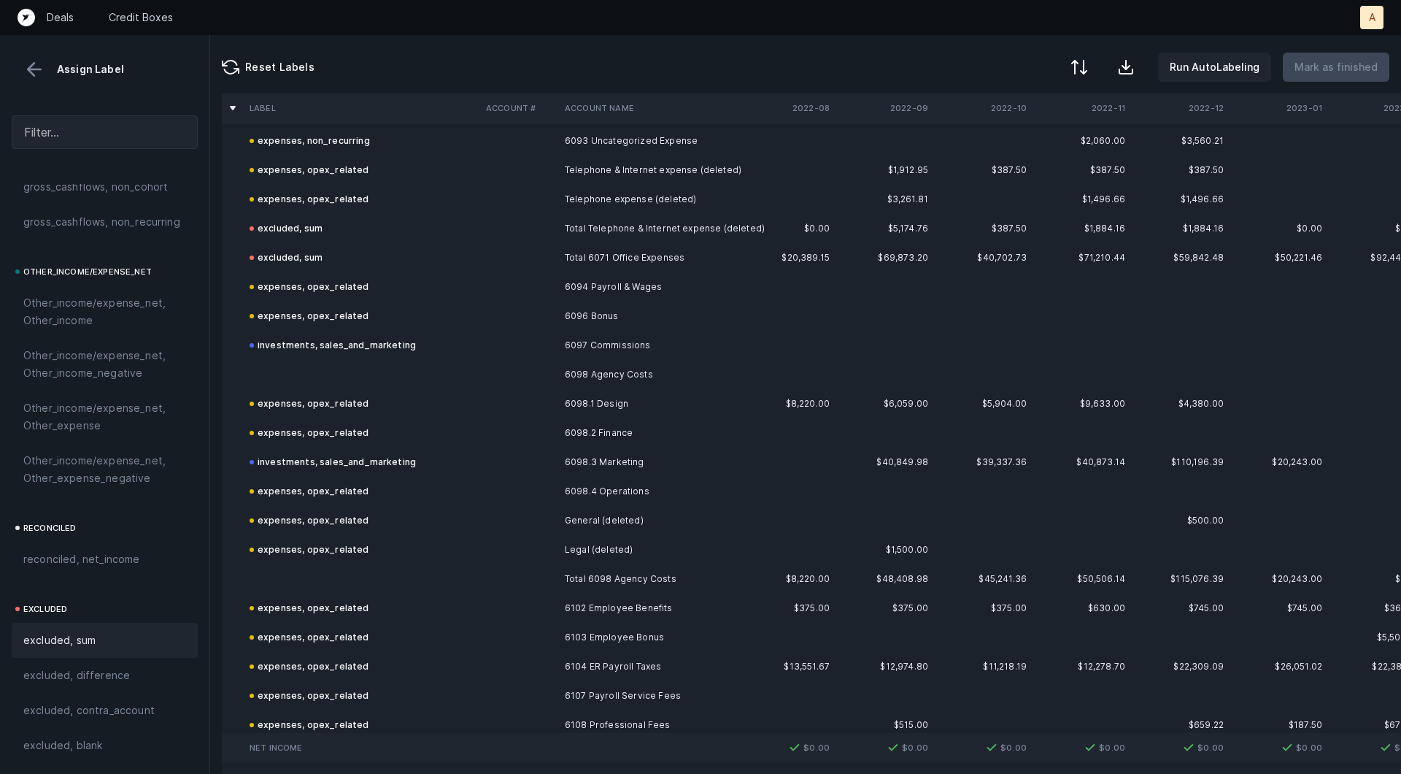
scroll to position [4735, 0]
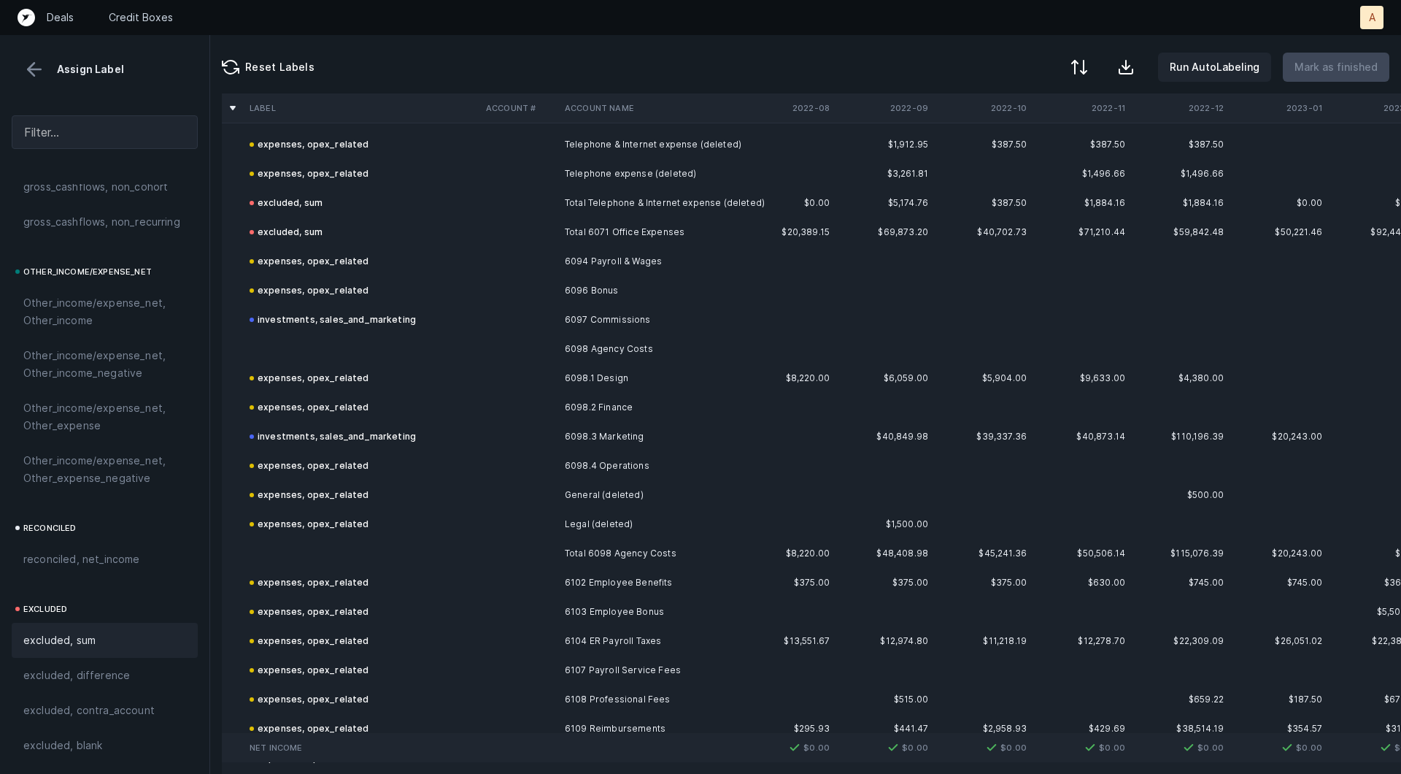
click at [401, 358] on td at bounding box center [362, 348] width 236 height 29
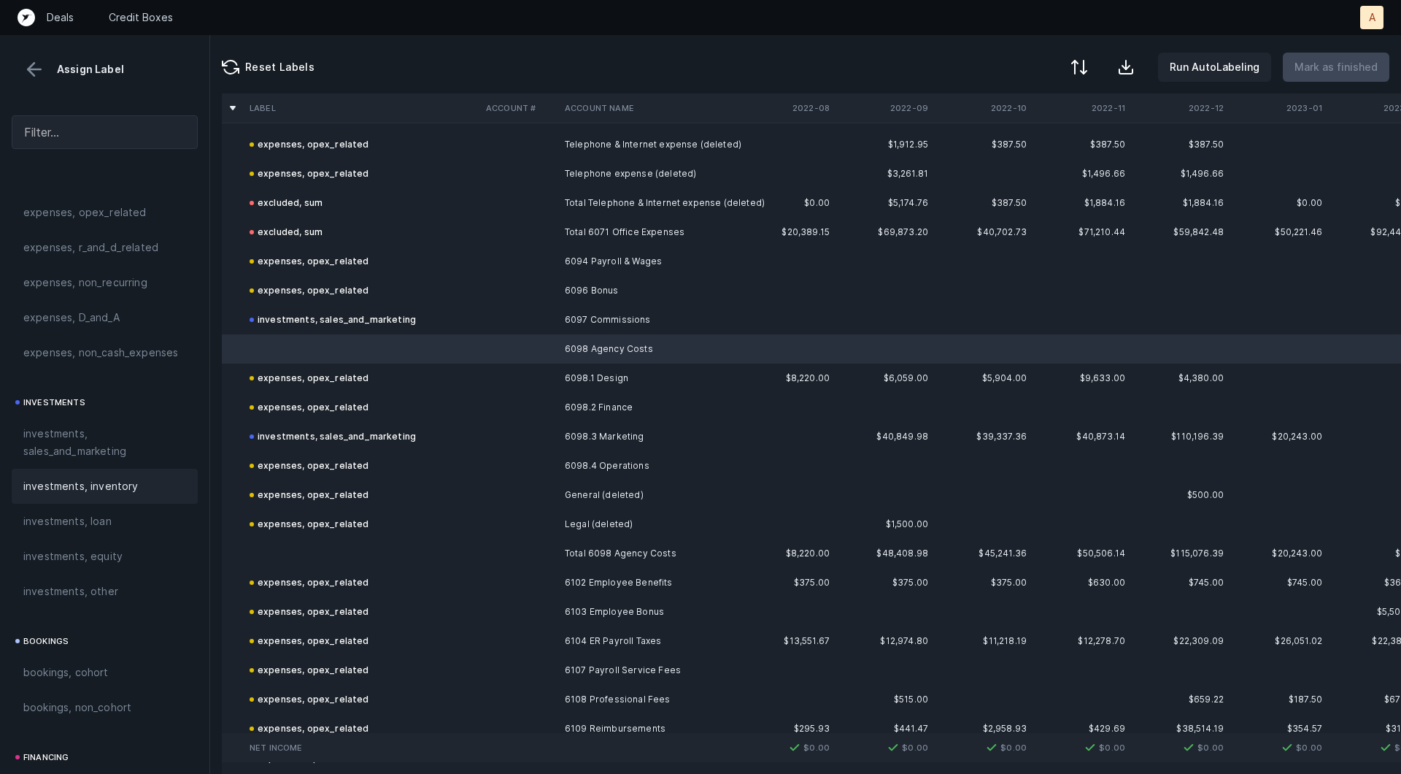
scroll to position [555, 0]
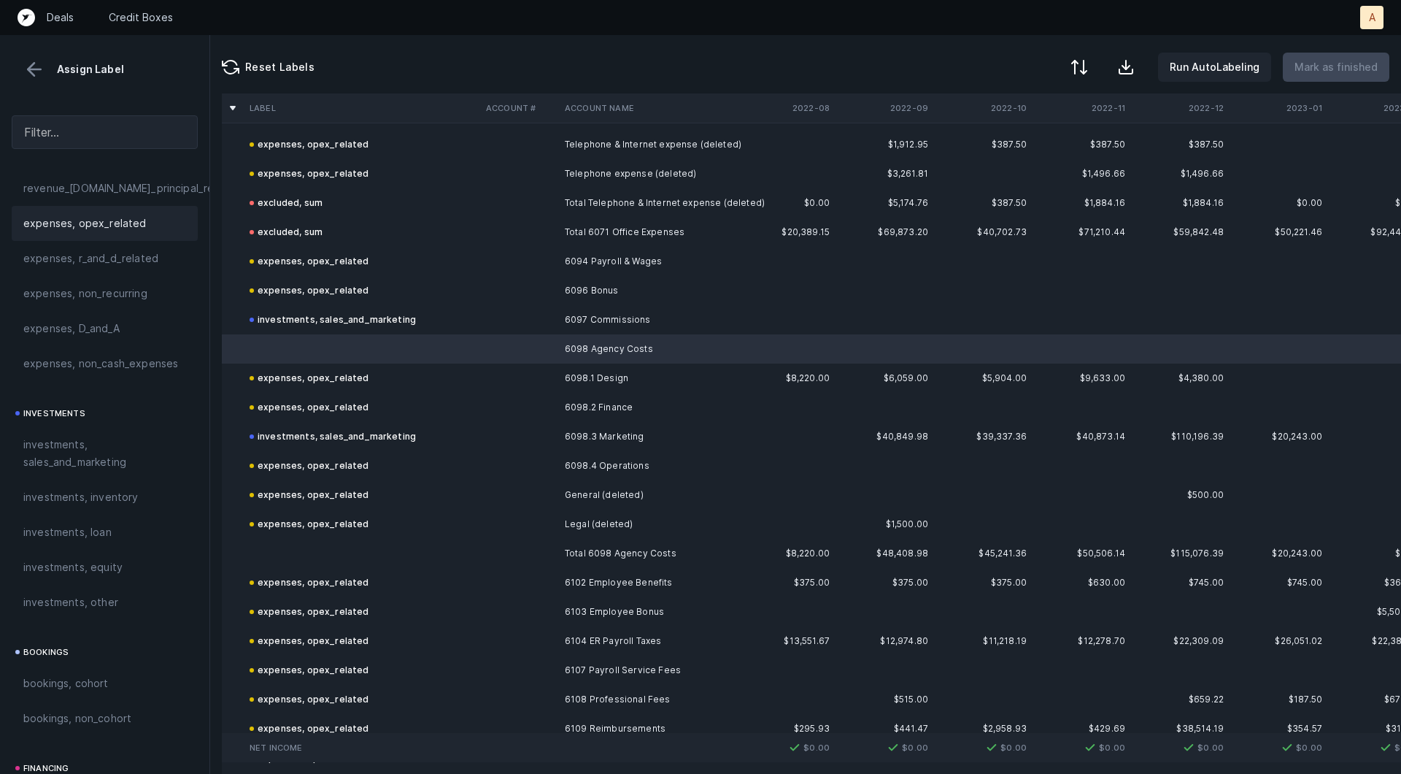
click at [134, 226] on span "expenses, opex_related" at bounding box center [84, 224] width 123 height 18
click at [328, 539] on td at bounding box center [362, 553] width 236 height 29
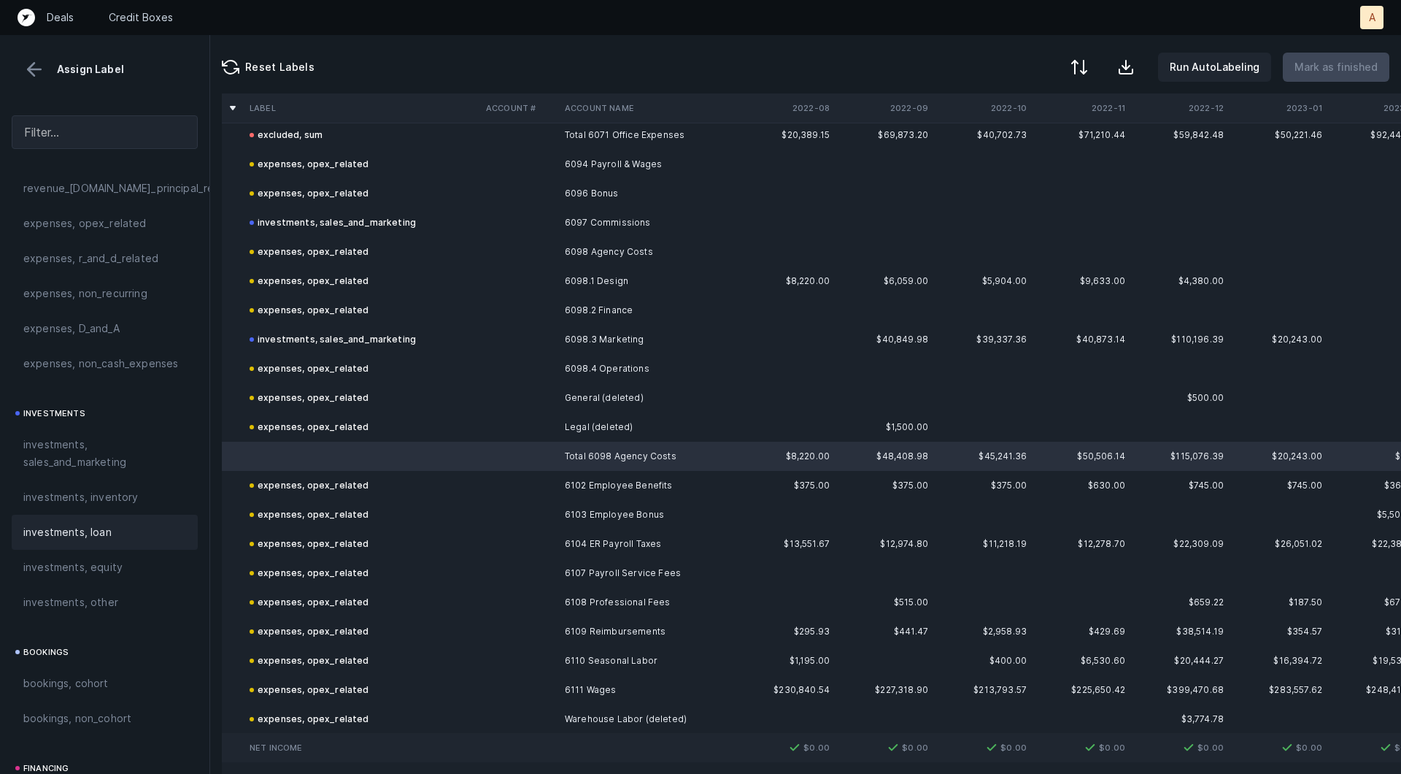
scroll to position [1634, 0]
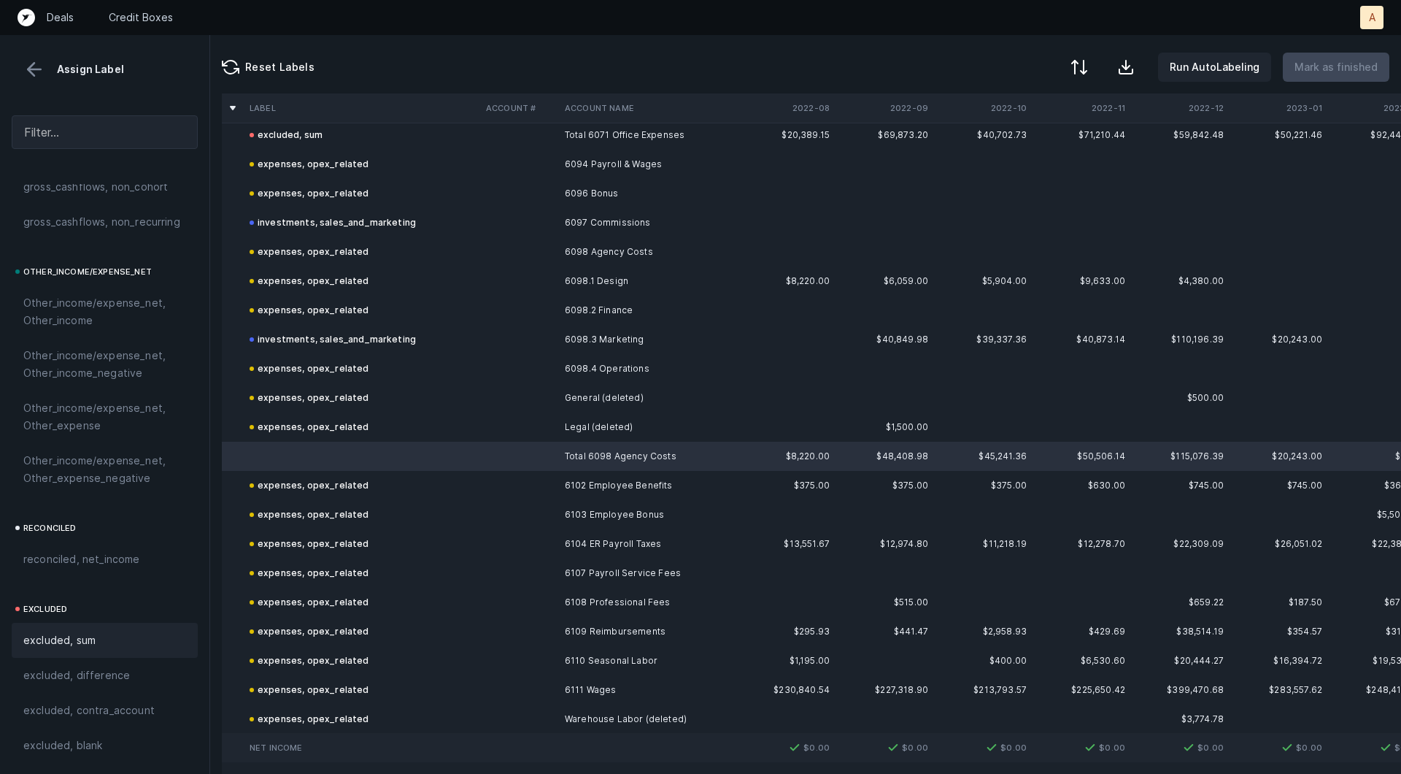
click at [83, 636] on span "excluded, sum" at bounding box center [59, 640] width 72 height 18
click at [35, 65] on button at bounding box center [34, 69] width 22 height 22
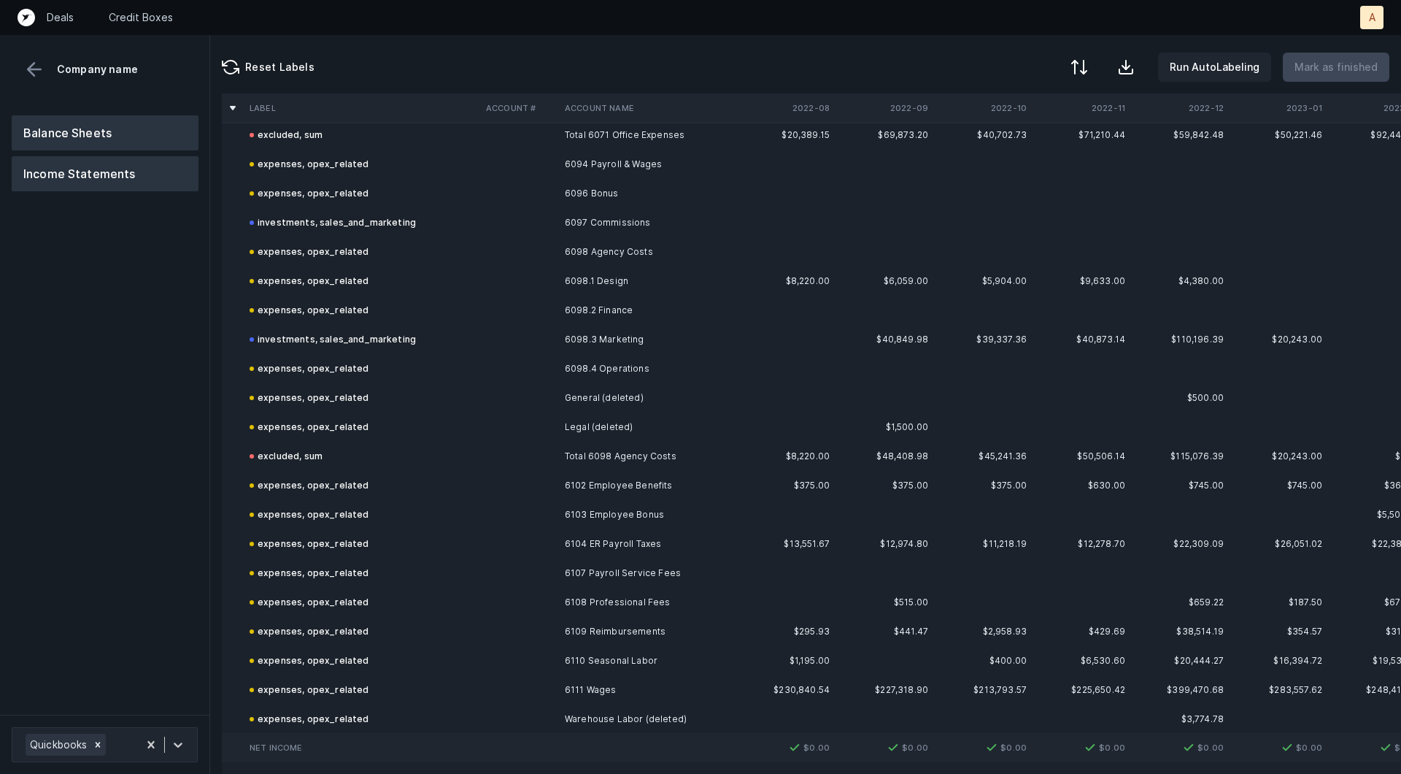
click at [74, 124] on button "Balance Sheets" at bounding box center [105, 132] width 187 height 35
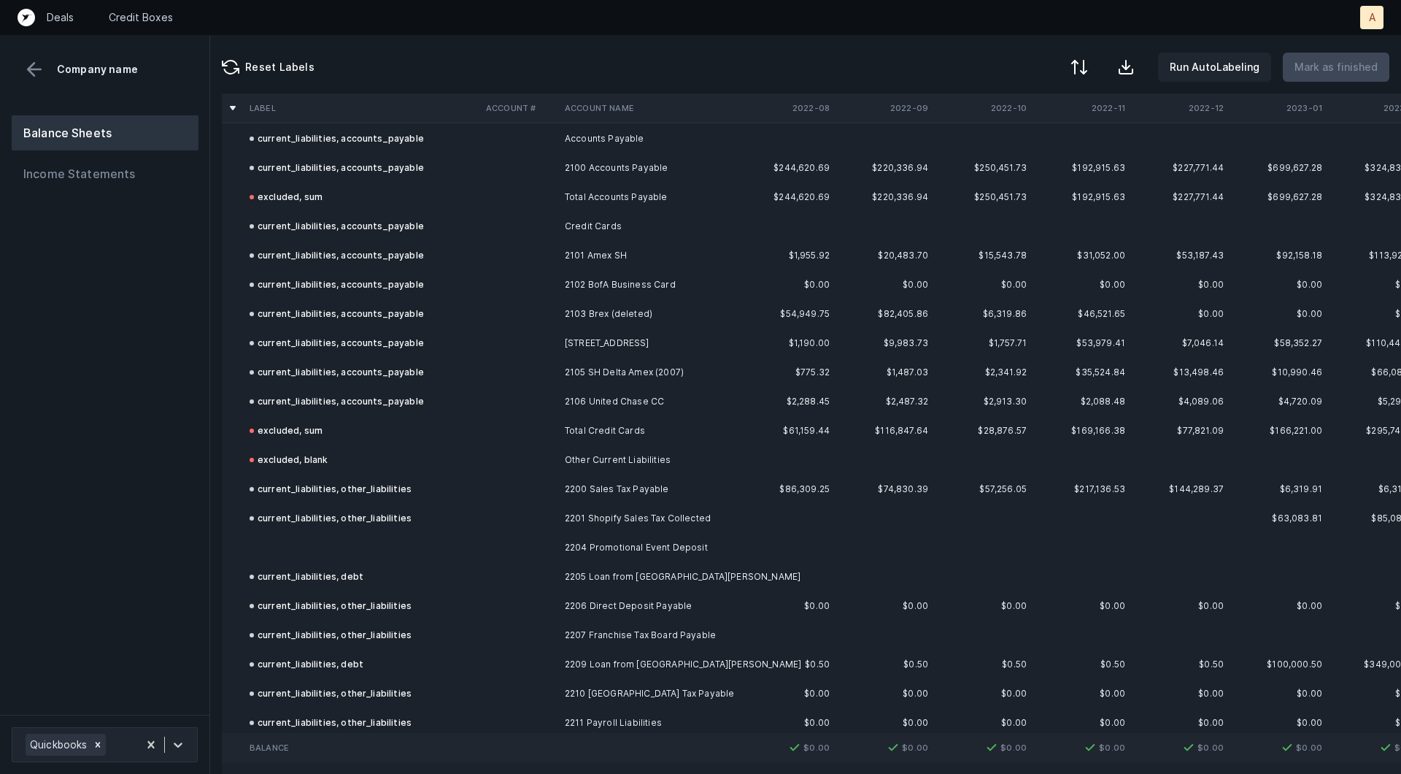
scroll to position [2100, 0]
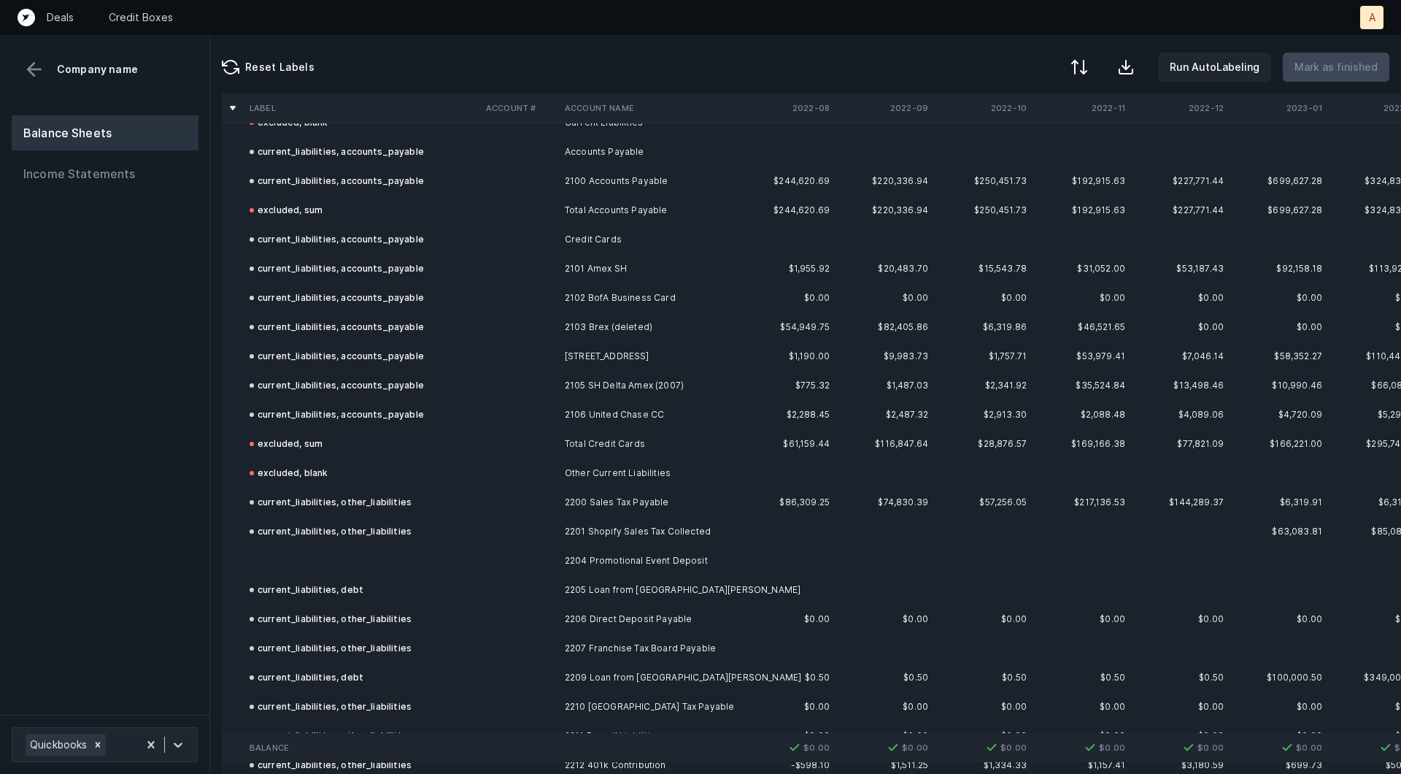
click at [565, 558] on td "2204 Promotional Event Deposit" at bounding box center [648, 560] width 178 height 29
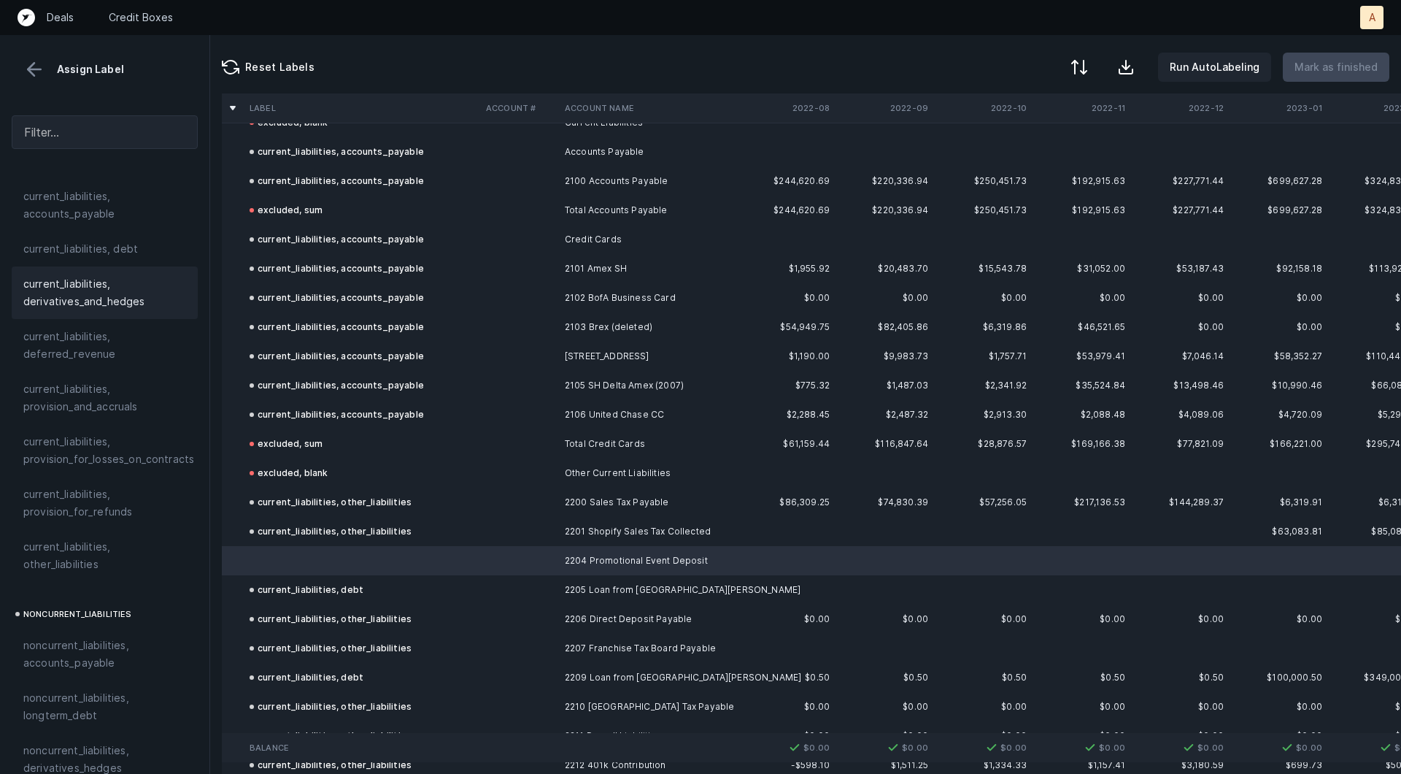
scroll to position [1015, 0]
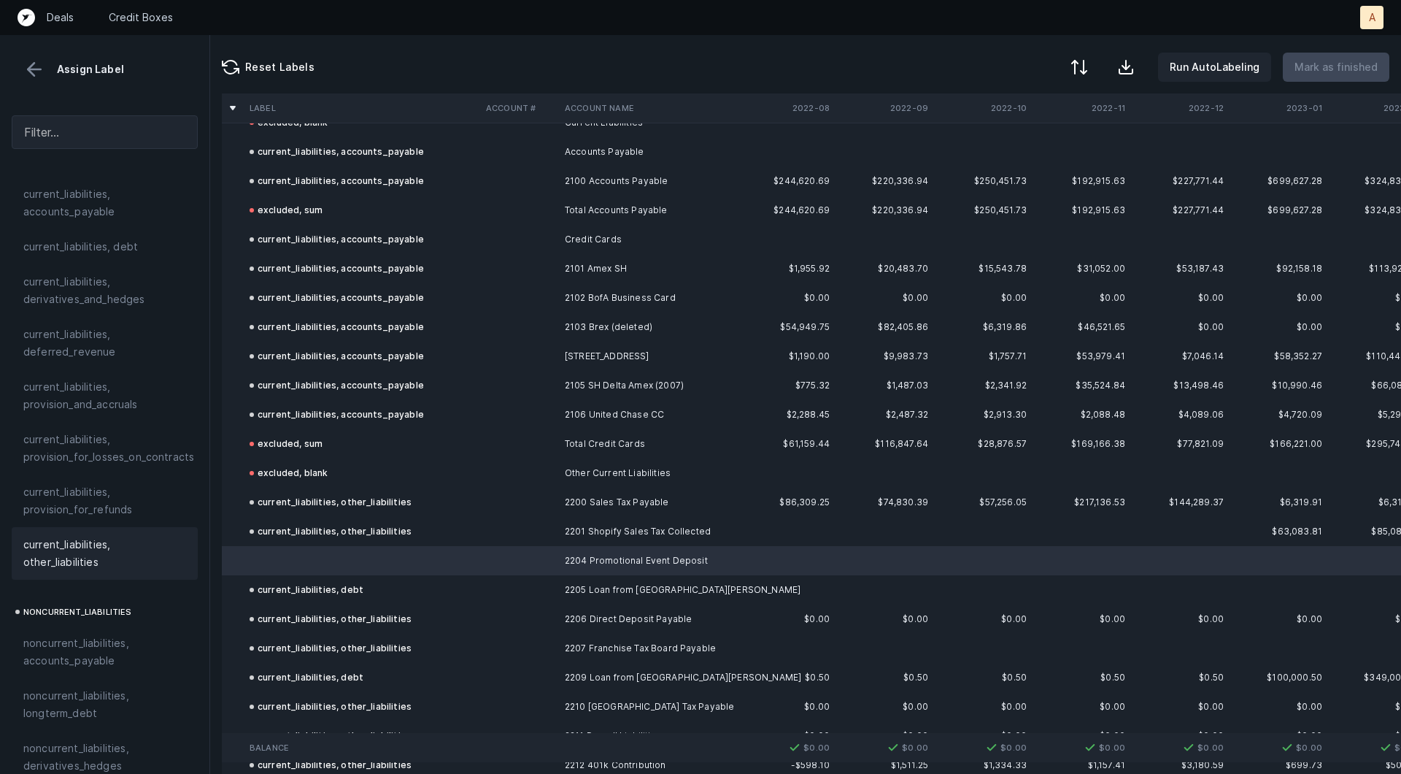
click at [114, 536] on span "current_liabilities, other_liabilities" at bounding box center [104, 553] width 163 height 35
click at [1330, 69] on p "Mark as finished" at bounding box center [1336, 67] width 83 height 18
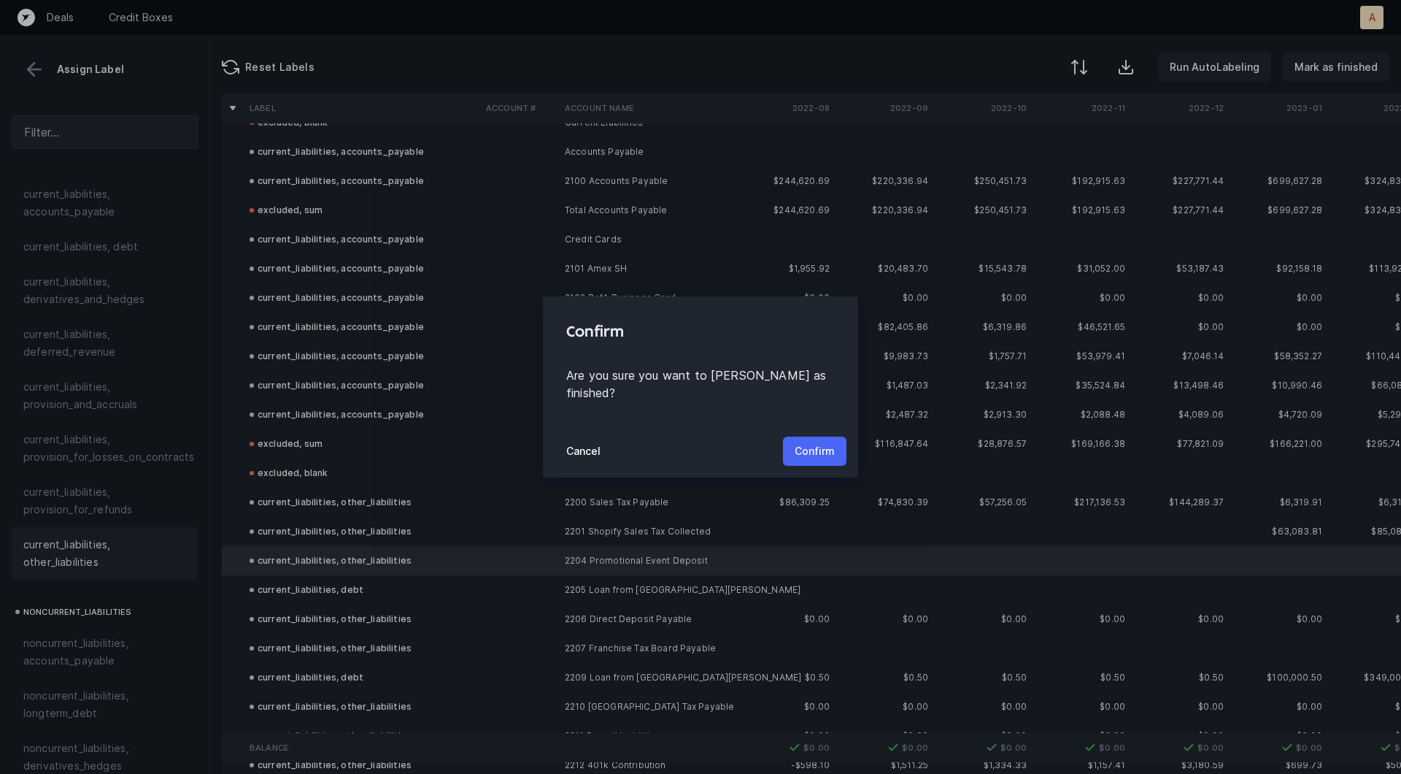
click at [825, 443] on p "Confirm" at bounding box center [815, 451] width 40 height 18
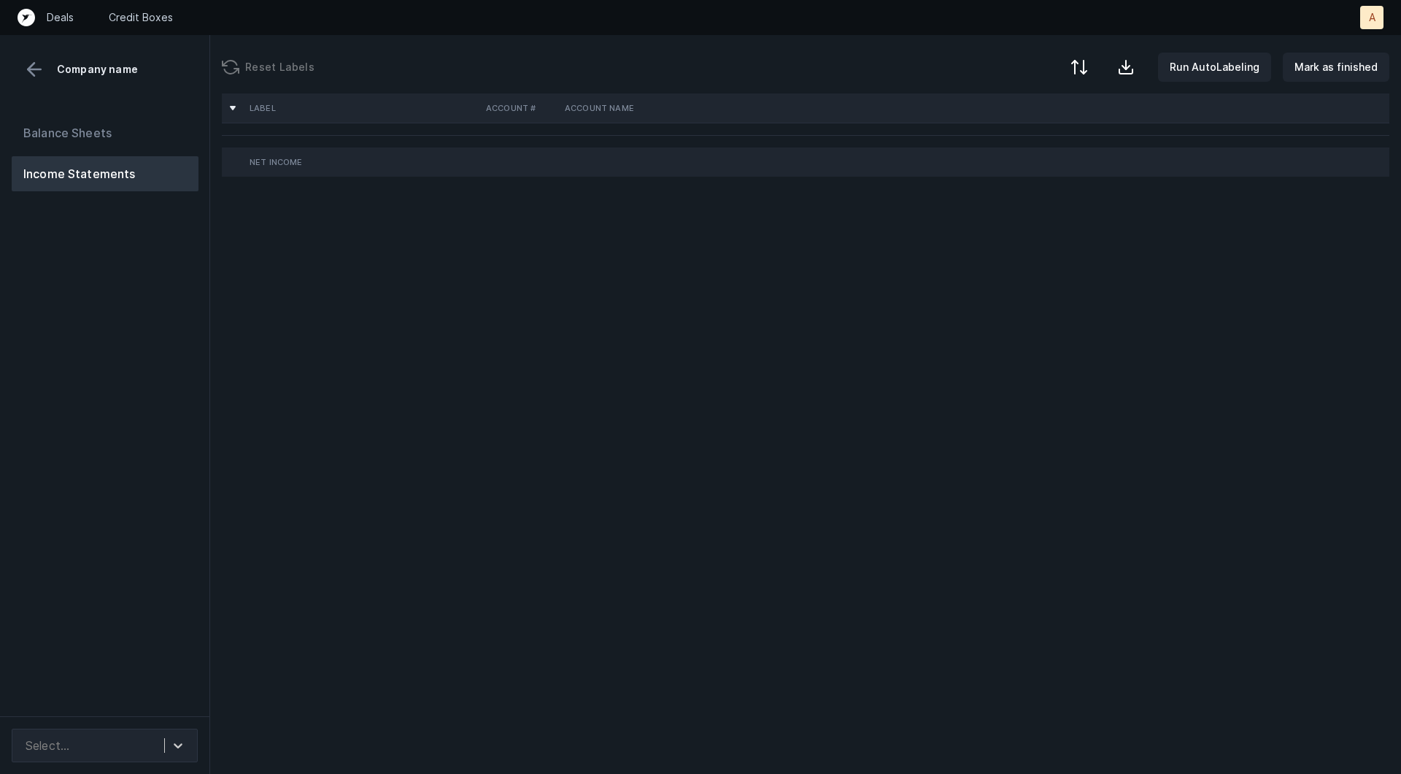
click at [142, 408] on div "Balance Sheets Income Statements" at bounding box center [105, 410] width 210 height 612
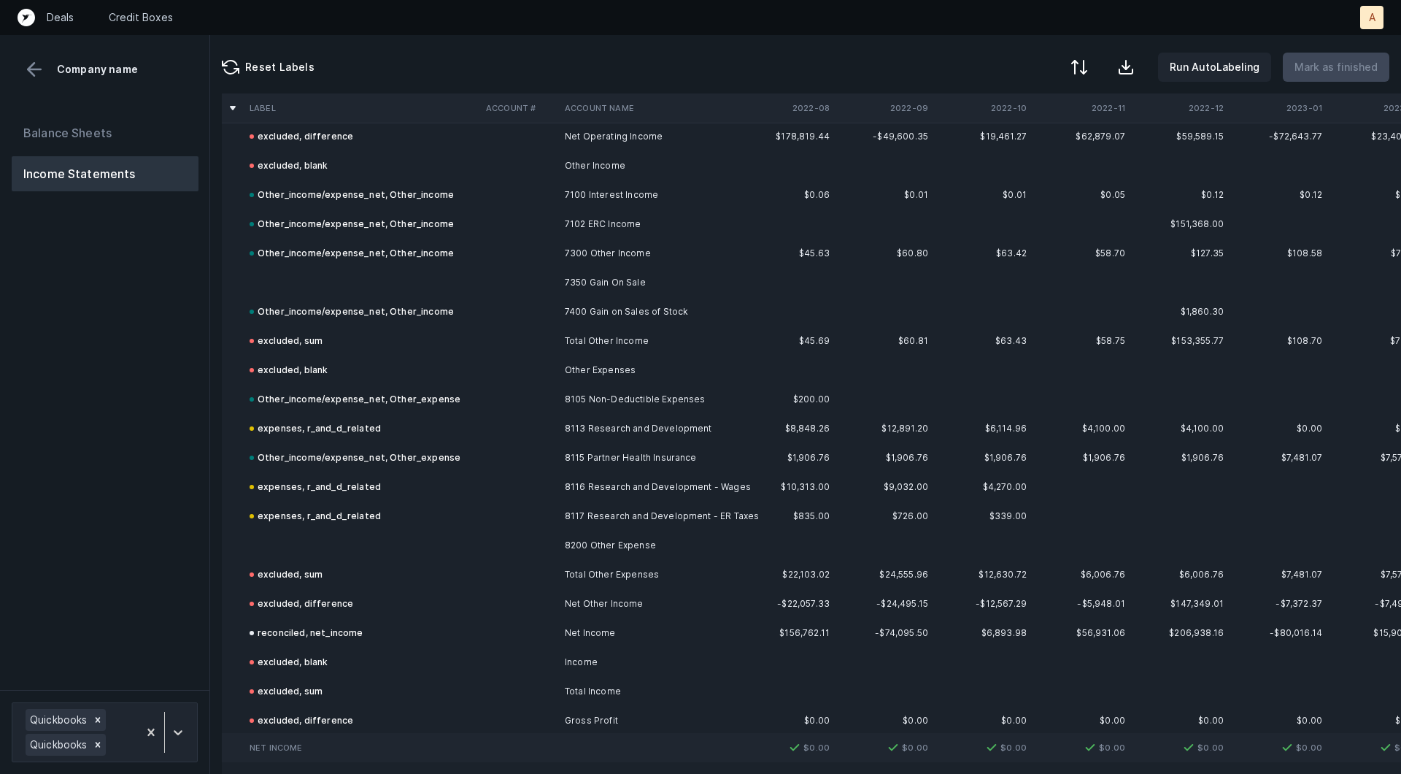
scroll to position [2604, 0]
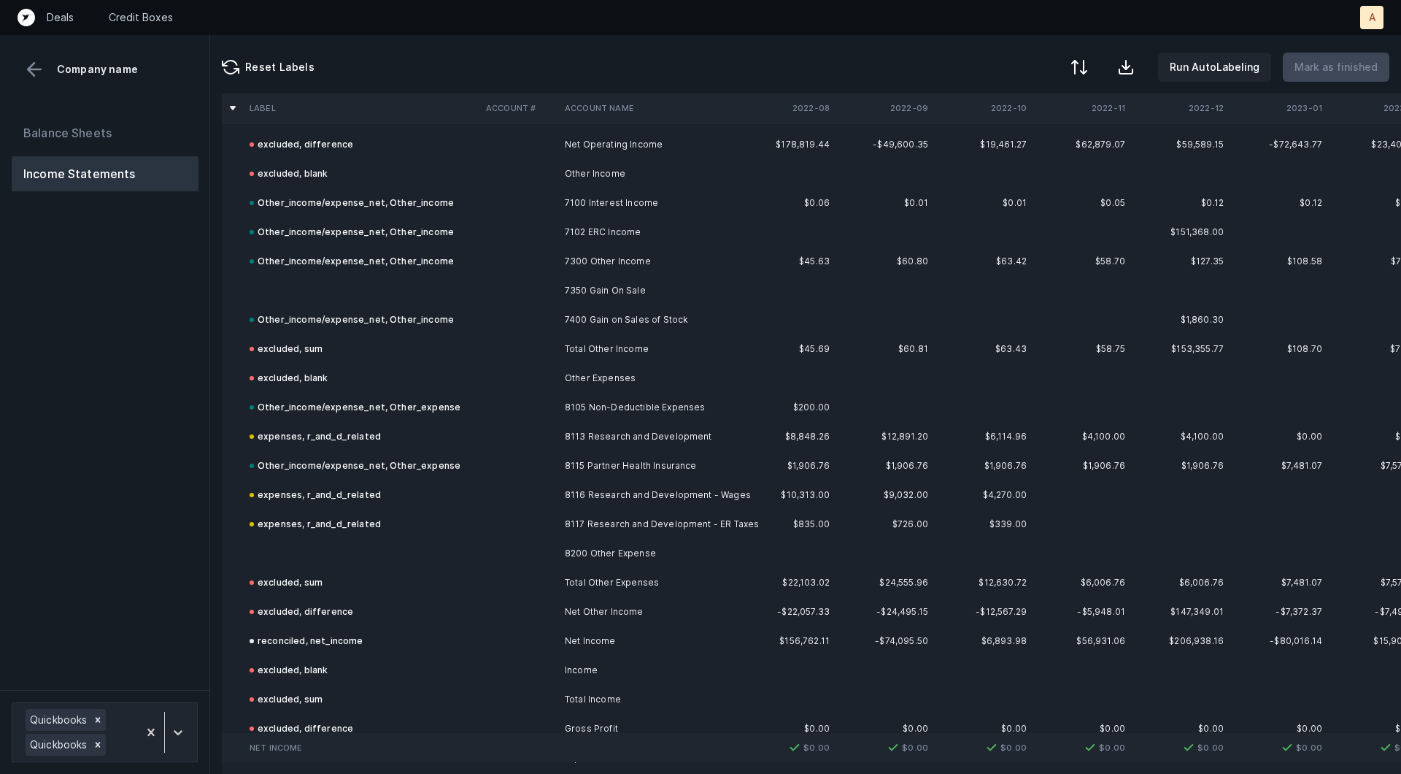
click at [430, 298] on td at bounding box center [362, 290] width 236 height 29
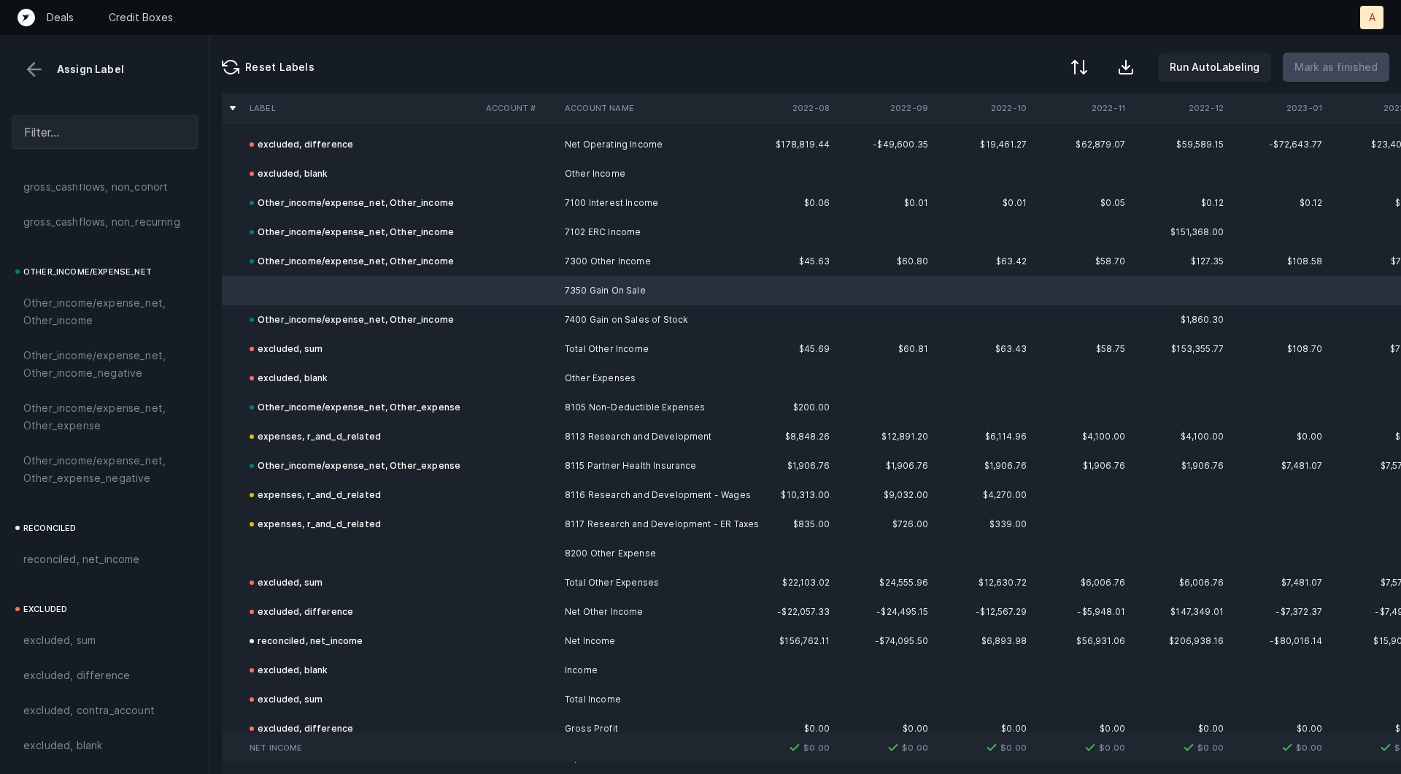
scroll to position [1607, 0]
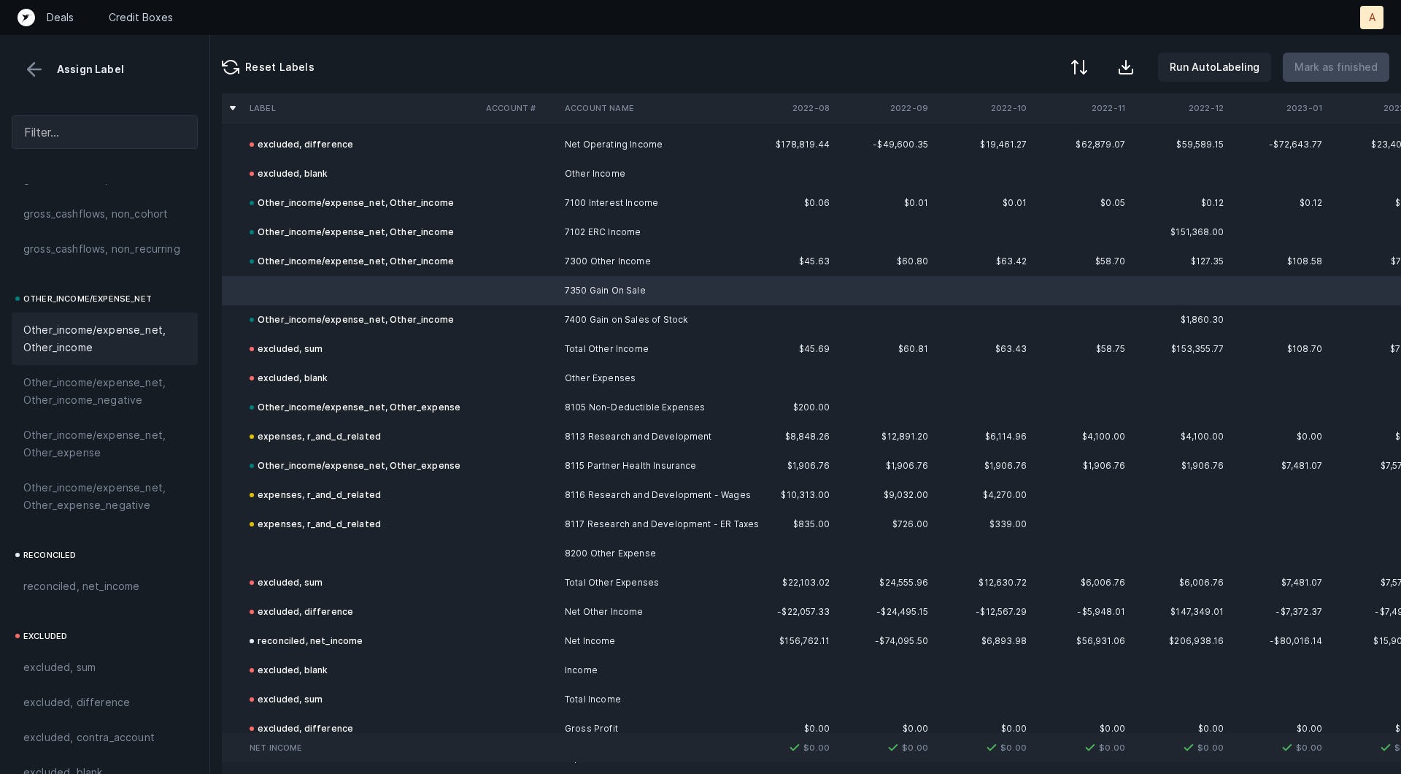
click at [95, 349] on span "Other_income/expense_net, Other_income" at bounding box center [104, 338] width 163 height 35
click at [310, 547] on td at bounding box center [362, 553] width 236 height 29
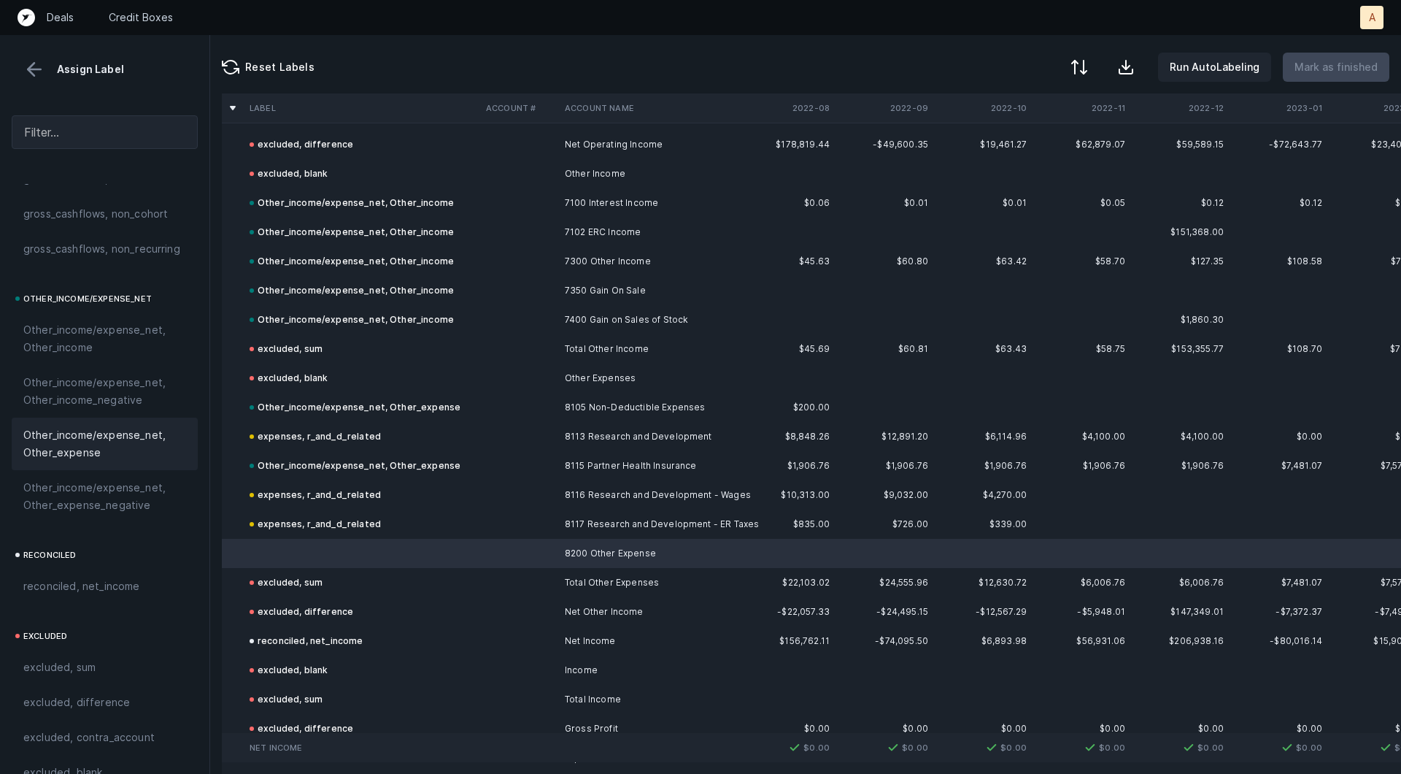
click at [131, 449] on span "Other_income/expense_net, Other_expense" at bounding box center [104, 443] width 163 height 35
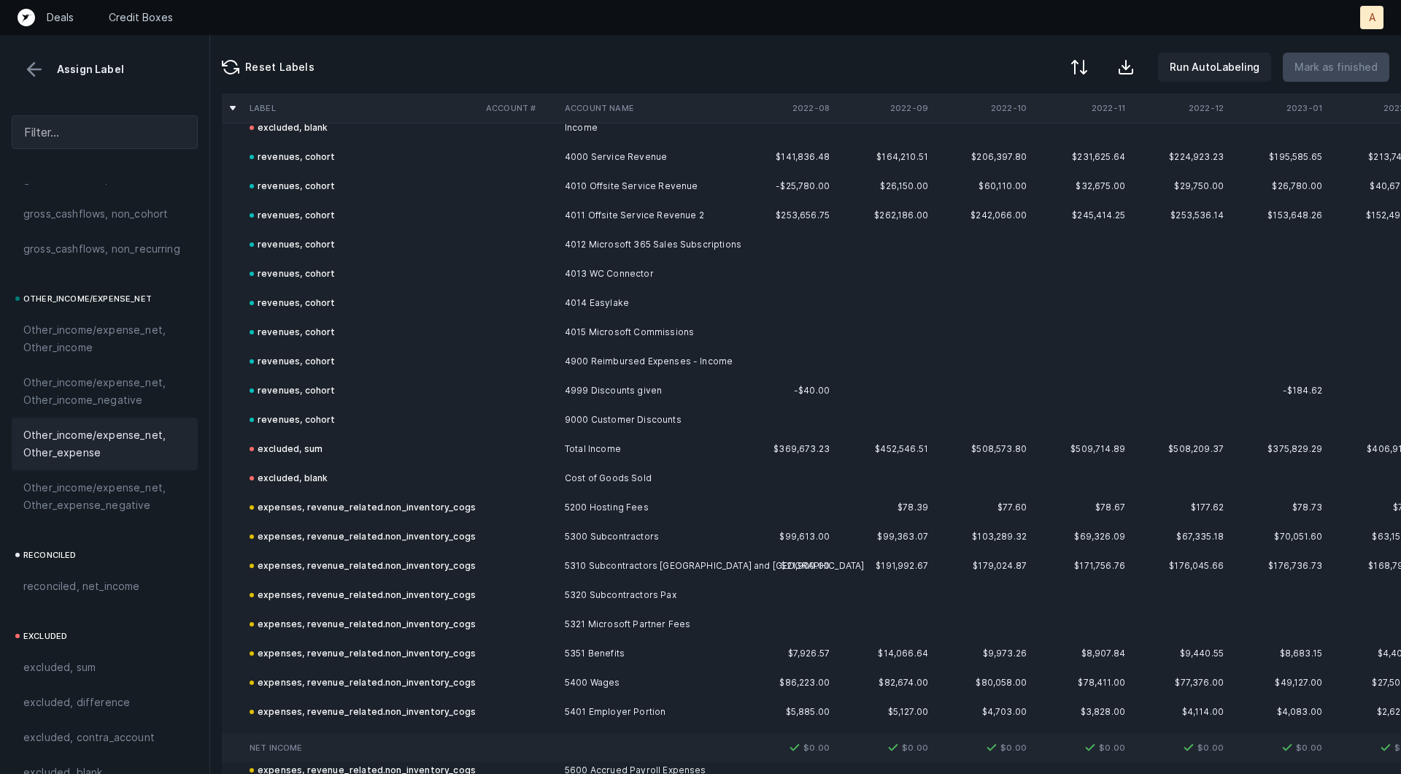
scroll to position [0, 0]
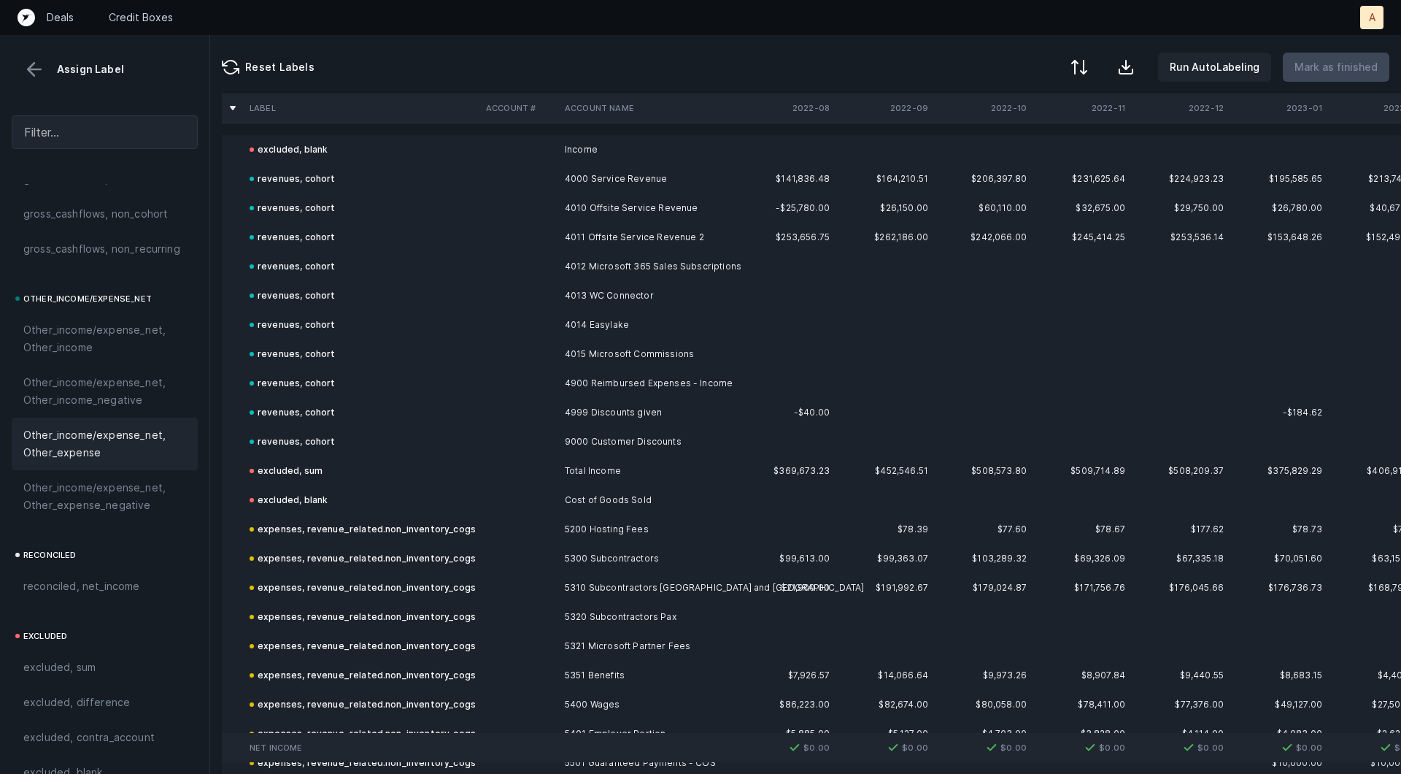
click at [23, 63] on button at bounding box center [34, 69] width 22 height 22
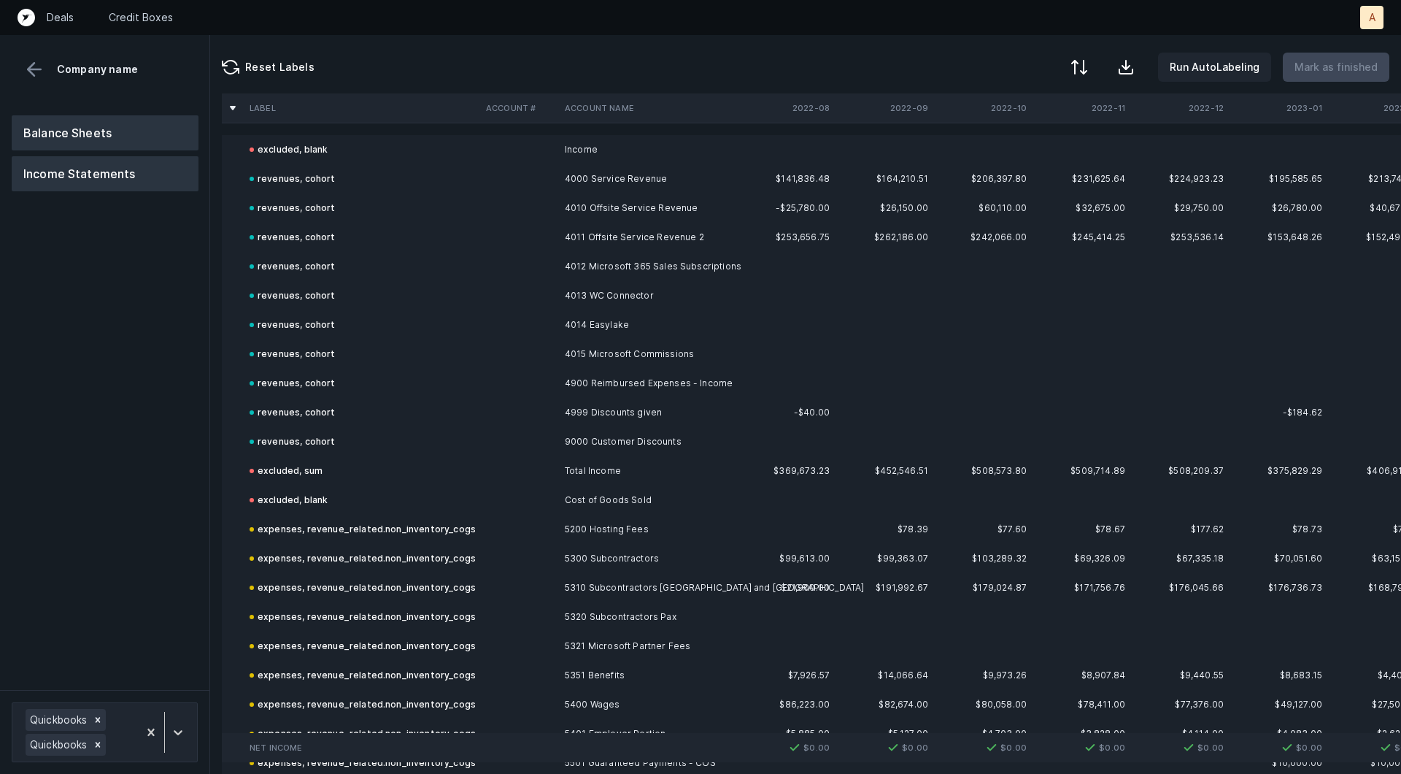
click at [75, 120] on button "Balance Sheets" at bounding box center [105, 132] width 187 height 35
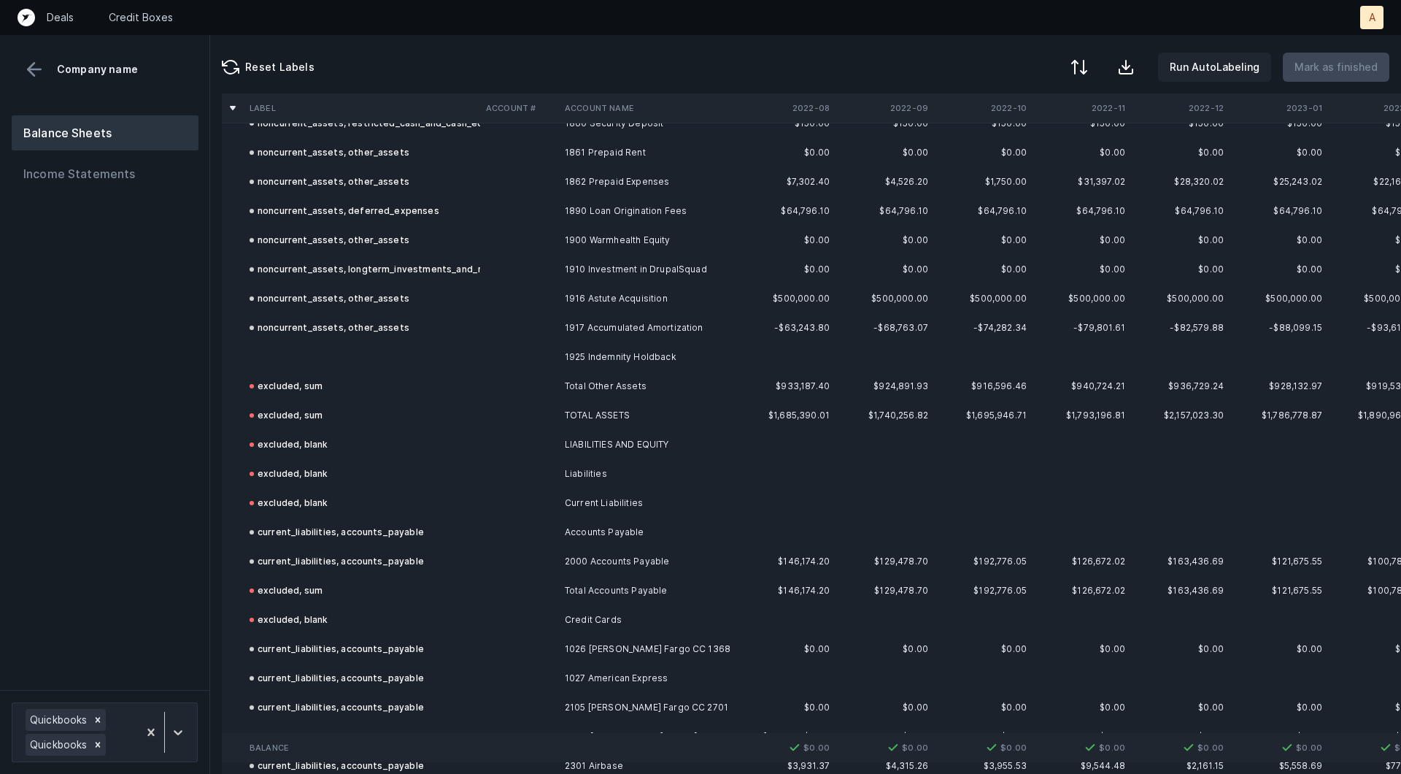
scroll to position [1231, 0]
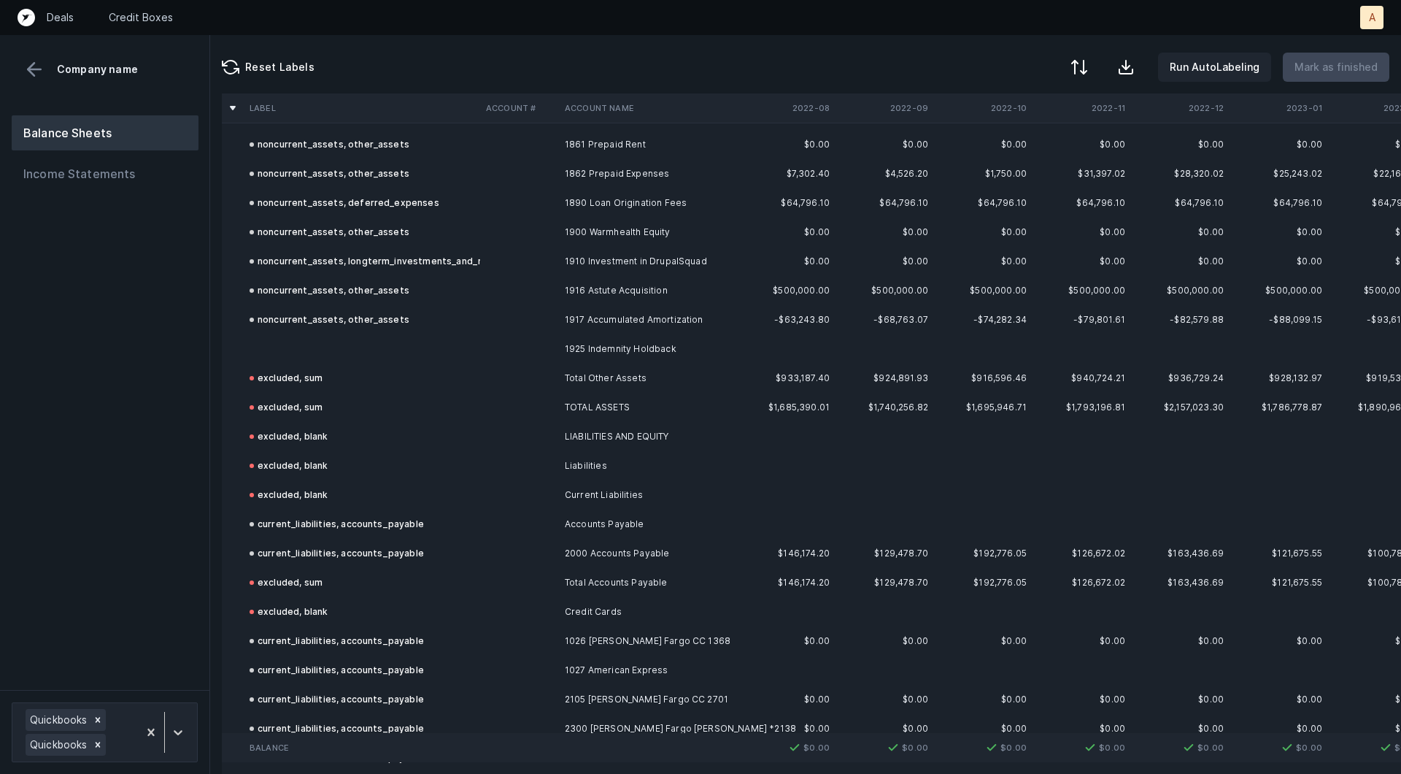
click at [393, 336] on td at bounding box center [362, 348] width 236 height 29
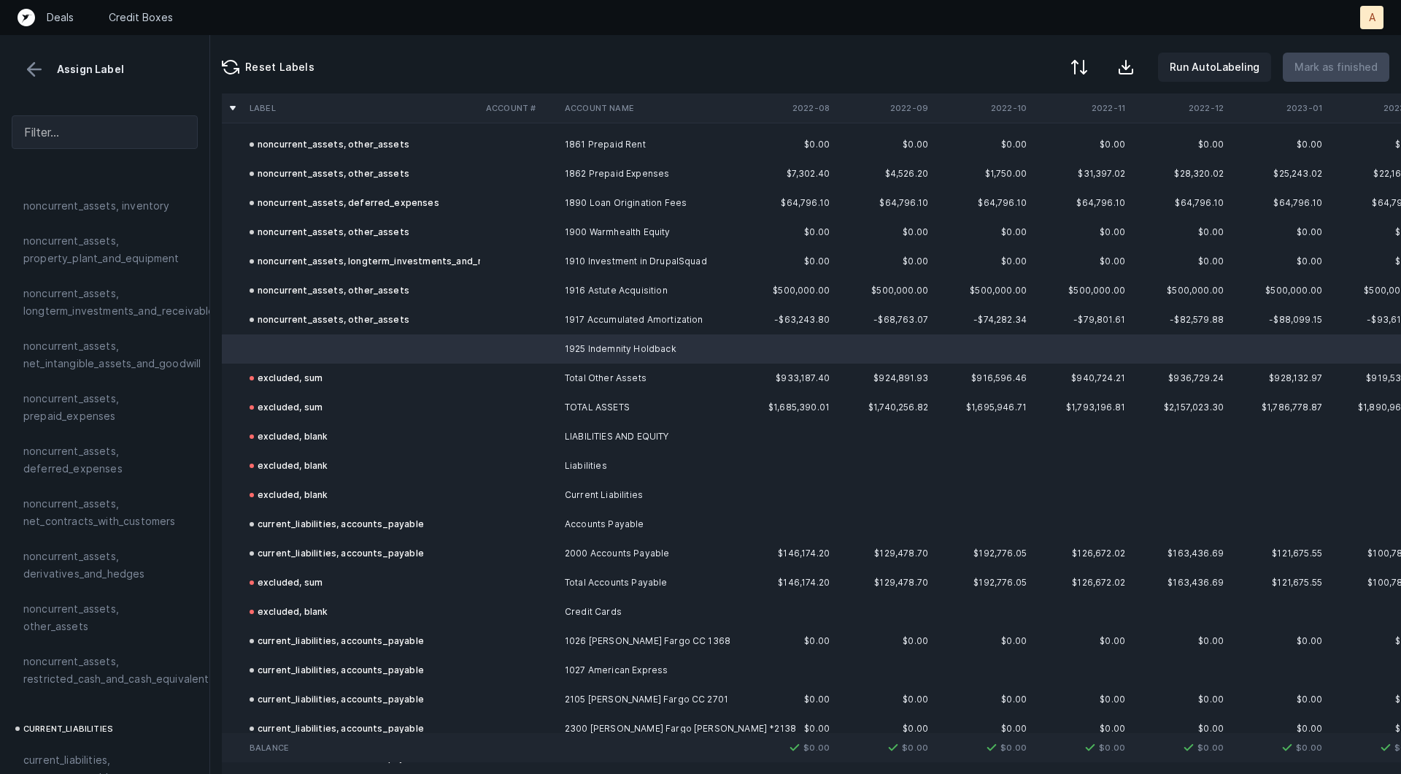
scroll to position [453, 0]
click at [96, 599] on span "noncurrent_assets, other_assets" at bounding box center [104, 614] width 163 height 35
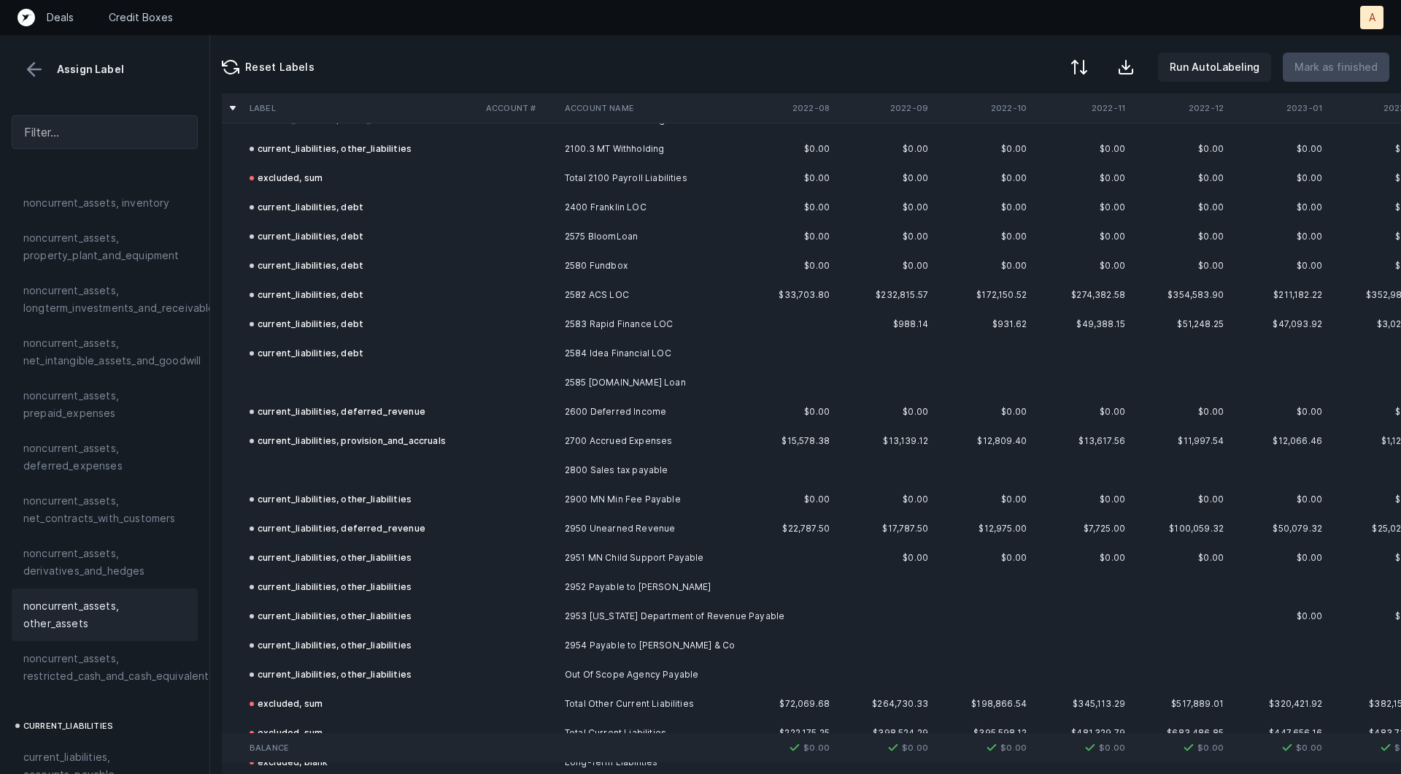
scroll to position [2078, 0]
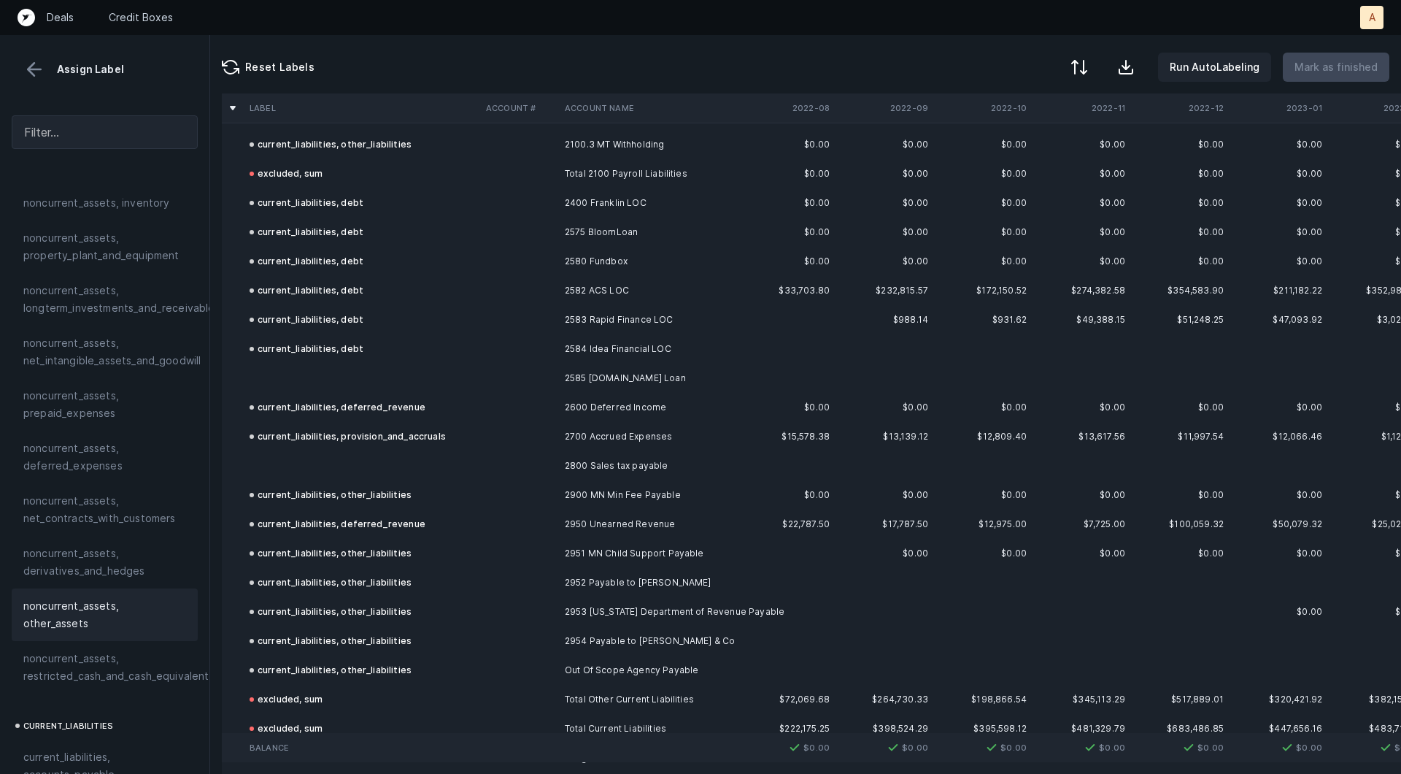
click at [608, 380] on td "2585 Tarmac.io Loan" at bounding box center [648, 378] width 178 height 29
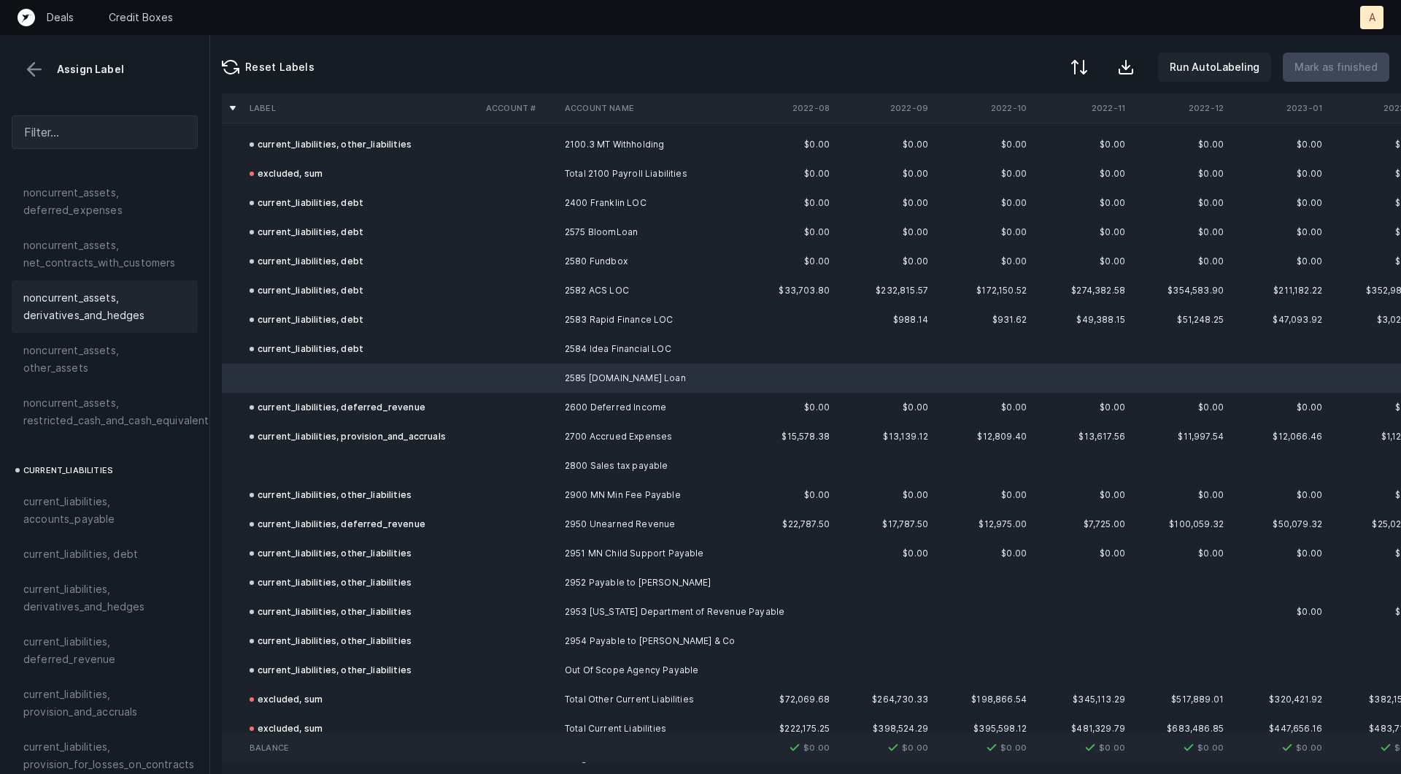
scroll to position [726, 0]
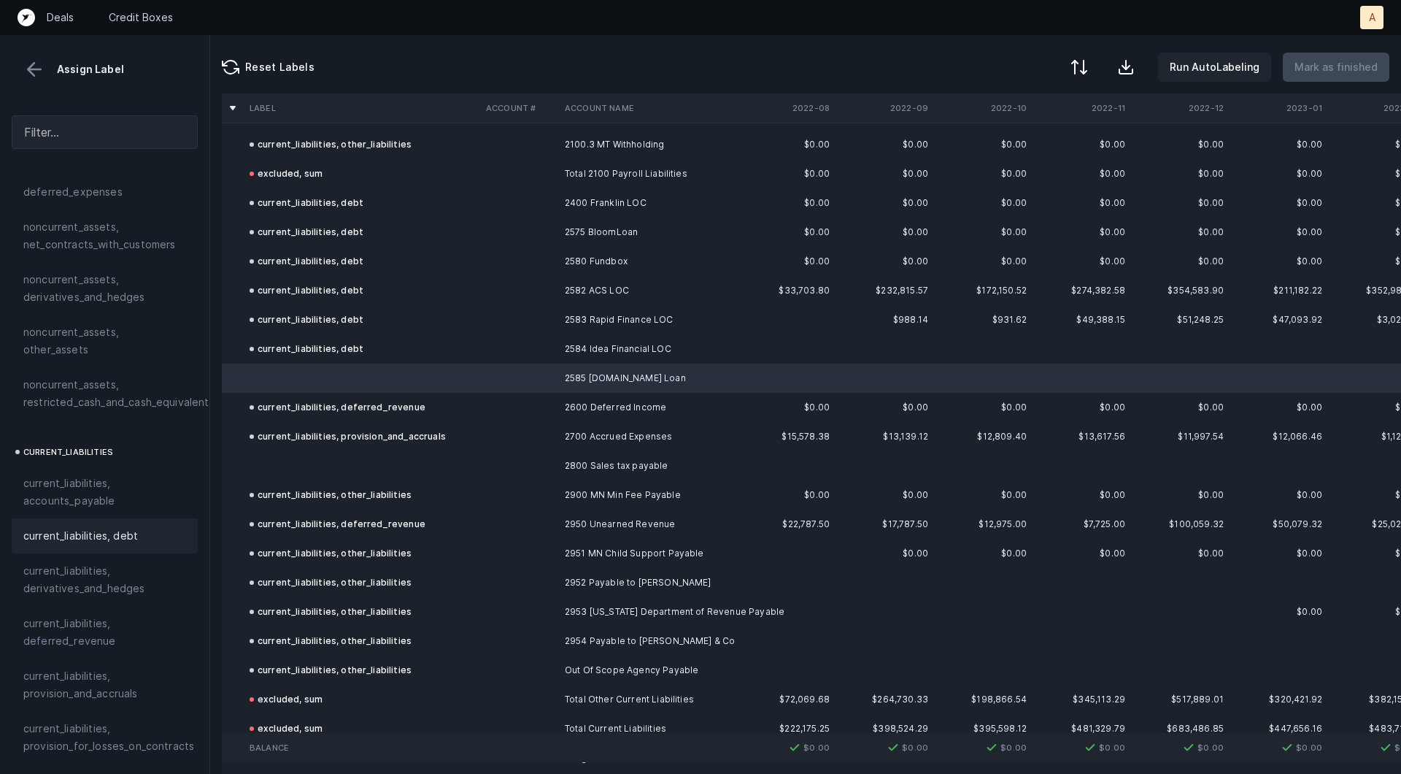
click at [112, 527] on span "current_liabilities, debt" at bounding box center [80, 536] width 115 height 18
click at [300, 461] on td at bounding box center [362, 465] width 236 height 29
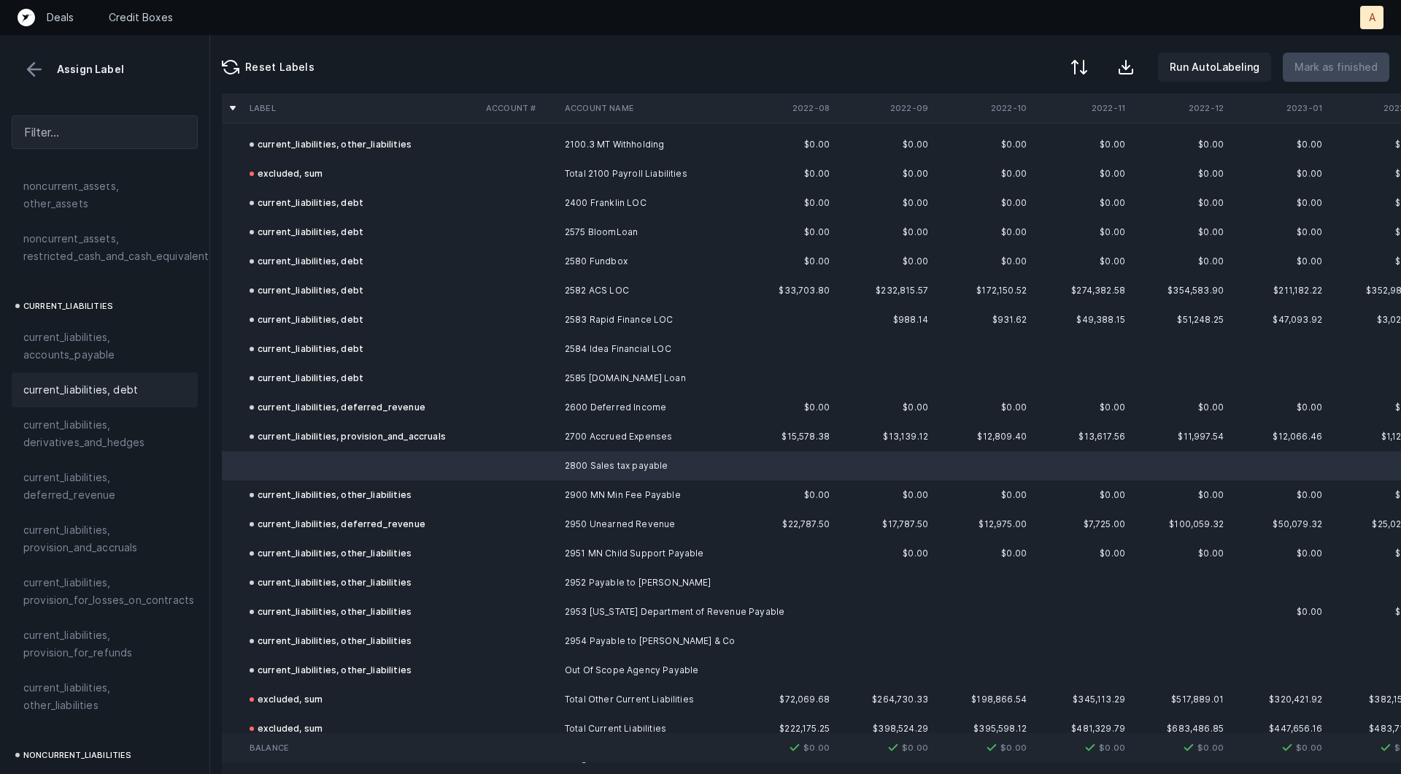
scroll to position [928, 0]
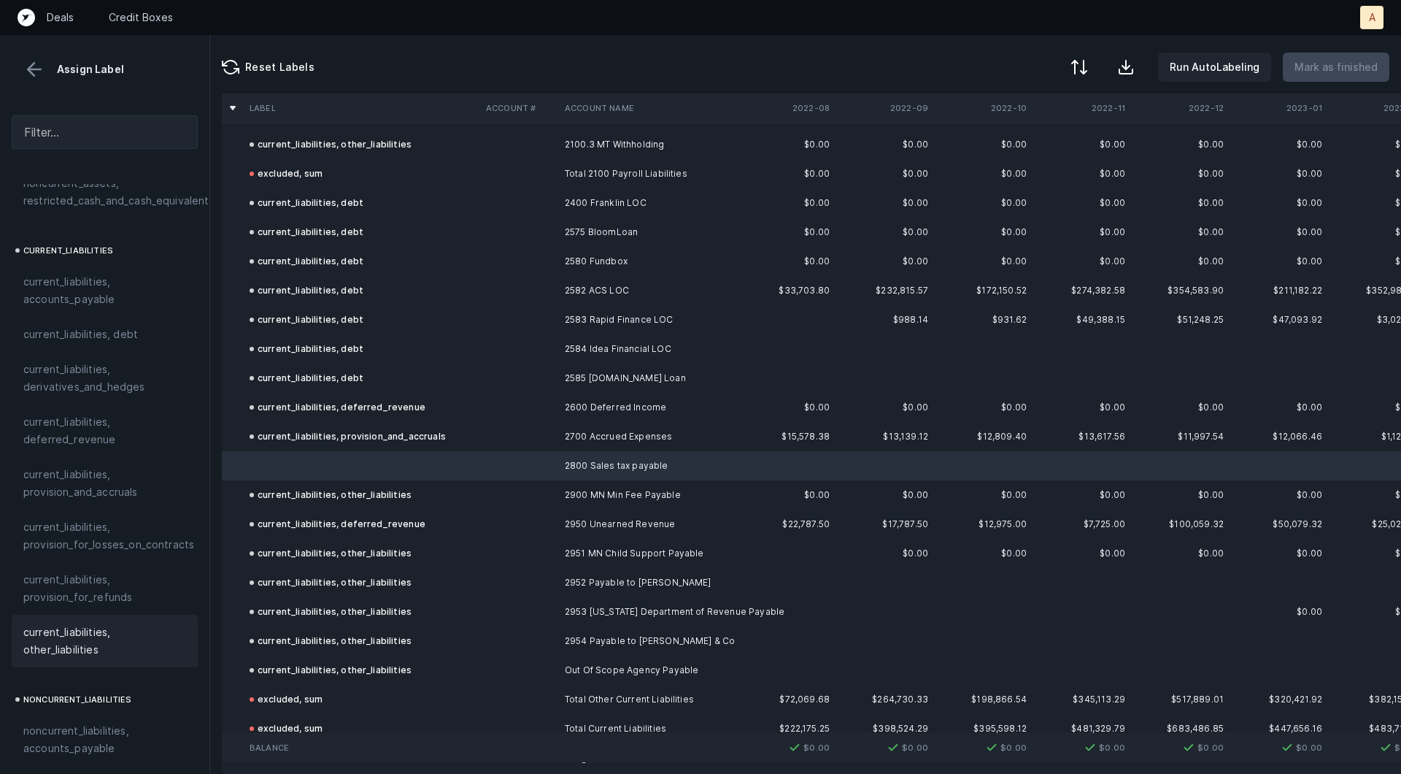
click at [100, 623] on span "current_liabilities, other_liabilities" at bounding box center [104, 640] width 163 height 35
click at [1326, 73] on p "Mark as finished" at bounding box center [1336, 67] width 83 height 18
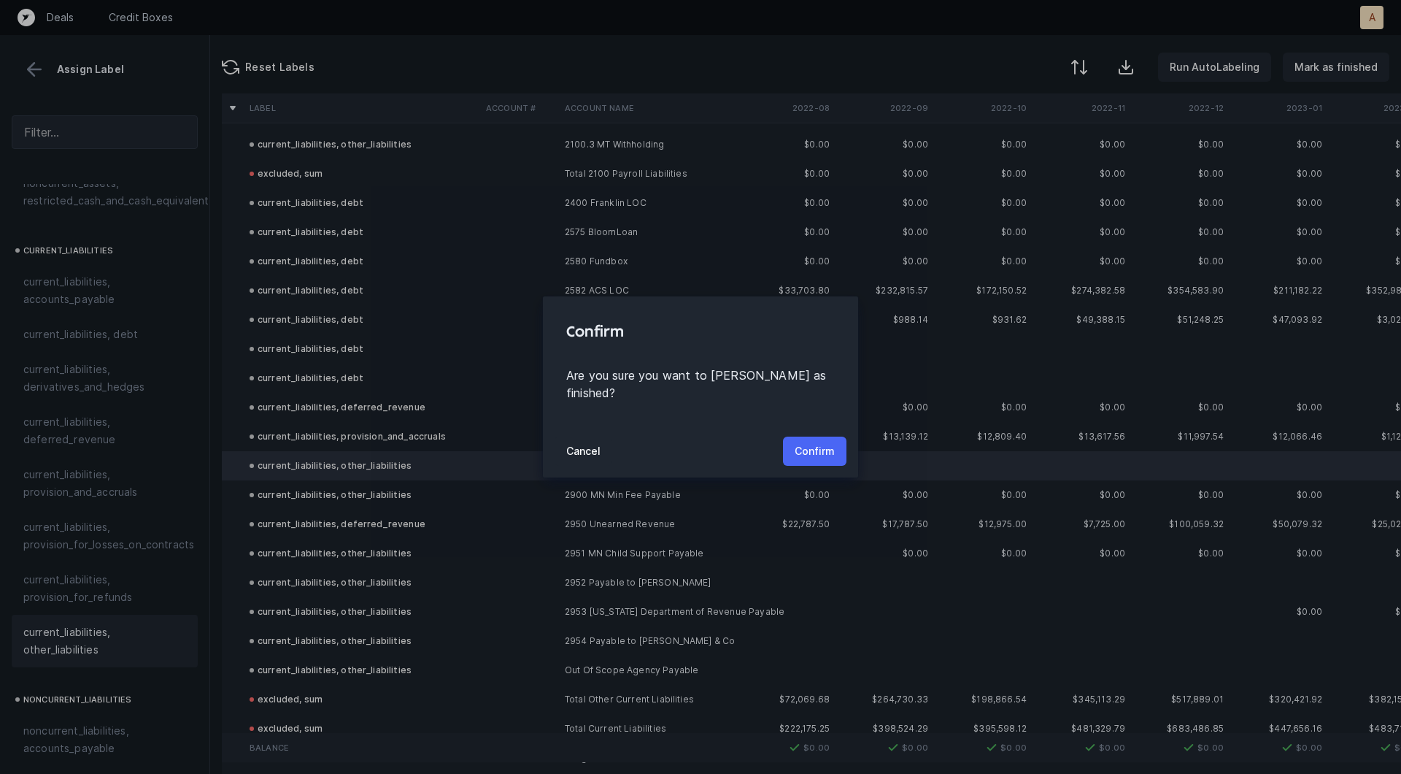
click at [831, 442] on p "Confirm" at bounding box center [815, 451] width 40 height 18
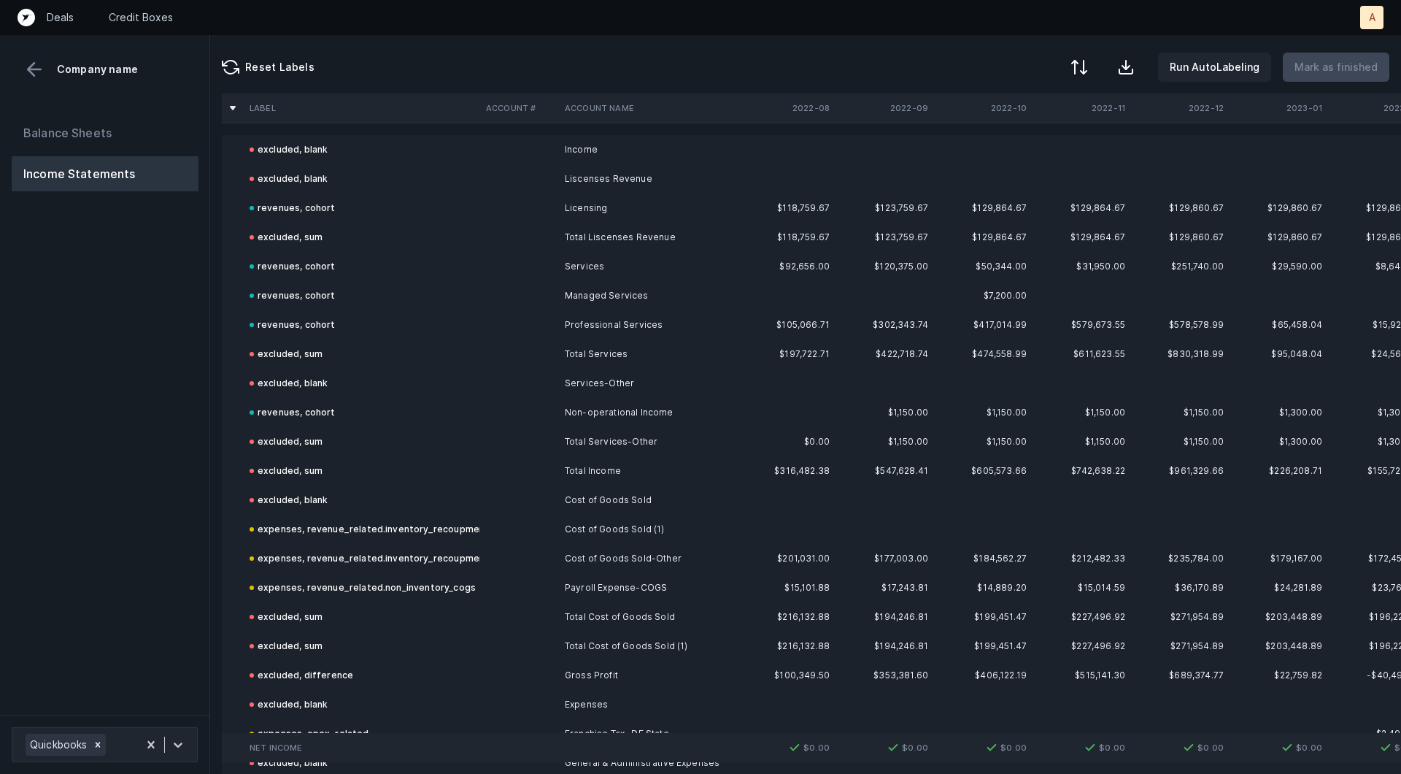
click at [61, 388] on div "Balance Sheets Income Statements" at bounding box center [105, 409] width 210 height 611
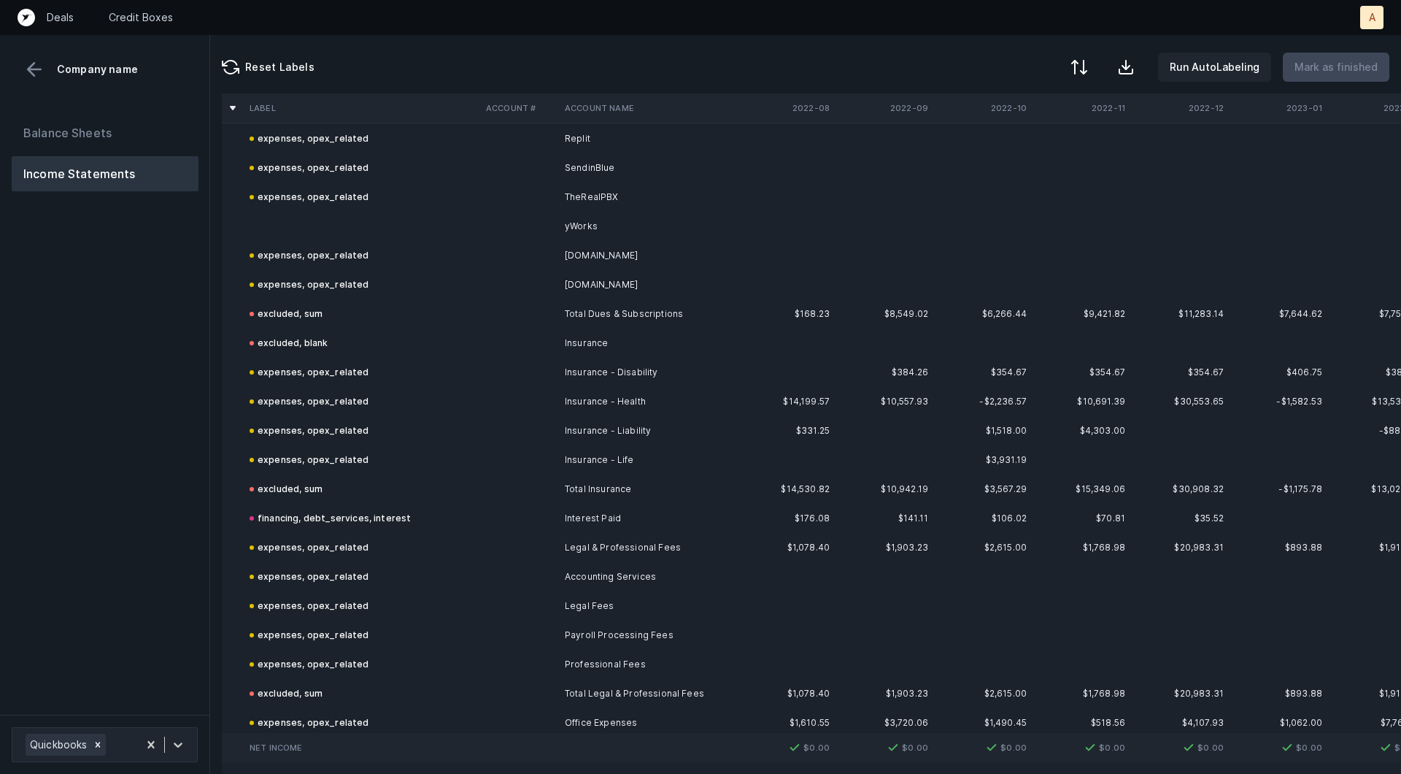
scroll to position [1428, 0]
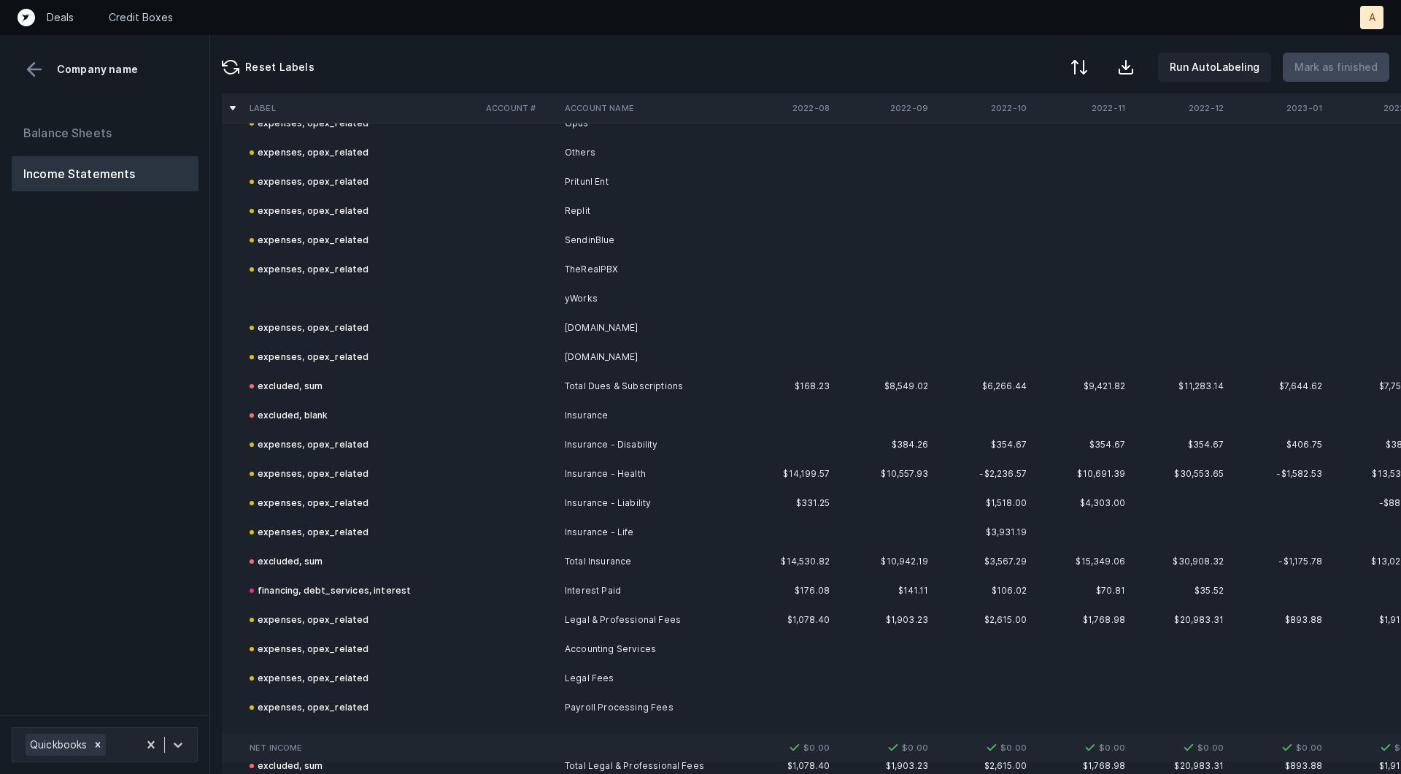
click at [597, 293] on td "yWorks" at bounding box center [648, 298] width 178 height 29
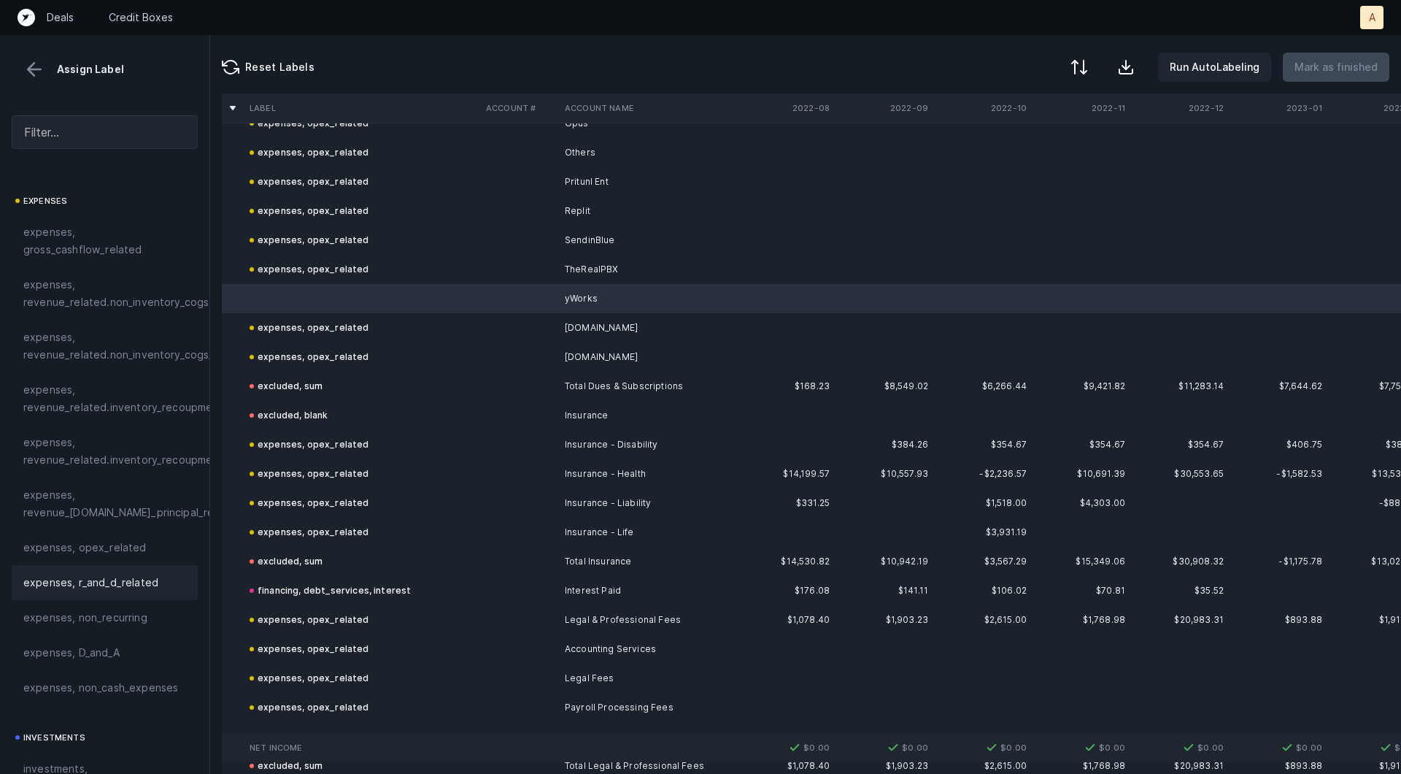
scroll to position [272, 0]
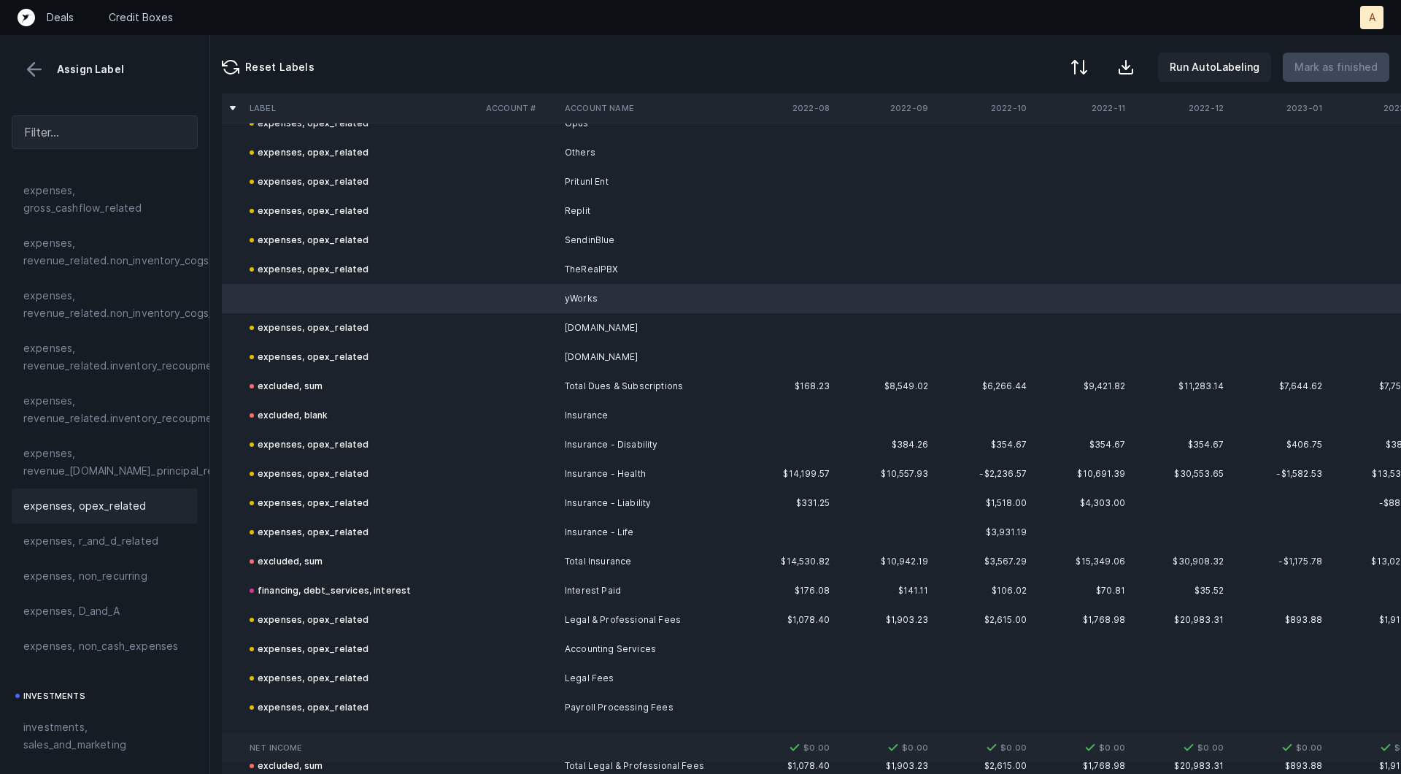
click at [80, 509] on span "expenses, opex_related" at bounding box center [84, 506] width 123 height 18
click at [1334, 61] on p "Mark as finished" at bounding box center [1336, 67] width 83 height 18
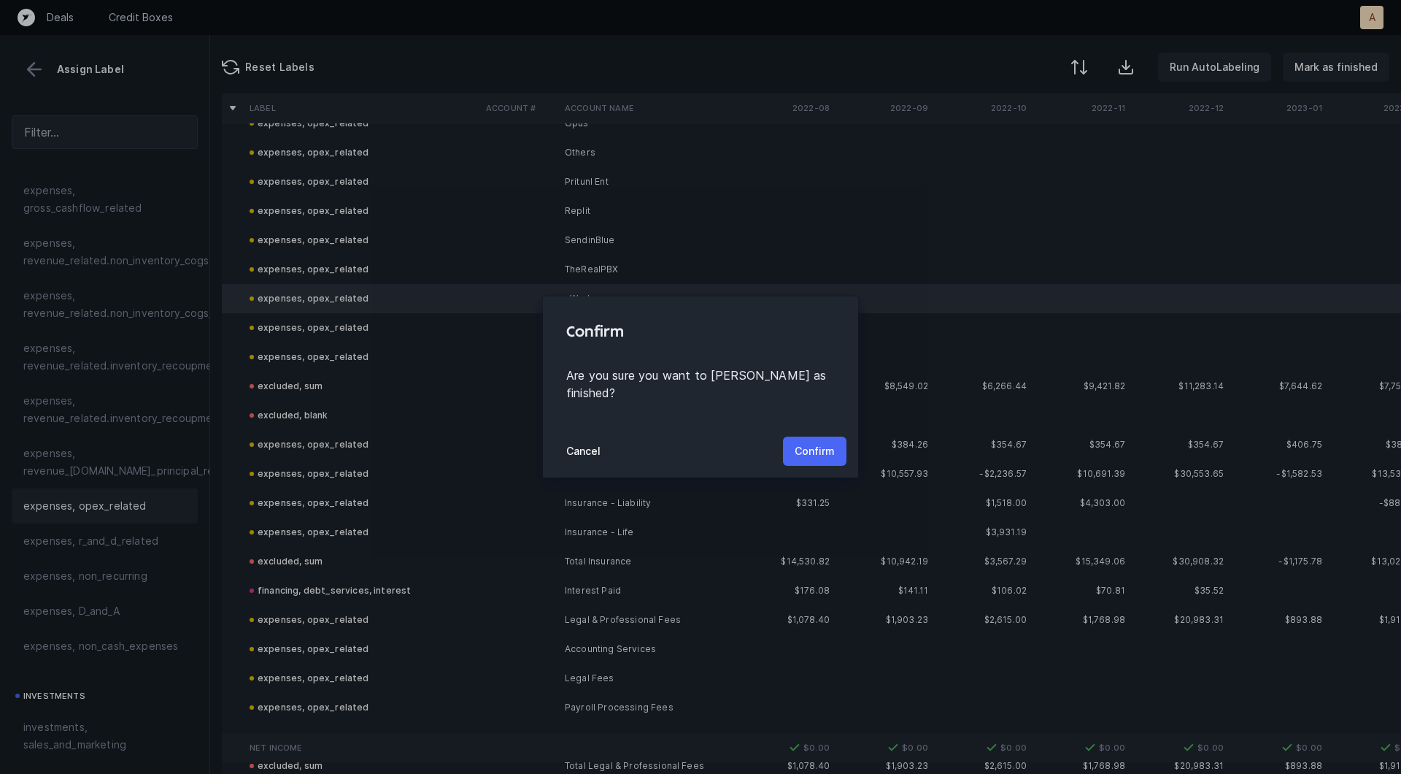
click at [834, 436] on button "Confirm" at bounding box center [815, 450] width 64 height 29
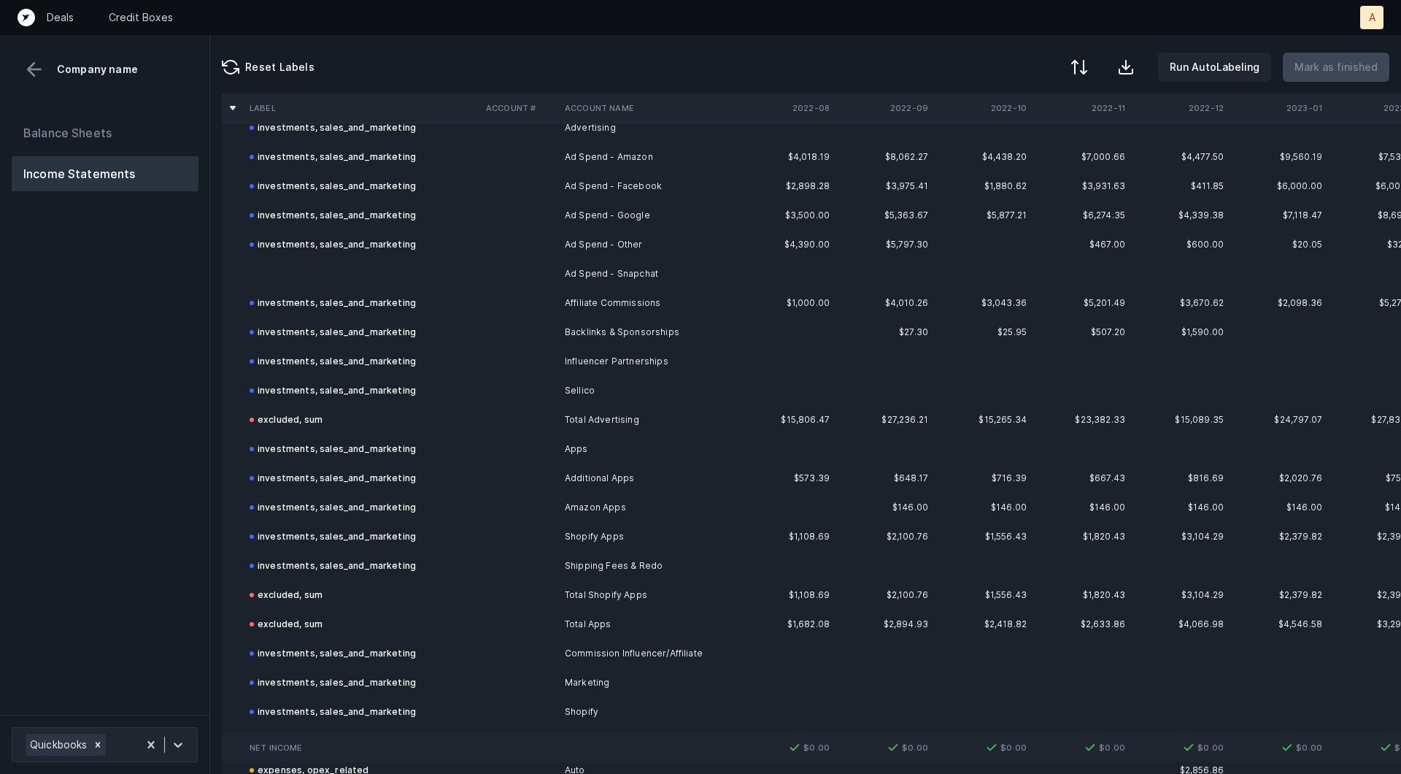
scroll to position [739, 0]
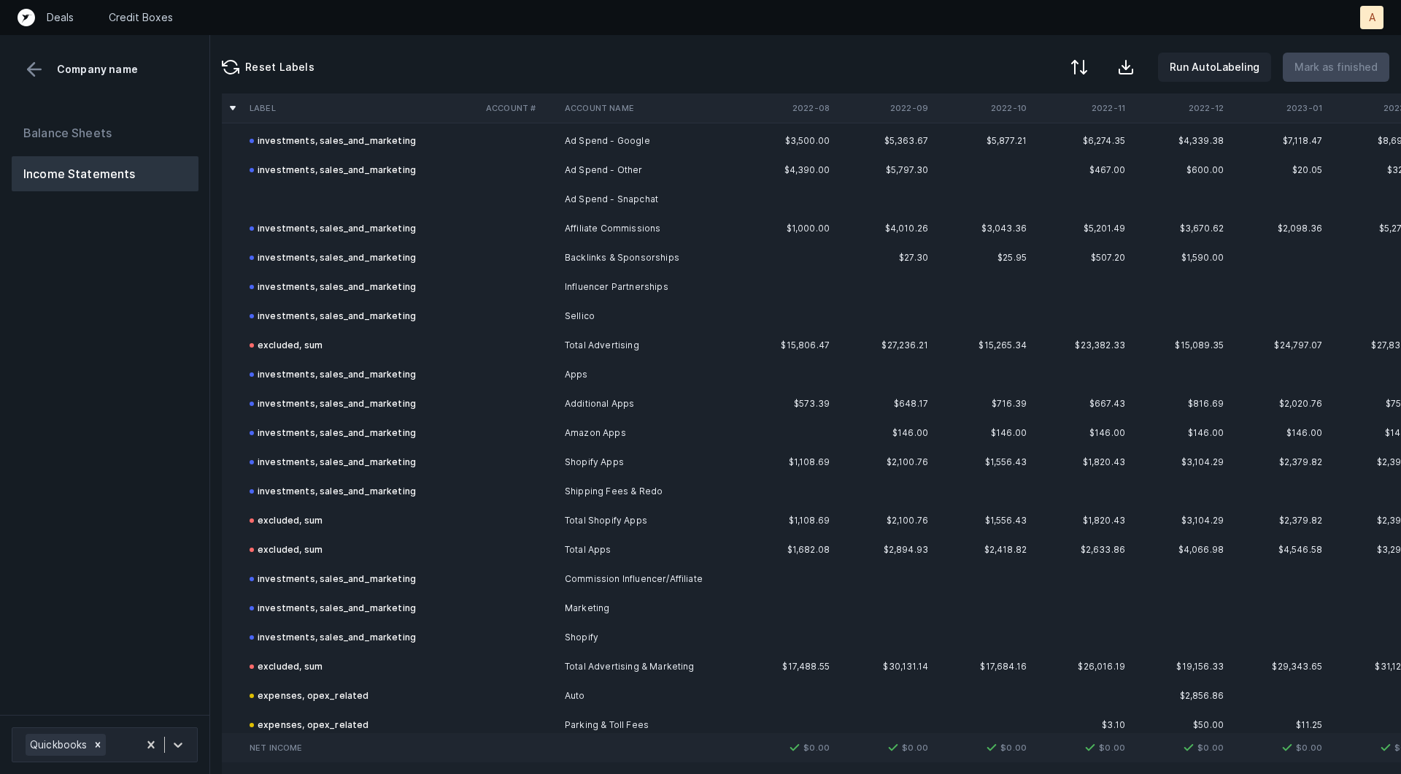
click at [584, 191] on td "Ad Spend - Snapchat" at bounding box center [648, 199] width 178 height 29
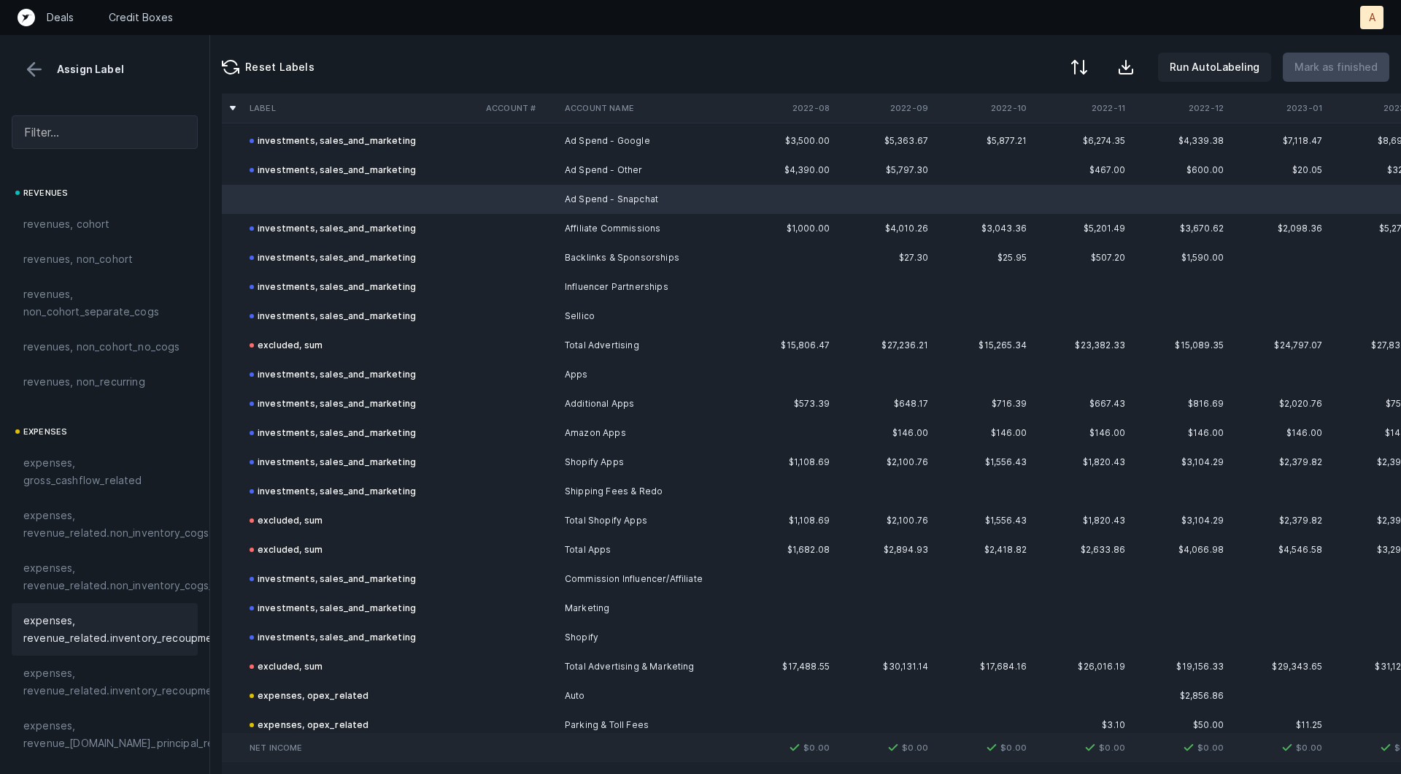
scroll to position [312, 0]
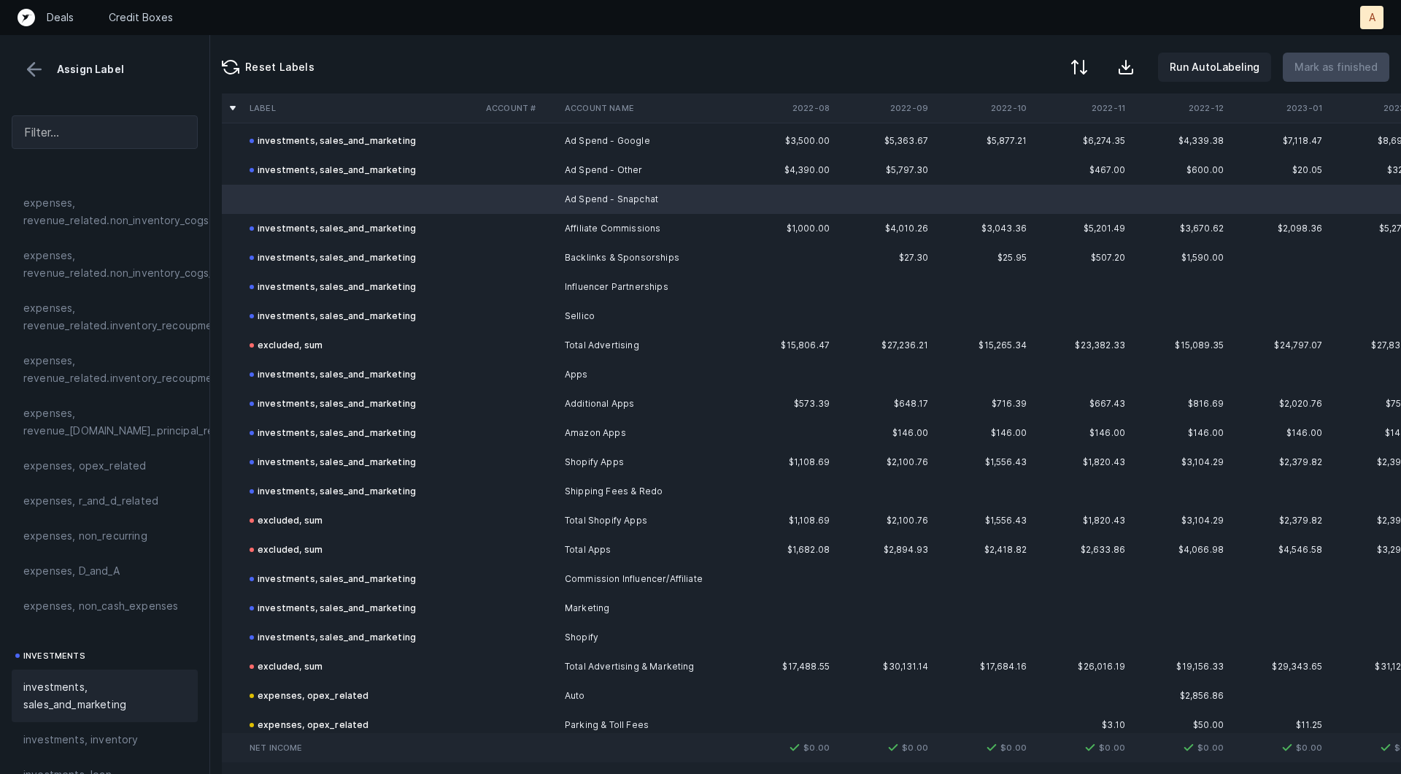
click at [42, 688] on span "investments, sales_and_marketing" at bounding box center [104, 695] width 163 height 35
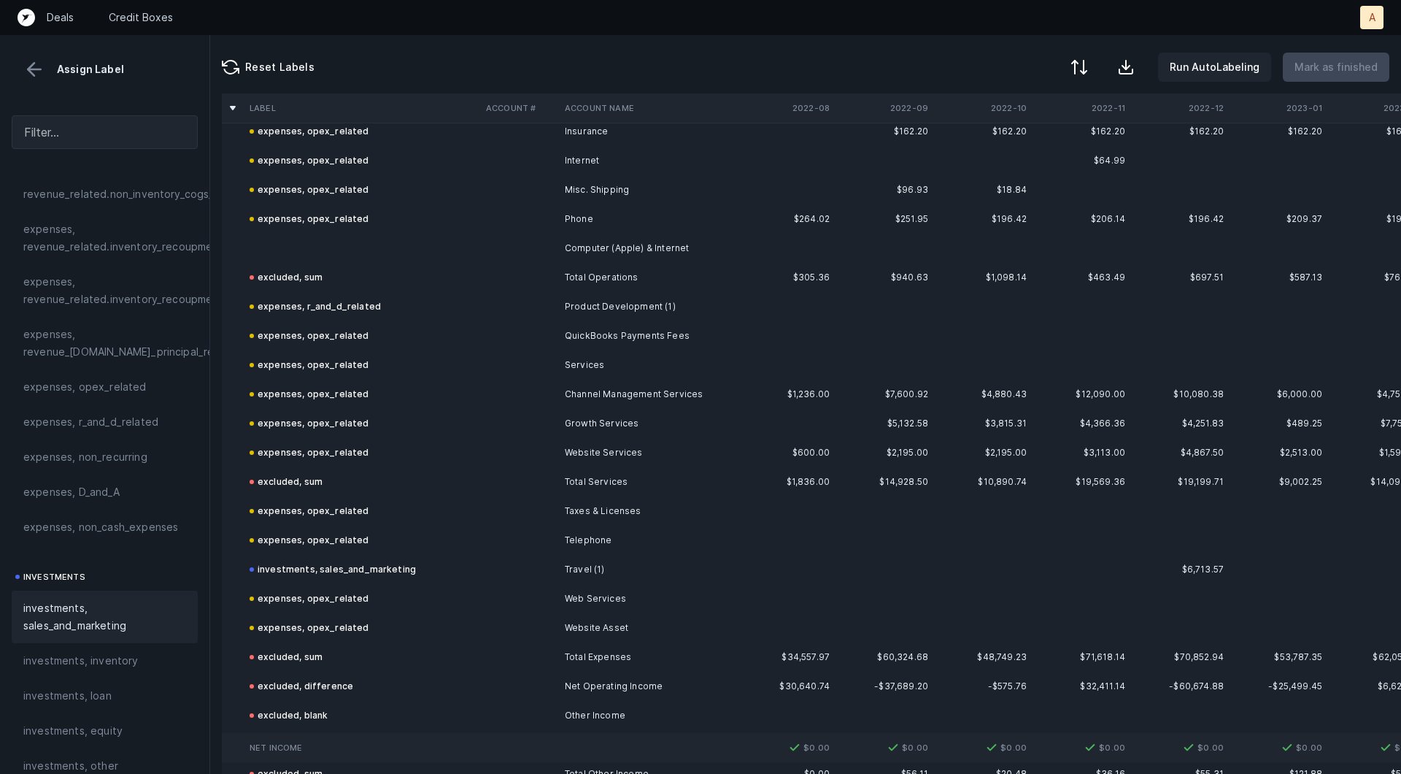
scroll to position [2621, 0]
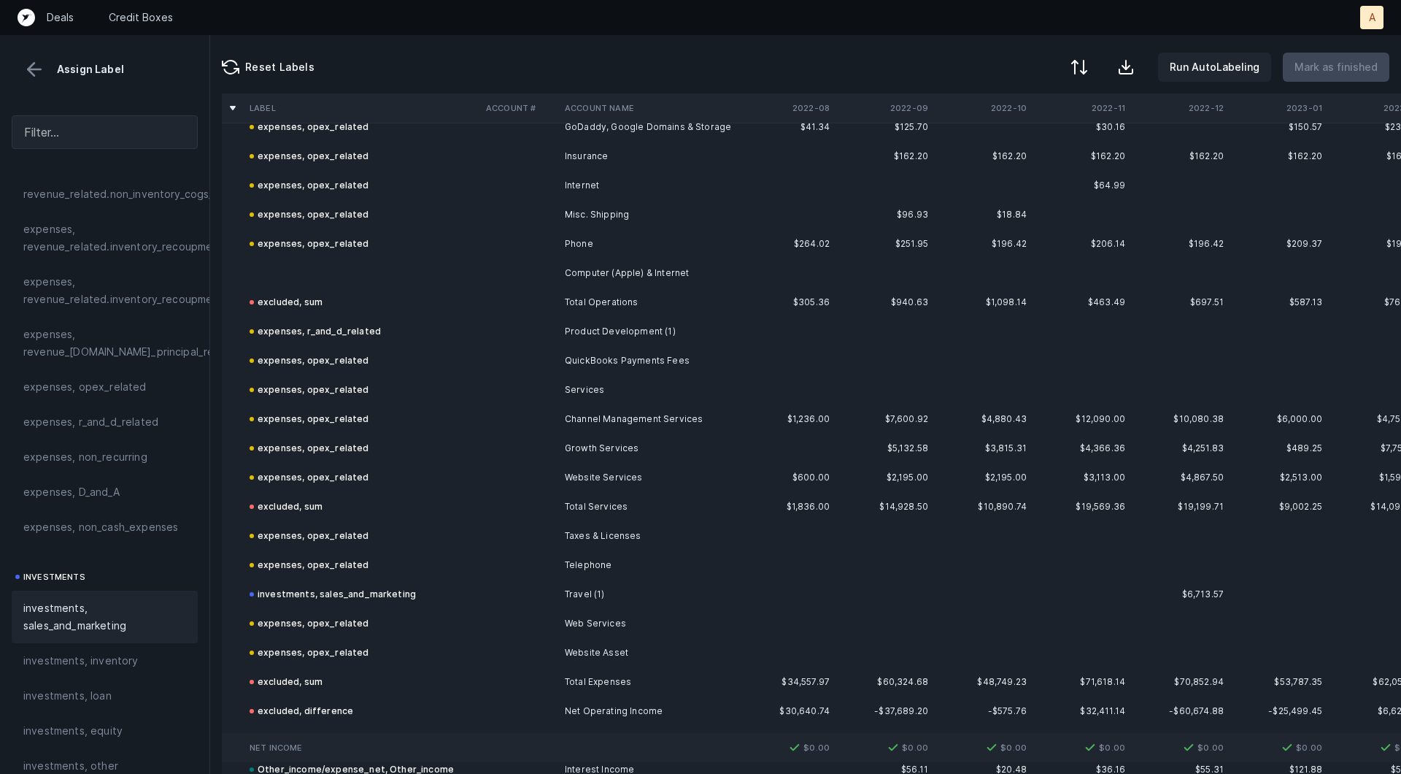
click at [327, 276] on td at bounding box center [362, 272] width 236 height 29
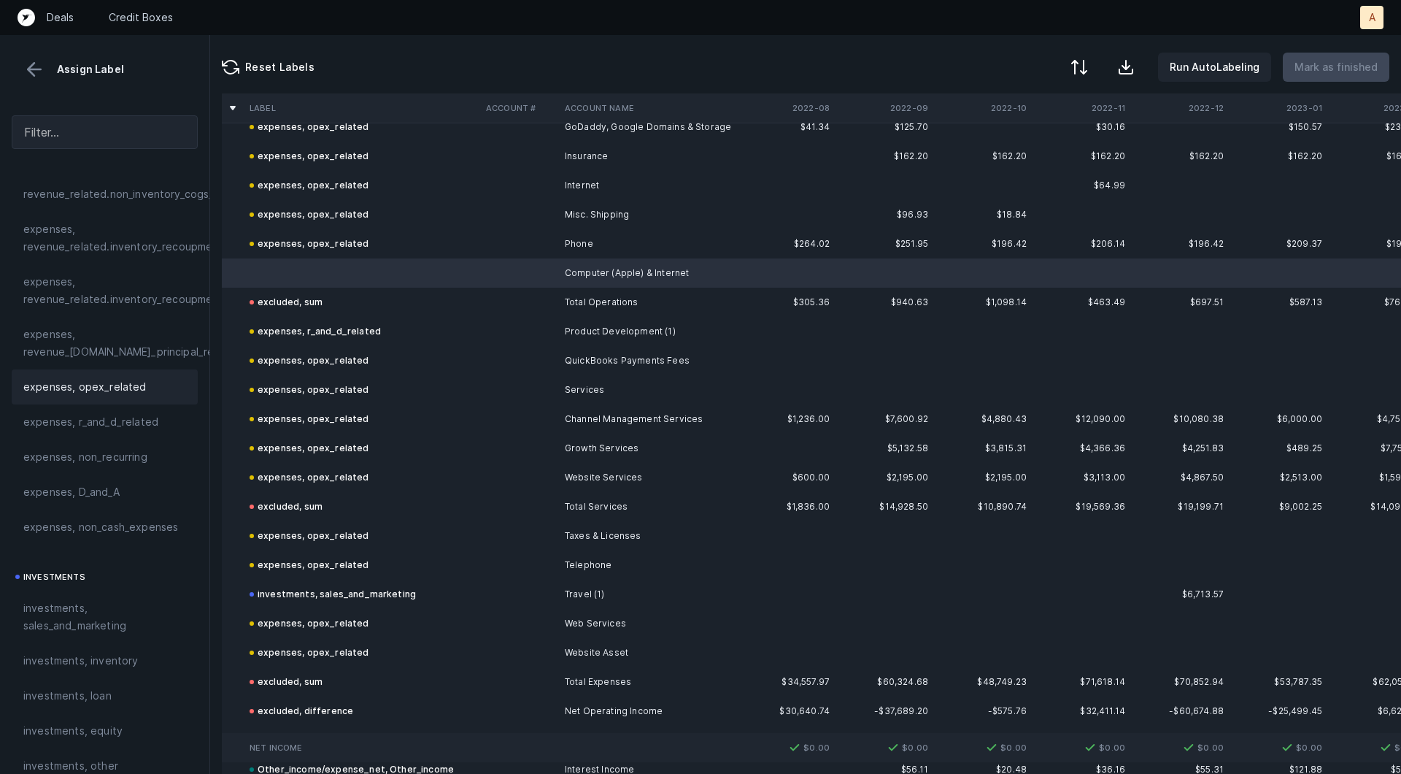
click at [116, 372] on div "expenses, opex_related" at bounding box center [105, 386] width 186 height 35
click at [1351, 76] on button "Mark as finished" at bounding box center [1336, 67] width 107 height 29
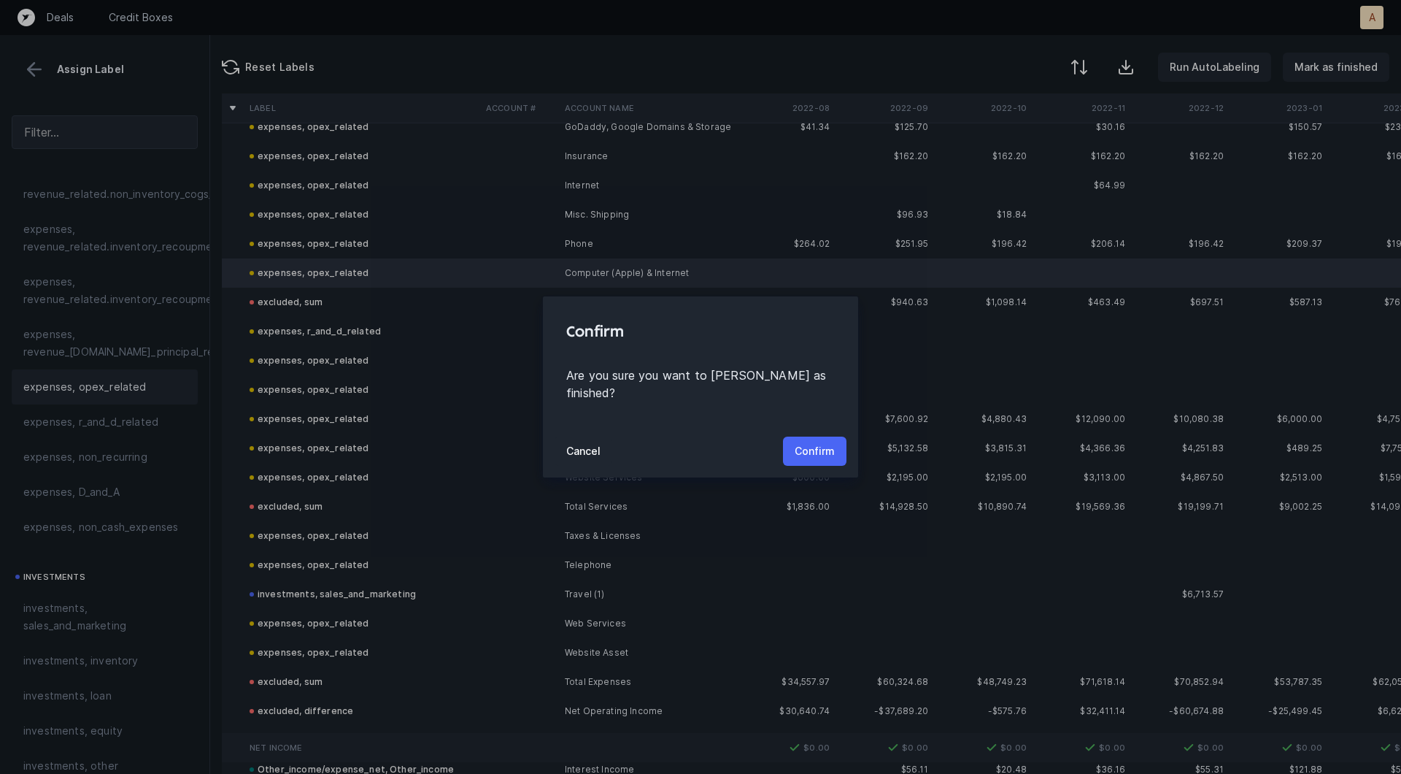
click at [802, 454] on button "Confirm" at bounding box center [815, 450] width 64 height 29
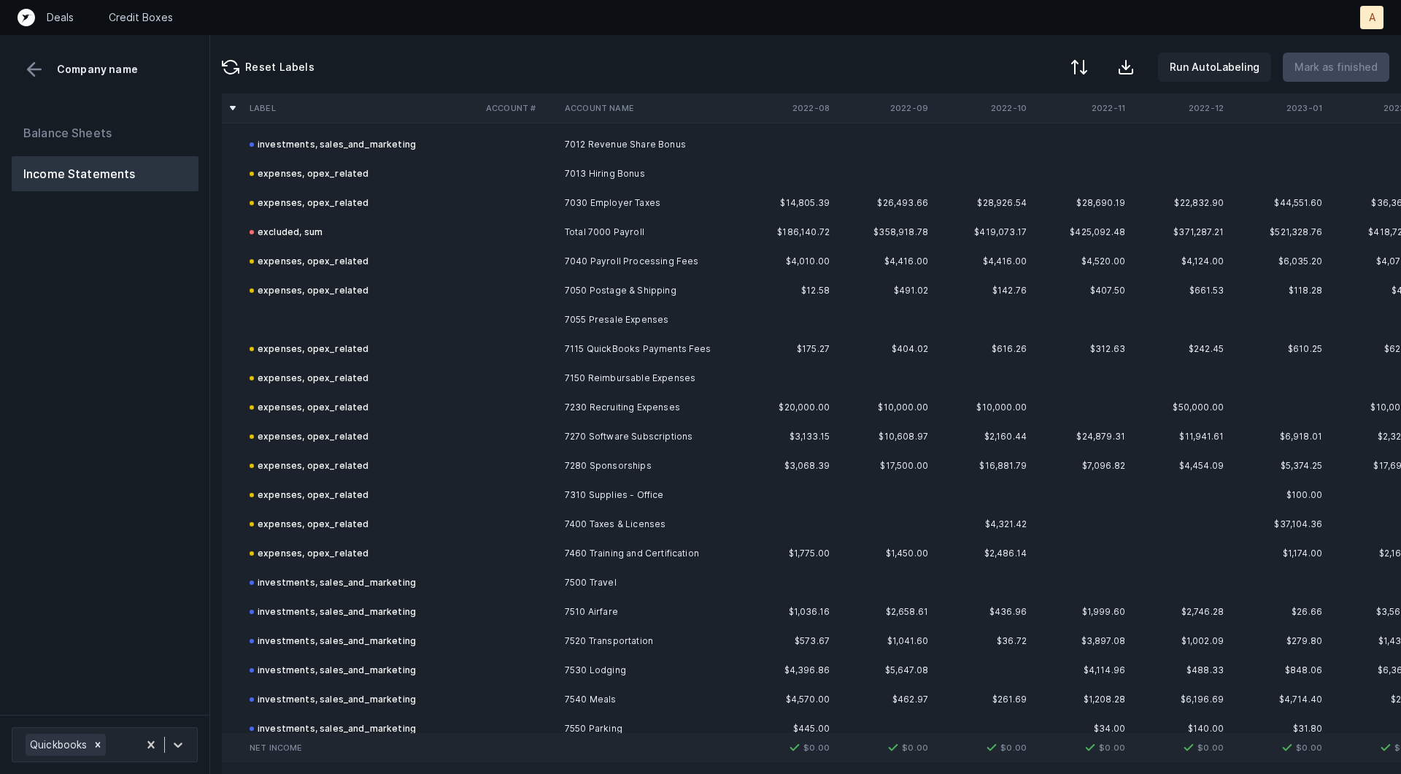
scroll to position [1165, 0]
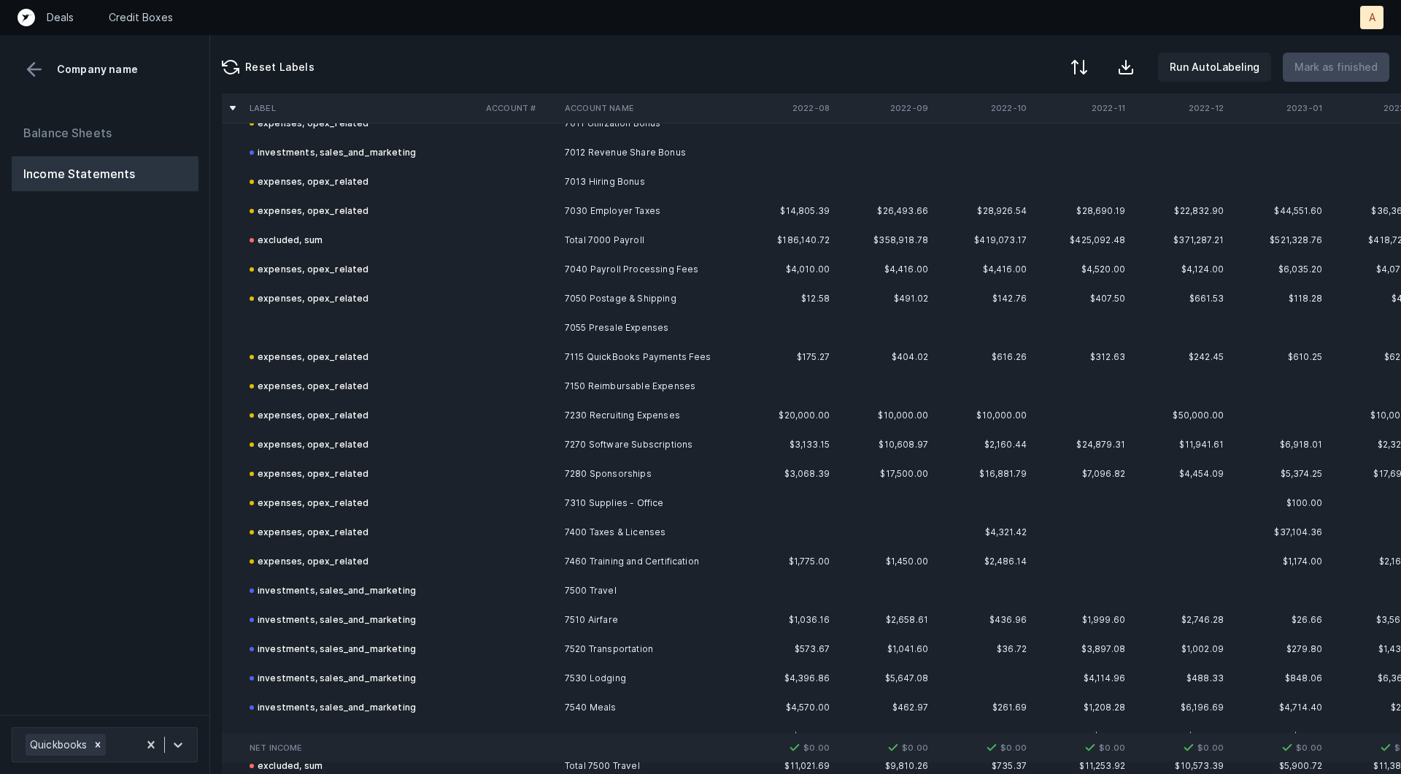
click at [561, 335] on td "7055 Presale Expenses" at bounding box center [648, 327] width 178 height 29
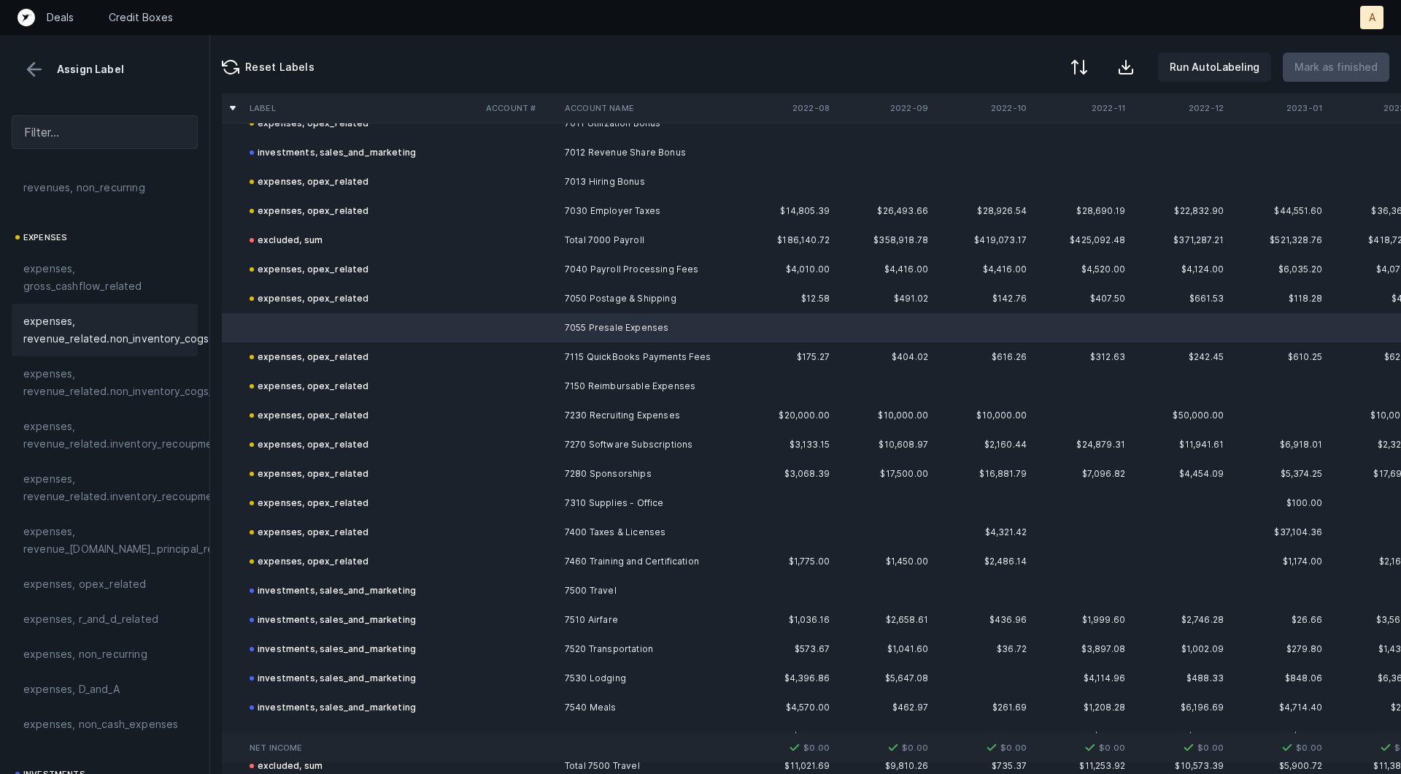
scroll to position [350, 0]
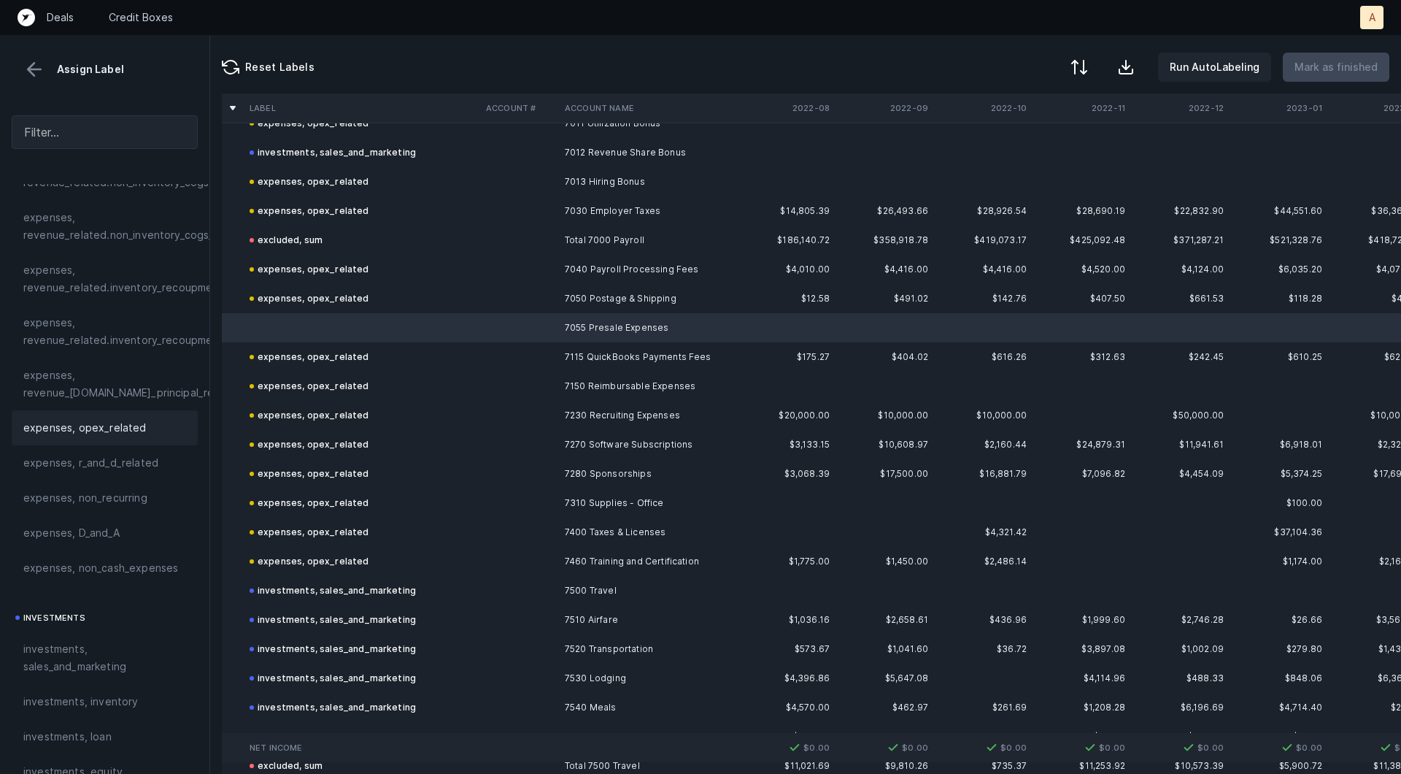
click at [115, 421] on span "expenses, opex_related" at bounding box center [84, 428] width 123 height 18
click at [1331, 68] on p "Mark as finished" at bounding box center [1336, 67] width 83 height 18
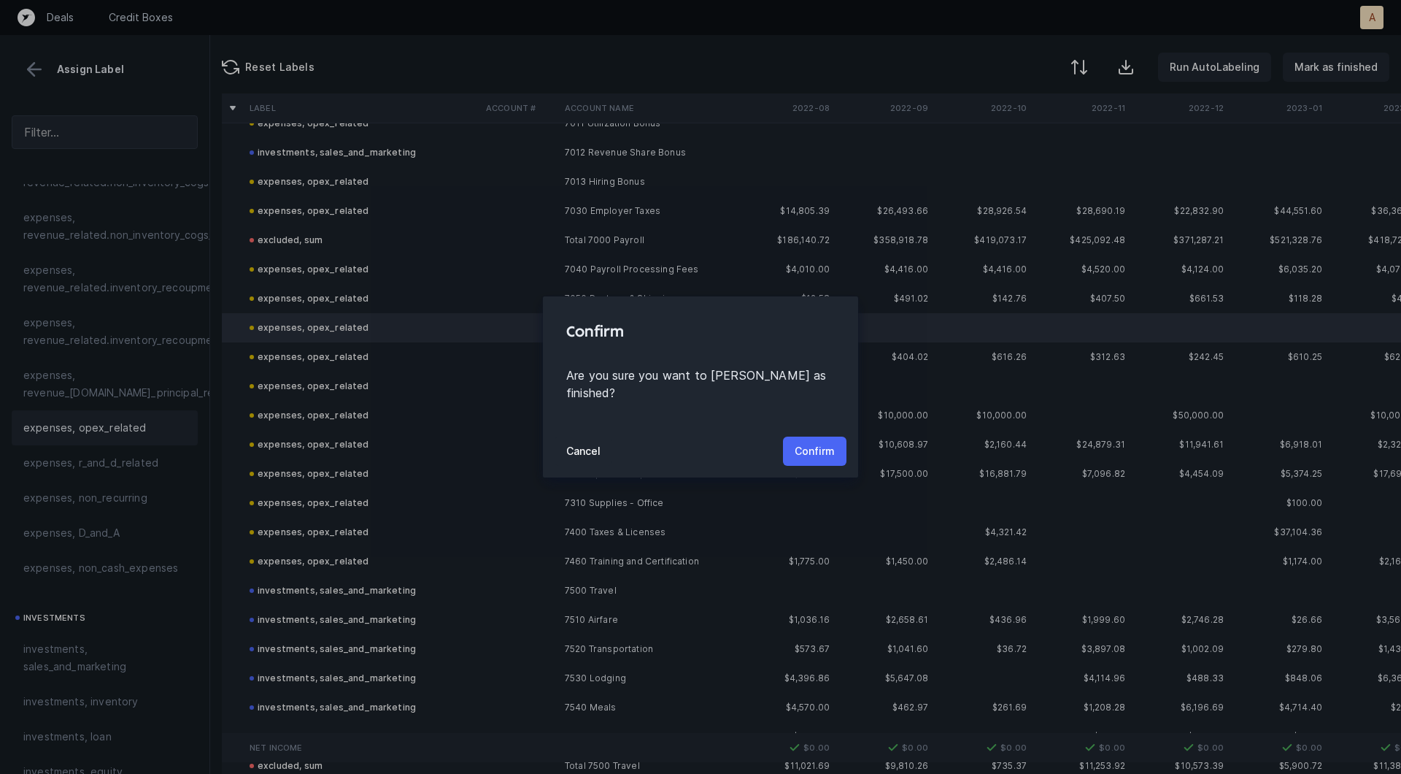
click at [795, 439] on button "Confirm" at bounding box center [815, 450] width 64 height 29
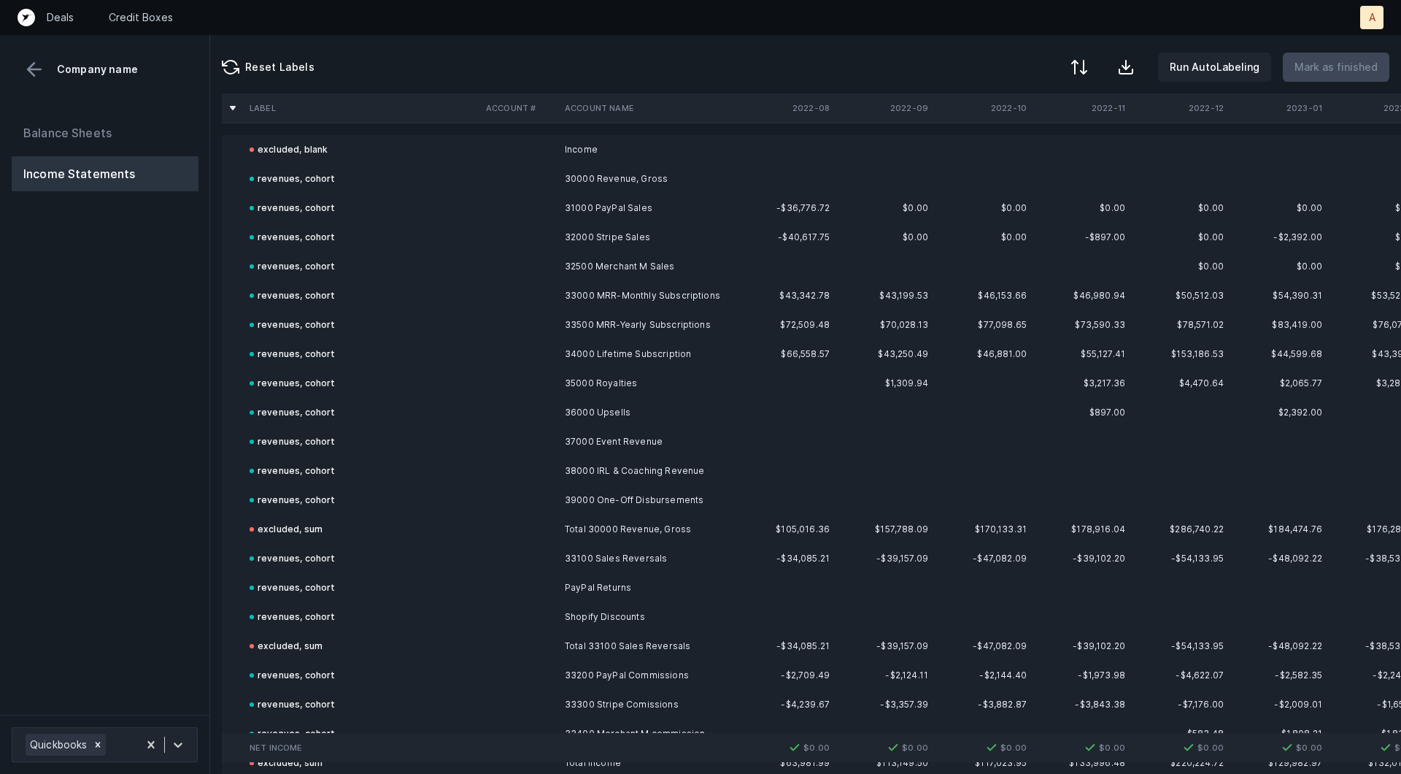
click at [92, 446] on div "Balance Sheets Income Statements" at bounding box center [105, 409] width 210 height 611
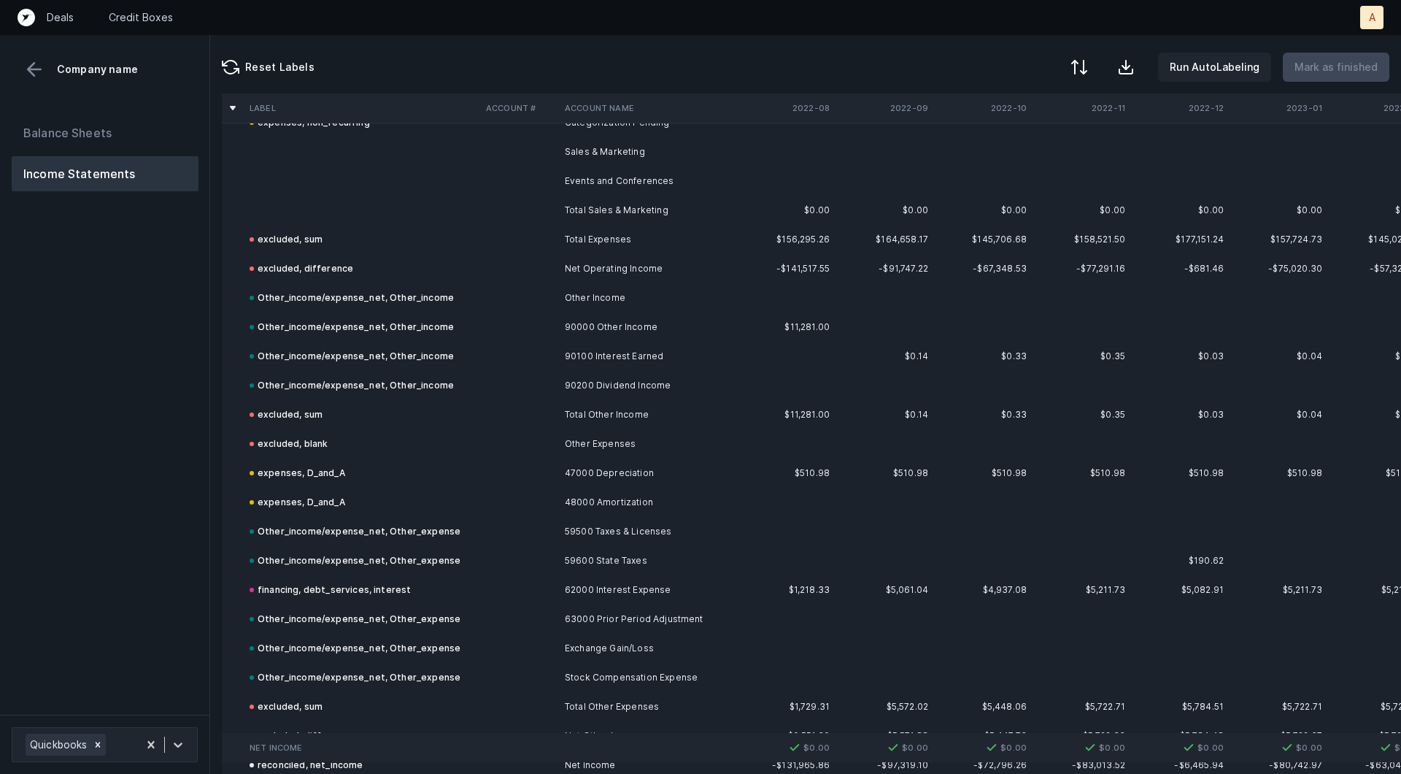
scroll to position [2282, 0]
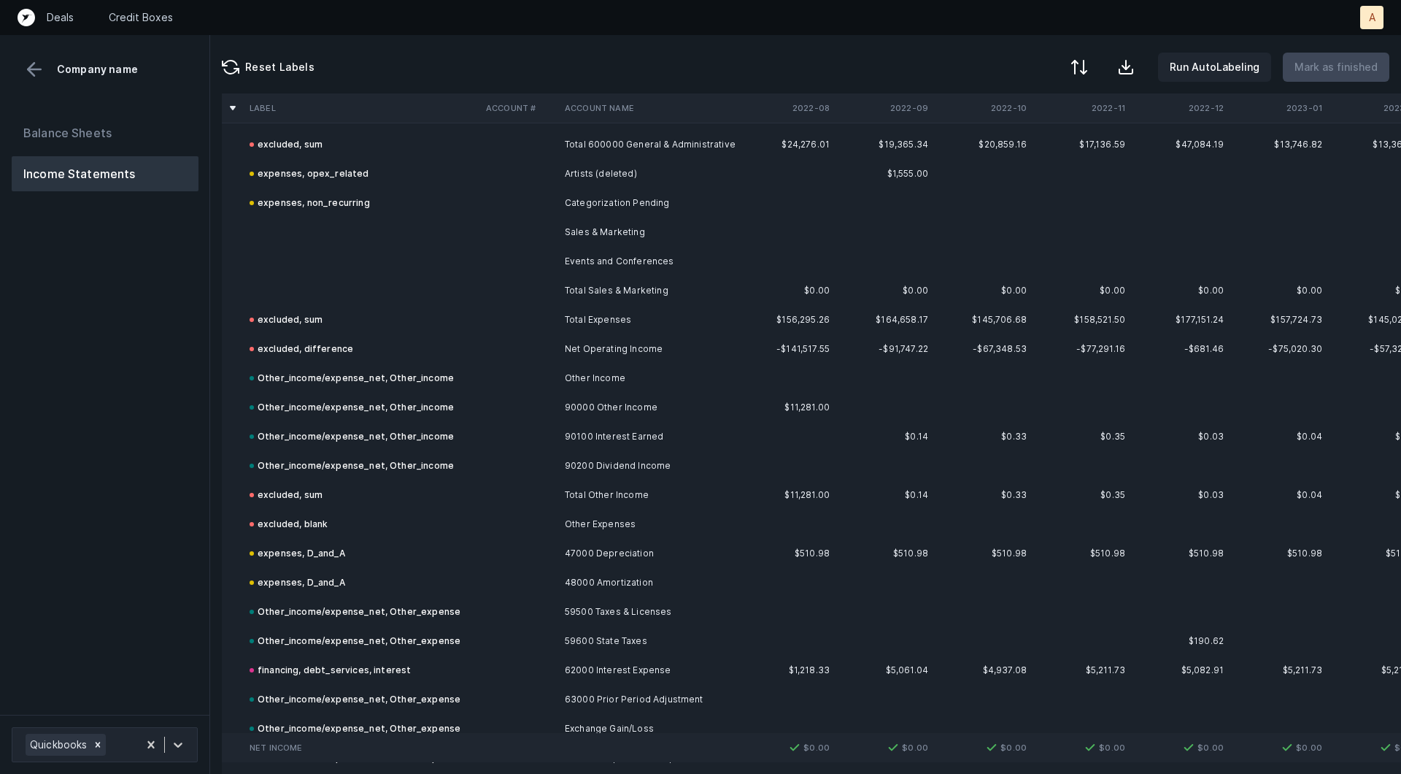
click at [597, 226] on td "Sales & Marketing" at bounding box center [648, 232] width 178 height 29
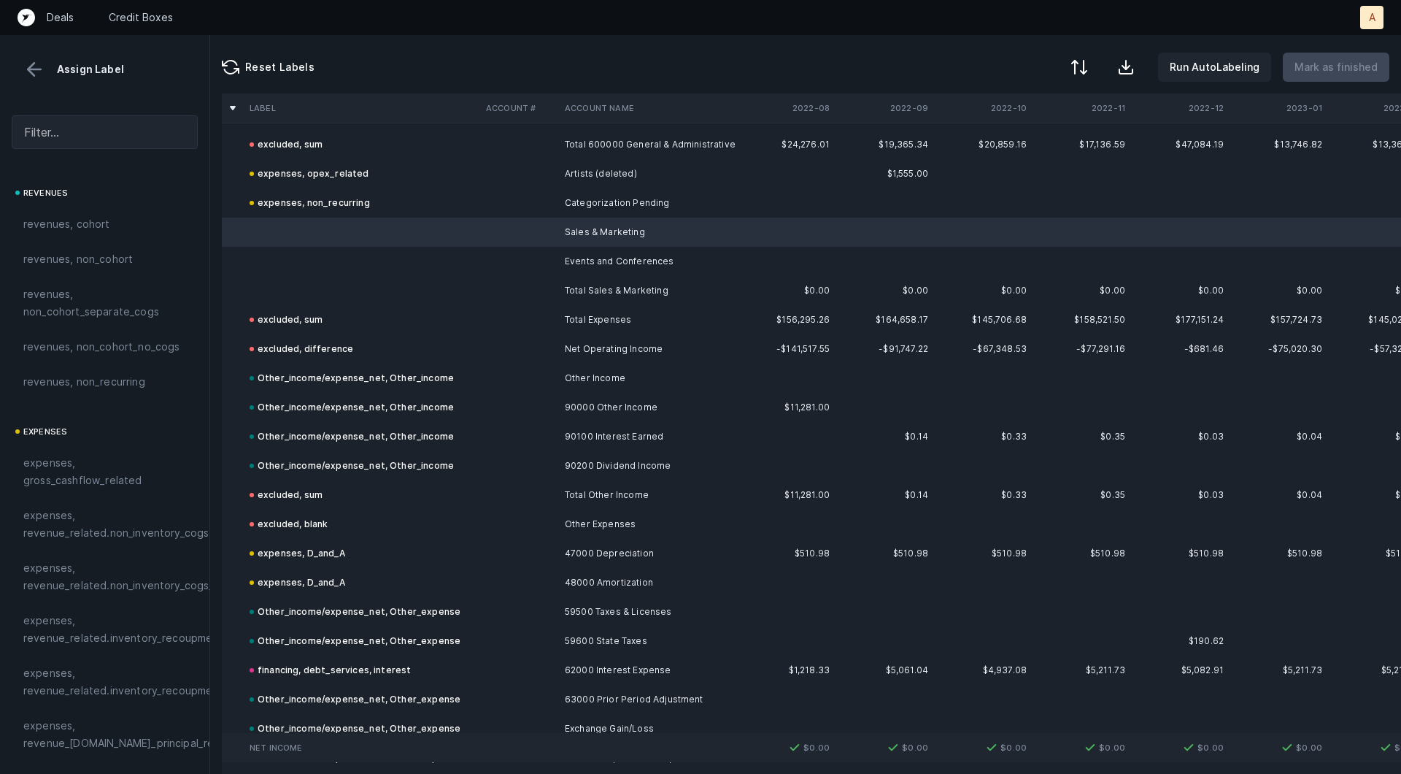
click at [587, 253] on td "Events and Conferences" at bounding box center [648, 261] width 178 height 29
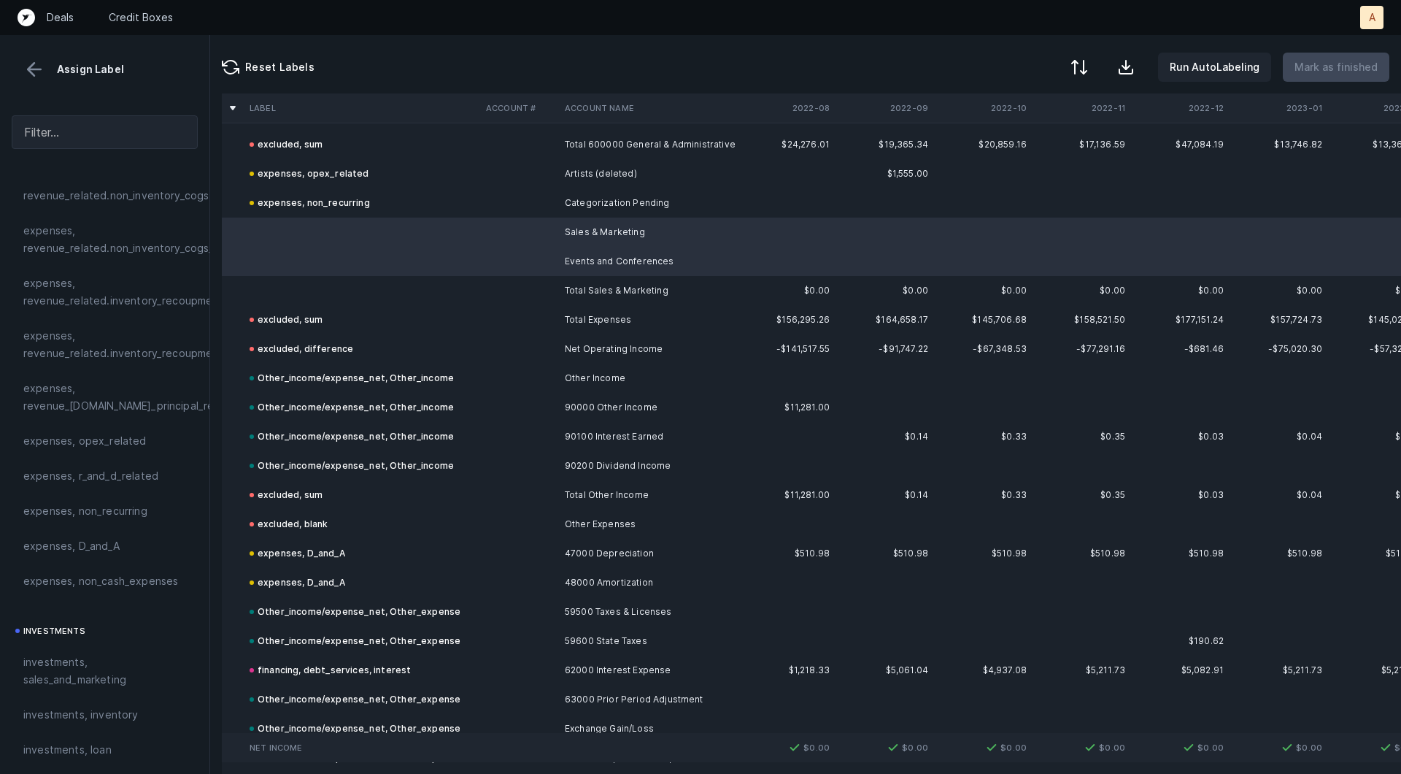
scroll to position [447, 0]
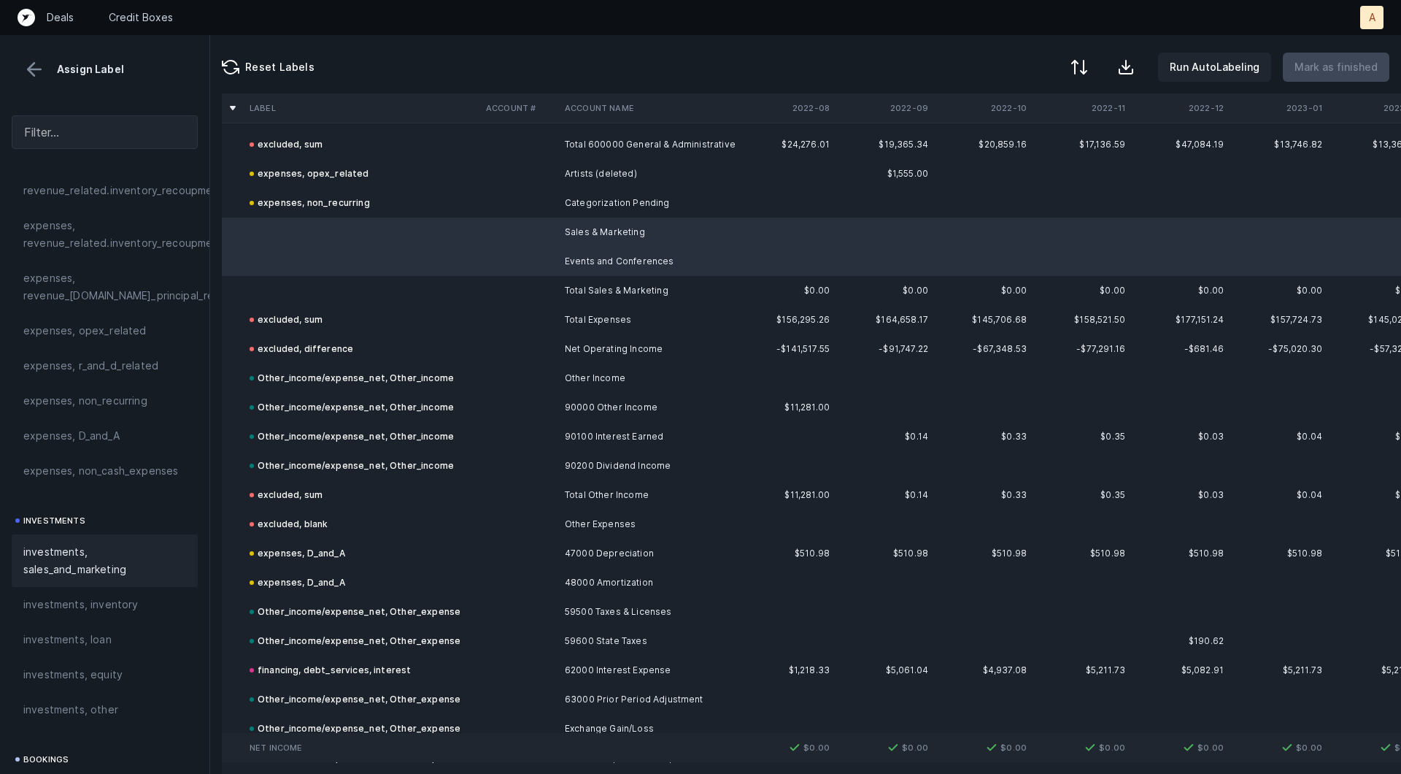
click at [87, 547] on span "investments, sales_and_marketing" at bounding box center [104, 560] width 163 height 35
click at [259, 279] on td at bounding box center [362, 290] width 236 height 29
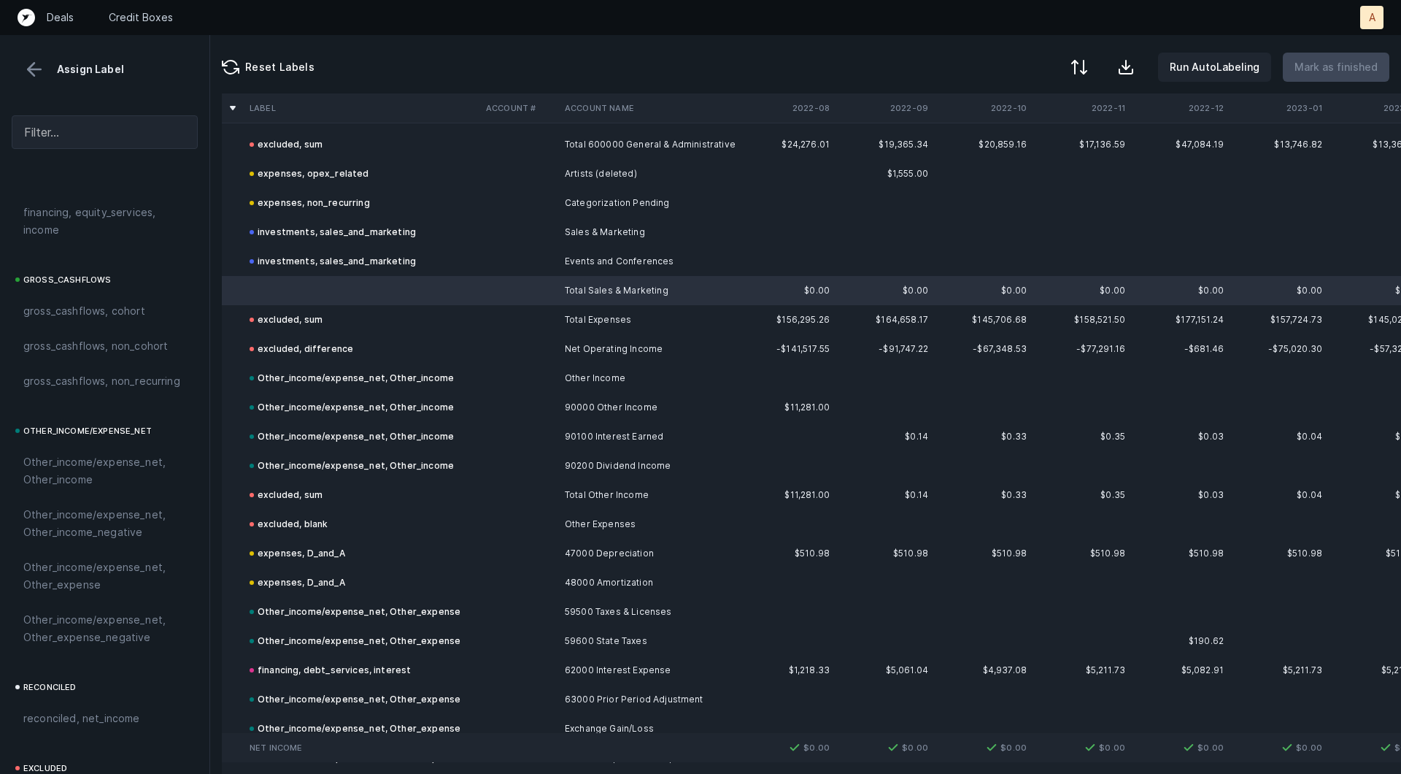
scroll to position [1634, 0]
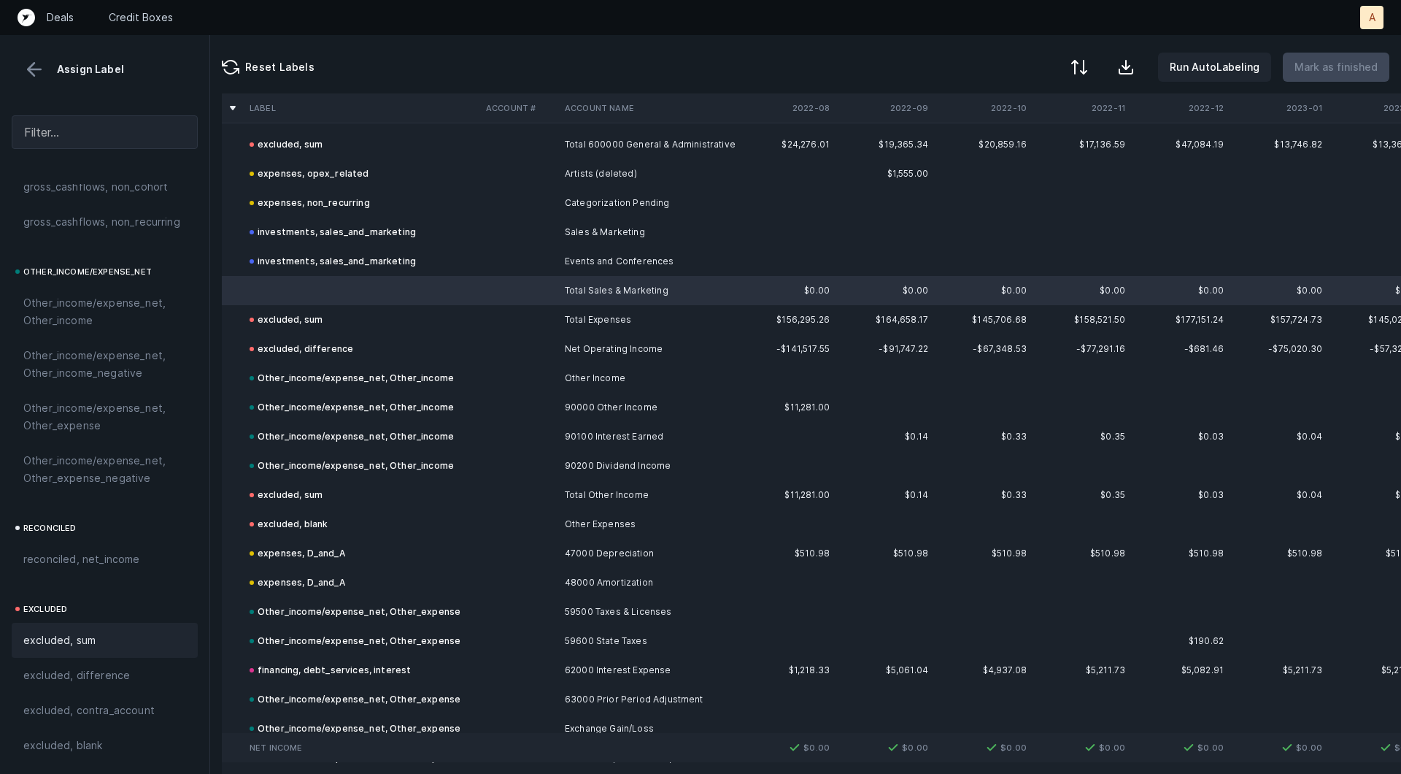
click at [49, 642] on span "excluded, sum" at bounding box center [59, 640] width 72 height 18
click at [1336, 64] on p "Mark as finished" at bounding box center [1336, 67] width 83 height 18
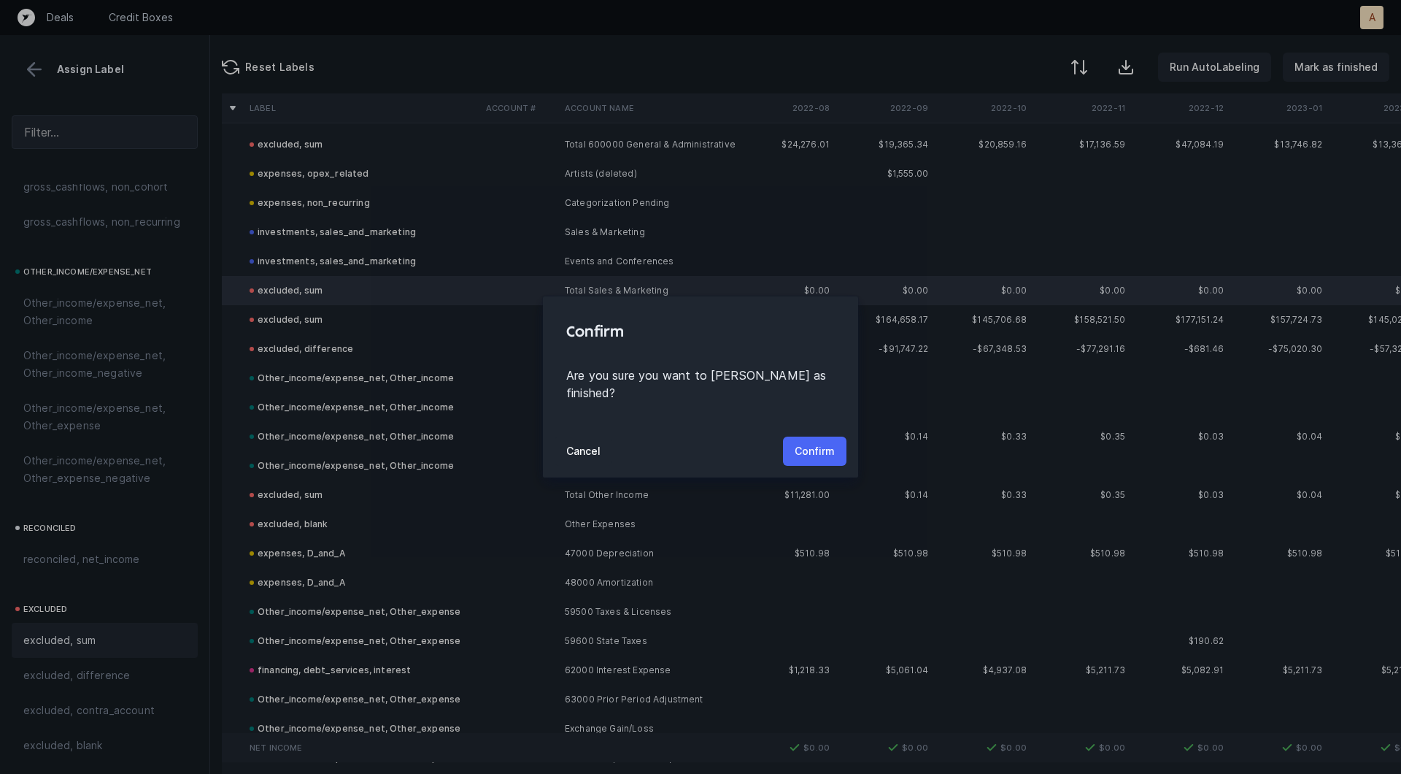
click at [804, 442] on p "Confirm" at bounding box center [815, 451] width 40 height 18
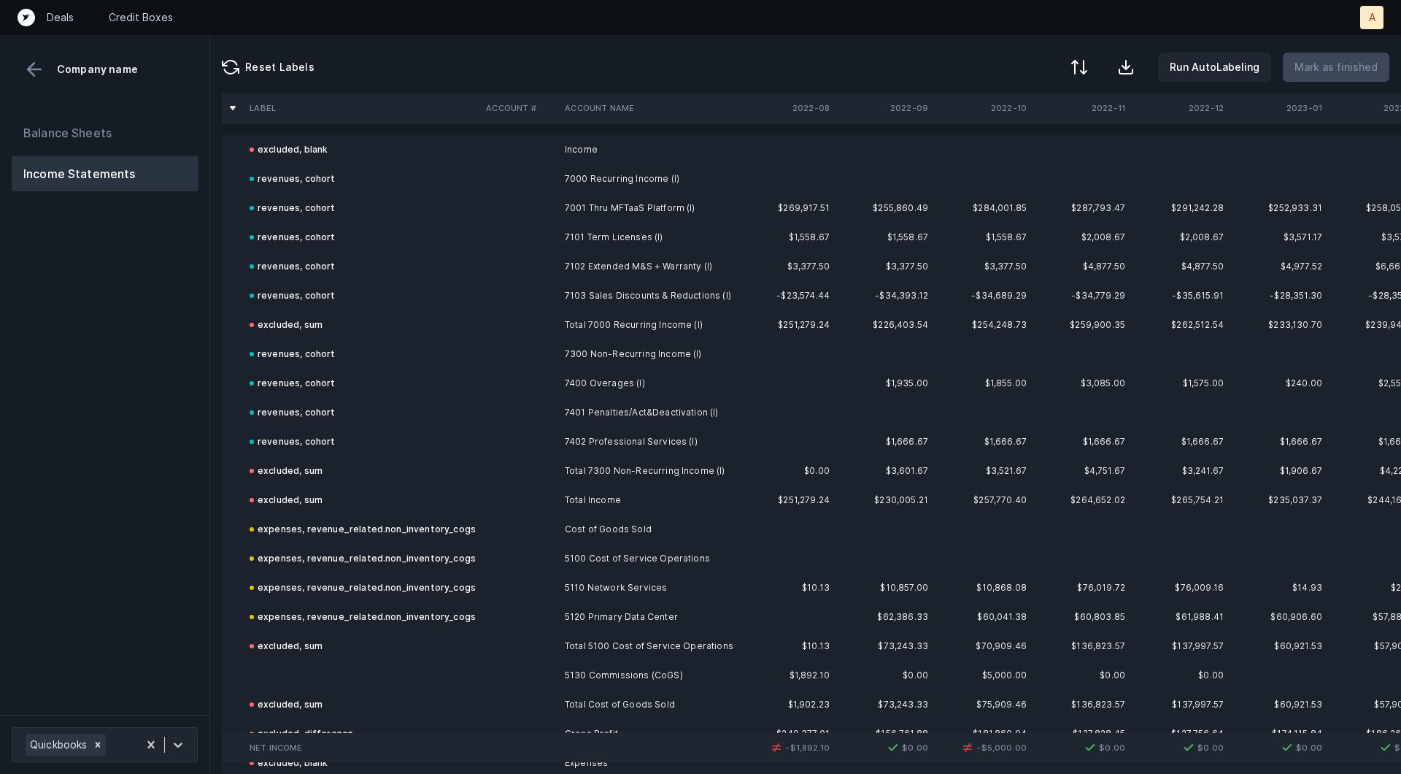
click at [158, 555] on div "Balance Sheets Income Statements" at bounding box center [105, 409] width 210 height 611
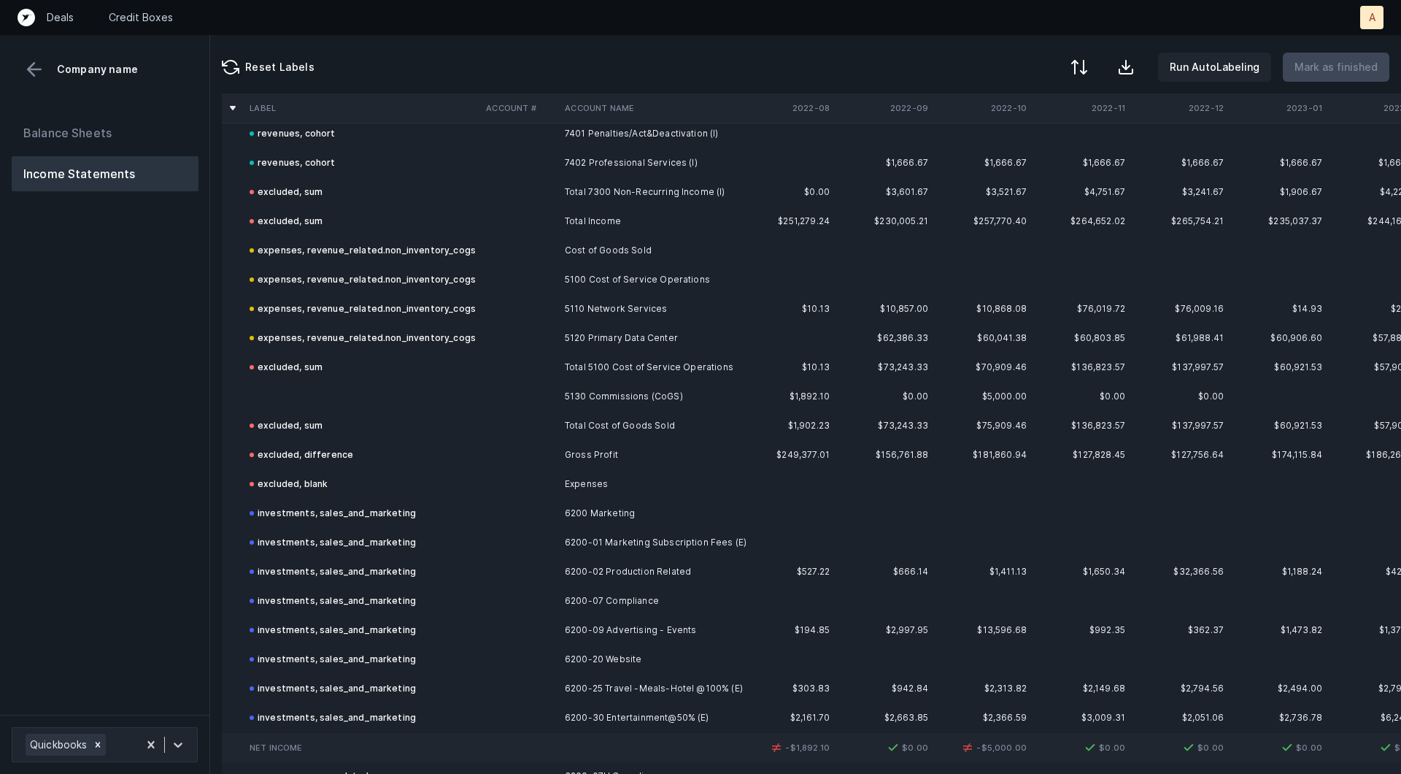
scroll to position [318, 0]
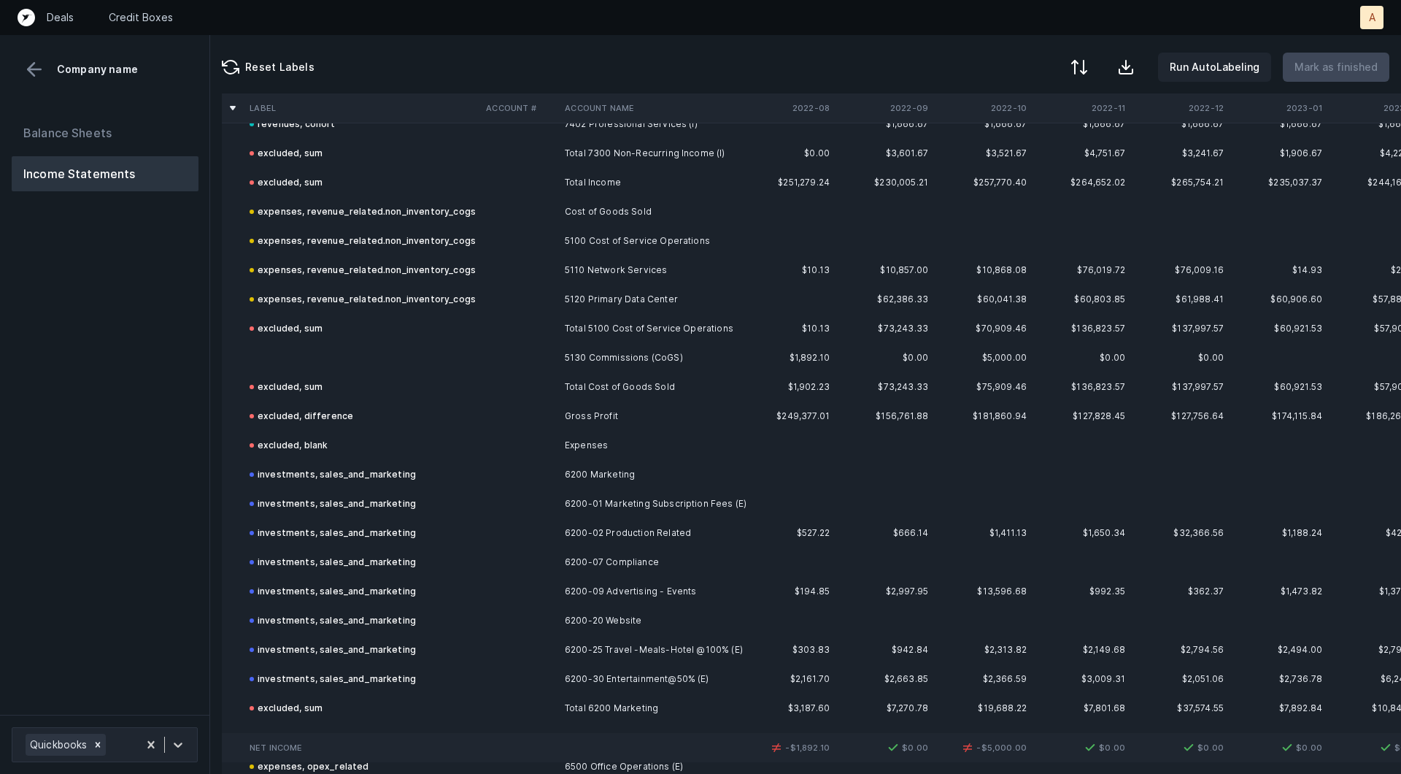
click at [347, 353] on td at bounding box center [362, 357] width 236 height 29
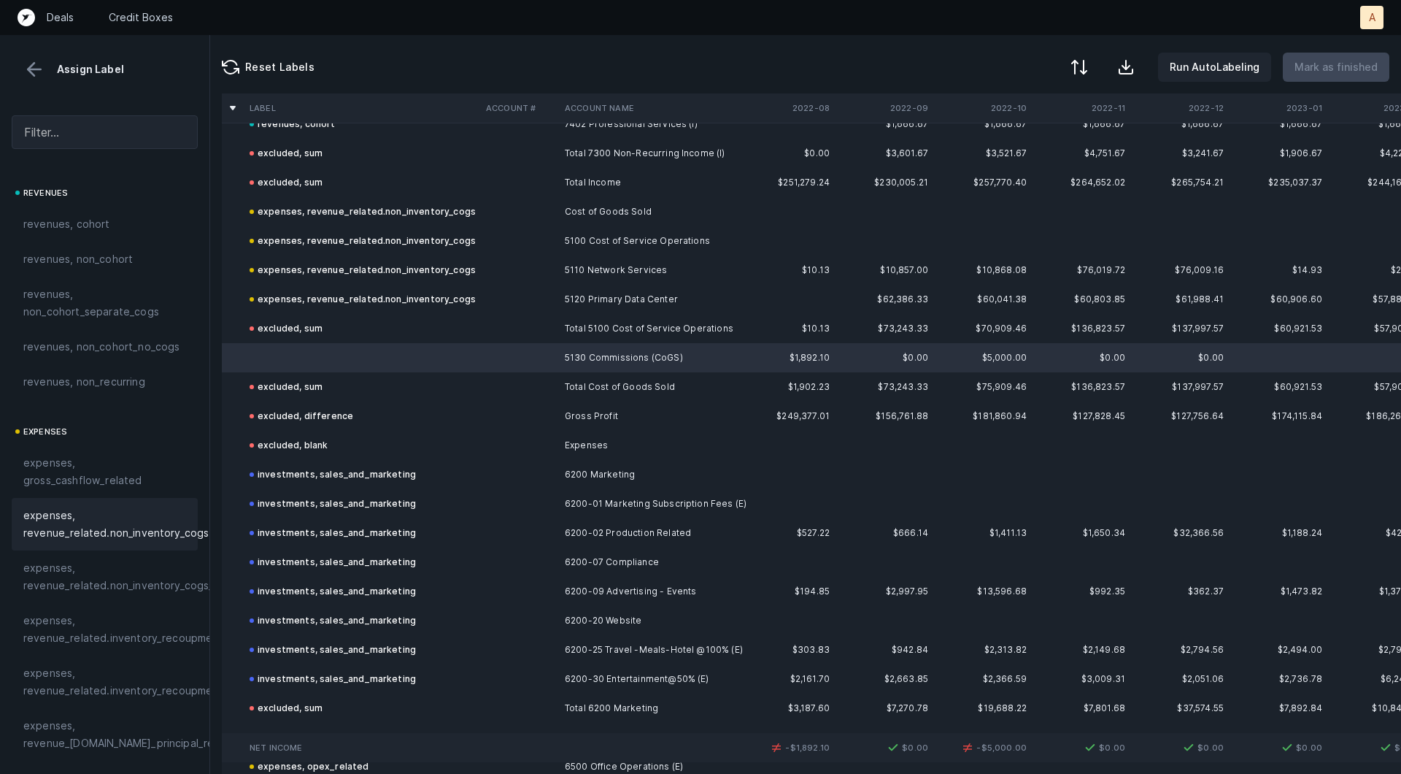
click at [88, 518] on span "expenses, revenue_related.non_inventory_cogs" at bounding box center [115, 524] width 185 height 35
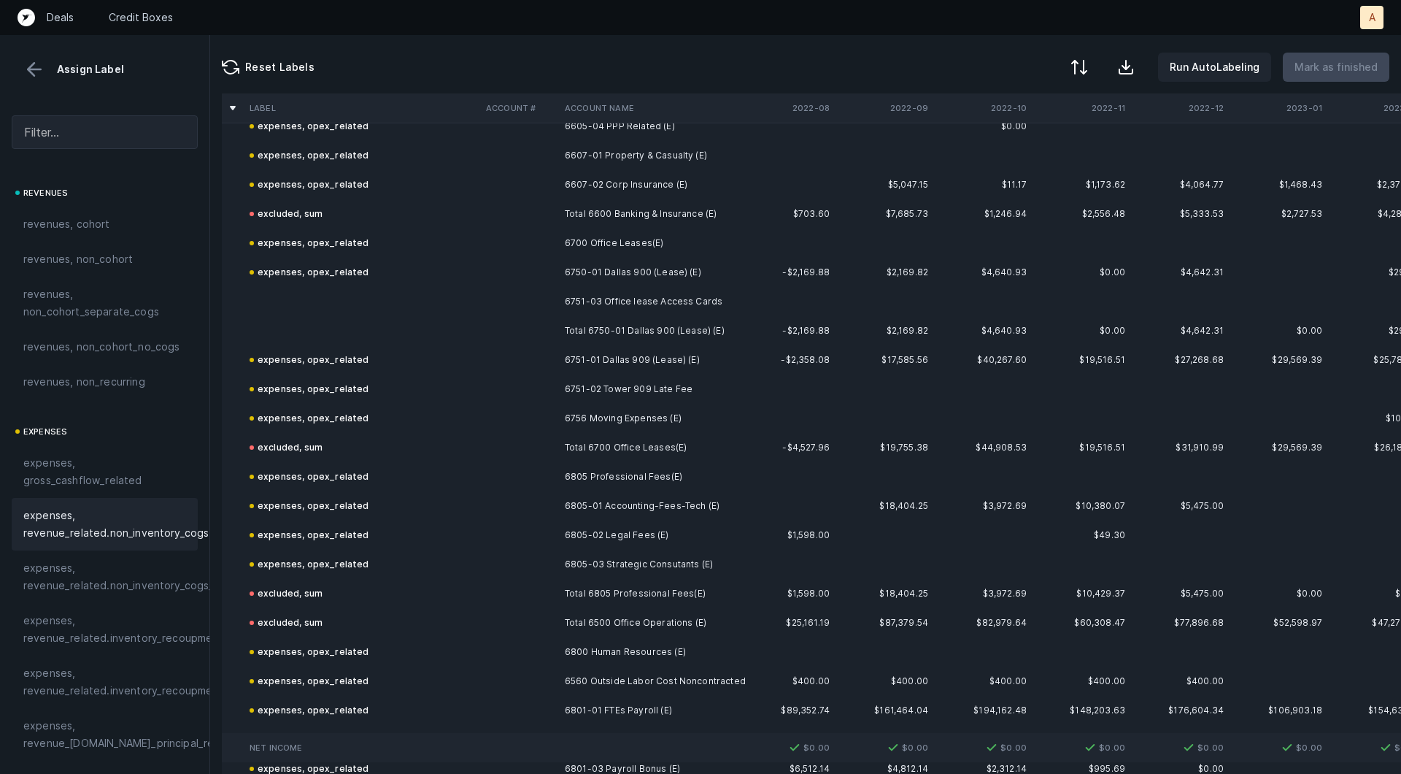
scroll to position [1500, 0]
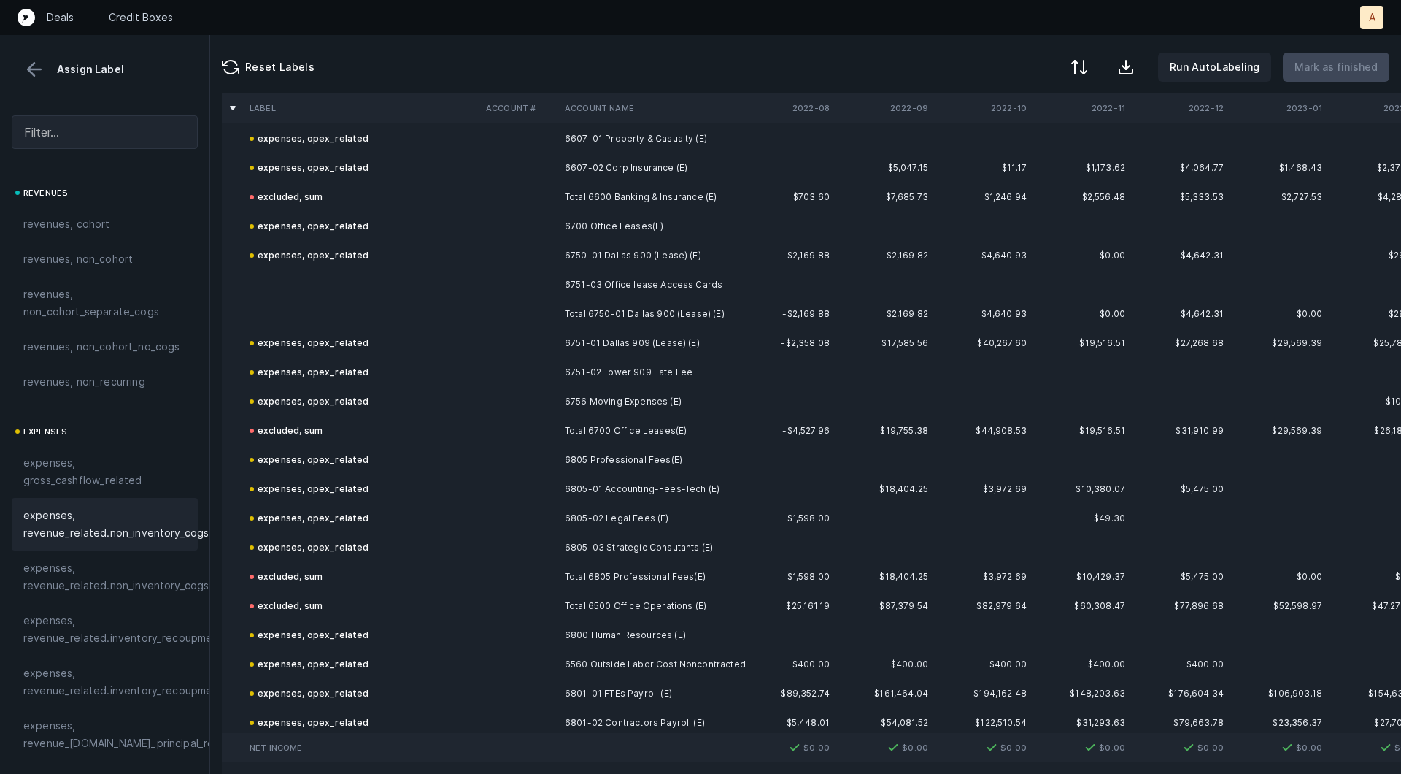
click at [542, 281] on td at bounding box center [519, 284] width 79 height 29
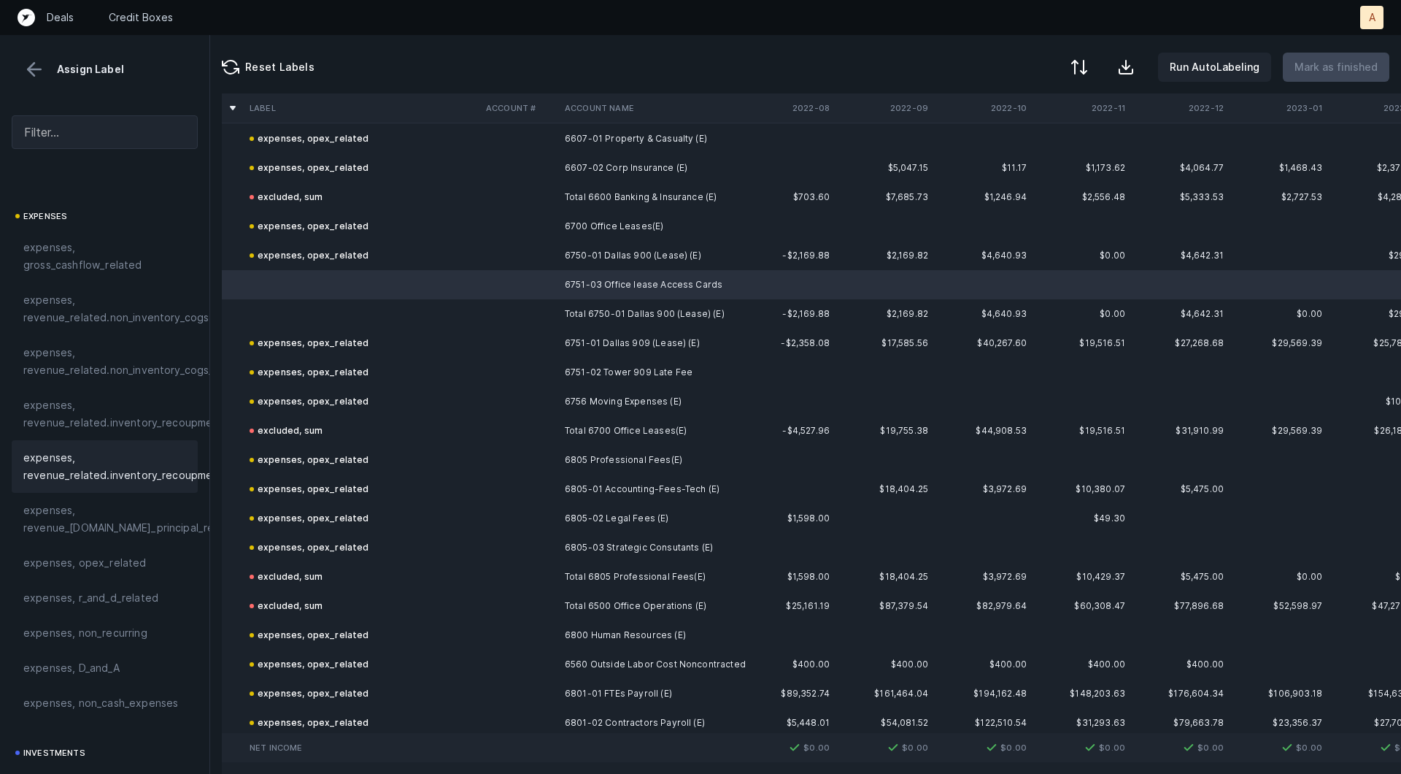
scroll to position [235, 0]
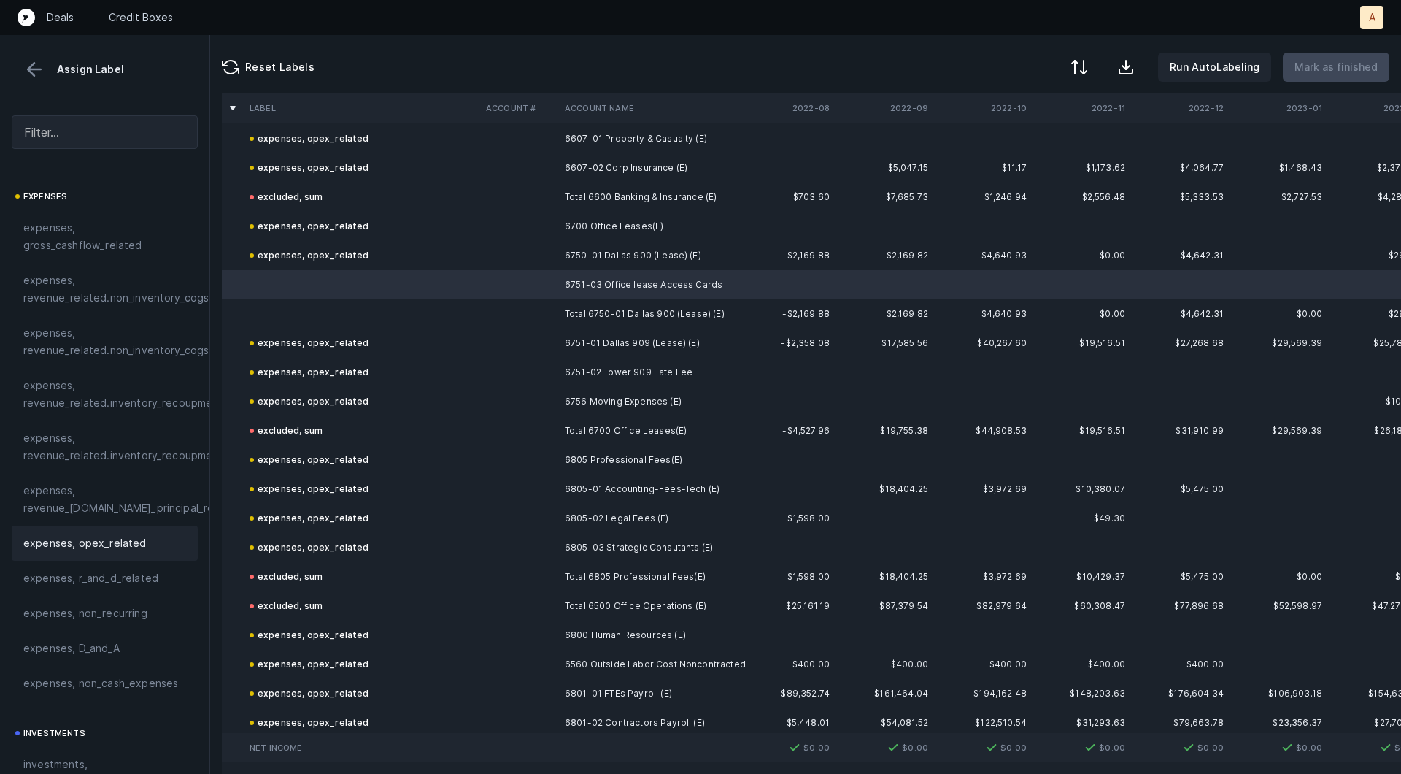
click at [50, 555] on div "expenses, opex_related" at bounding box center [105, 543] width 186 height 35
click at [281, 309] on td at bounding box center [362, 313] width 236 height 29
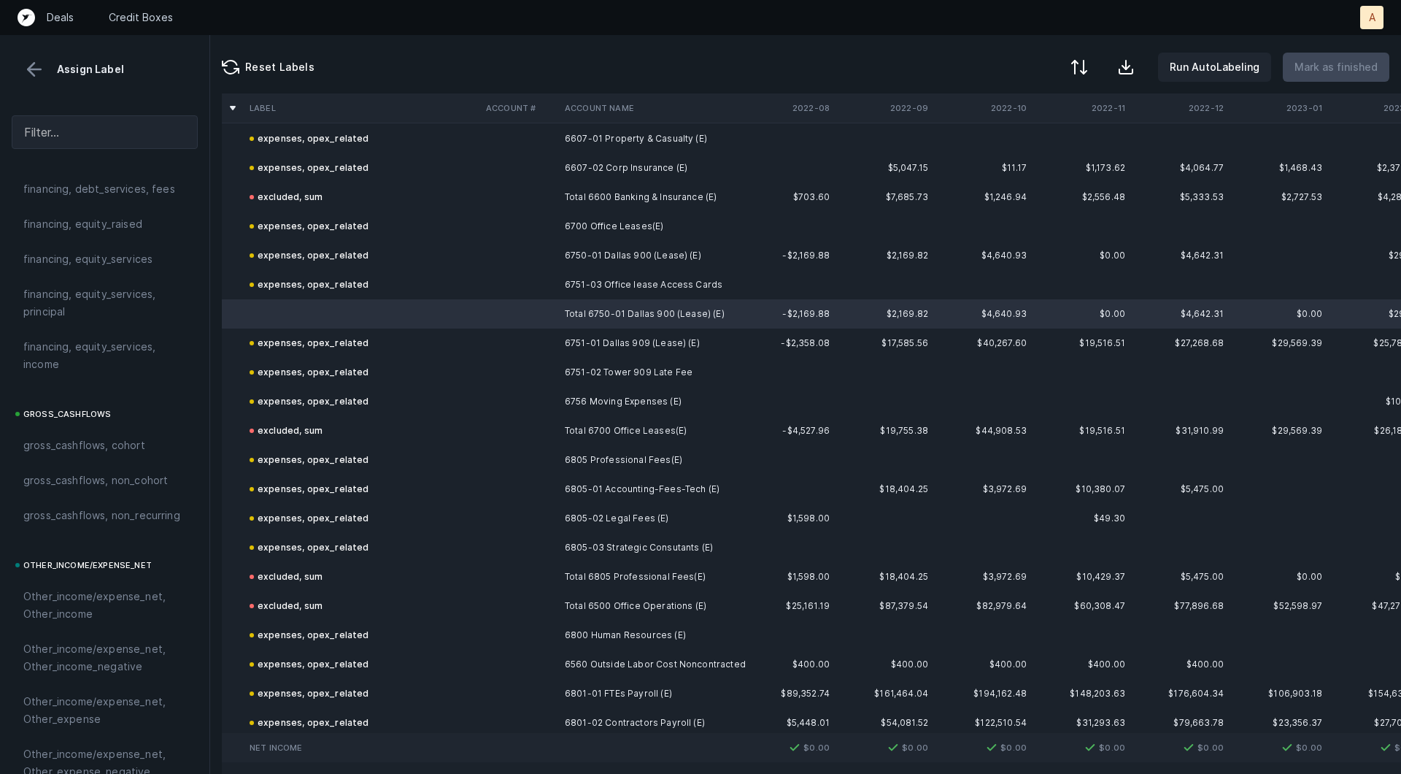
scroll to position [1634, 0]
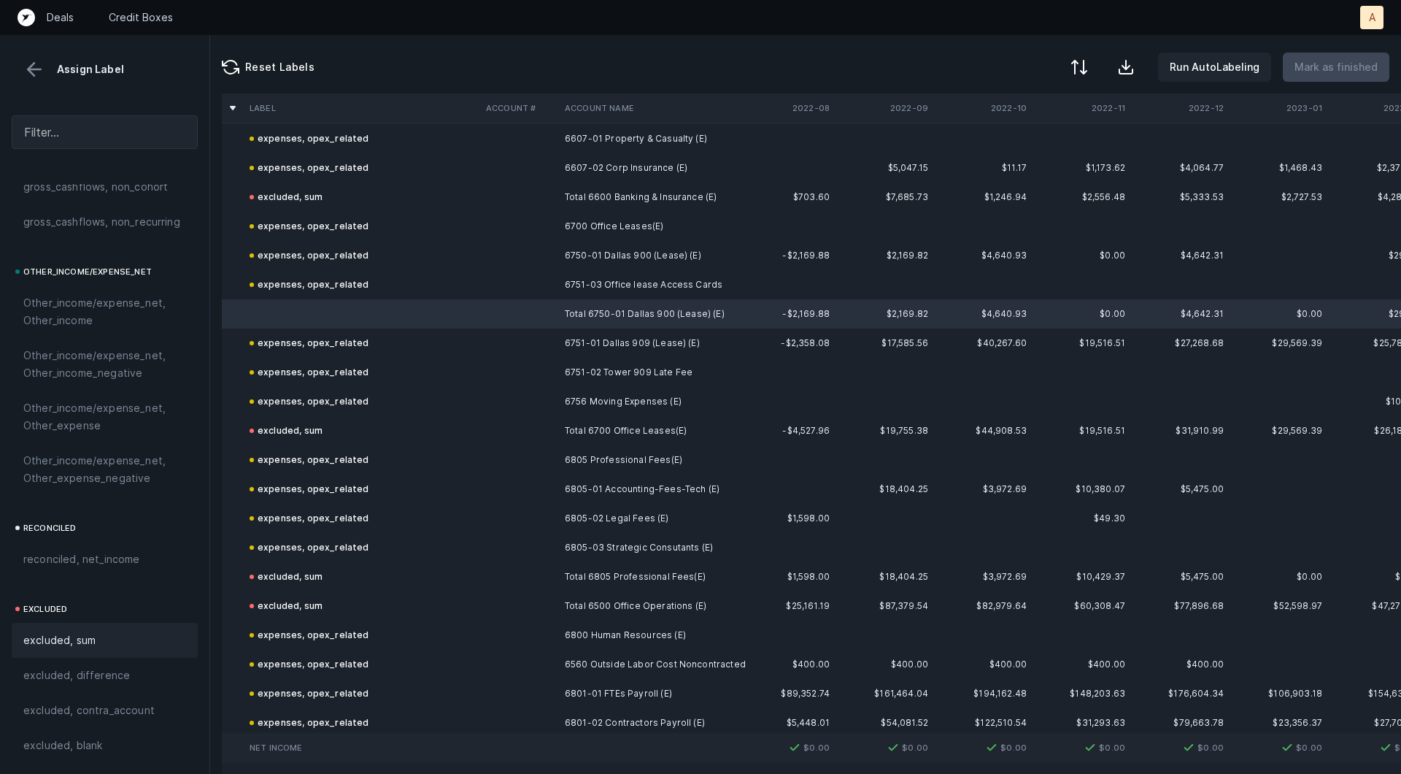
click at [50, 647] on span "excluded, sum" at bounding box center [59, 640] width 72 height 18
click at [1360, 66] on p "Mark as finished" at bounding box center [1336, 67] width 83 height 18
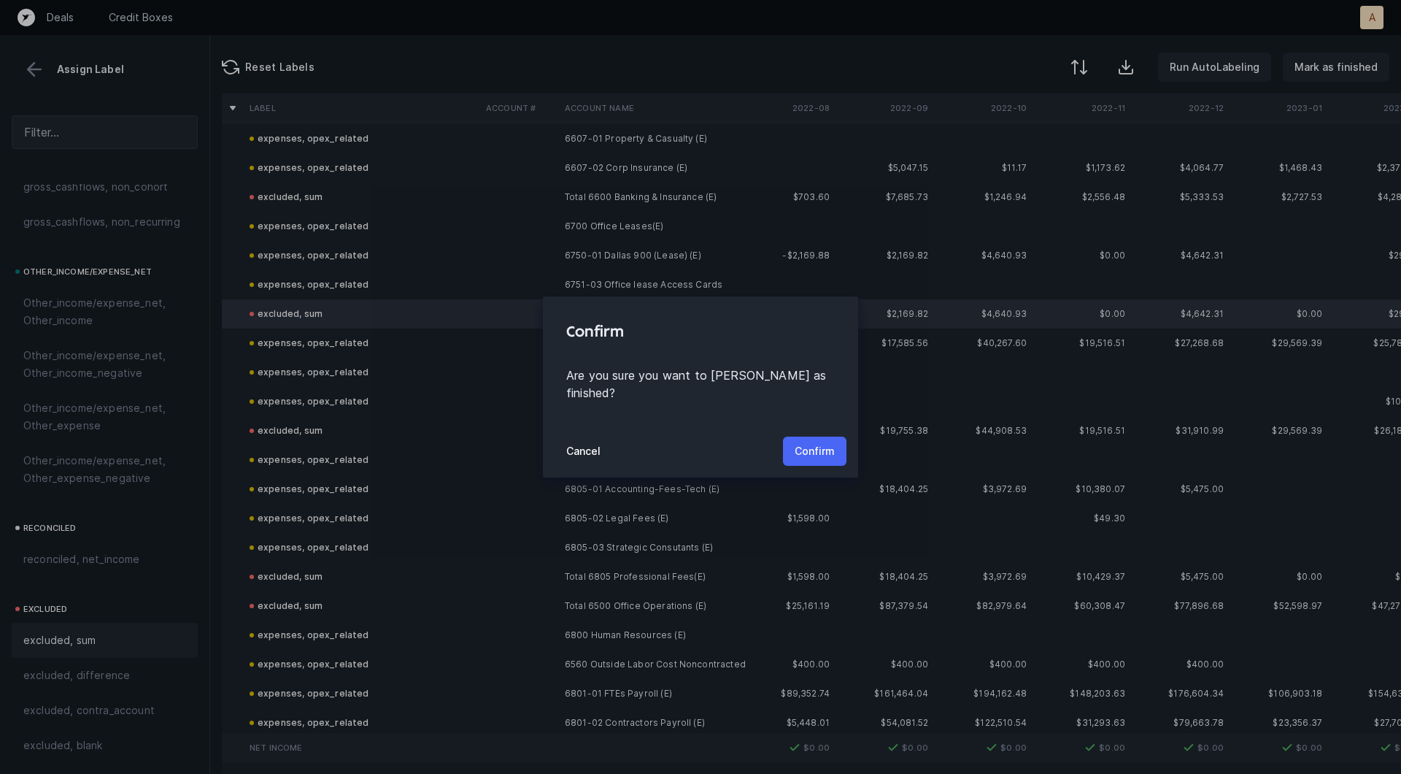
click at [805, 436] on button "Confirm" at bounding box center [815, 450] width 64 height 29
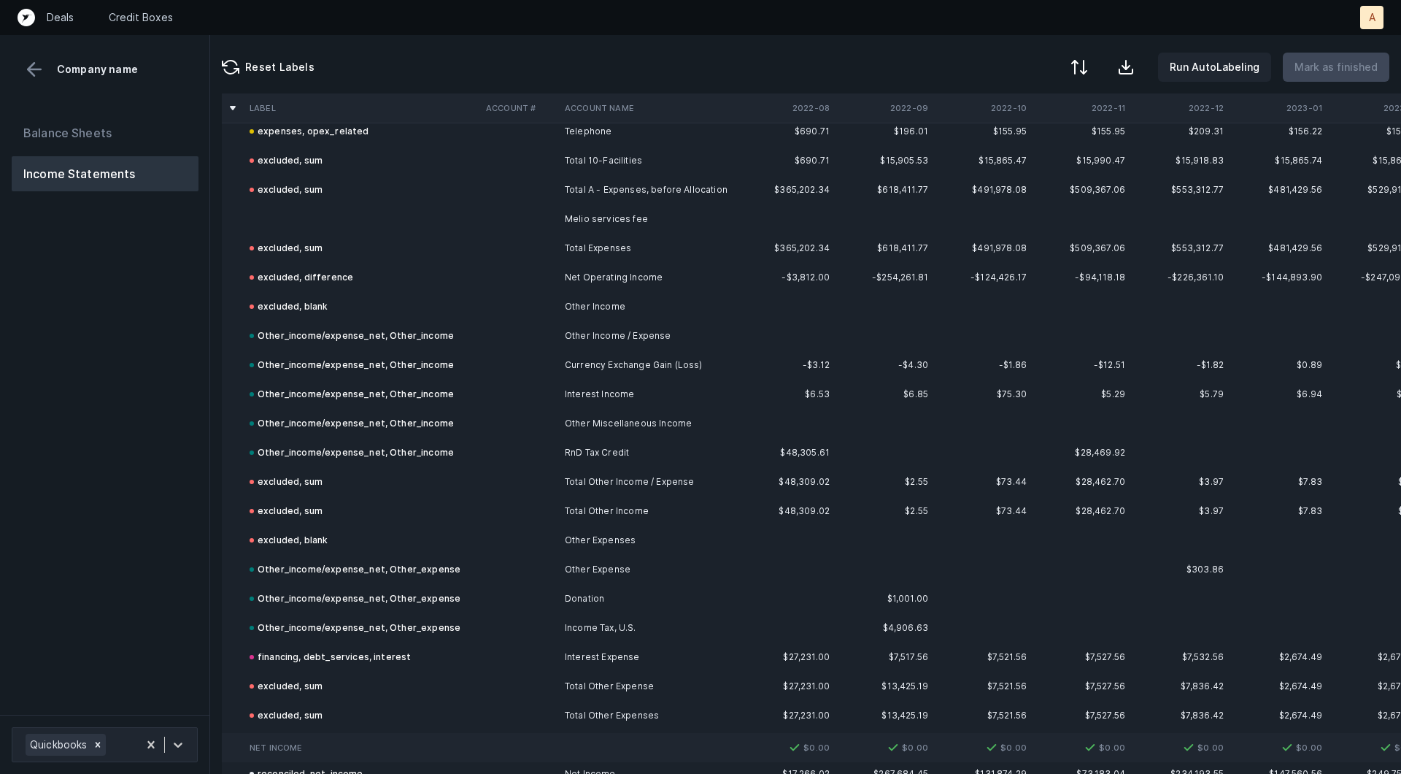
scroll to position [2923, 0]
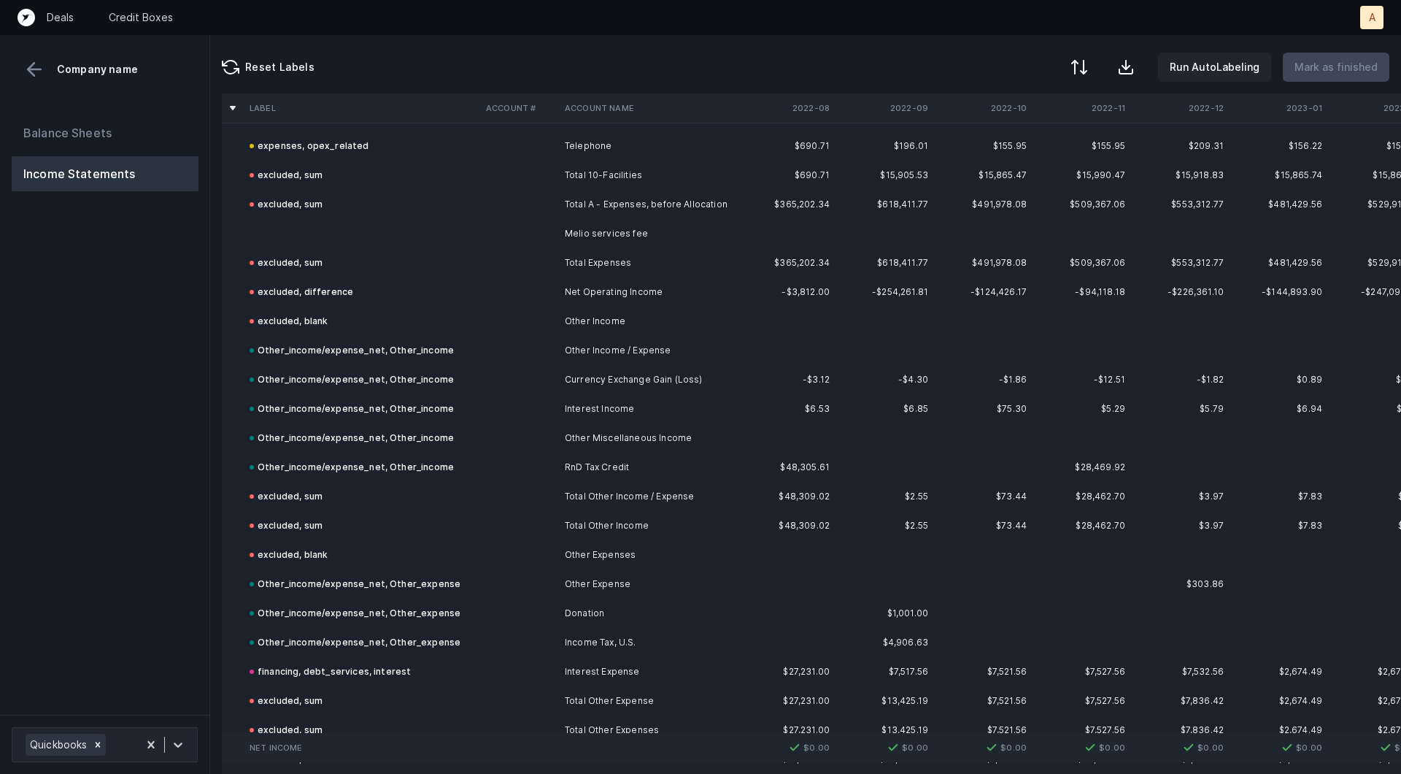
click at [647, 228] on td "Melio services fee" at bounding box center [648, 233] width 178 height 29
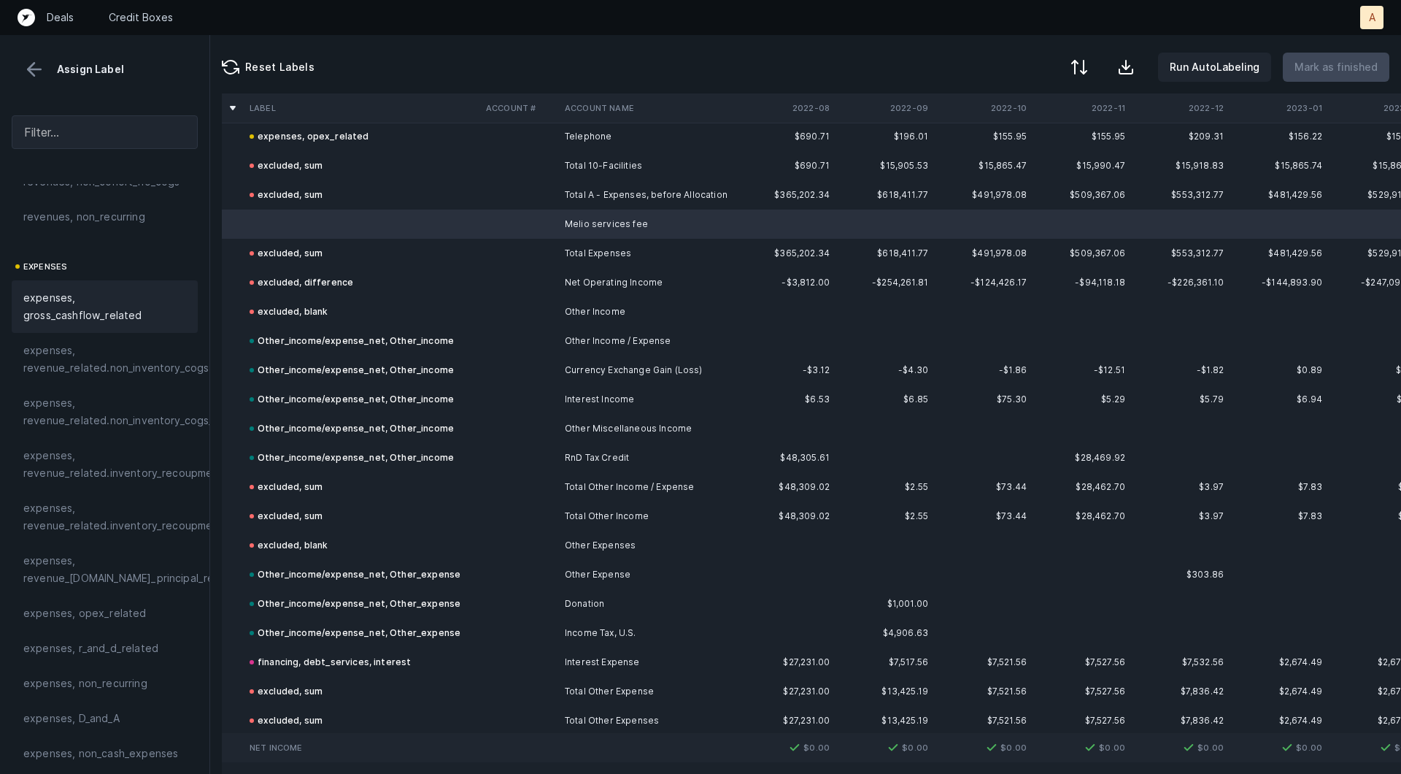
scroll to position [201, 0]
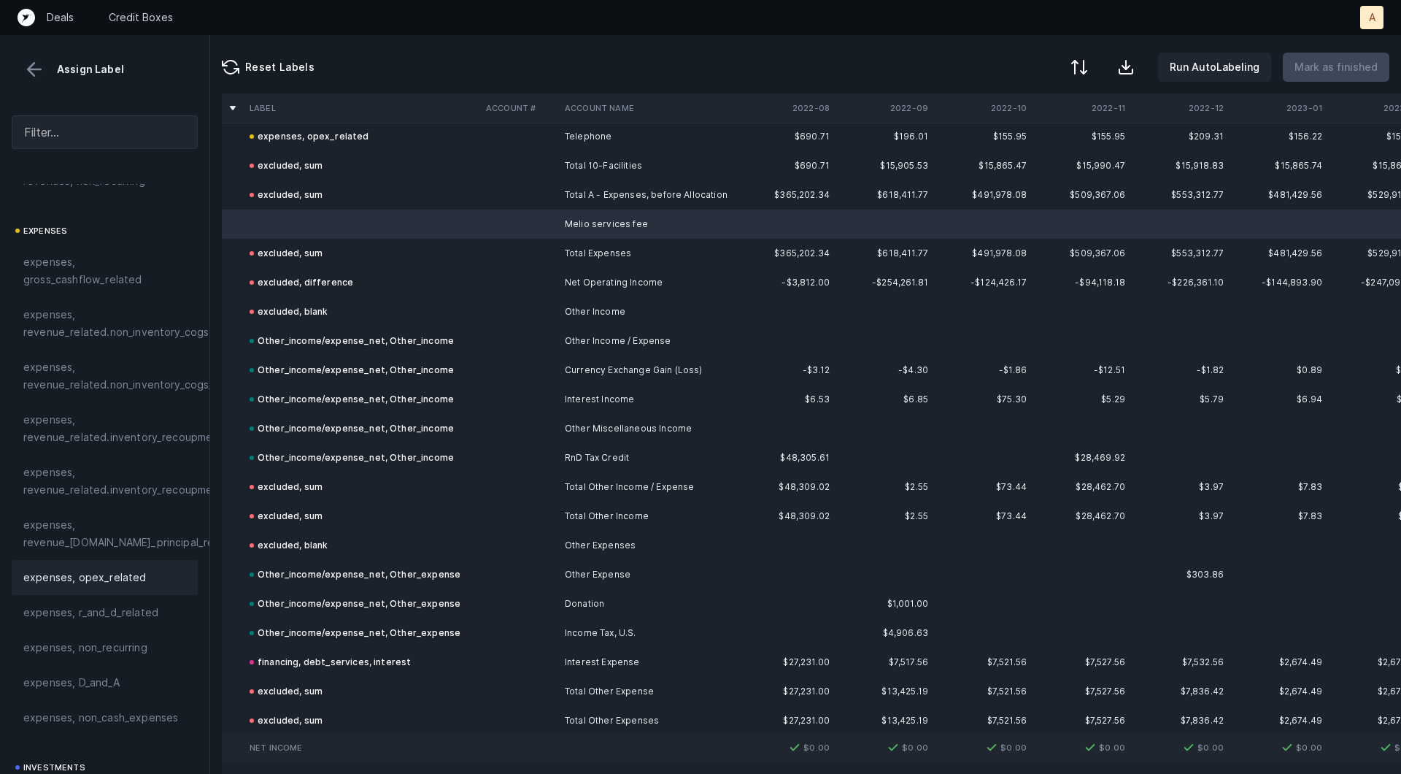
click at [128, 578] on span "expenses, opex_related" at bounding box center [84, 578] width 123 height 18
click at [1331, 70] on p "Mark as finished" at bounding box center [1336, 67] width 83 height 18
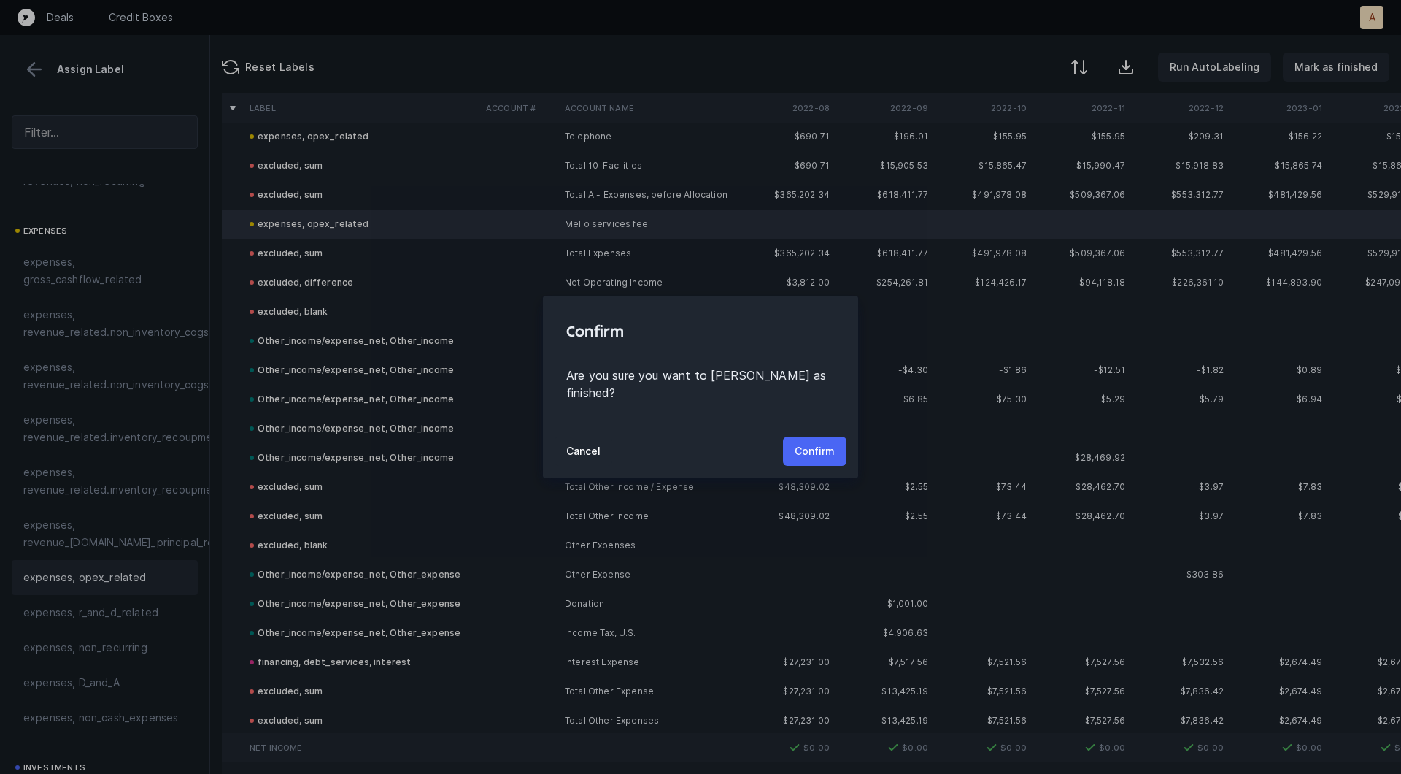
click at [821, 442] on p "Confirm" at bounding box center [815, 451] width 40 height 18
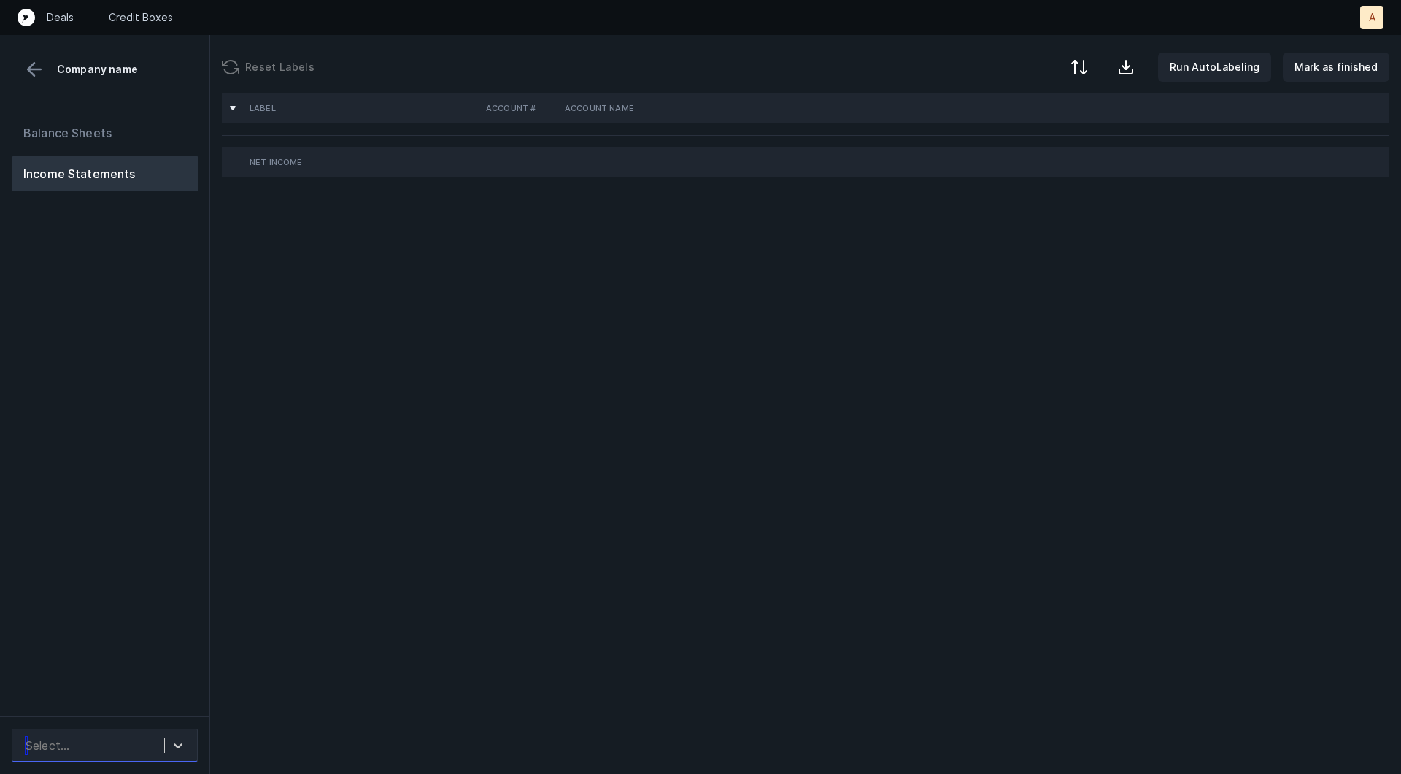
click at [164, 740] on div at bounding box center [177, 745] width 27 height 26
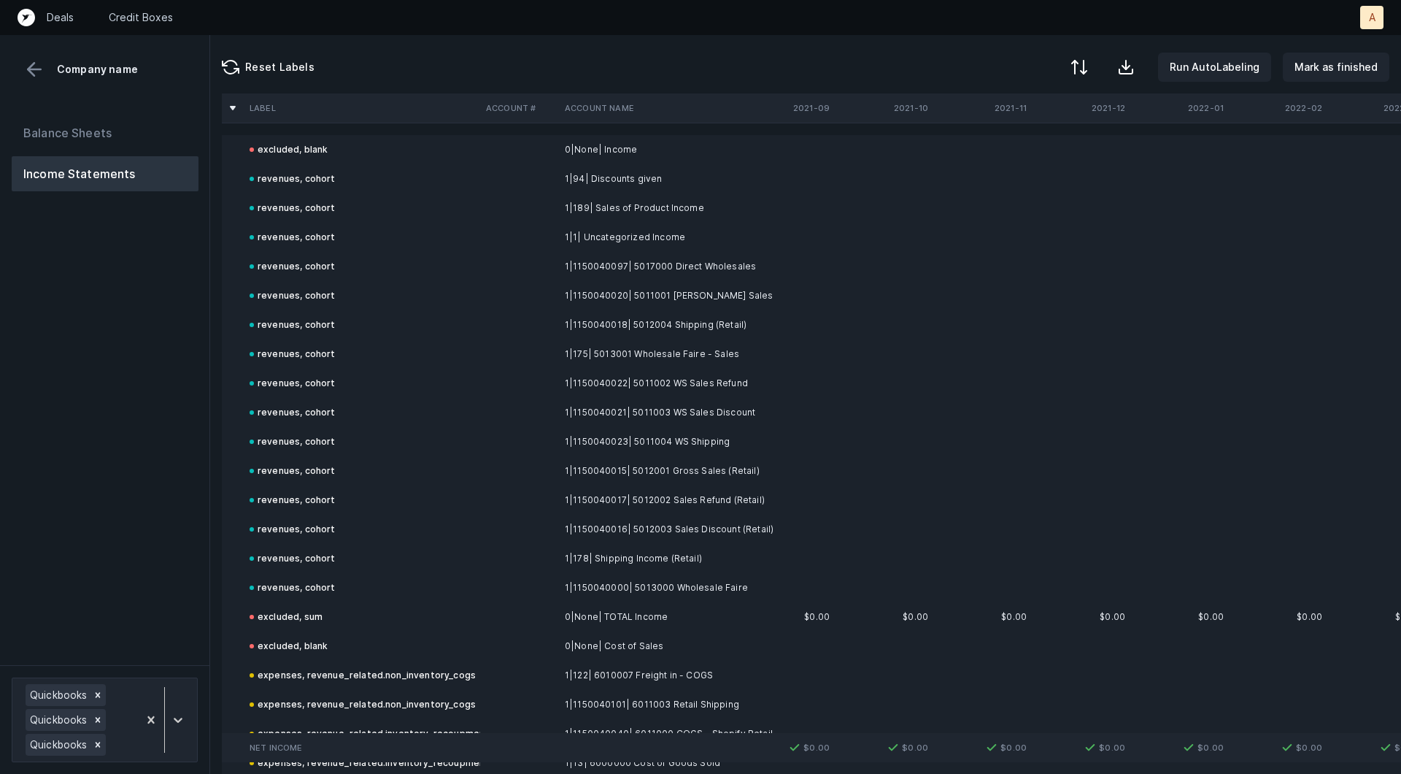
click at [123, 556] on div "Balance Sheets Income Statements" at bounding box center [105, 384] width 210 height 561
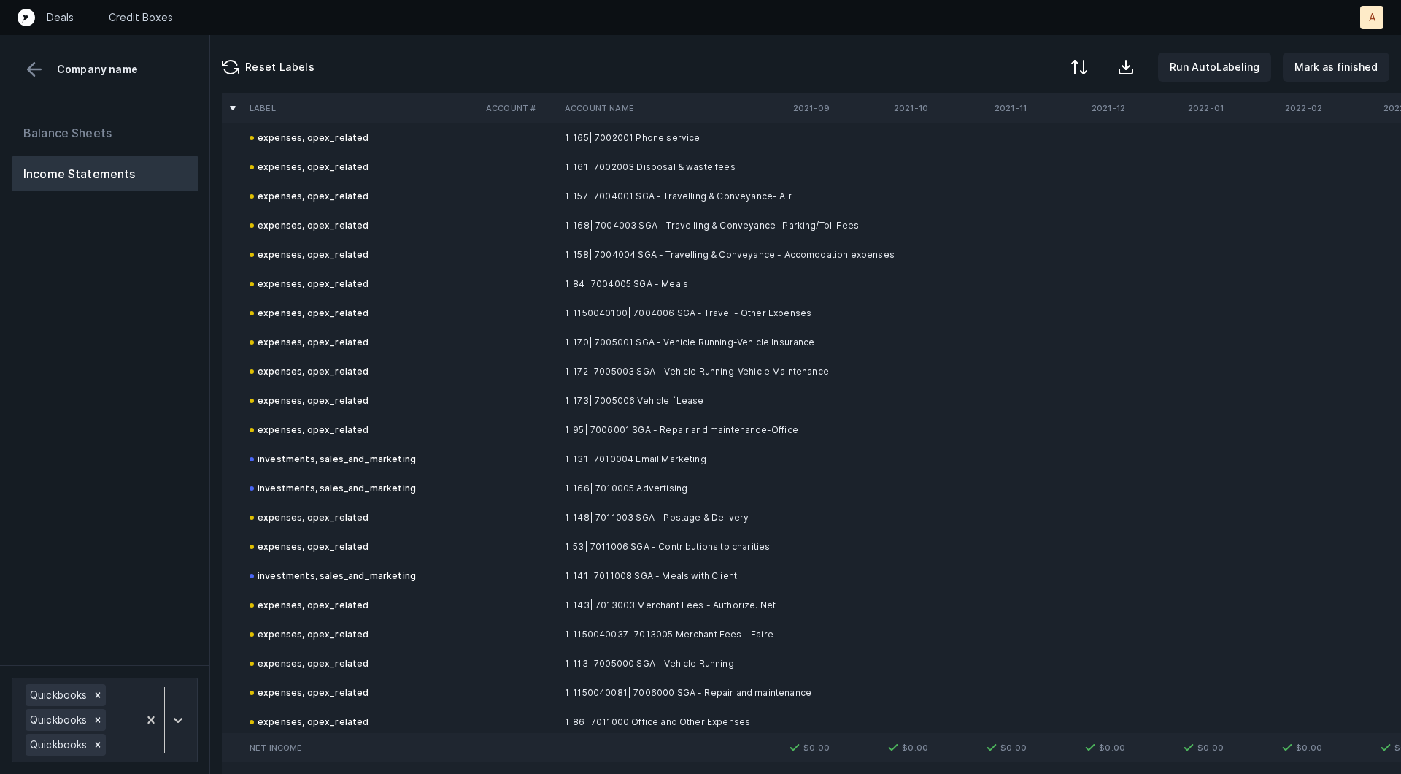
scroll to position [1561, 0]
click at [177, 724] on icon at bounding box center [178, 719] width 15 height 15
click at [134, 545] on div "Balance Sheets Income Statements" at bounding box center [105, 384] width 210 height 561
click at [1082, 63] on div at bounding box center [1078, 69] width 18 height 18
click at [1005, 152] on div "By Hum label" at bounding box center [985, 154] width 64 height 18
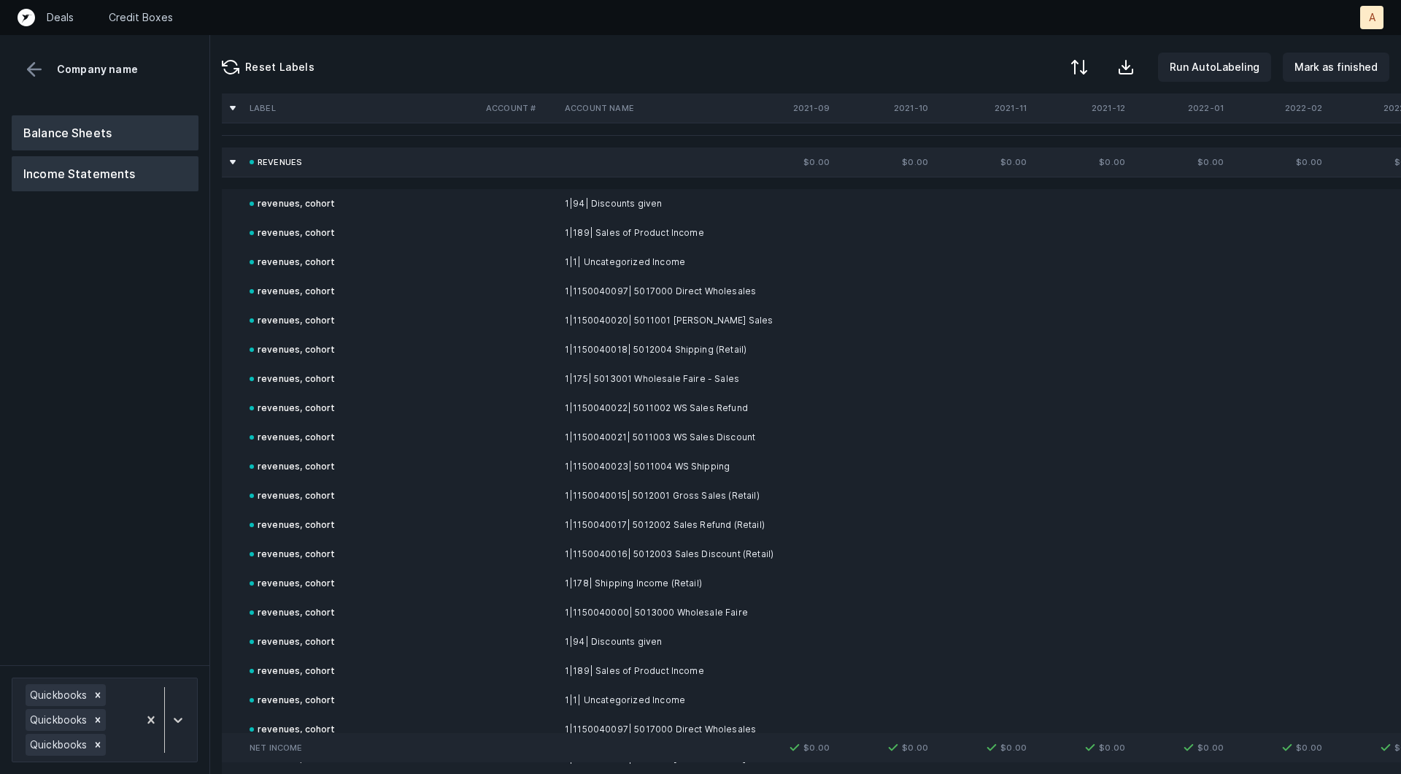
click at [145, 124] on button "Balance Sheets" at bounding box center [105, 132] width 187 height 35
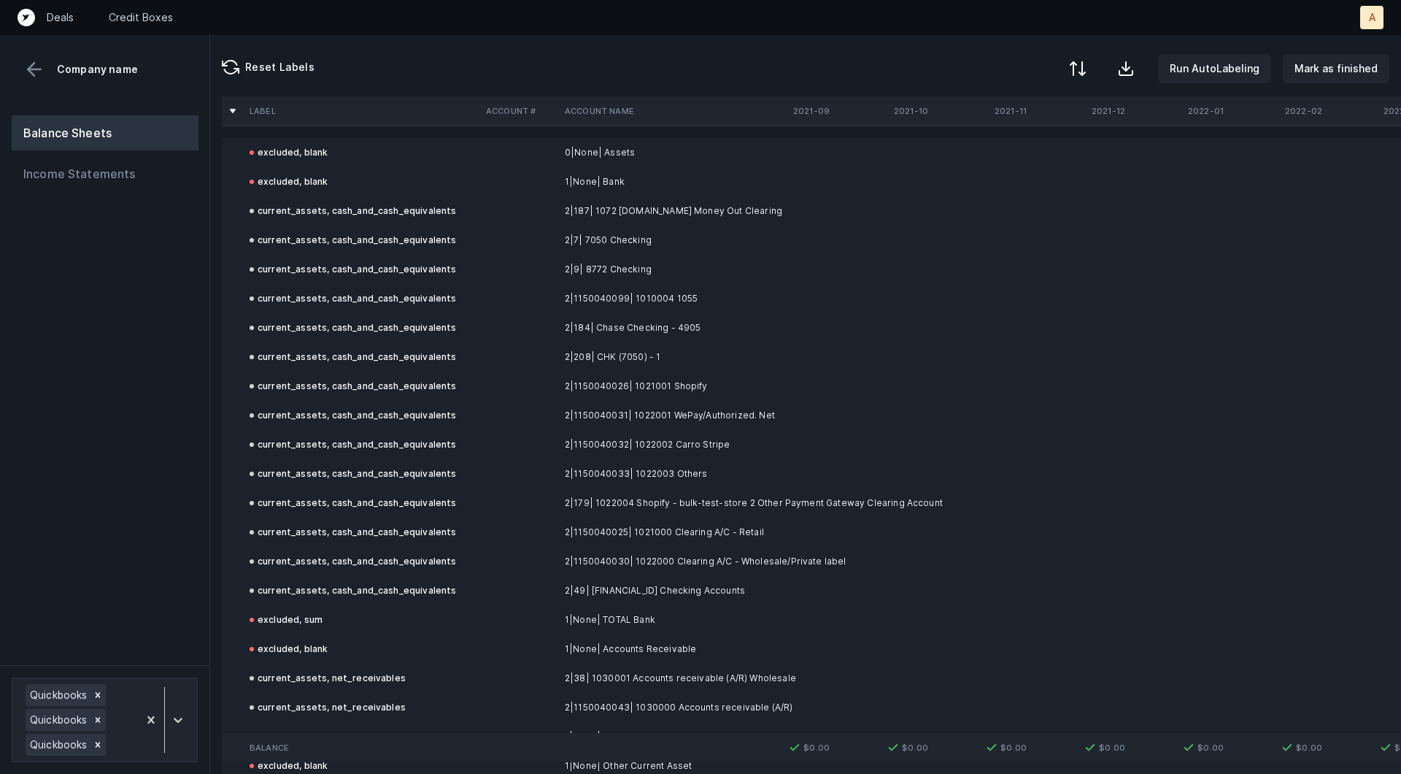
click at [1085, 66] on div at bounding box center [1078, 69] width 18 height 18
click at [1026, 148] on div "By Hum label" at bounding box center [1015, 153] width 146 height 29
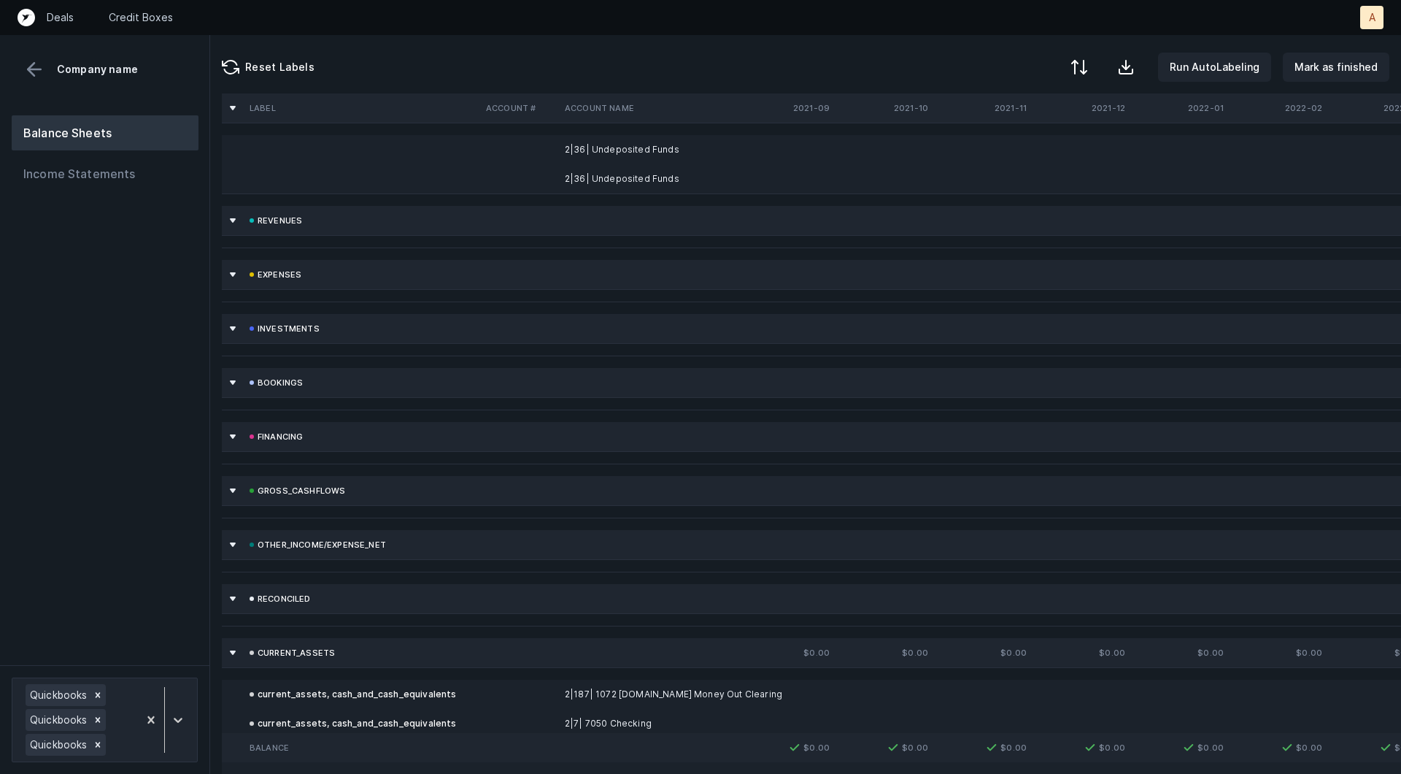
click at [927, 145] on td at bounding box center [885, 149] width 99 height 29
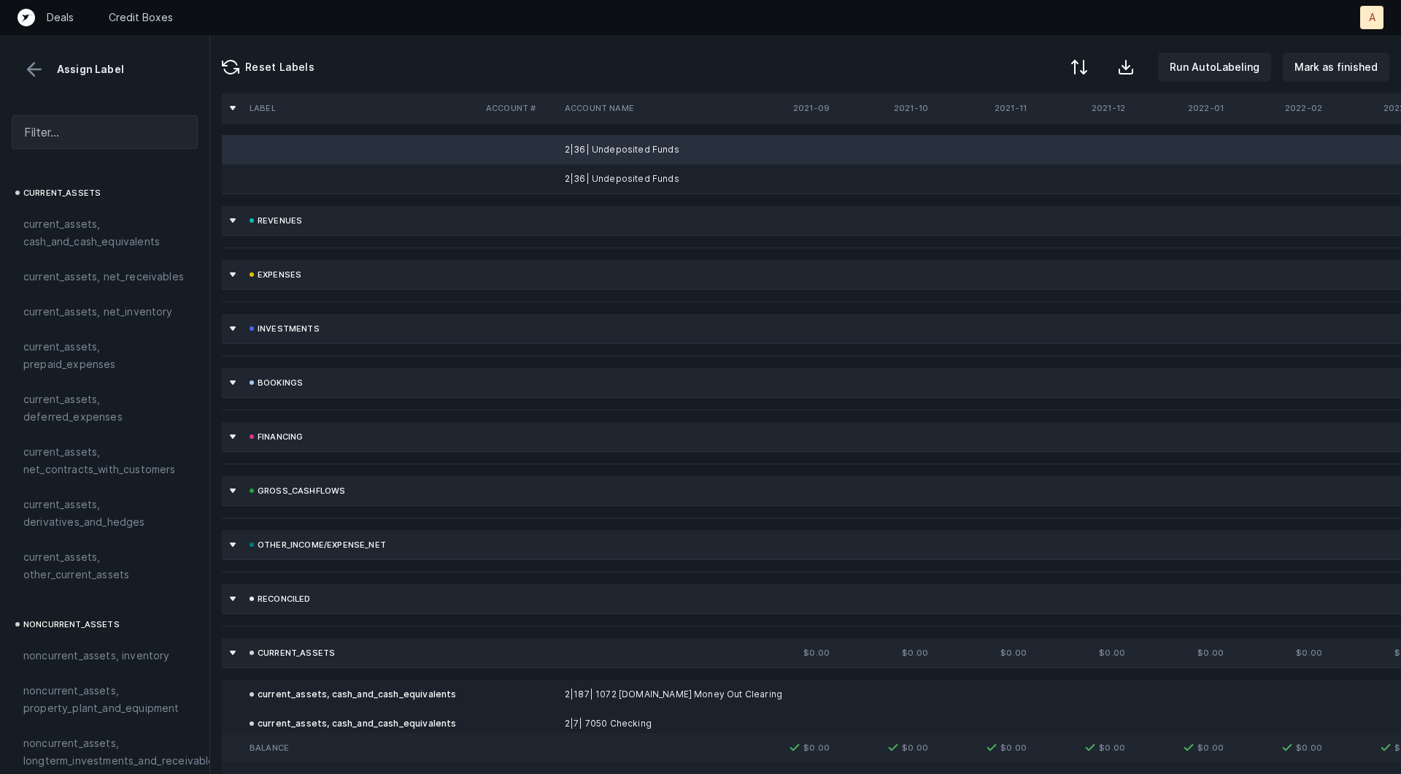
click at [815, 172] on td at bounding box center [786, 178] width 99 height 29
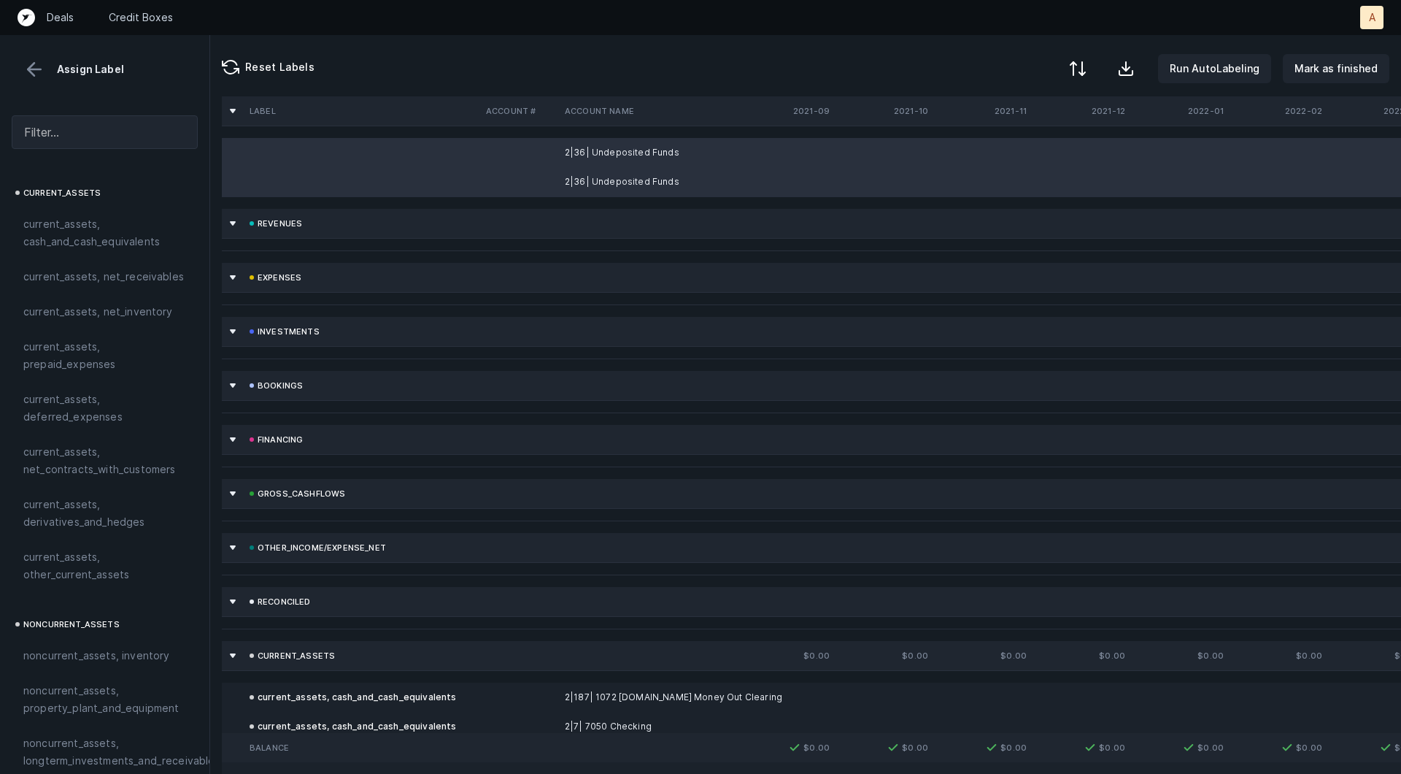
click at [1084, 61] on div at bounding box center [1078, 69] width 18 height 18
click at [1005, 129] on div "By original order" at bounding box center [994, 126] width 82 height 18
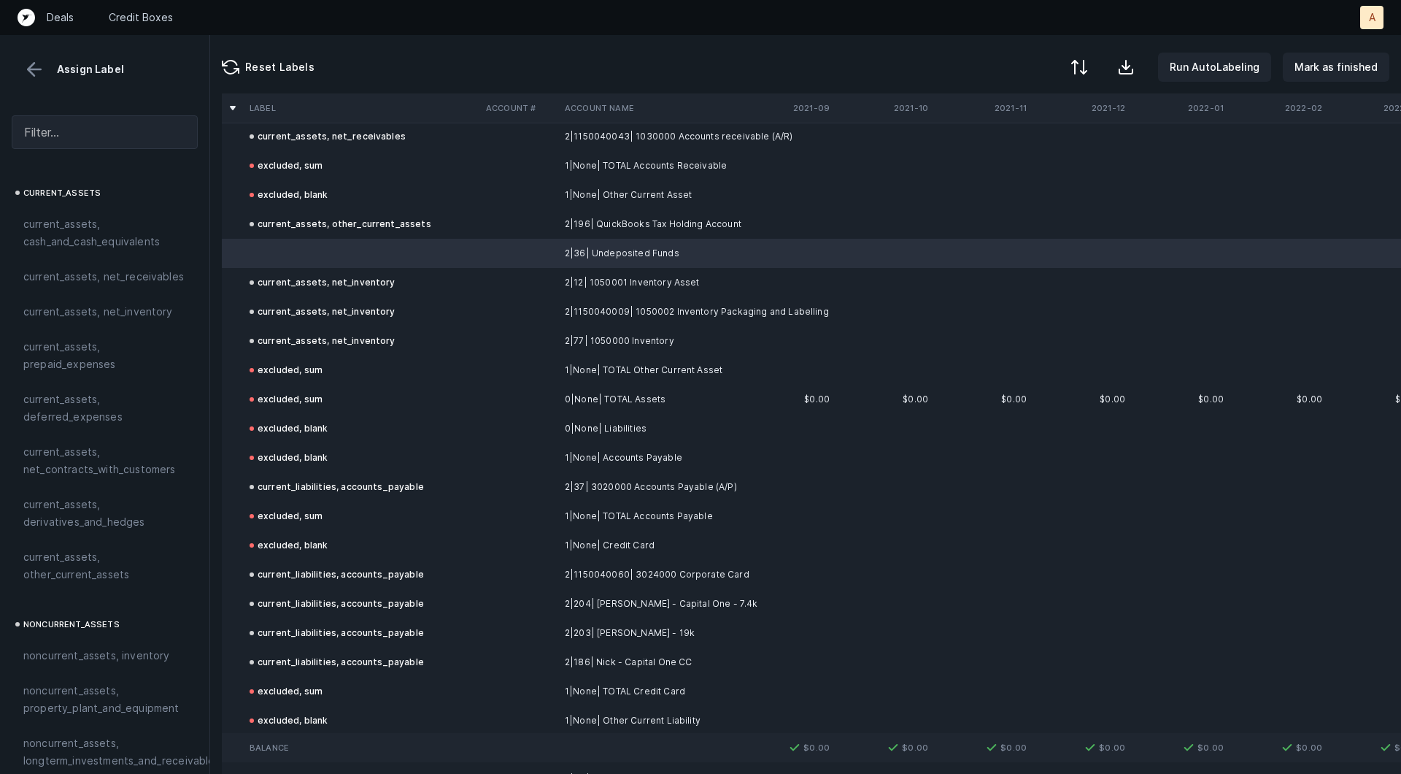
scroll to position [2219, 0]
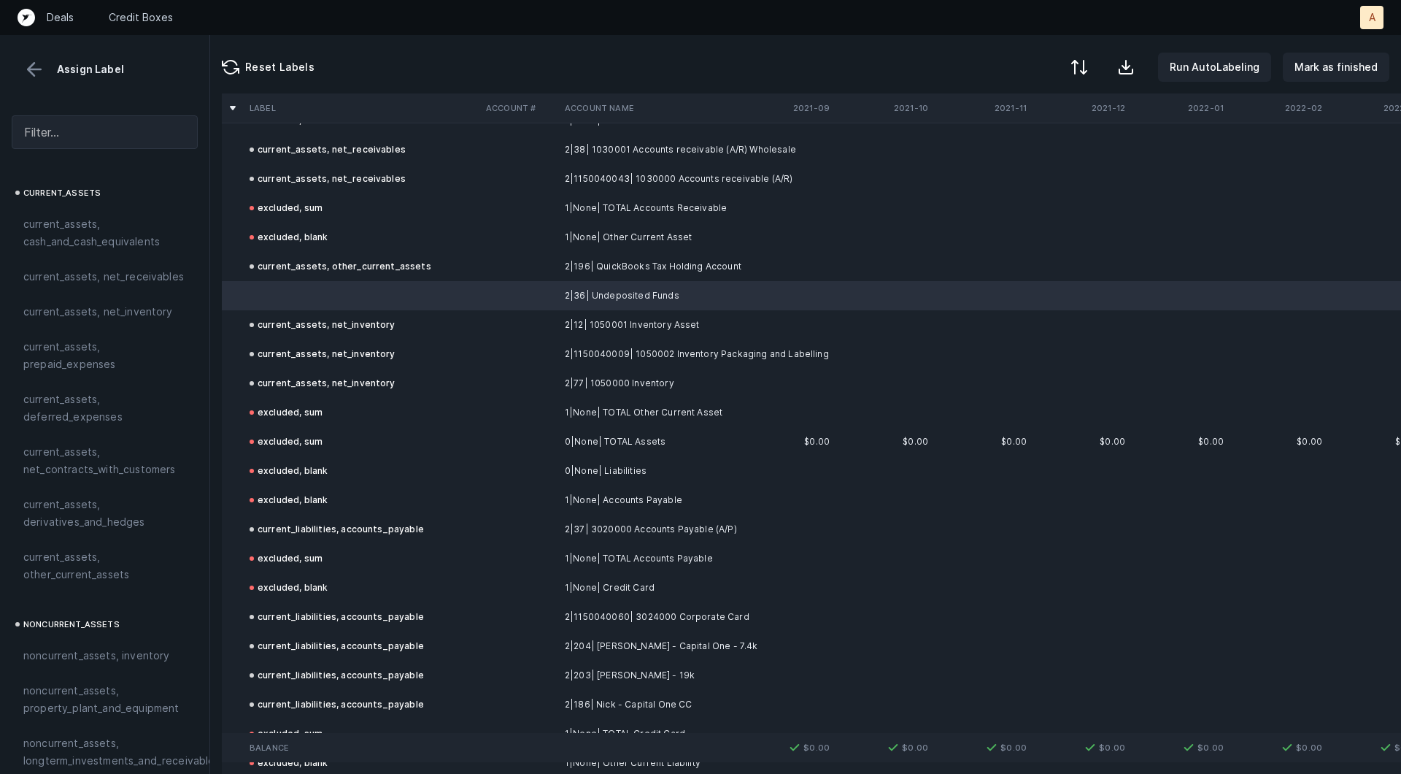
click at [104, 219] on span "current_assets, cash_and_cash_equivalents" at bounding box center [104, 232] width 163 height 35
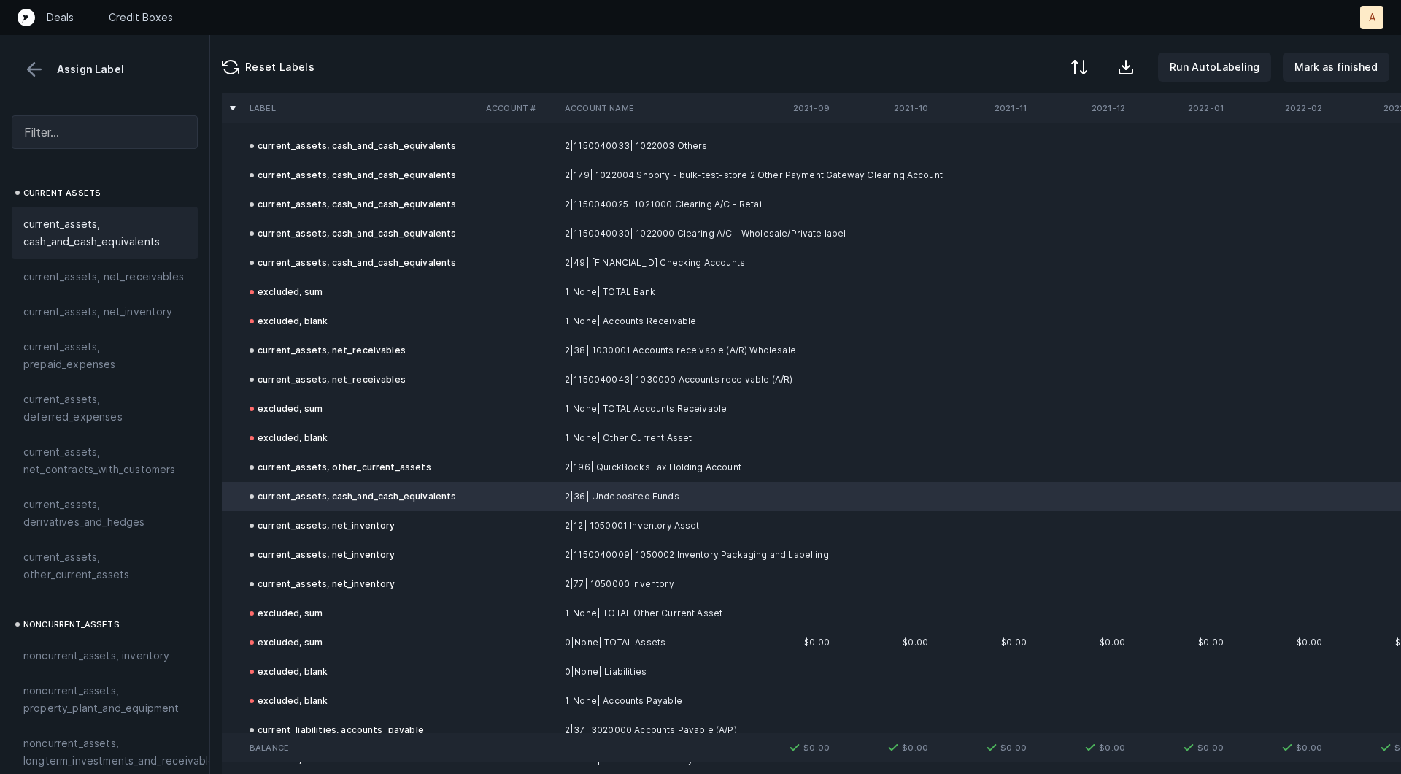
scroll to position [3966, 0]
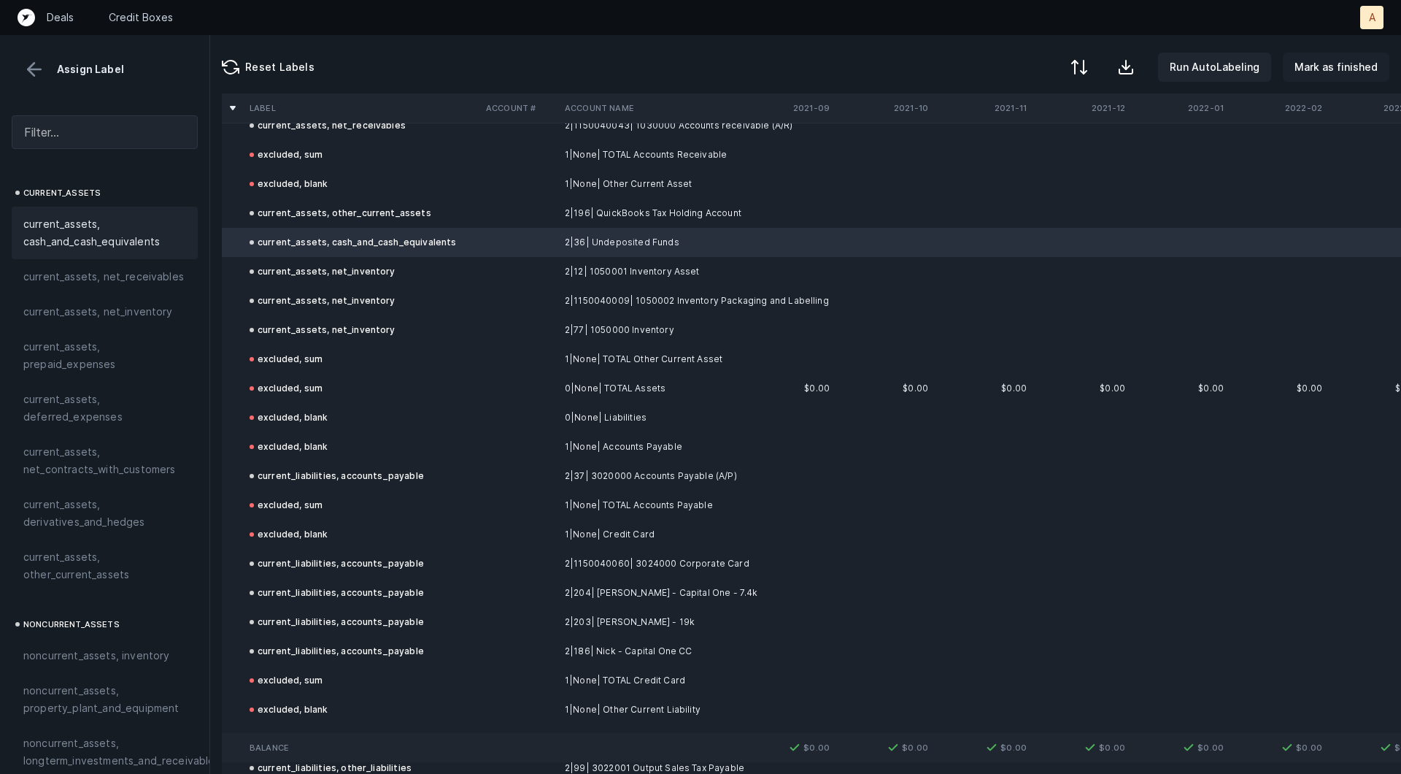
click at [1328, 72] on p "Mark as finished" at bounding box center [1336, 67] width 83 height 18
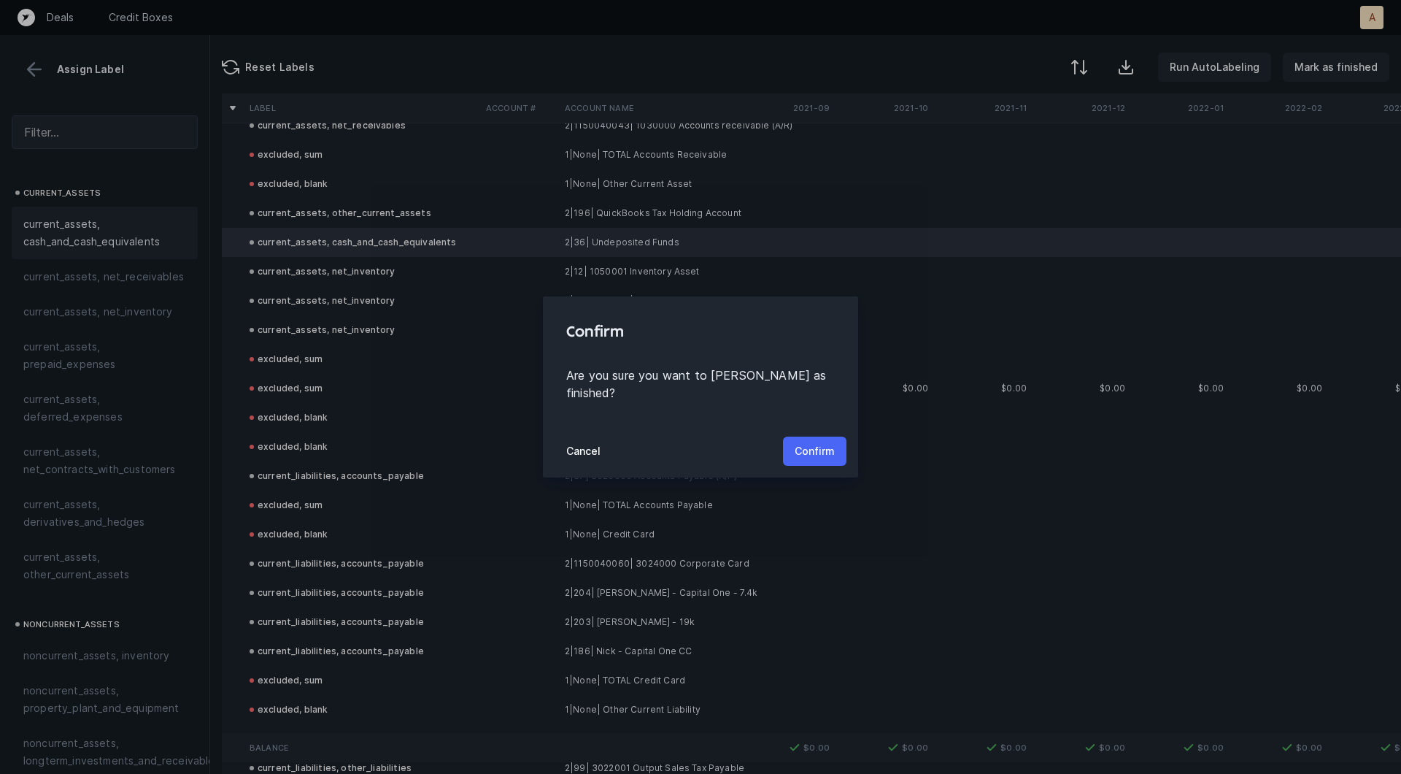
click at [808, 442] on p "Confirm" at bounding box center [815, 451] width 40 height 18
click at [808, 437] on button "Confirm" at bounding box center [815, 450] width 64 height 29
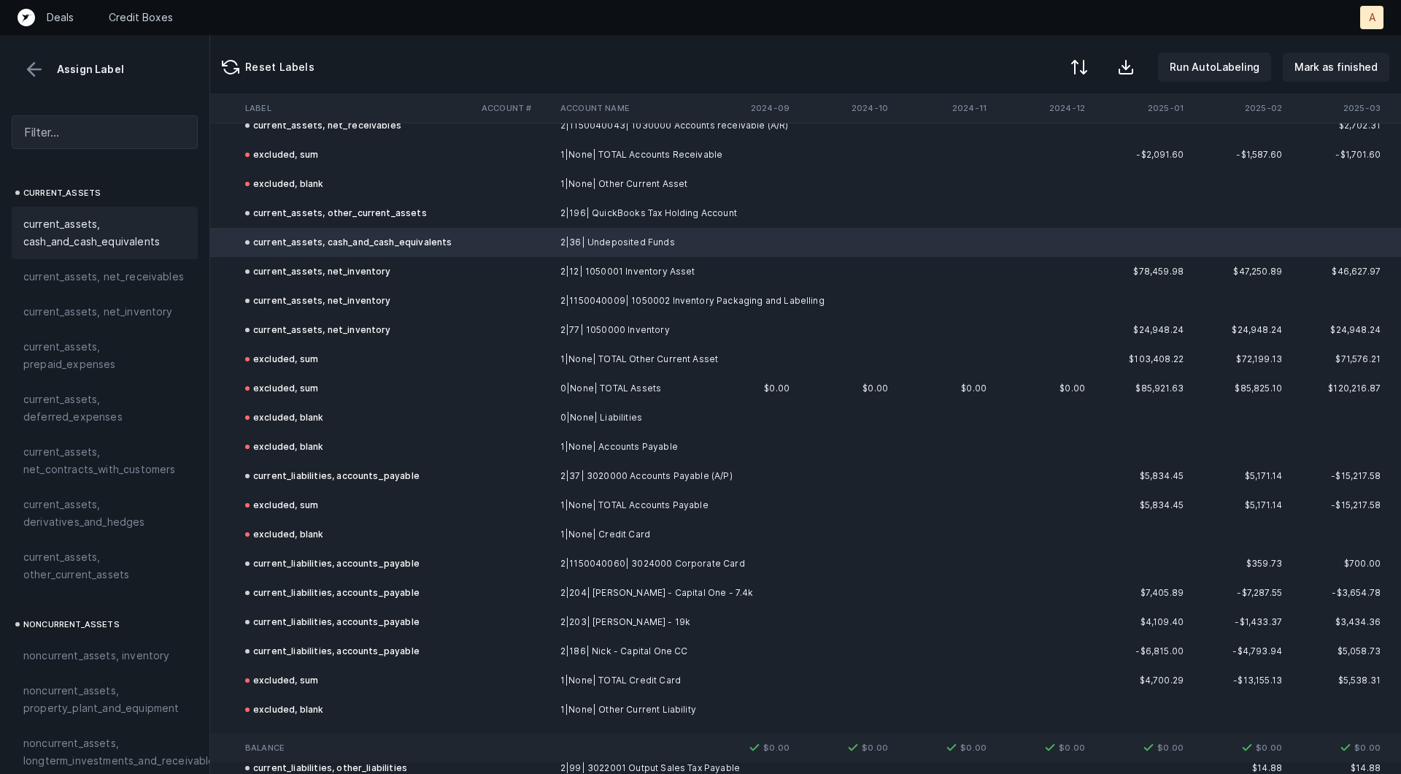
scroll to position [3966, 4066]
